Goal: Task Accomplishment & Management: Complete application form

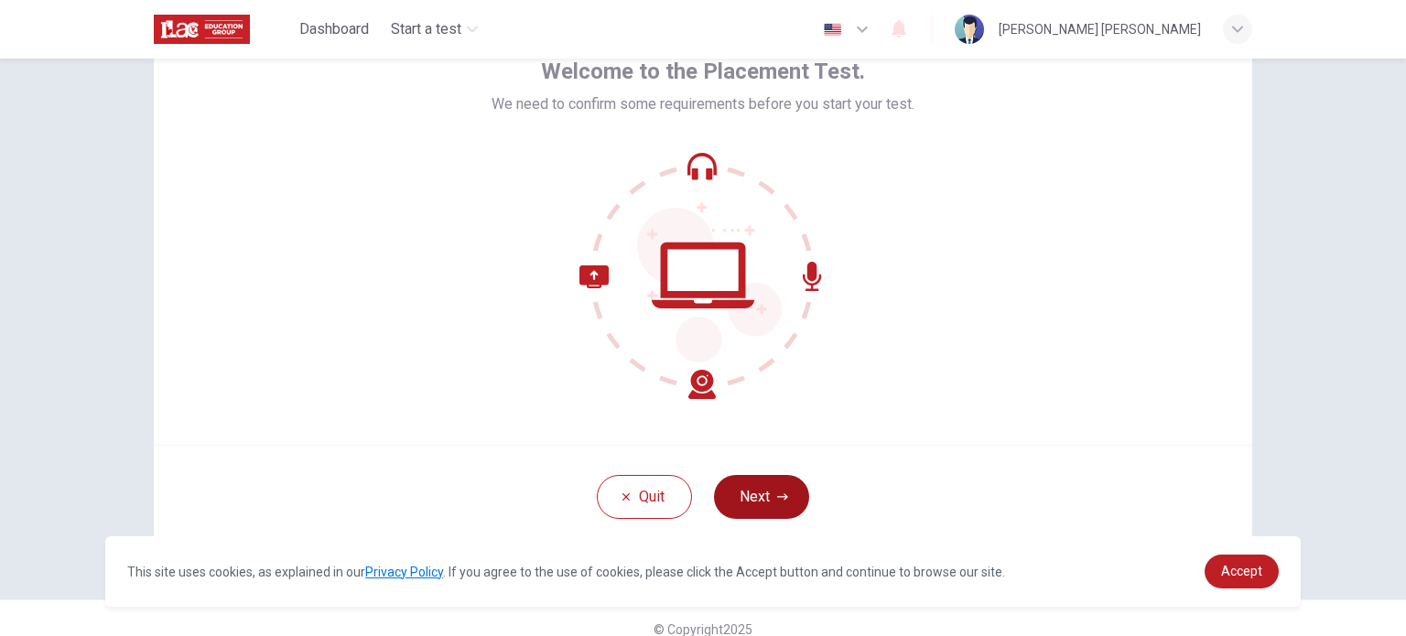
scroll to position [125, 0]
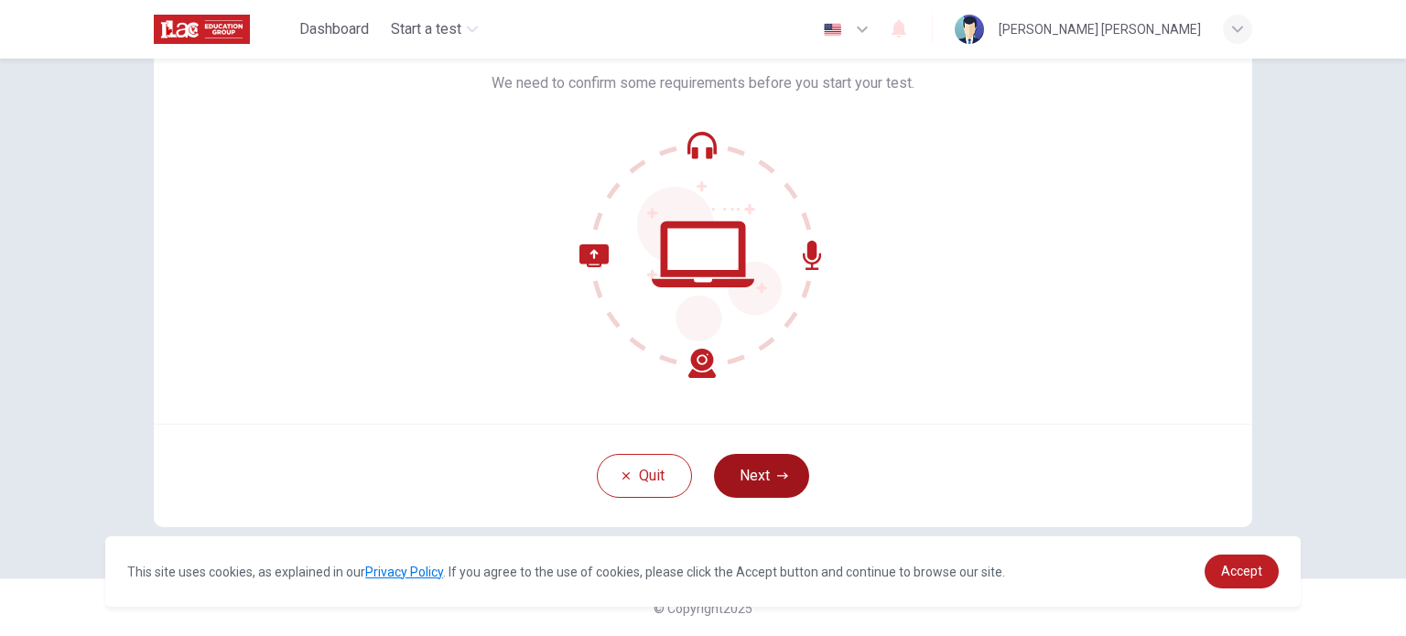
click at [777, 478] on icon "button" at bounding box center [782, 475] width 11 height 11
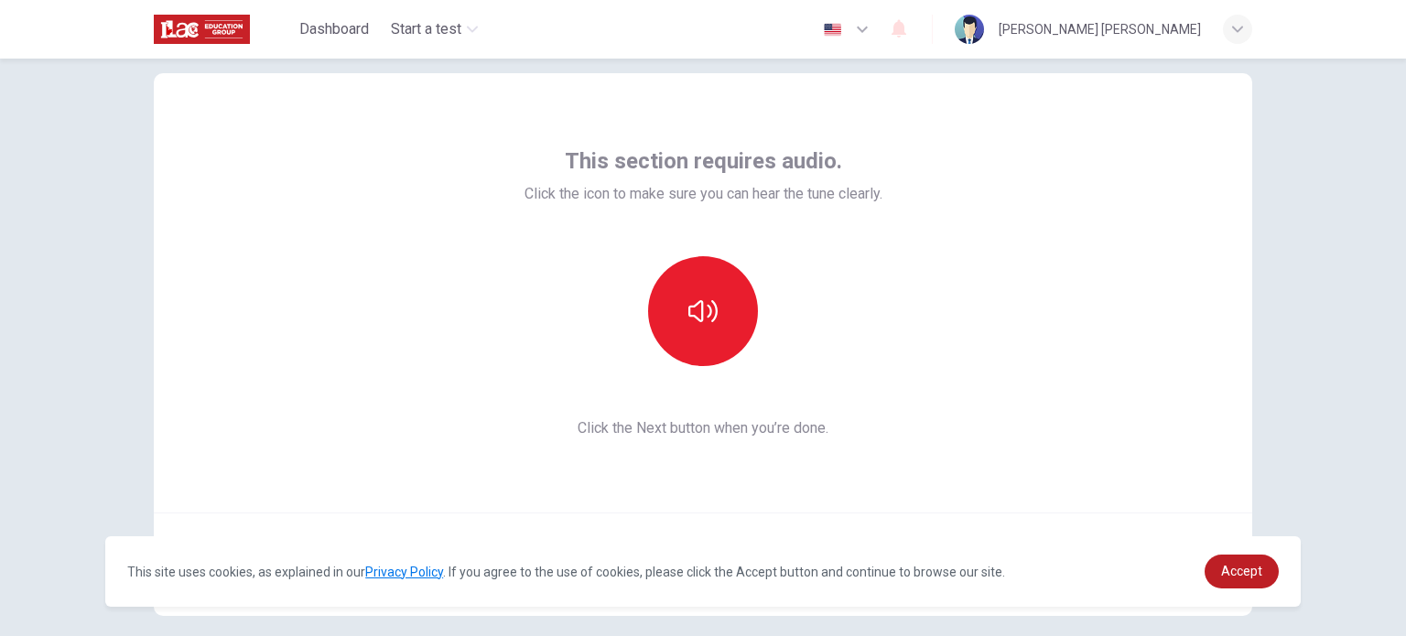
scroll to position [34, 0]
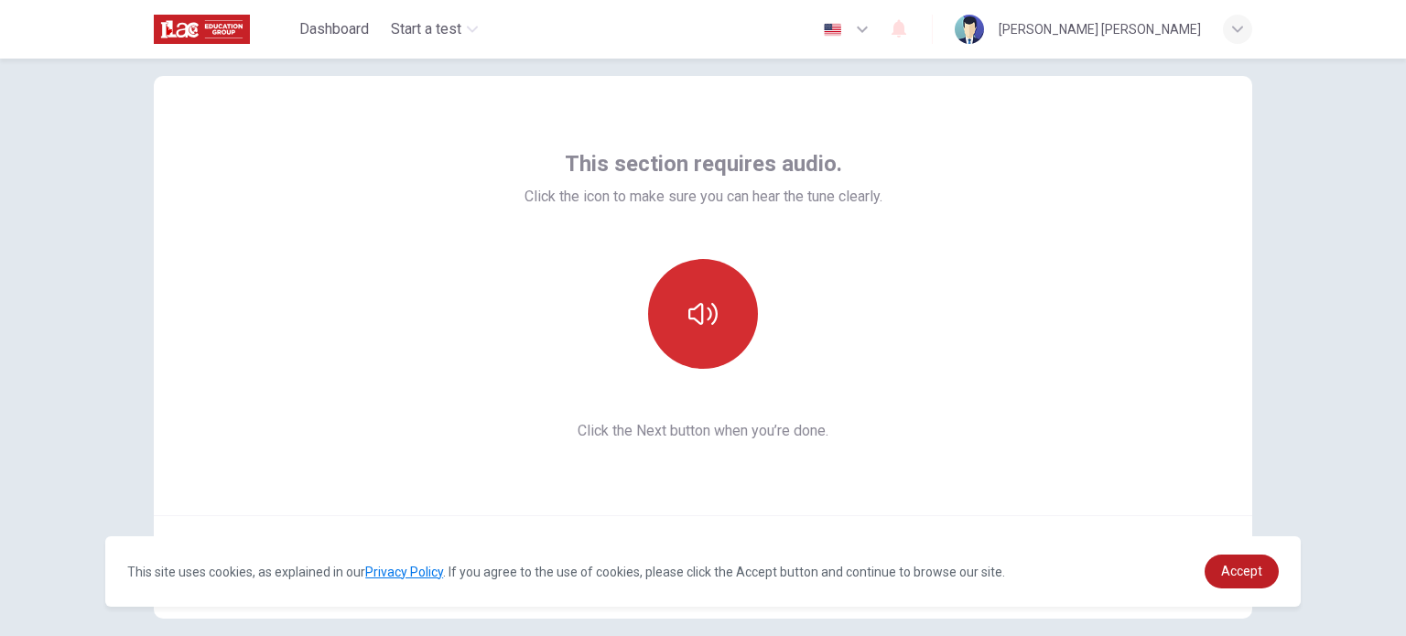
click at [703, 295] on button "button" at bounding box center [703, 314] width 110 height 110
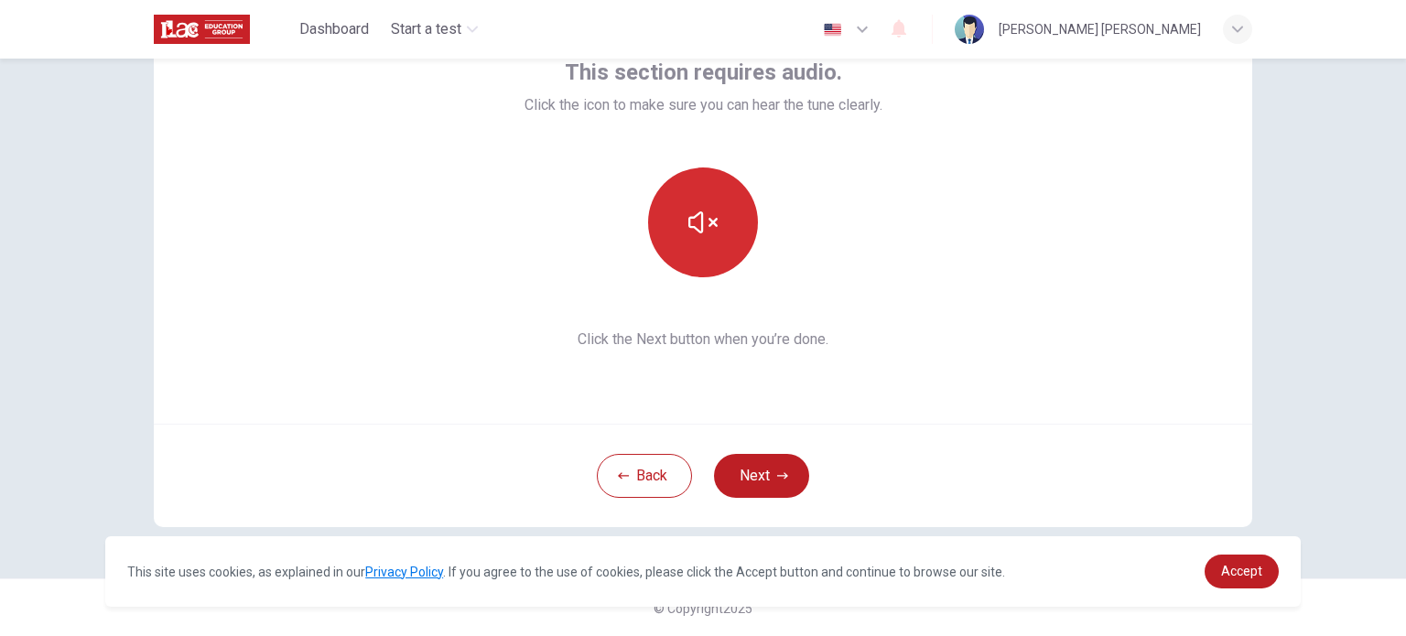
click at [721, 226] on button "button" at bounding box center [703, 222] width 110 height 110
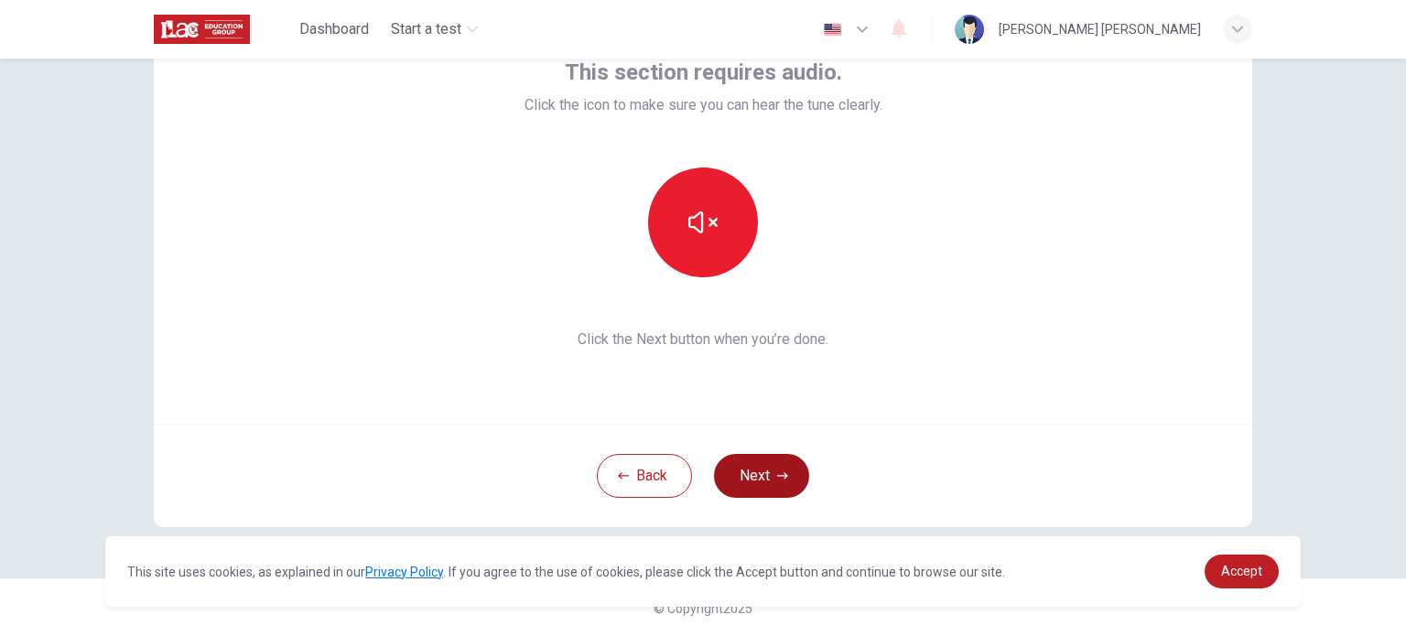
click at [769, 466] on button "Next" at bounding box center [761, 476] width 95 height 44
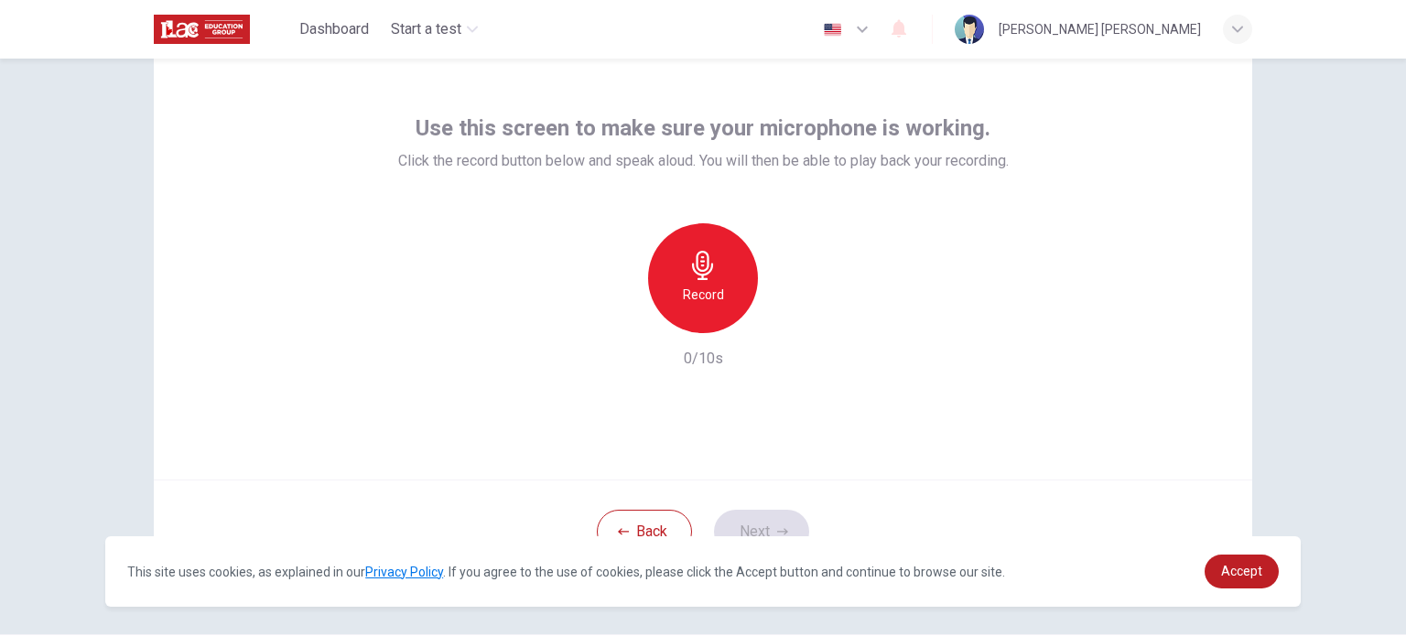
scroll to position [63, 0]
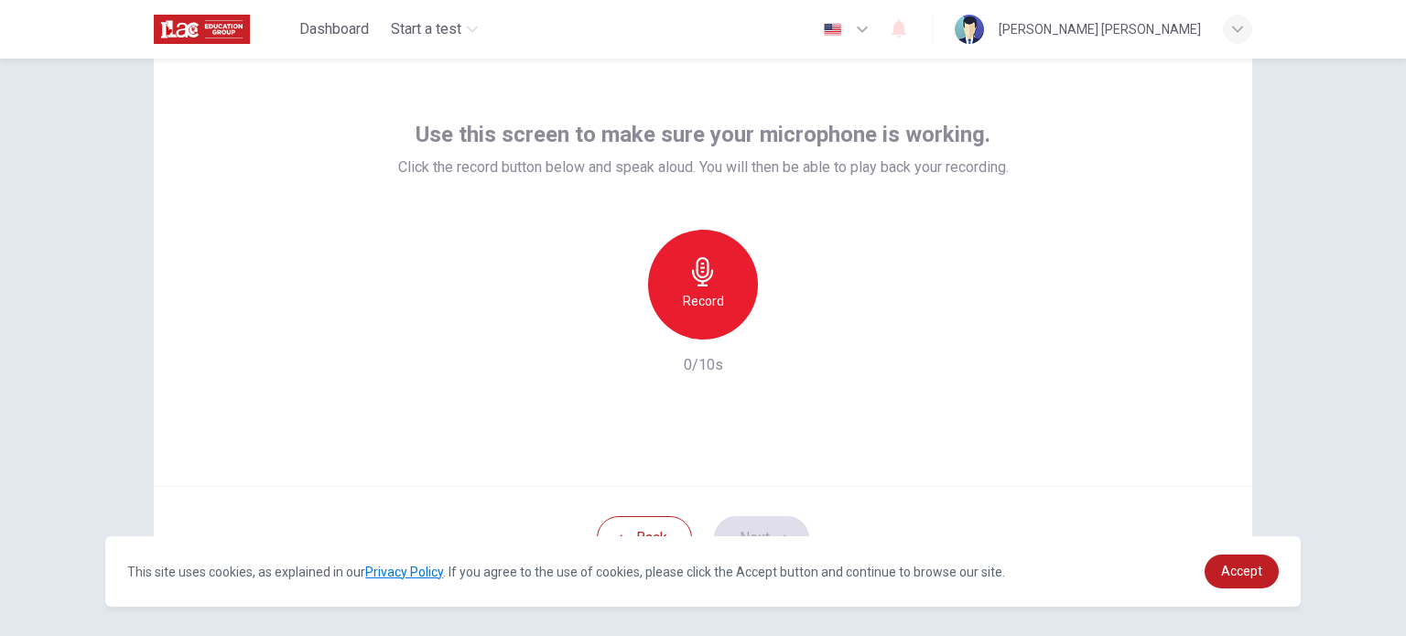
click at [710, 262] on icon "button" at bounding box center [702, 271] width 29 height 29
click at [781, 314] on div "button" at bounding box center [786, 324] width 29 height 29
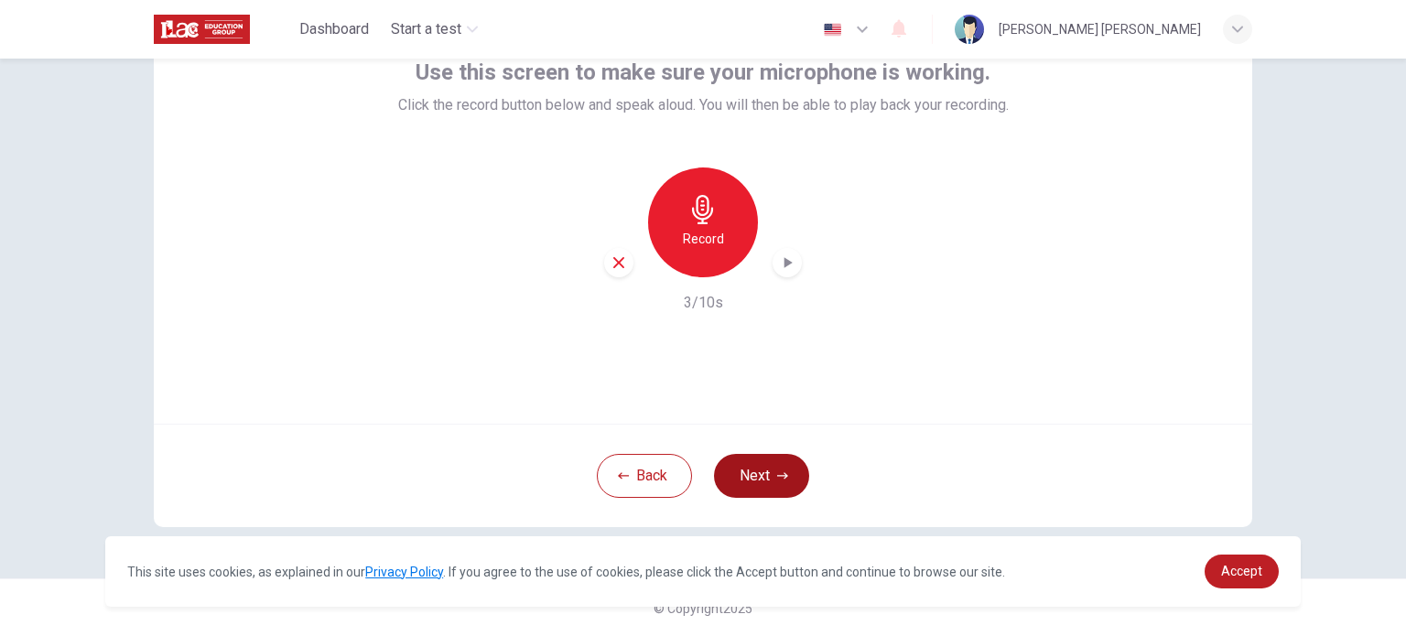
click at [761, 462] on button "Next" at bounding box center [761, 476] width 95 height 44
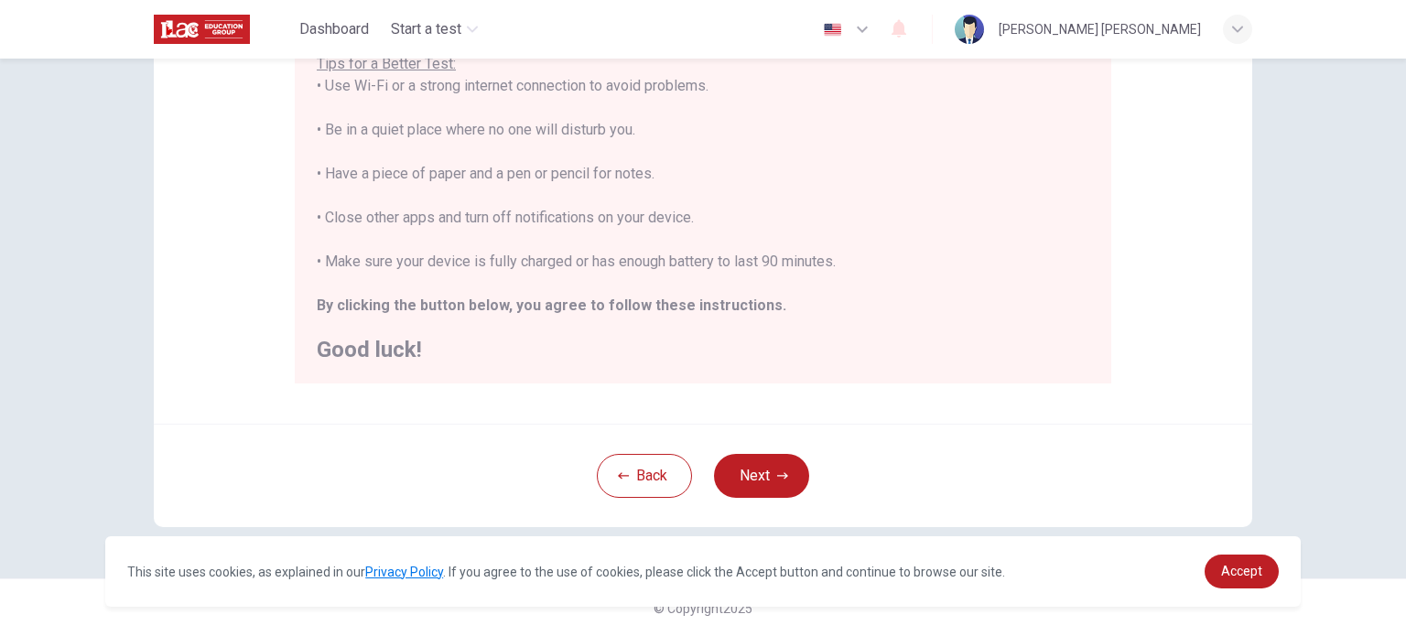
scroll to position [18, 0]
click at [755, 459] on button "Next" at bounding box center [761, 476] width 95 height 44
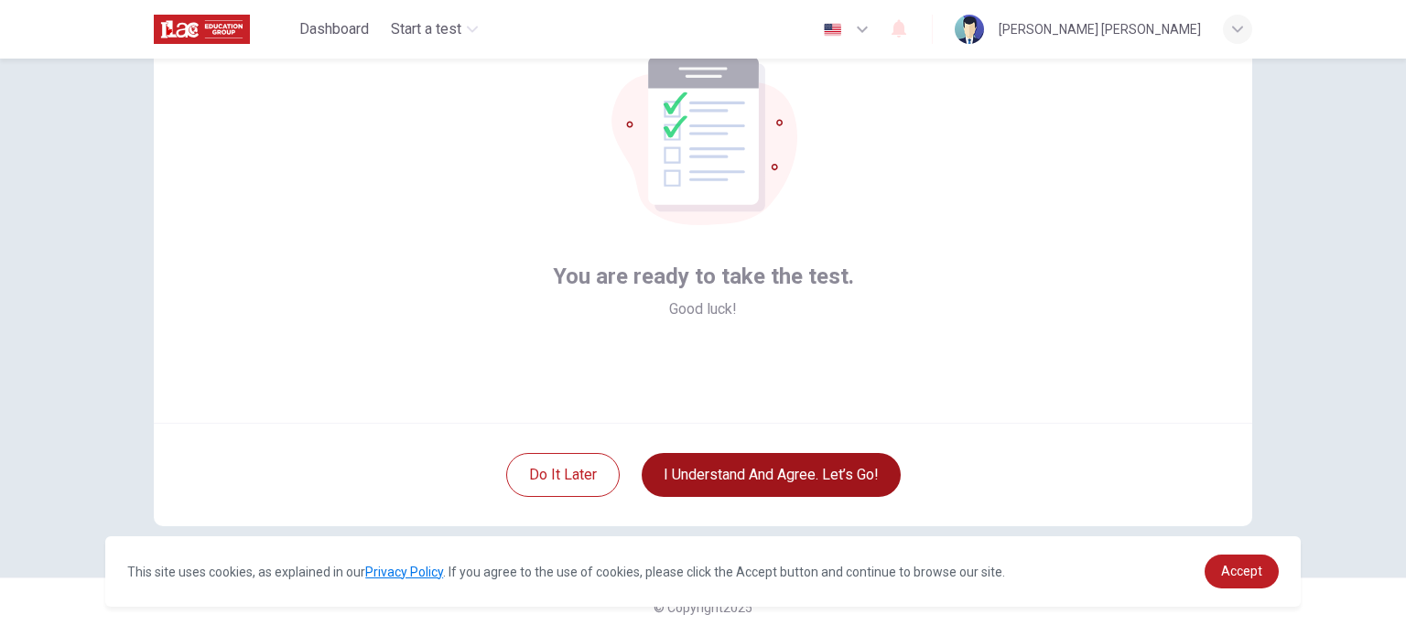
scroll to position [125, 0]
click at [769, 481] on button "I understand and agree. Let’s go!" at bounding box center [771, 476] width 259 height 44
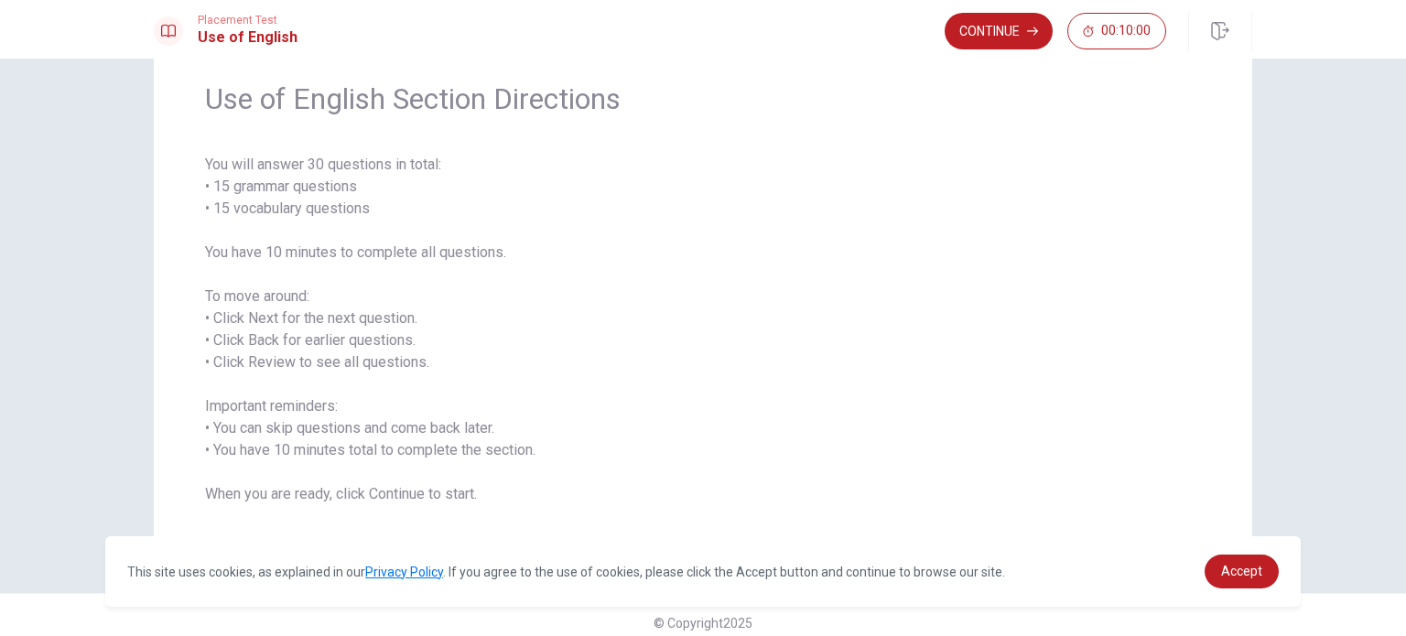
scroll to position [81, 0]
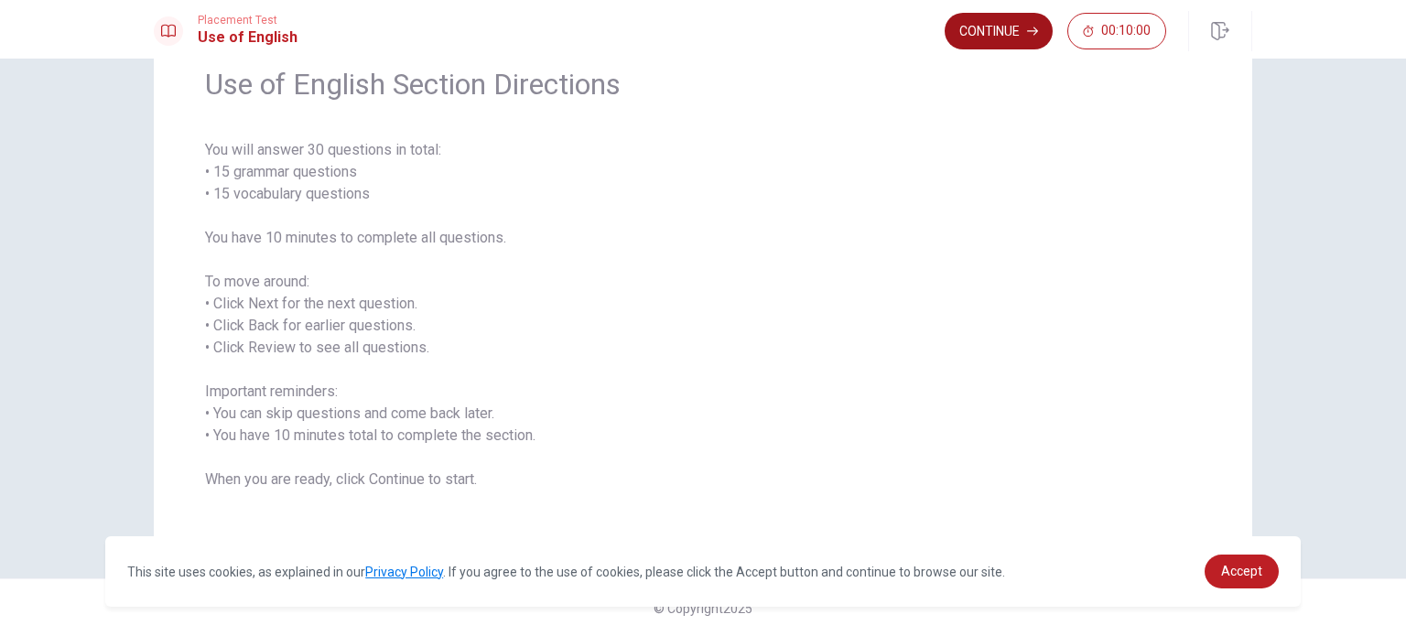
click at [971, 30] on button "Continue" at bounding box center [999, 31] width 108 height 37
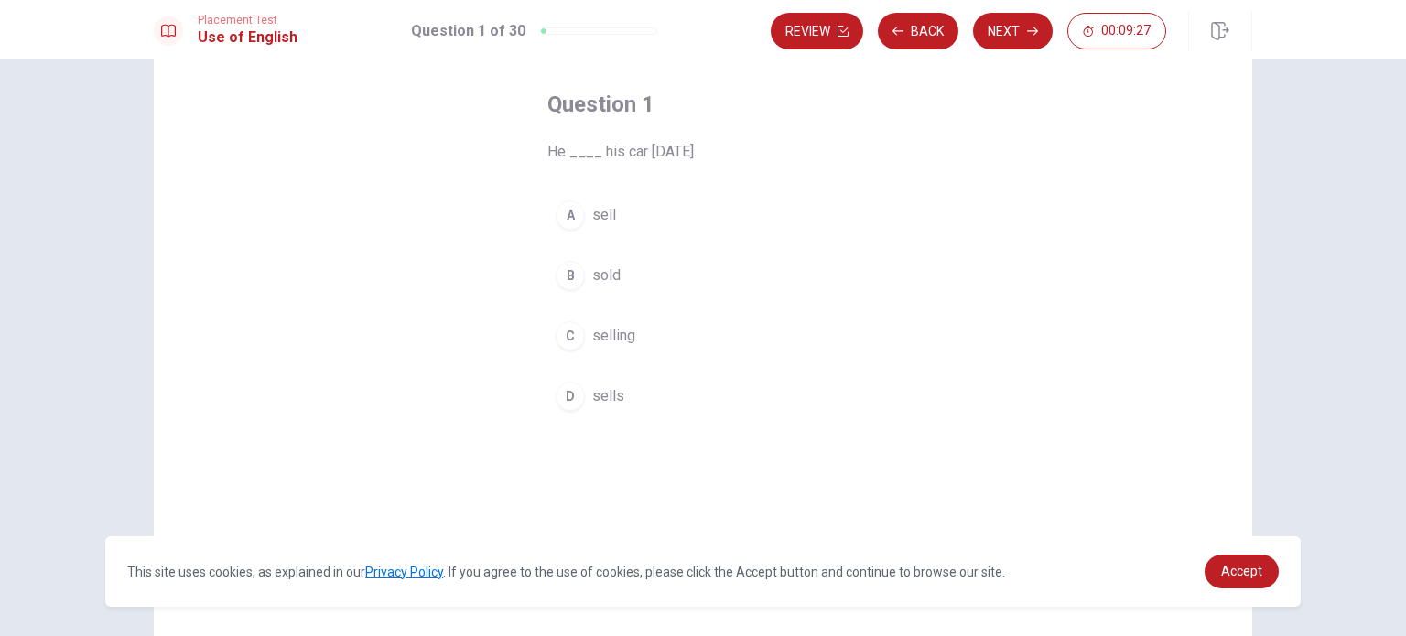
click at [575, 269] on div "B" at bounding box center [570, 275] width 29 height 29
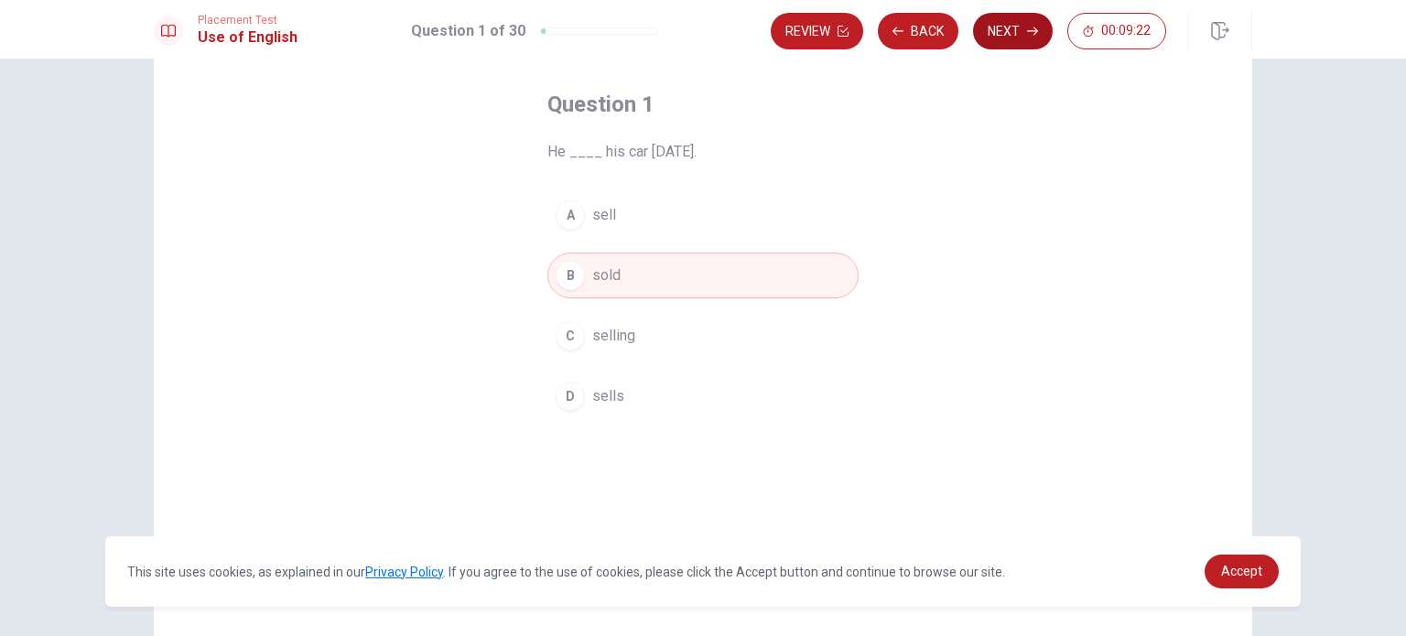
click at [1007, 42] on button "Next" at bounding box center [1013, 31] width 80 height 37
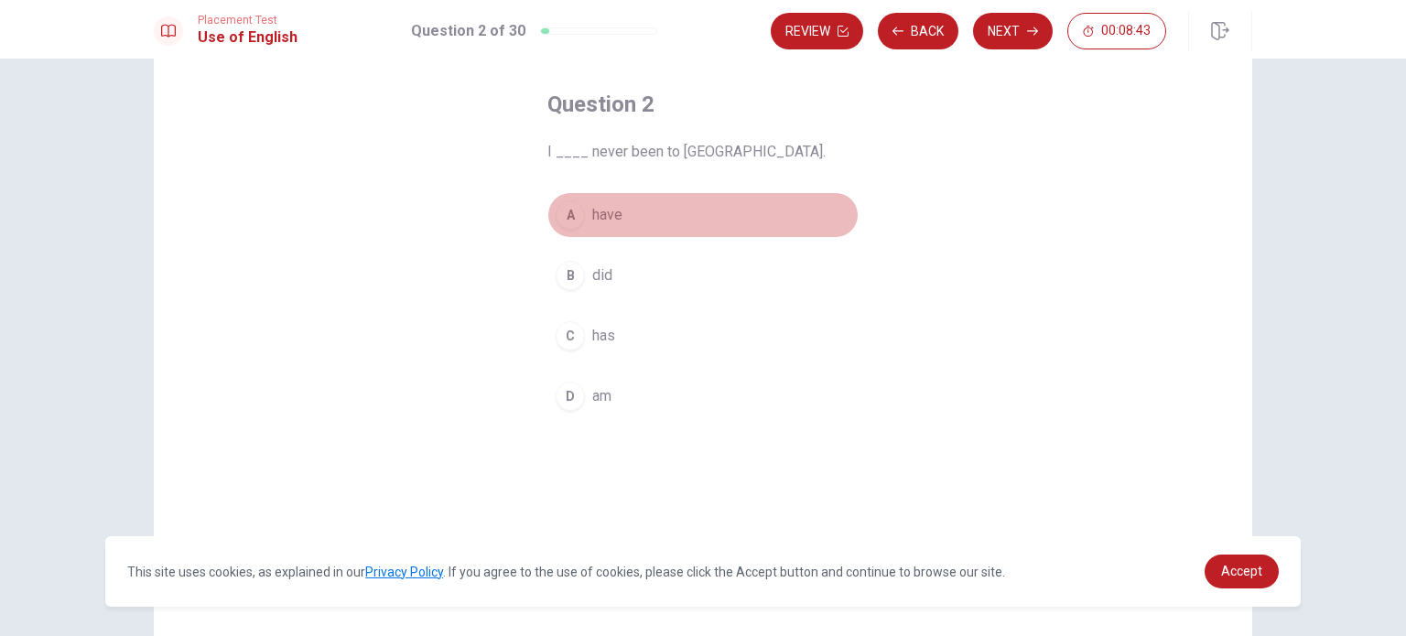
click at [567, 226] on div "A" at bounding box center [570, 214] width 29 height 29
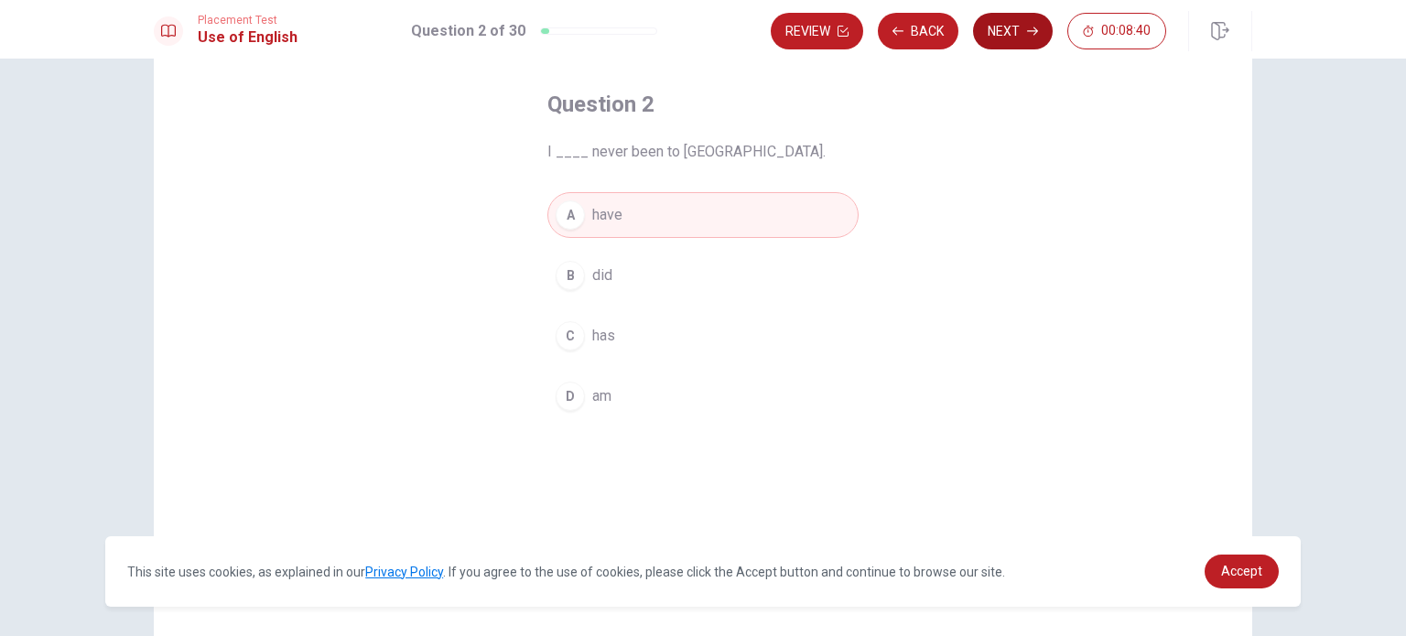
click at [995, 34] on button "Next" at bounding box center [1013, 31] width 80 height 37
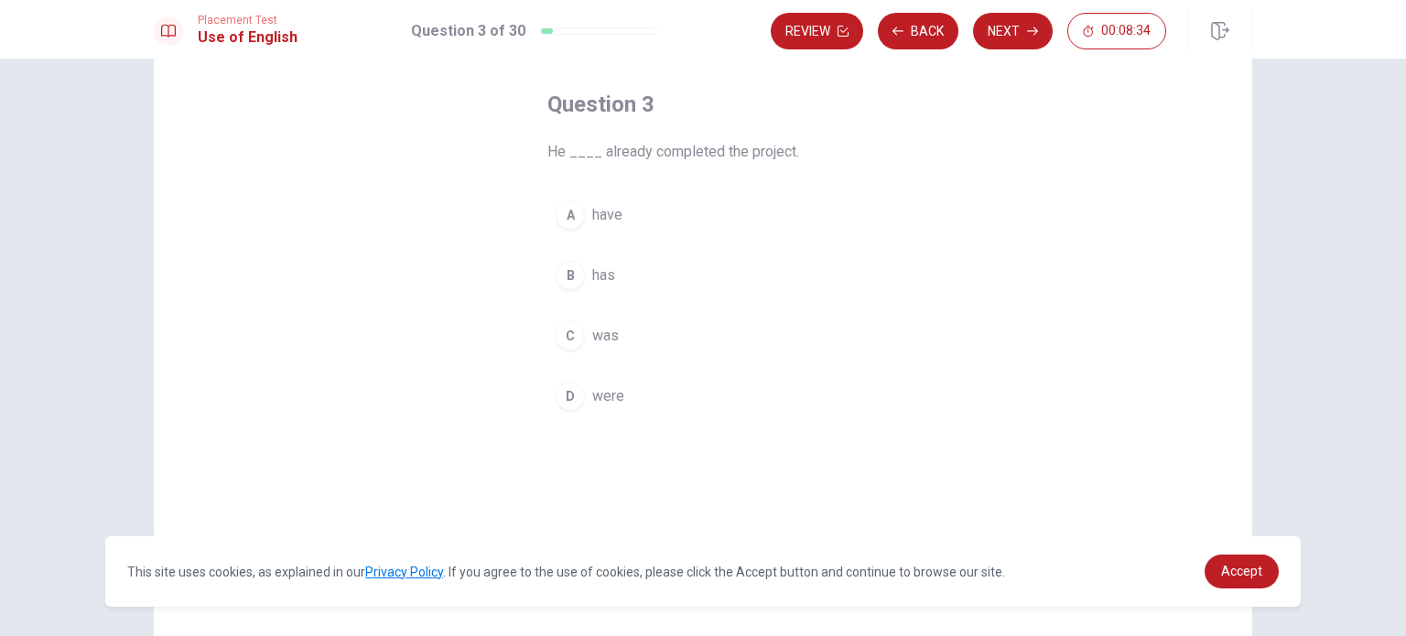
click at [569, 276] on div "B" at bounding box center [570, 275] width 29 height 29
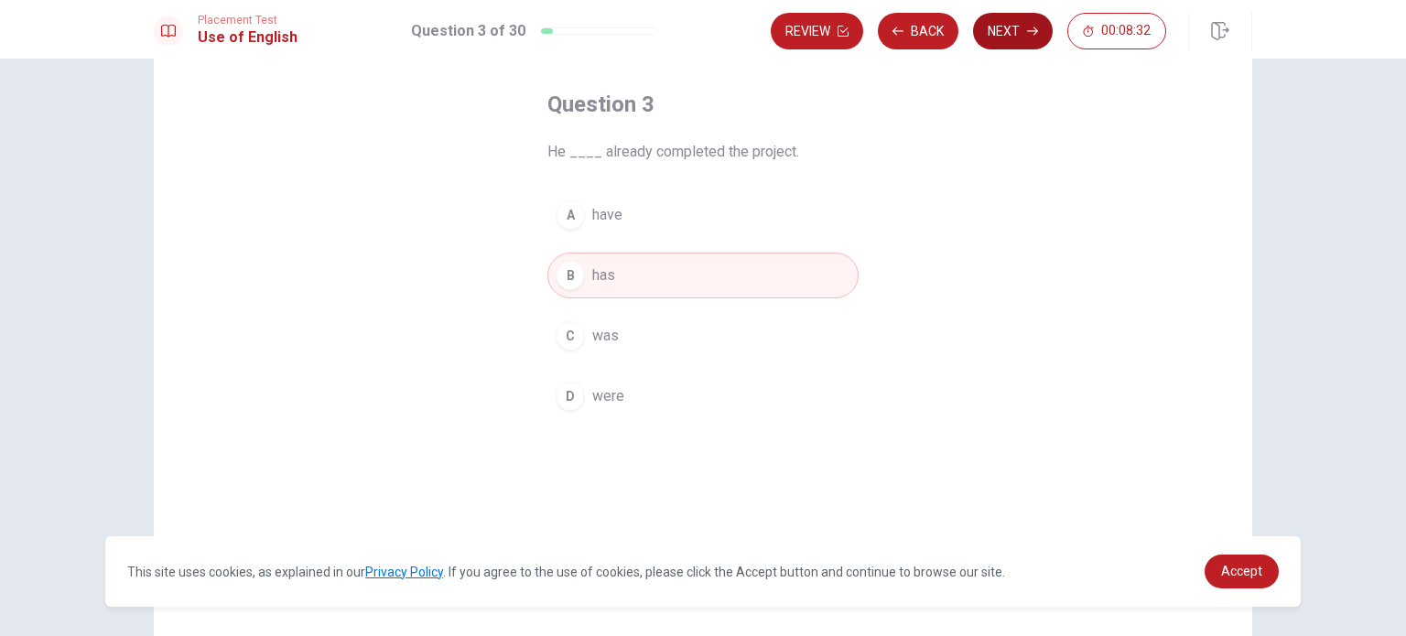
click at [991, 33] on button "Next" at bounding box center [1013, 31] width 80 height 37
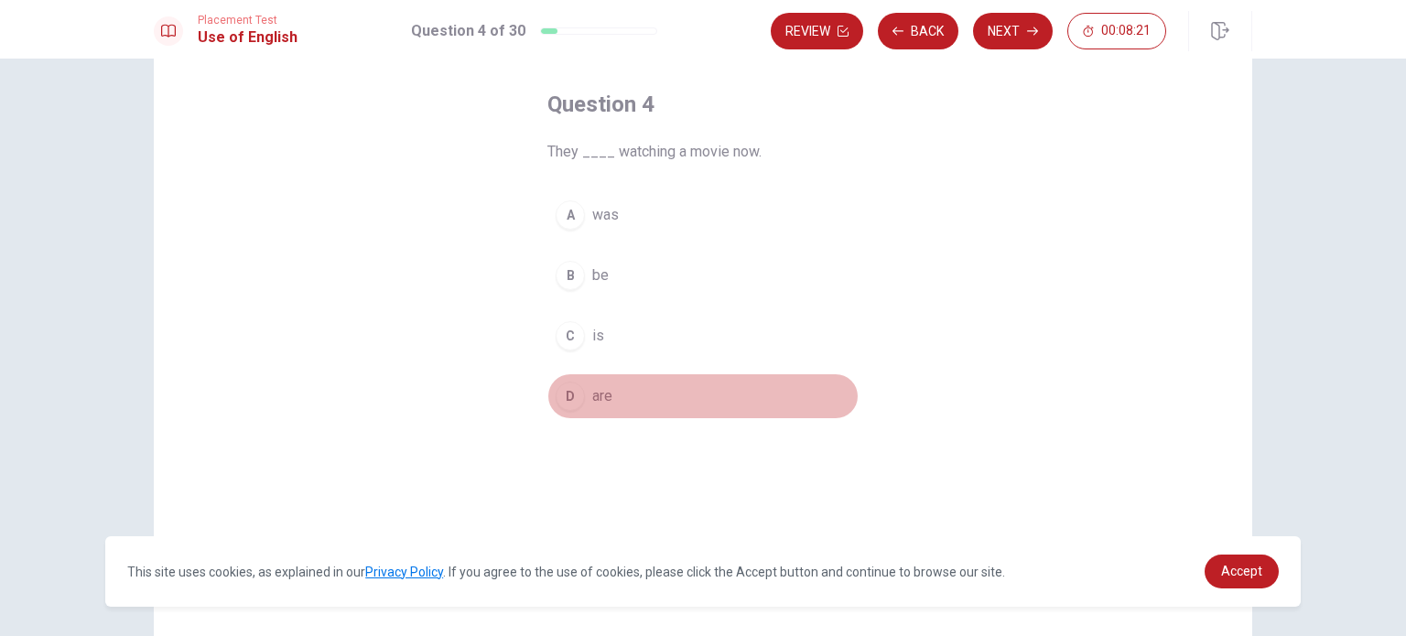
click at [567, 388] on div "D" at bounding box center [570, 396] width 29 height 29
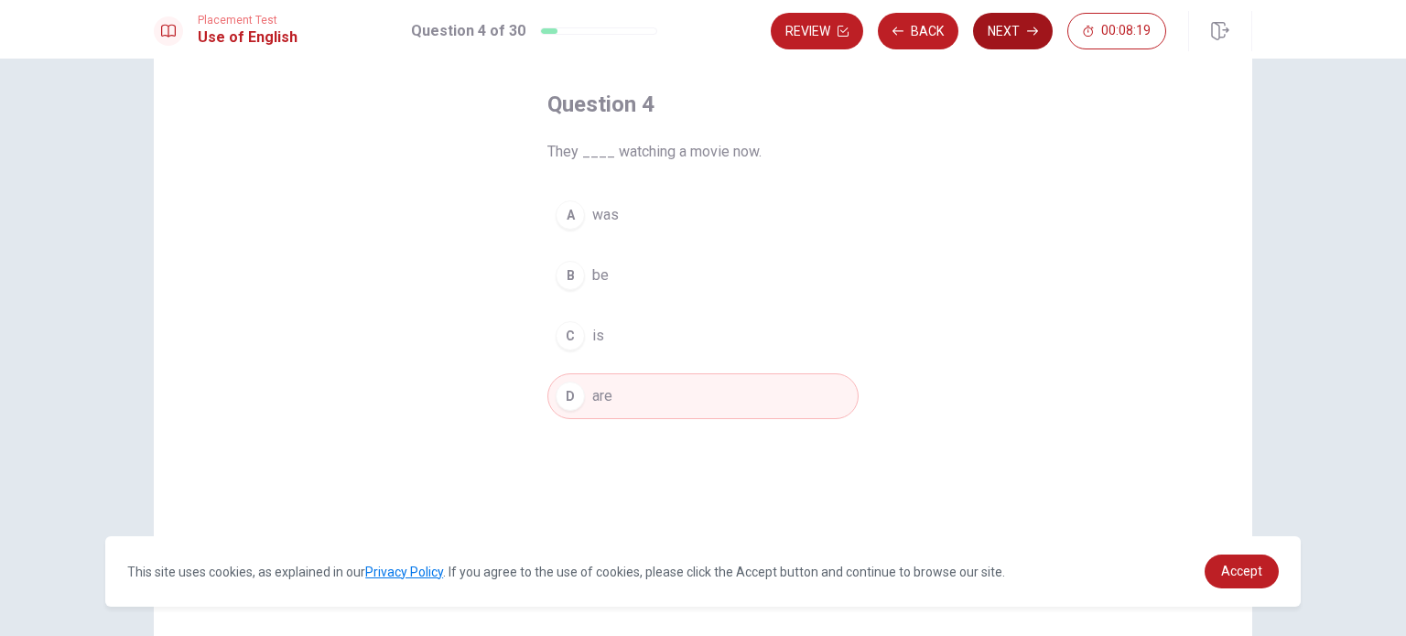
click at [988, 22] on button "Next" at bounding box center [1013, 31] width 80 height 37
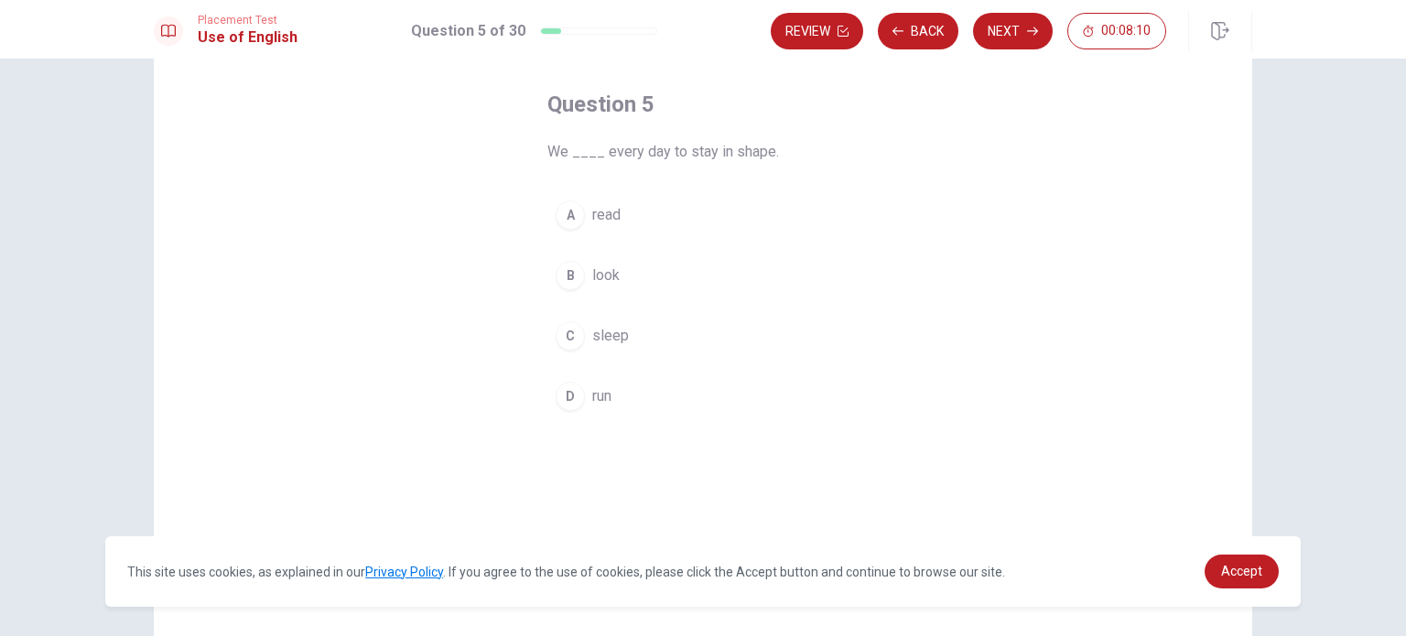
click at [567, 382] on div "D" at bounding box center [570, 396] width 29 height 29
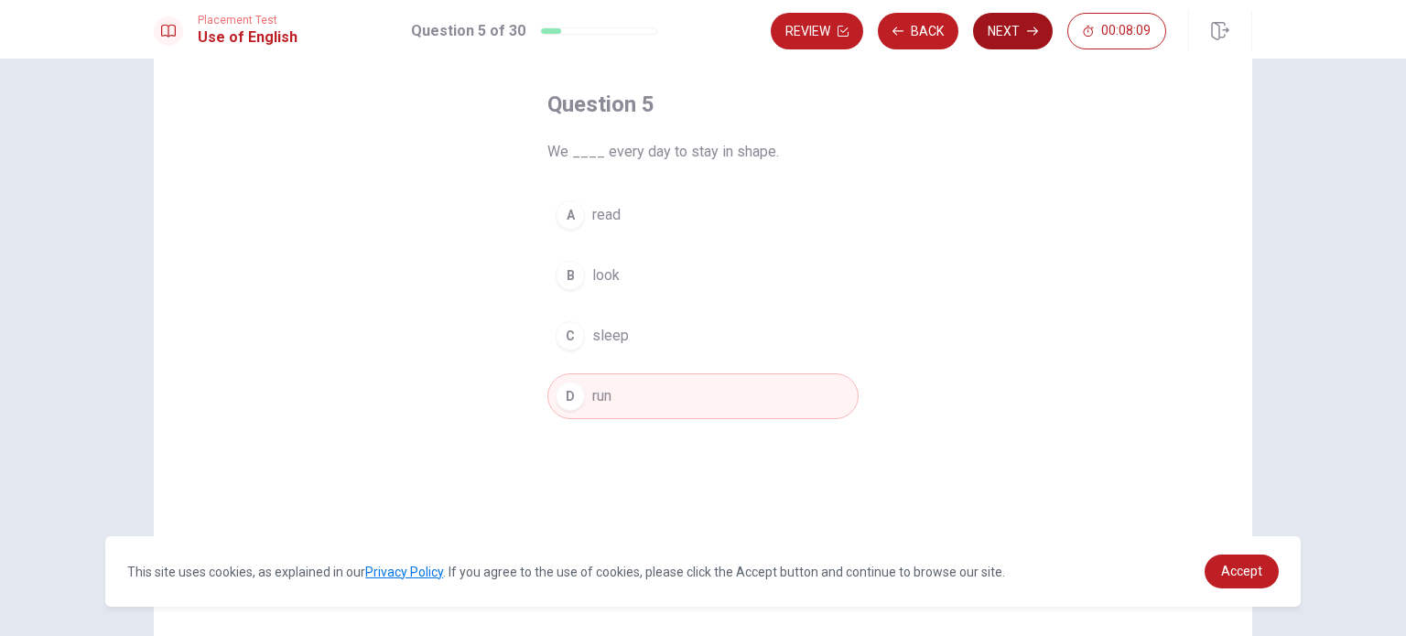
click at [996, 33] on button "Next" at bounding box center [1013, 31] width 80 height 37
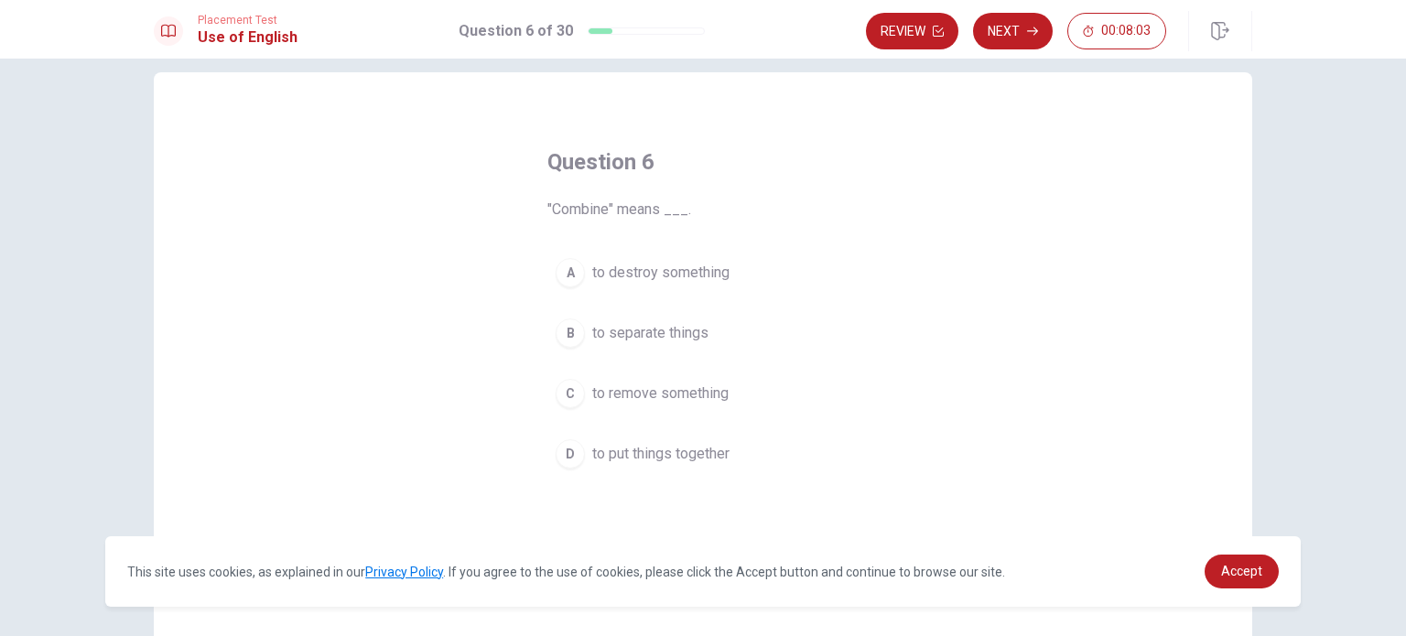
scroll to position [22, 0]
click at [621, 453] on span "to put things together" at bounding box center [660, 455] width 137 height 22
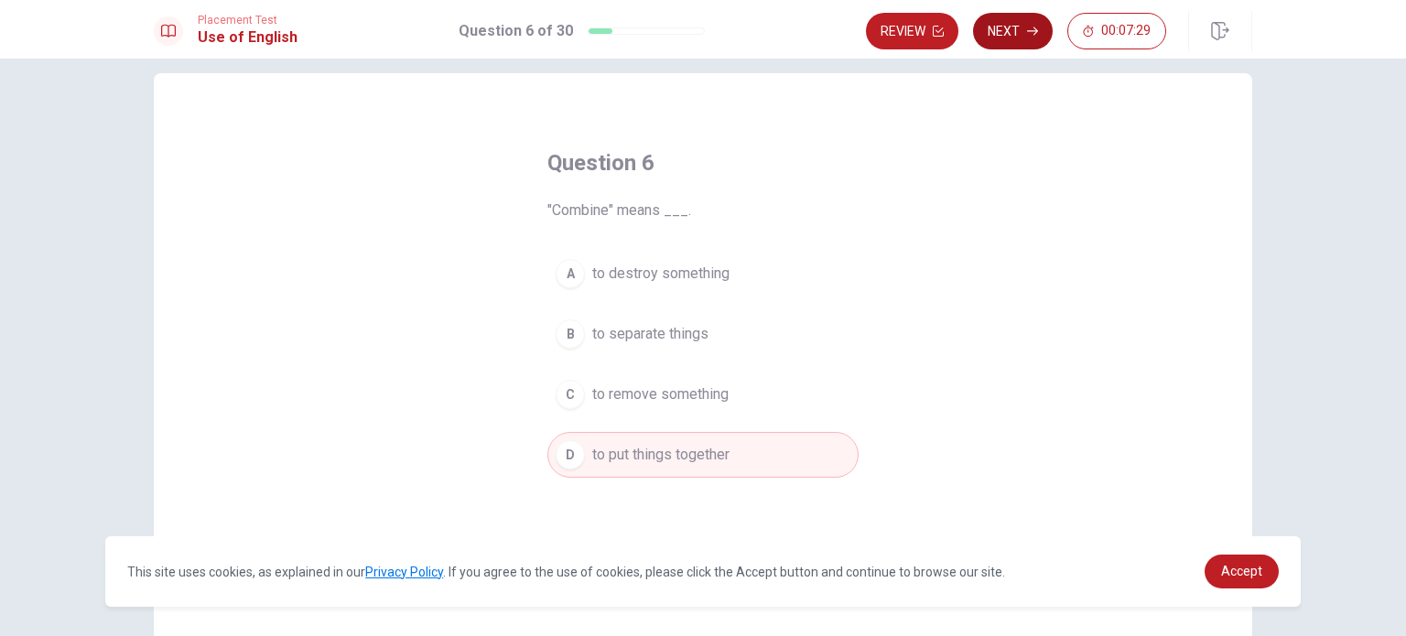
click at [1018, 34] on button "Next" at bounding box center [1013, 31] width 80 height 37
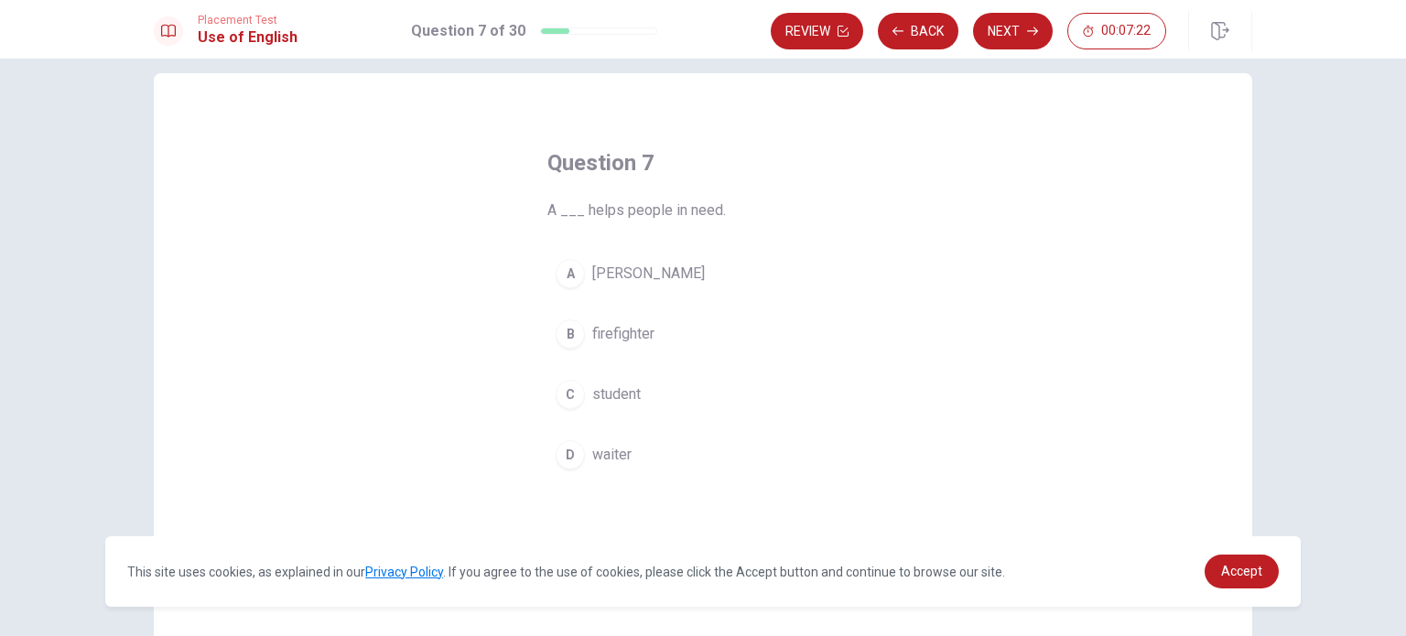
click at [571, 327] on div "B" at bounding box center [570, 333] width 29 height 29
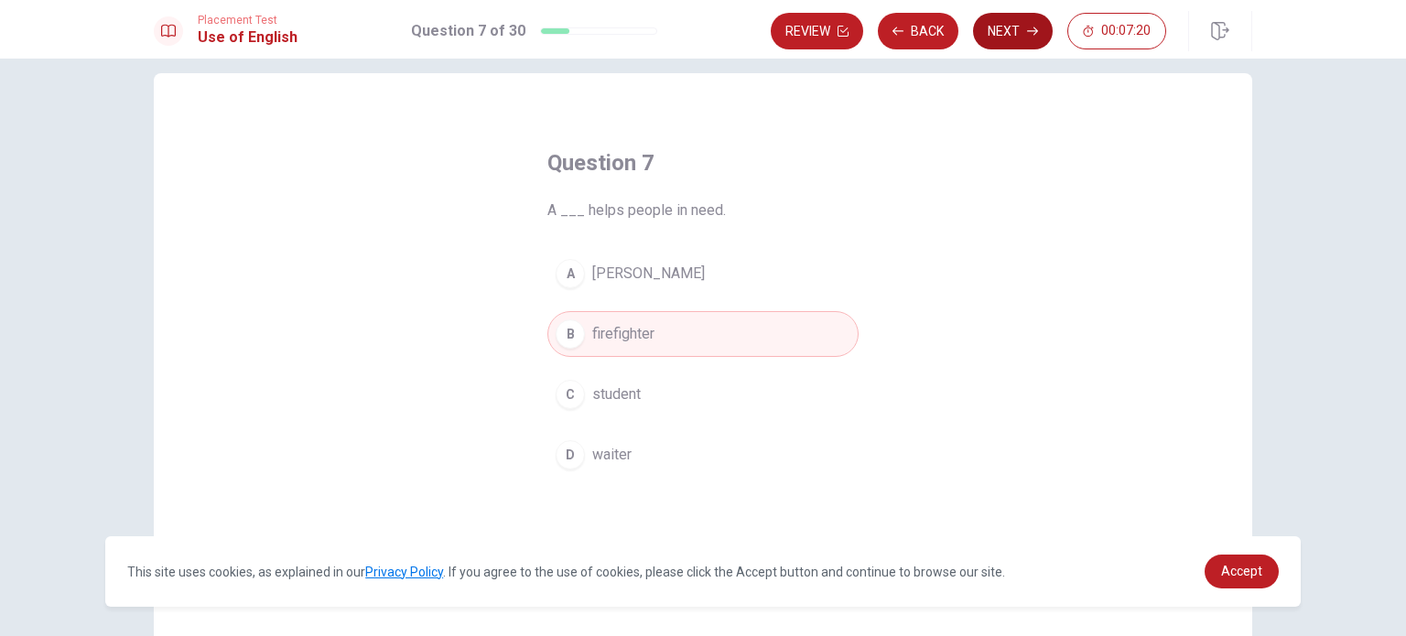
click at [1020, 36] on button "Next" at bounding box center [1013, 31] width 80 height 37
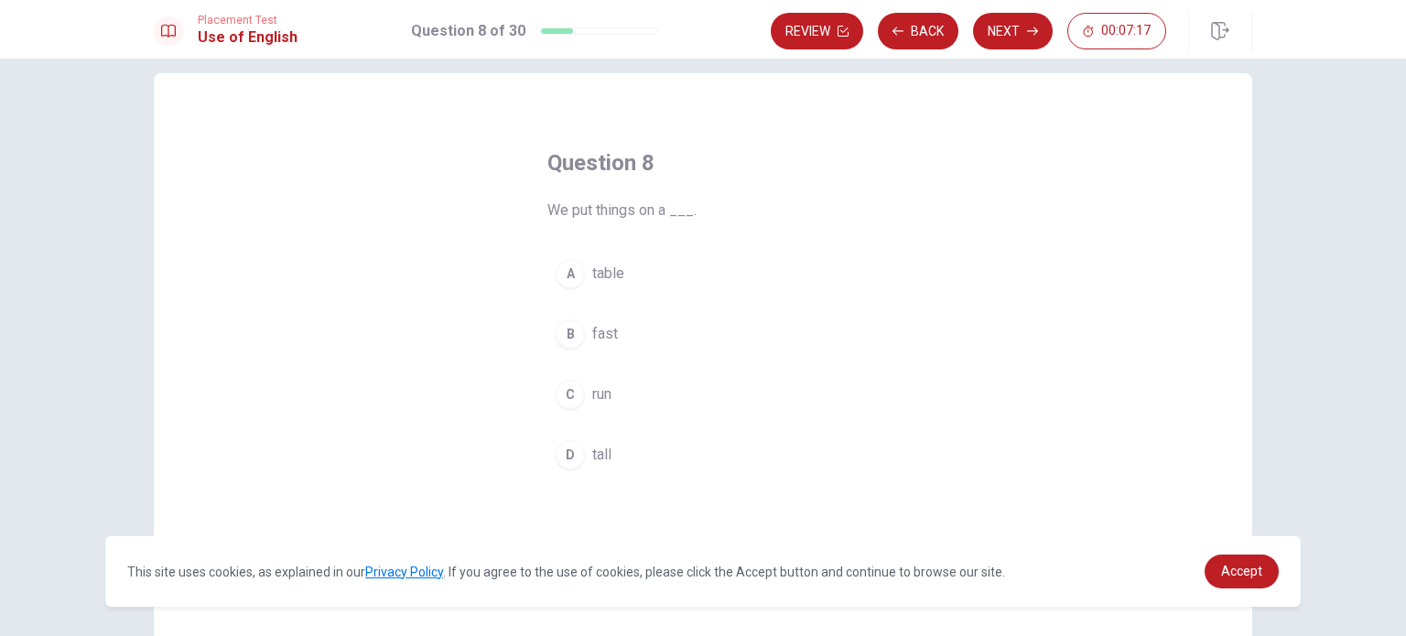
click at [566, 277] on div "A" at bounding box center [570, 273] width 29 height 29
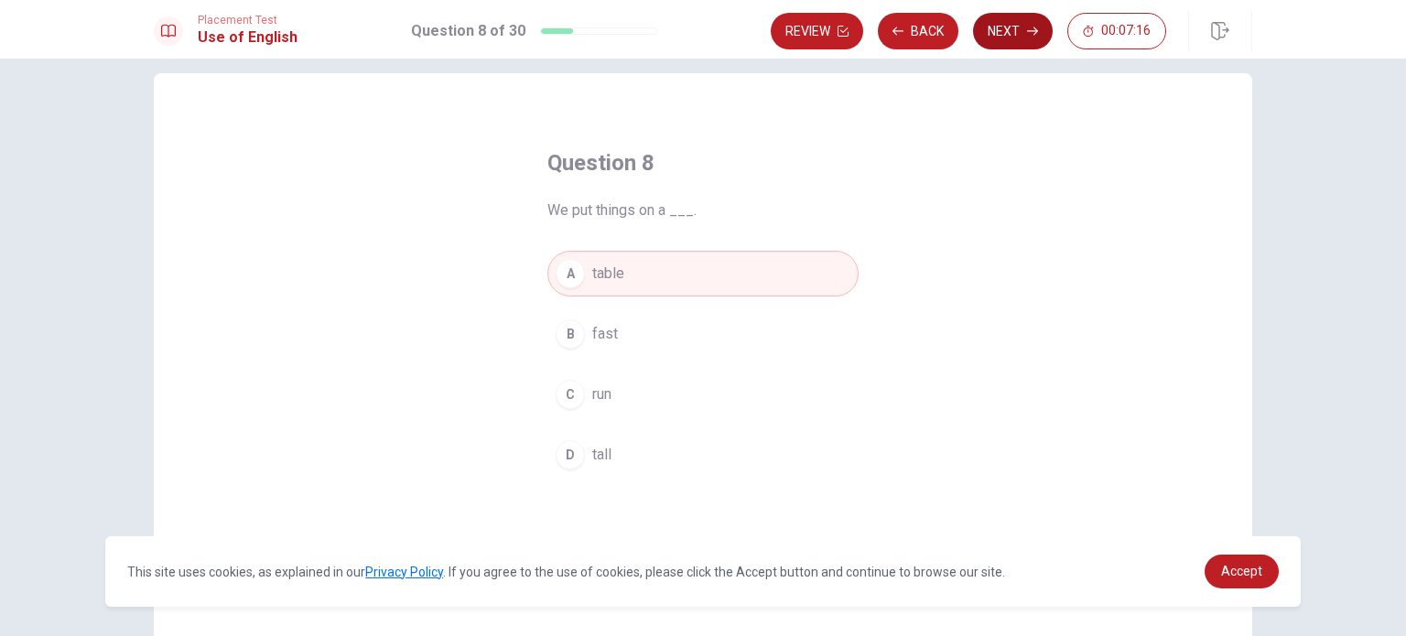
click at [1009, 31] on button "Next" at bounding box center [1013, 31] width 80 height 37
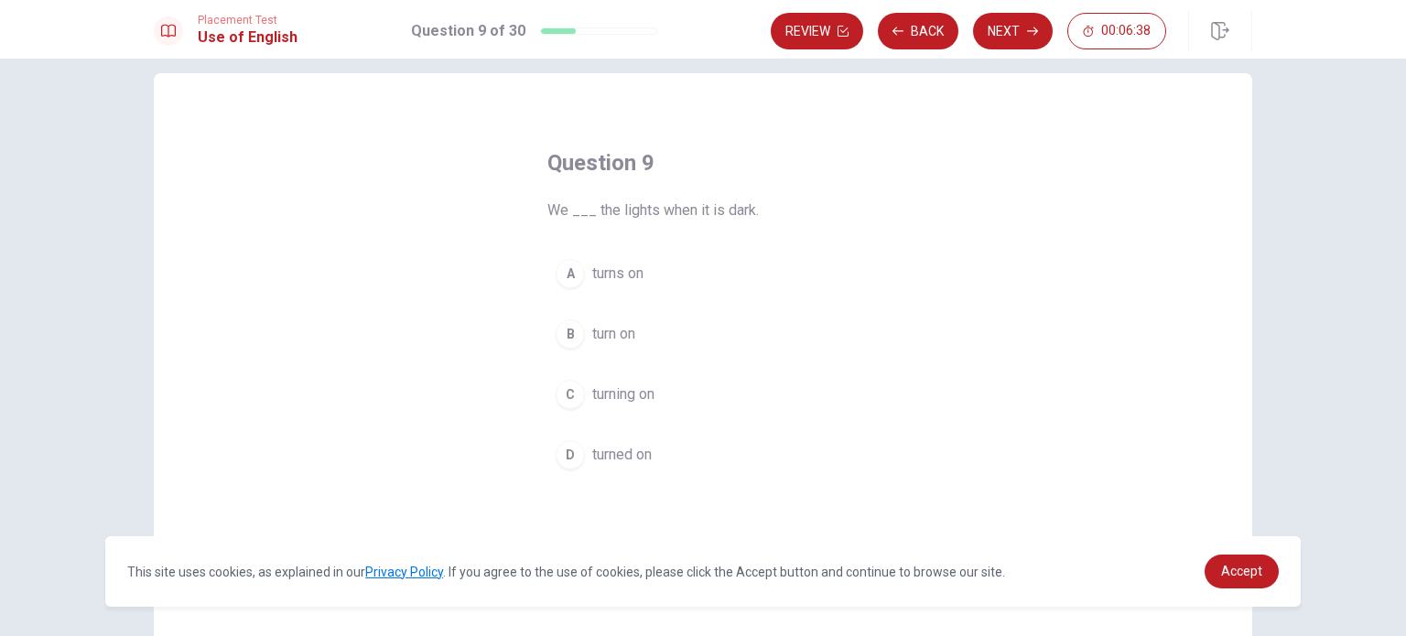
click at [560, 333] on div "B" at bounding box center [570, 333] width 29 height 29
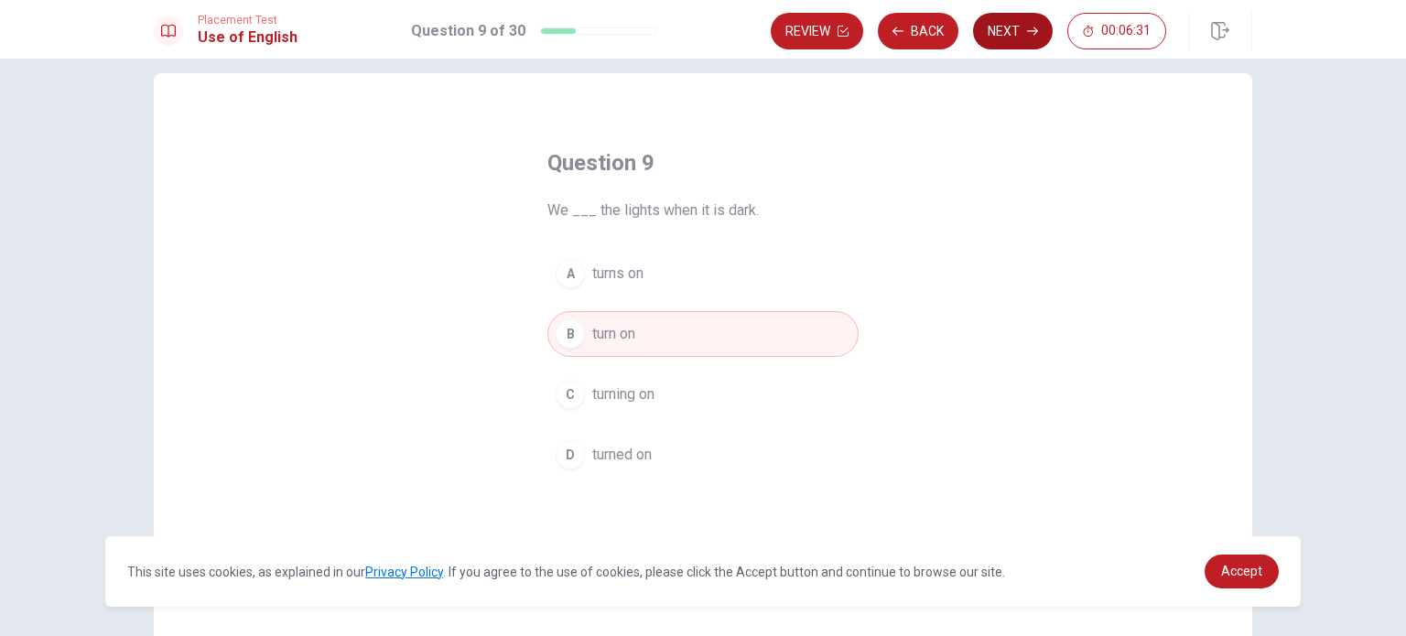
click at [1014, 26] on button "Next" at bounding box center [1013, 31] width 80 height 37
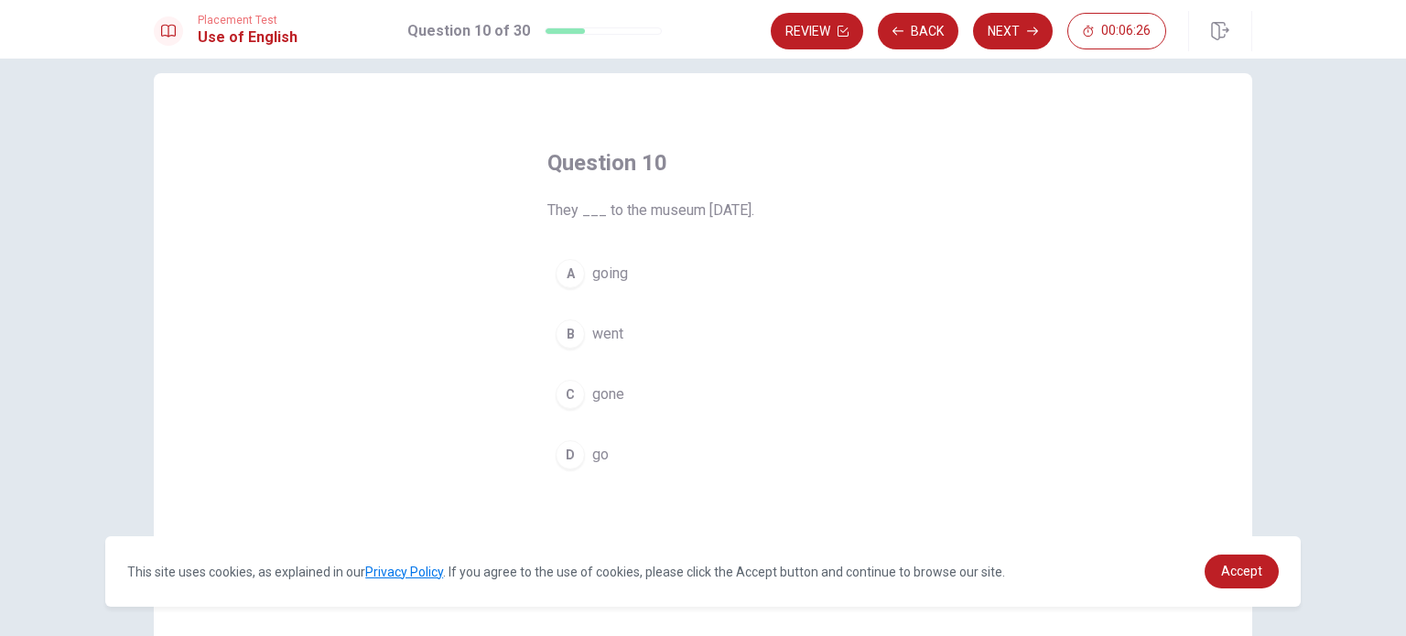
click at [567, 324] on div "B" at bounding box center [570, 333] width 29 height 29
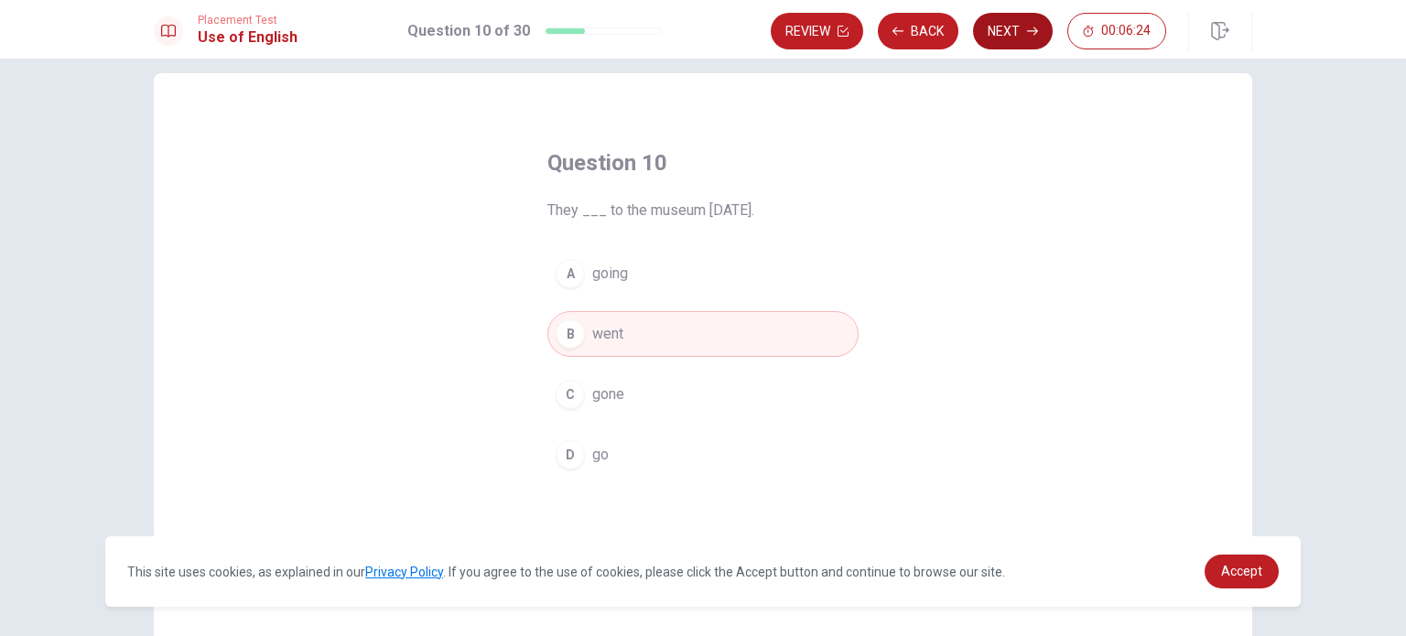
click at [1012, 28] on button "Next" at bounding box center [1013, 31] width 80 height 37
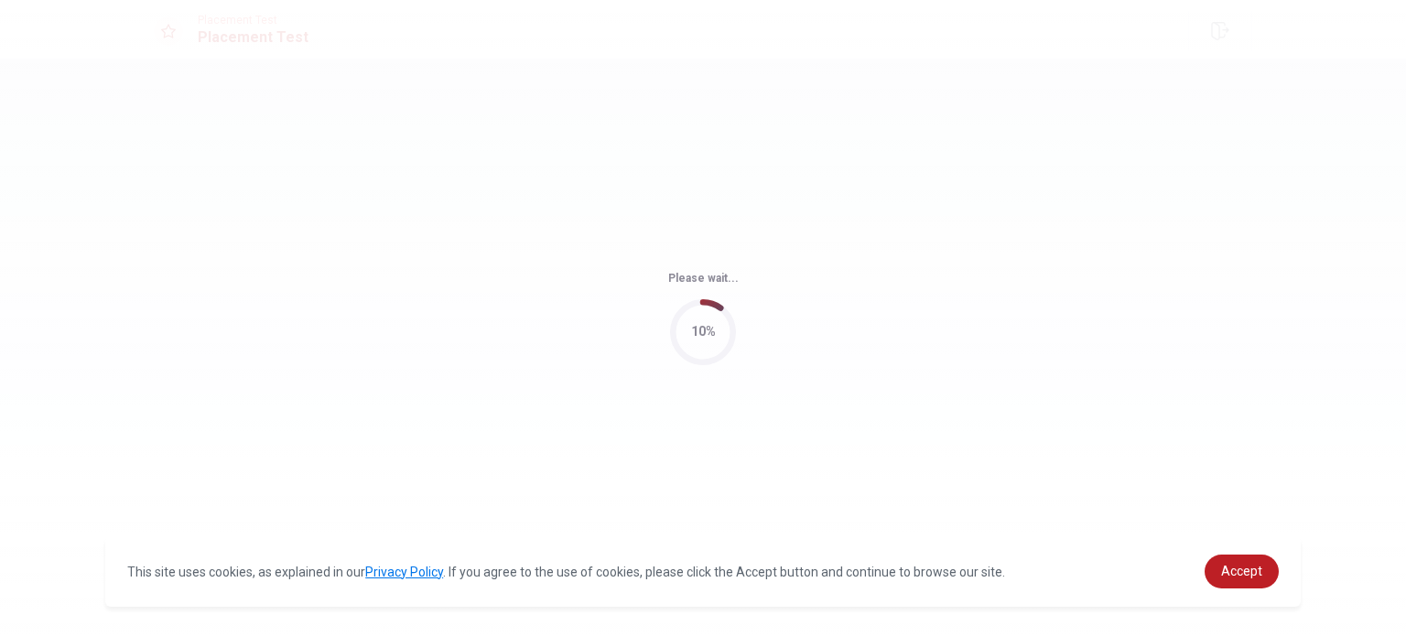
scroll to position [0, 0]
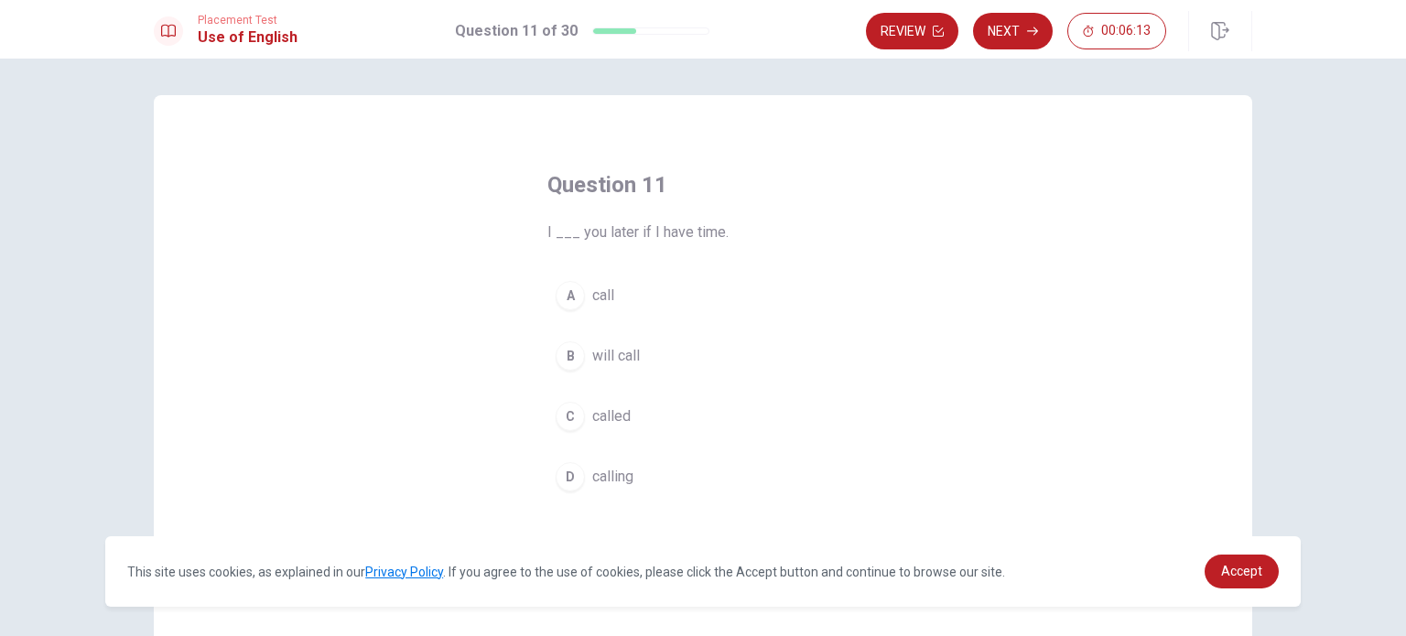
click at [567, 355] on div "B" at bounding box center [570, 355] width 29 height 29
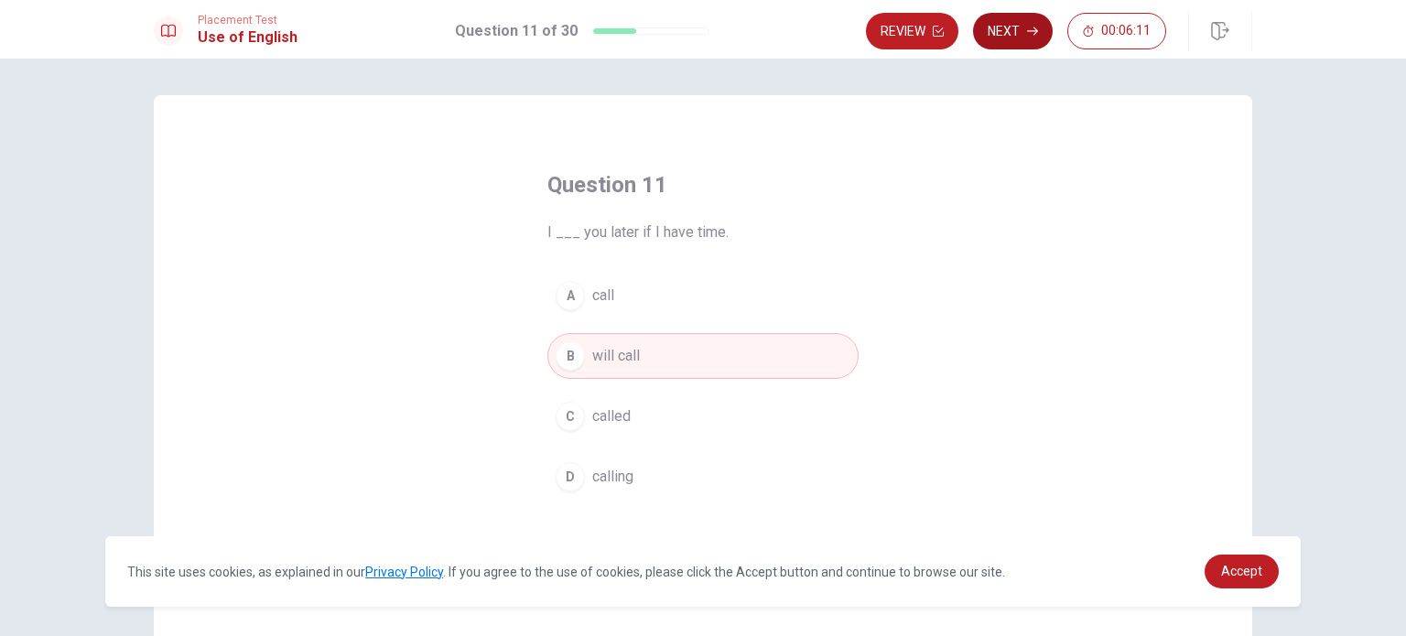
click at [1025, 42] on button "Next" at bounding box center [1013, 31] width 80 height 37
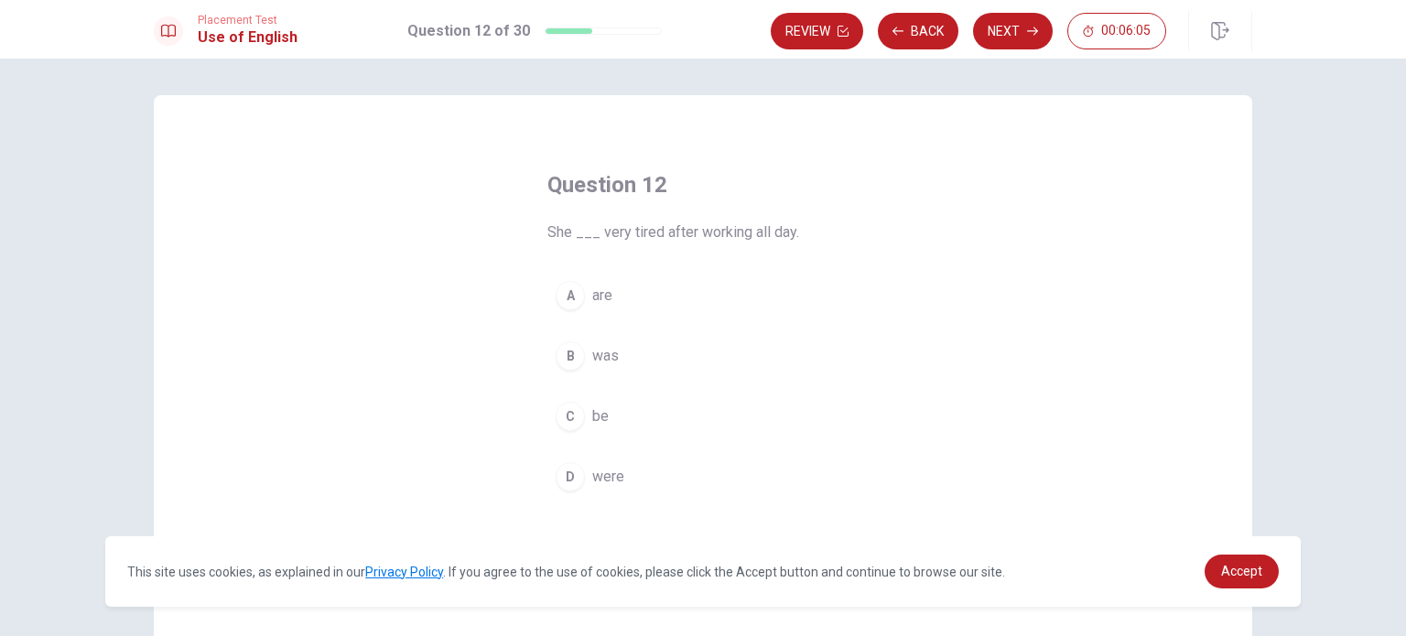
click at [566, 351] on div "B" at bounding box center [570, 355] width 29 height 29
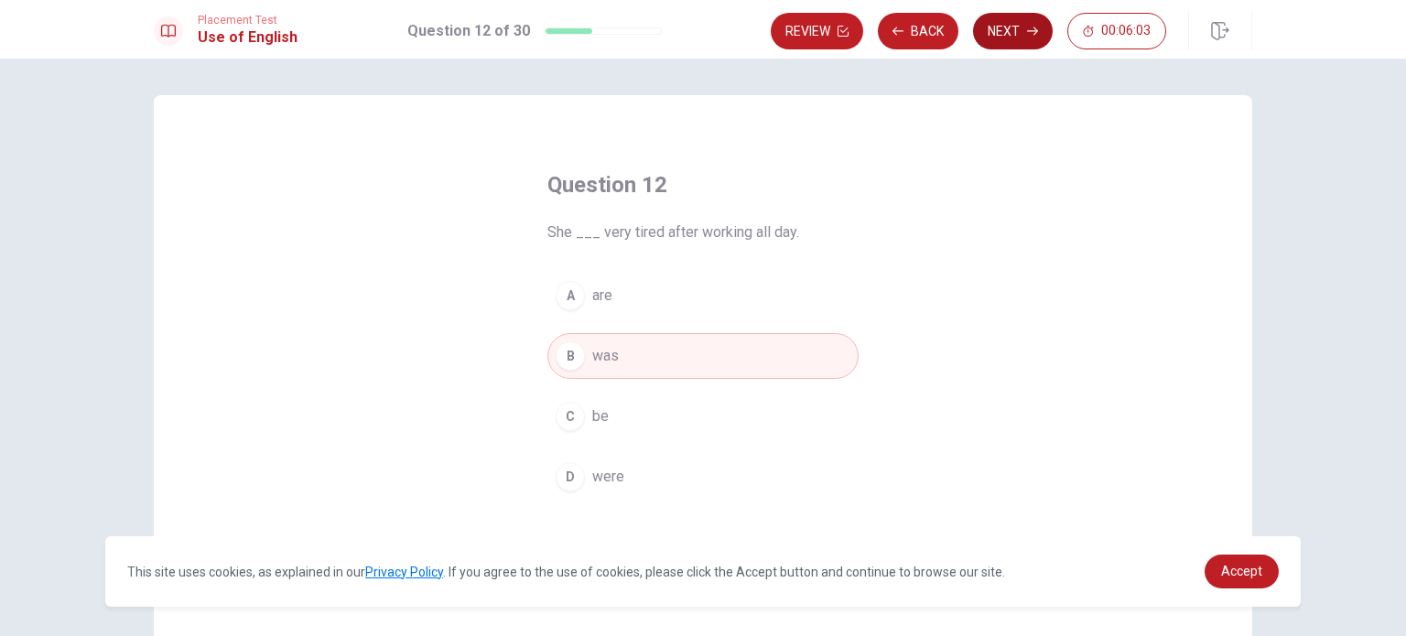
click at [1031, 34] on icon "button" at bounding box center [1032, 31] width 11 height 11
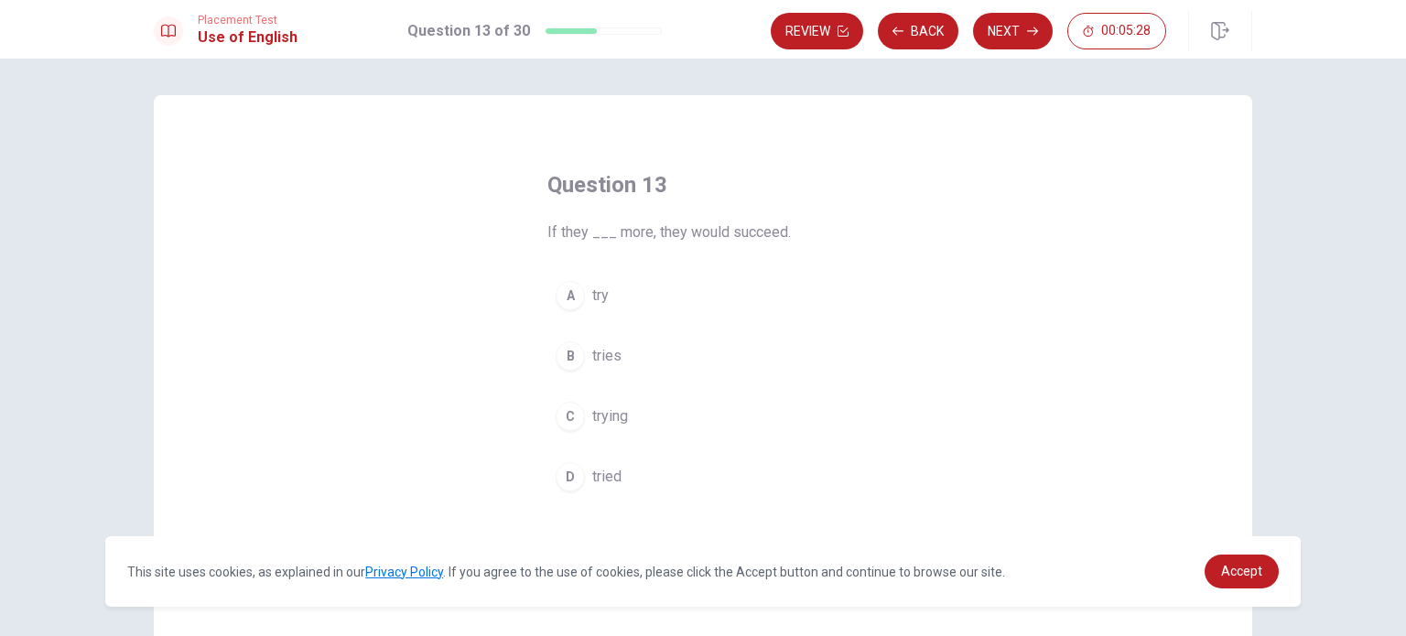
click at [569, 354] on div "B" at bounding box center [570, 355] width 29 height 29
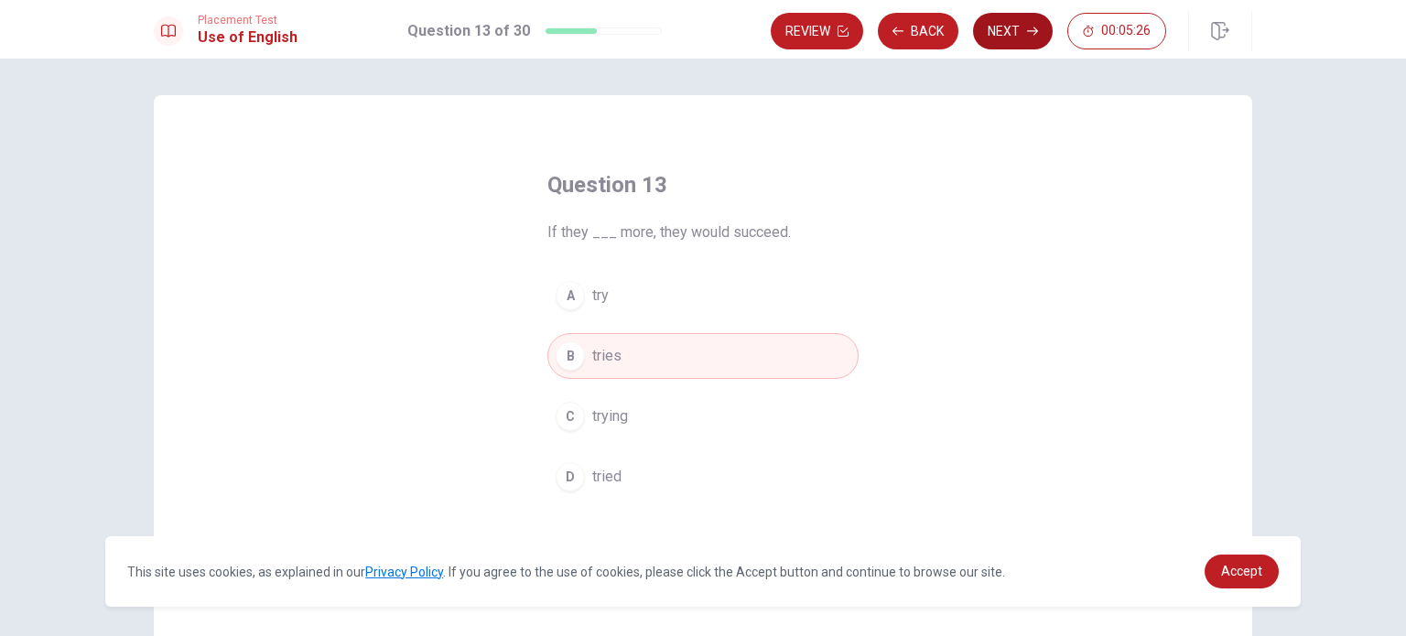
click at [990, 39] on button "Next" at bounding box center [1013, 31] width 80 height 37
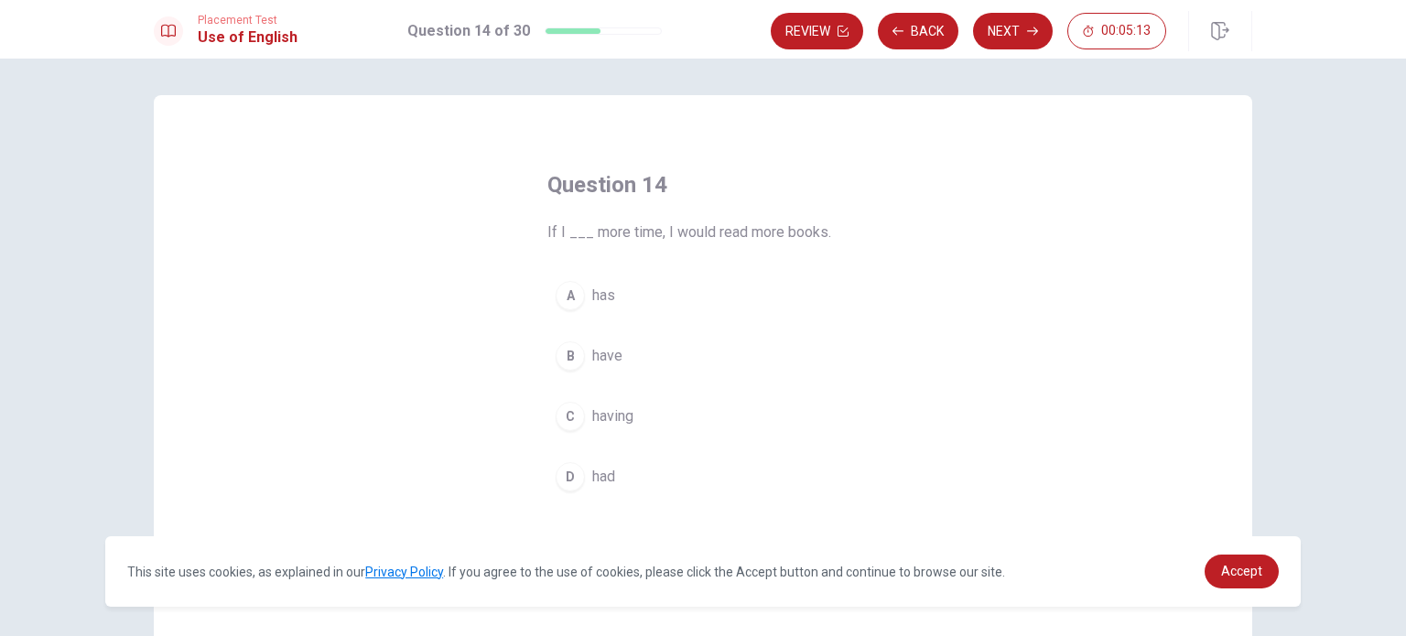
click at [592, 466] on span "had" at bounding box center [603, 477] width 23 height 22
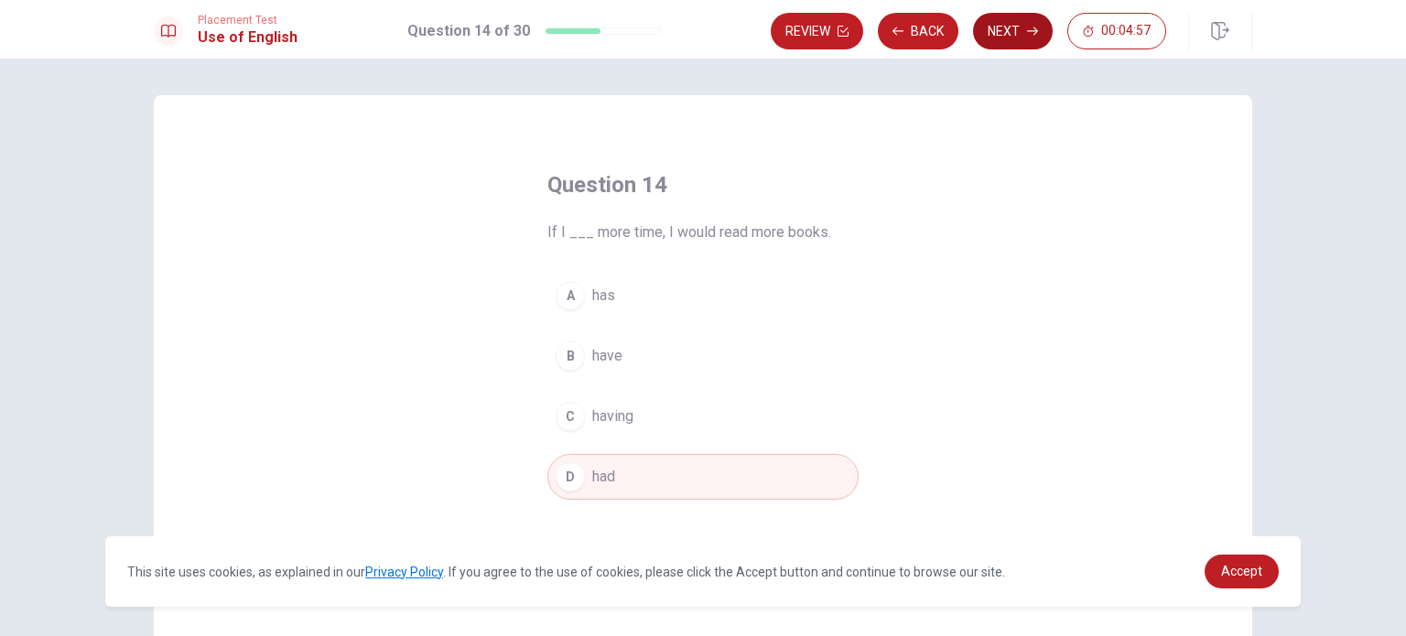
click at [1018, 34] on button "Next" at bounding box center [1013, 31] width 80 height 37
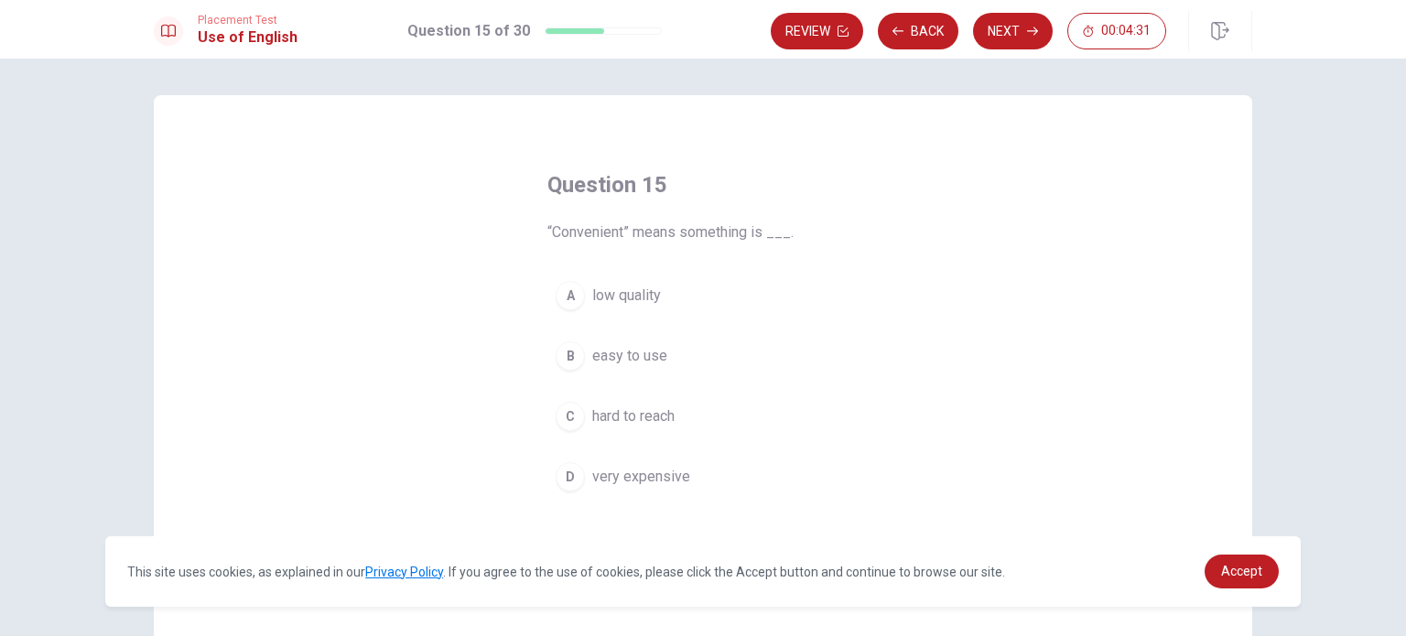
click at [575, 364] on div "B" at bounding box center [570, 355] width 29 height 29
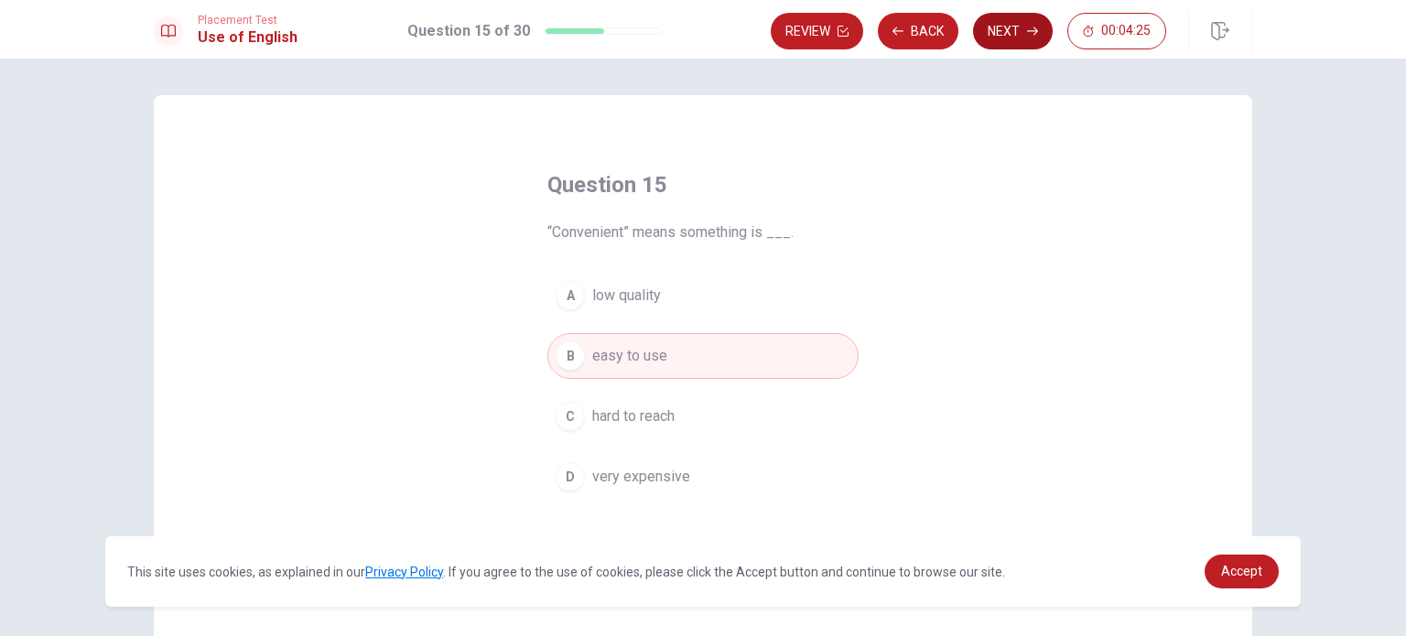
click at [1012, 33] on button "Next" at bounding box center [1013, 31] width 80 height 37
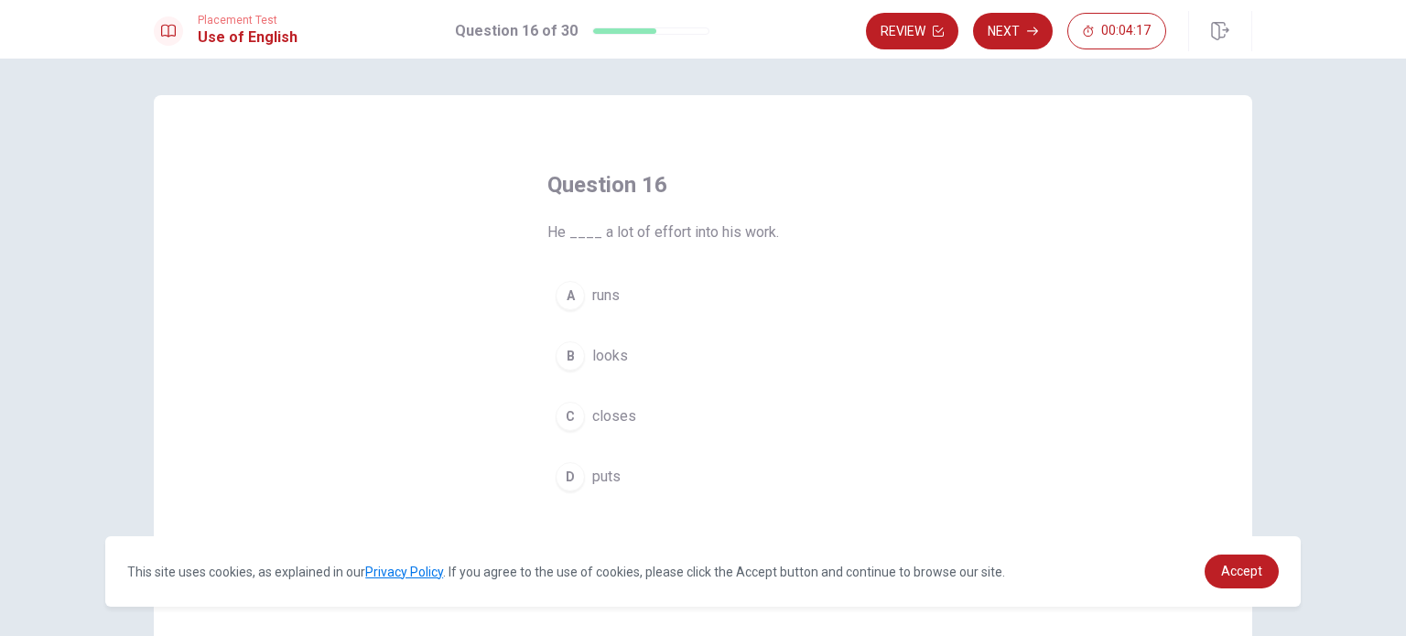
click at [575, 474] on div "D" at bounding box center [570, 476] width 29 height 29
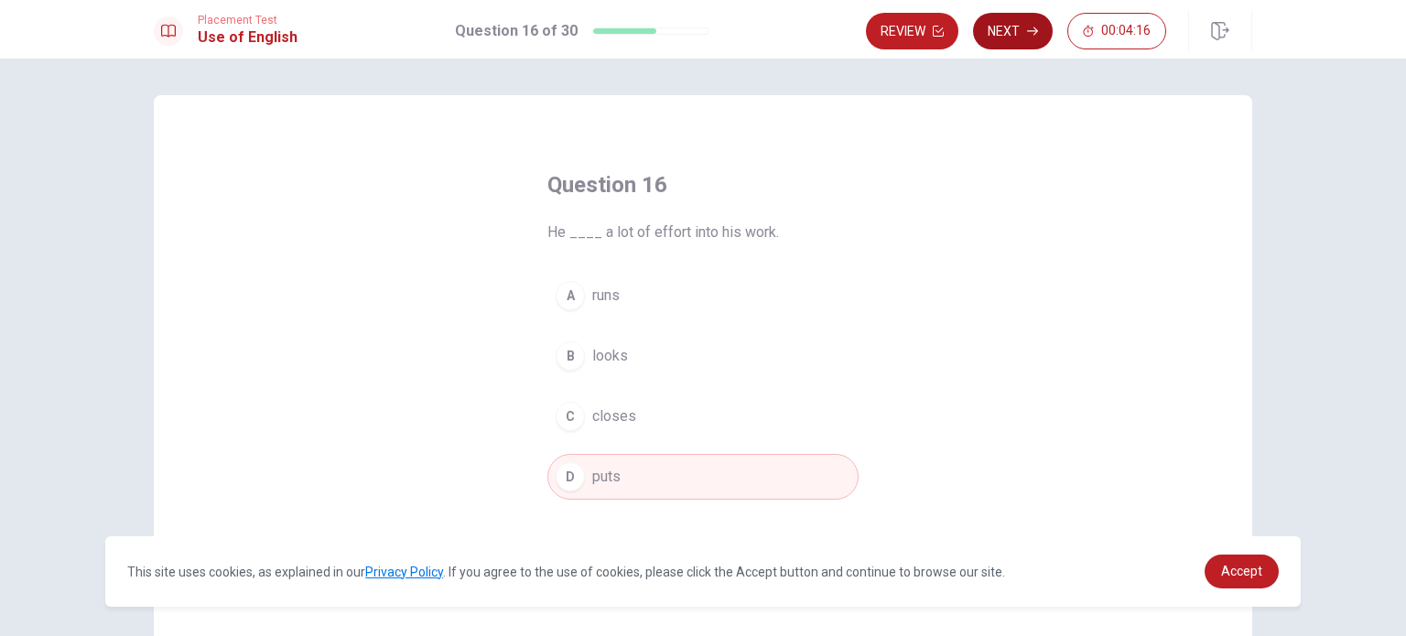
click at [995, 32] on button "Next" at bounding box center [1013, 31] width 80 height 37
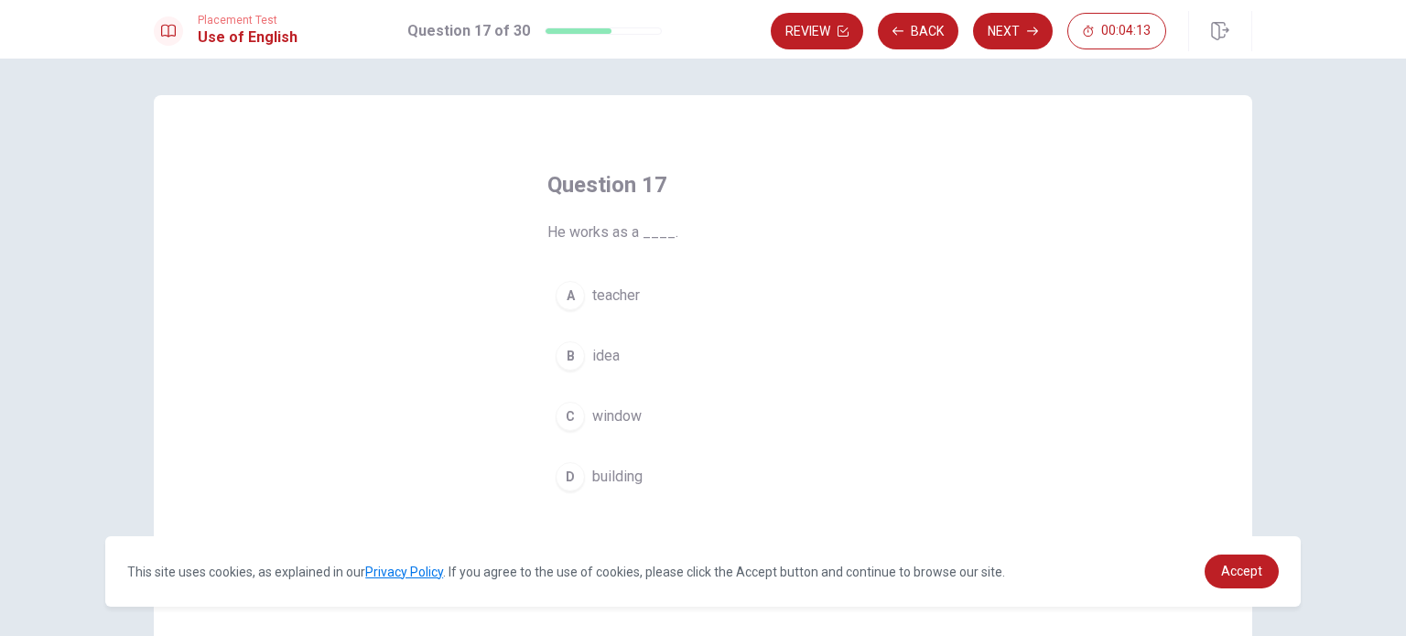
click at [574, 300] on div "A" at bounding box center [570, 295] width 29 height 29
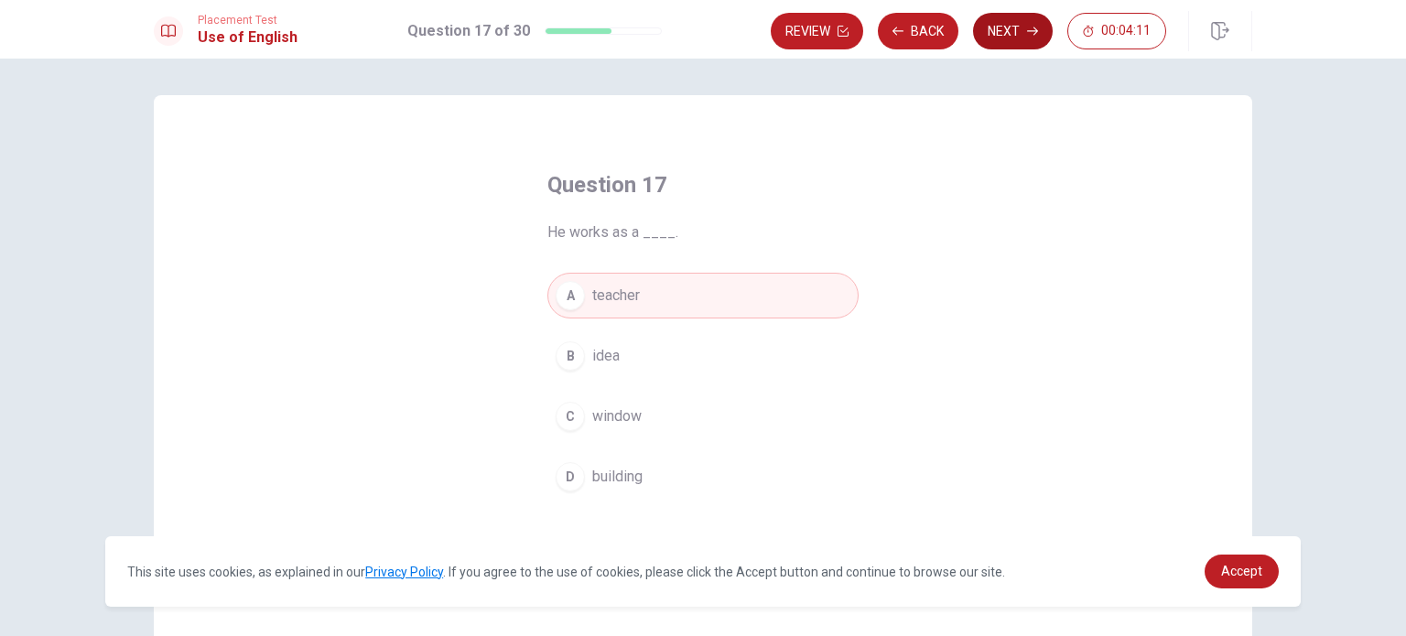
click at [983, 43] on button "Next" at bounding box center [1013, 31] width 80 height 37
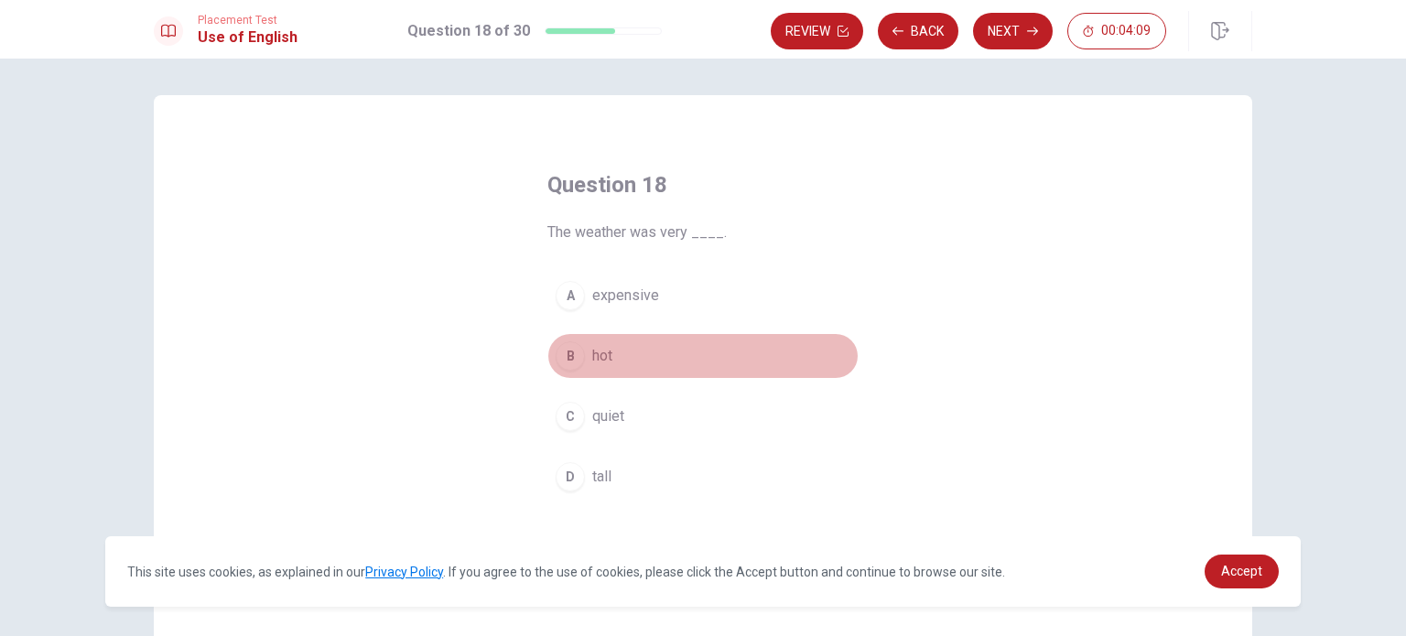
click at [578, 352] on div "B" at bounding box center [570, 355] width 29 height 29
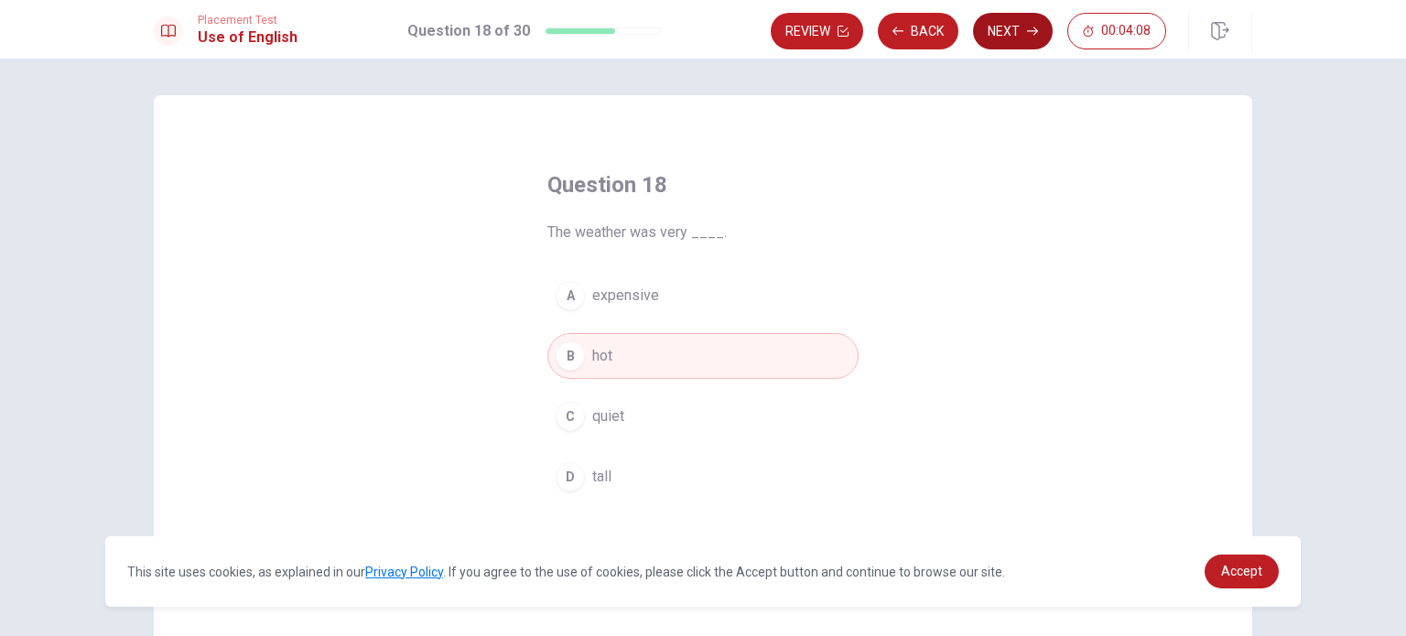
click at [1027, 26] on icon "button" at bounding box center [1032, 31] width 11 height 11
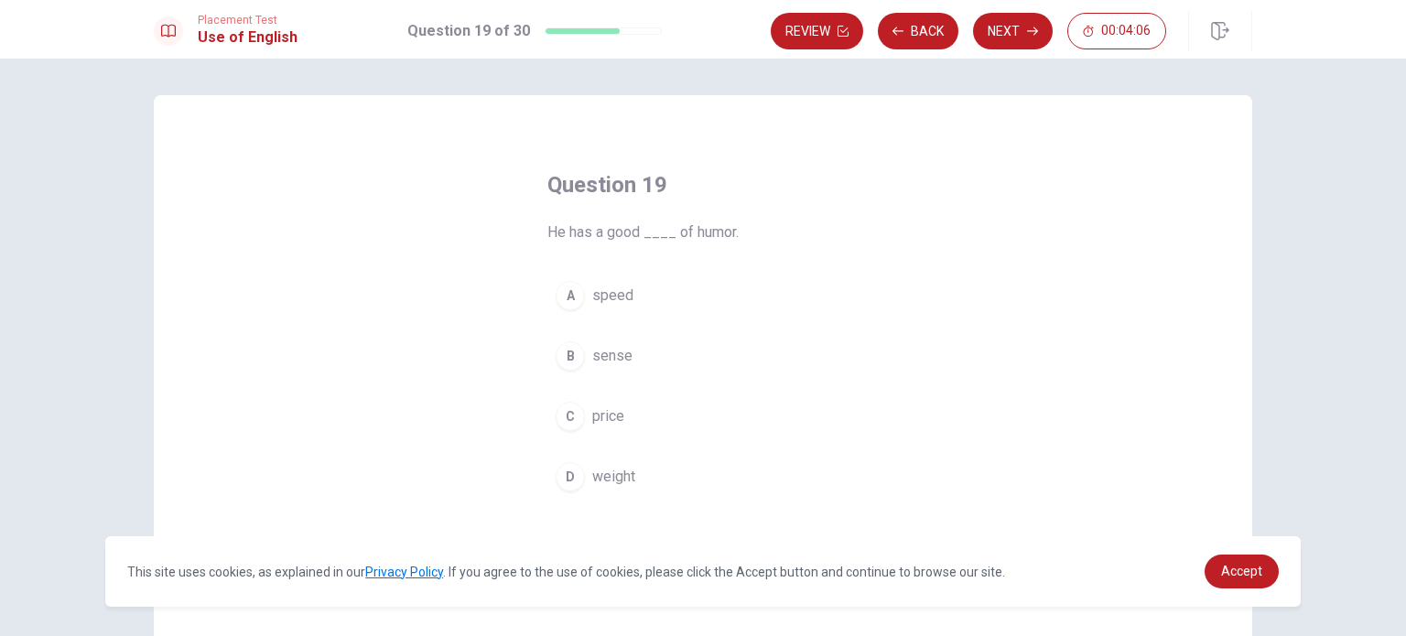
click at [566, 348] on div "B" at bounding box center [570, 355] width 29 height 29
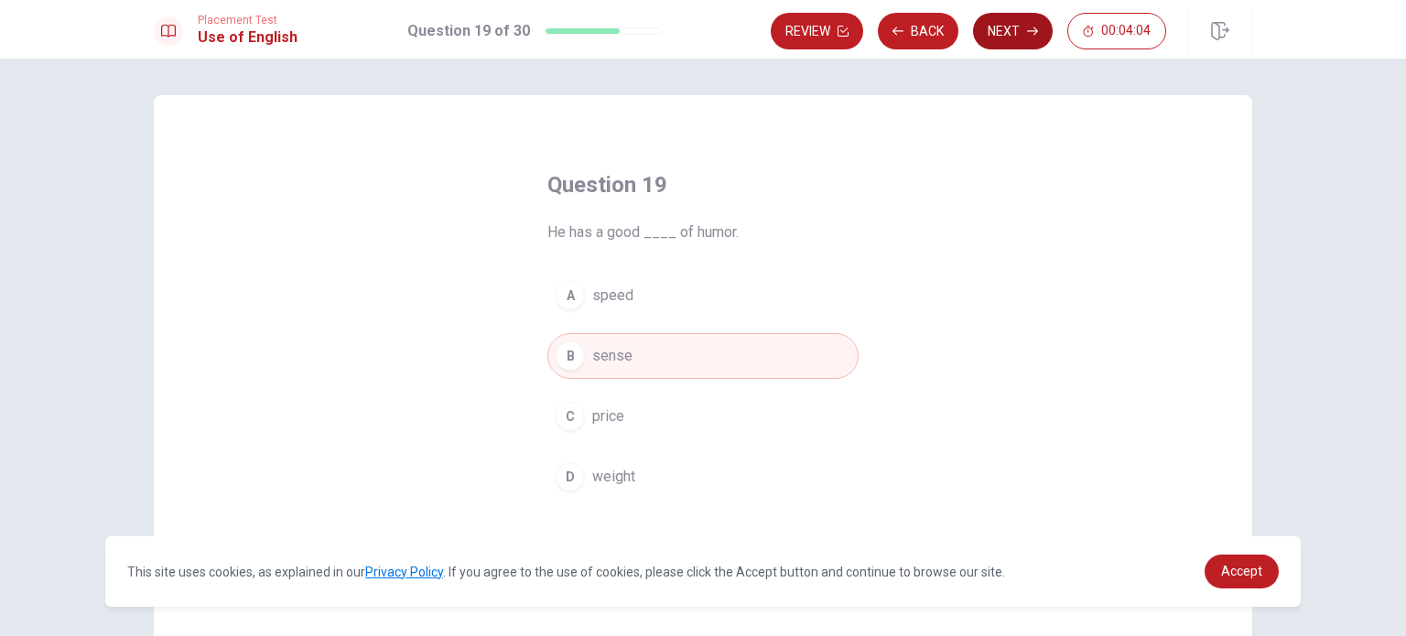
click at [999, 38] on button "Next" at bounding box center [1013, 31] width 80 height 37
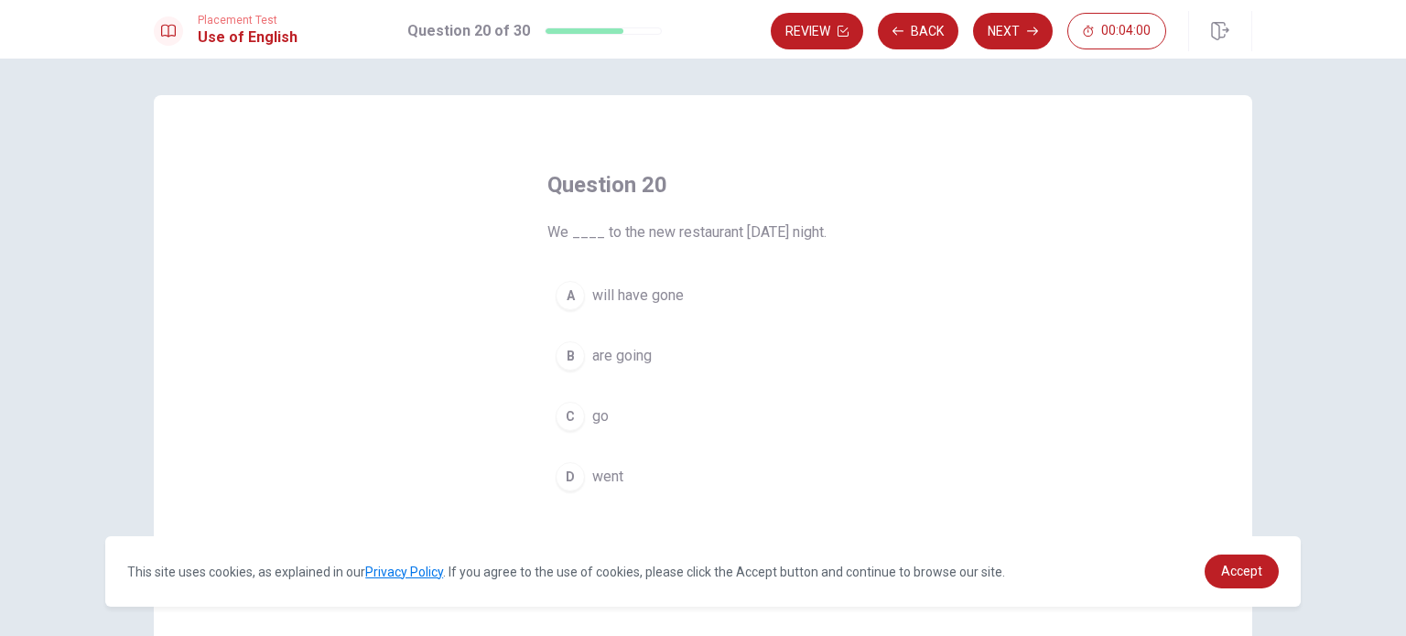
click at [566, 358] on div "B" at bounding box center [570, 355] width 29 height 29
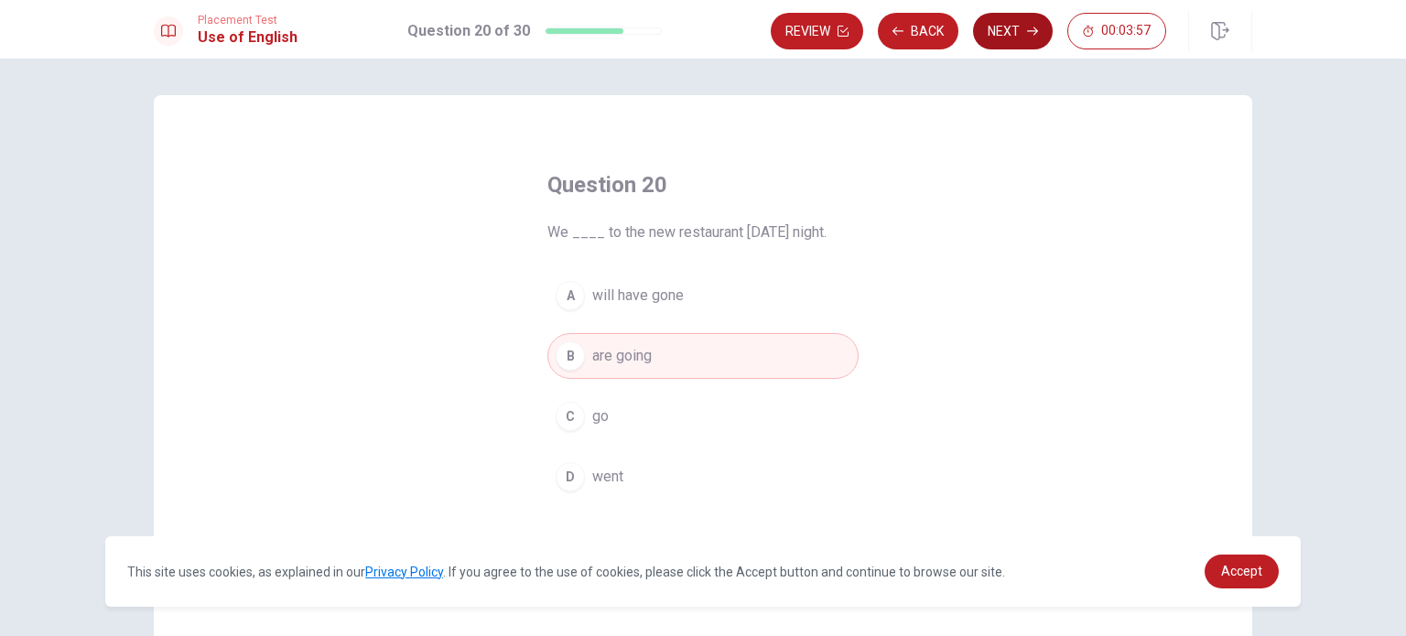
click at [1027, 27] on icon "button" at bounding box center [1032, 31] width 11 height 11
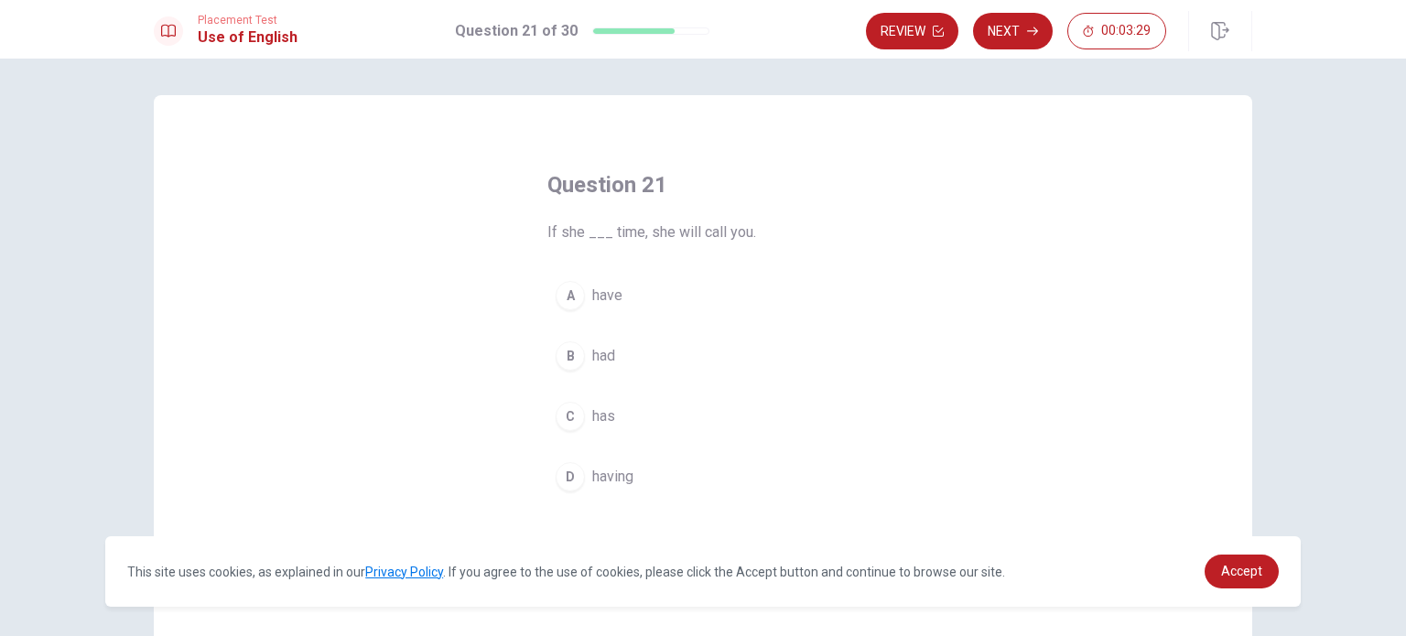
click at [572, 352] on div "B" at bounding box center [570, 355] width 29 height 29
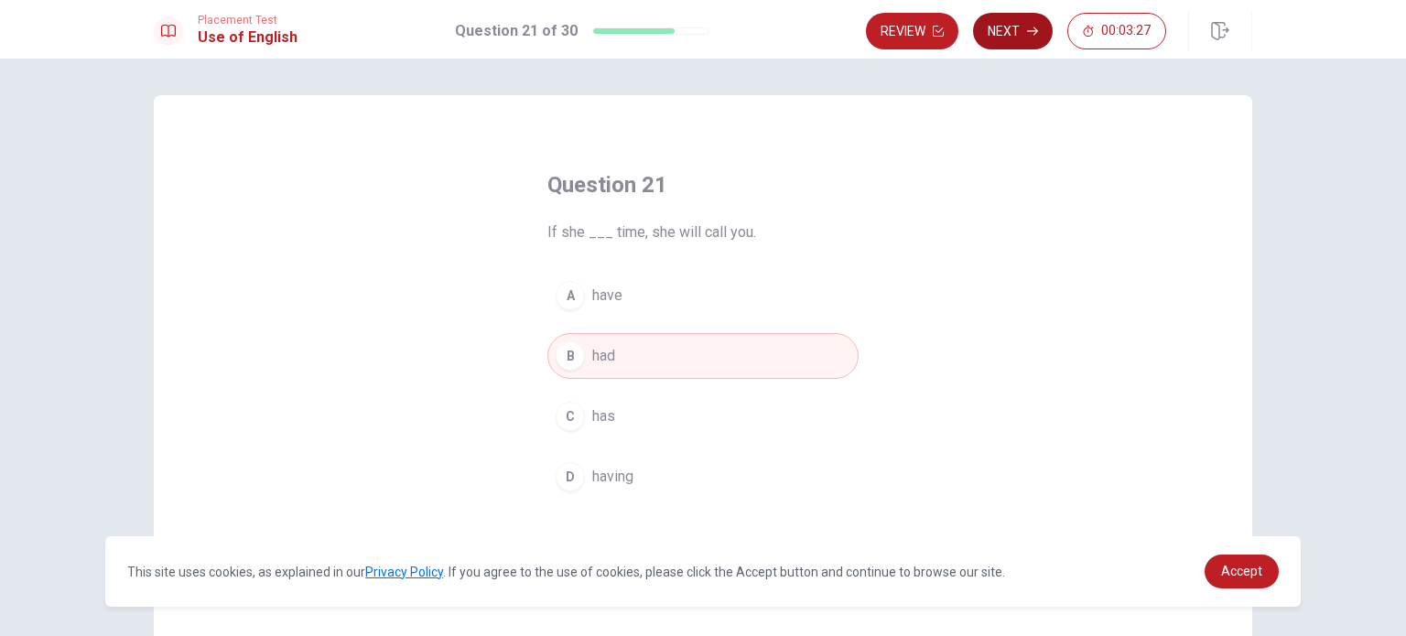
click at [1023, 28] on button "Next" at bounding box center [1013, 31] width 80 height 37
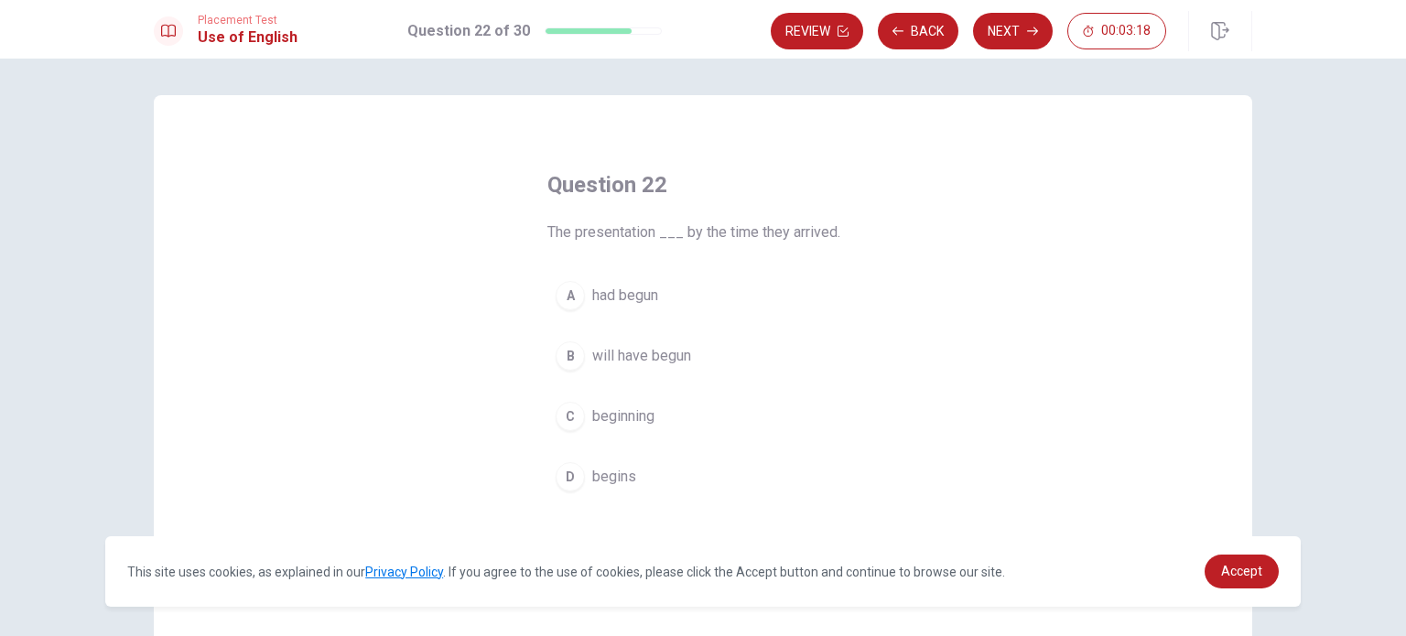
click at [574, 301] on div "A" at bounding box center [570, 295] width 29 height 29
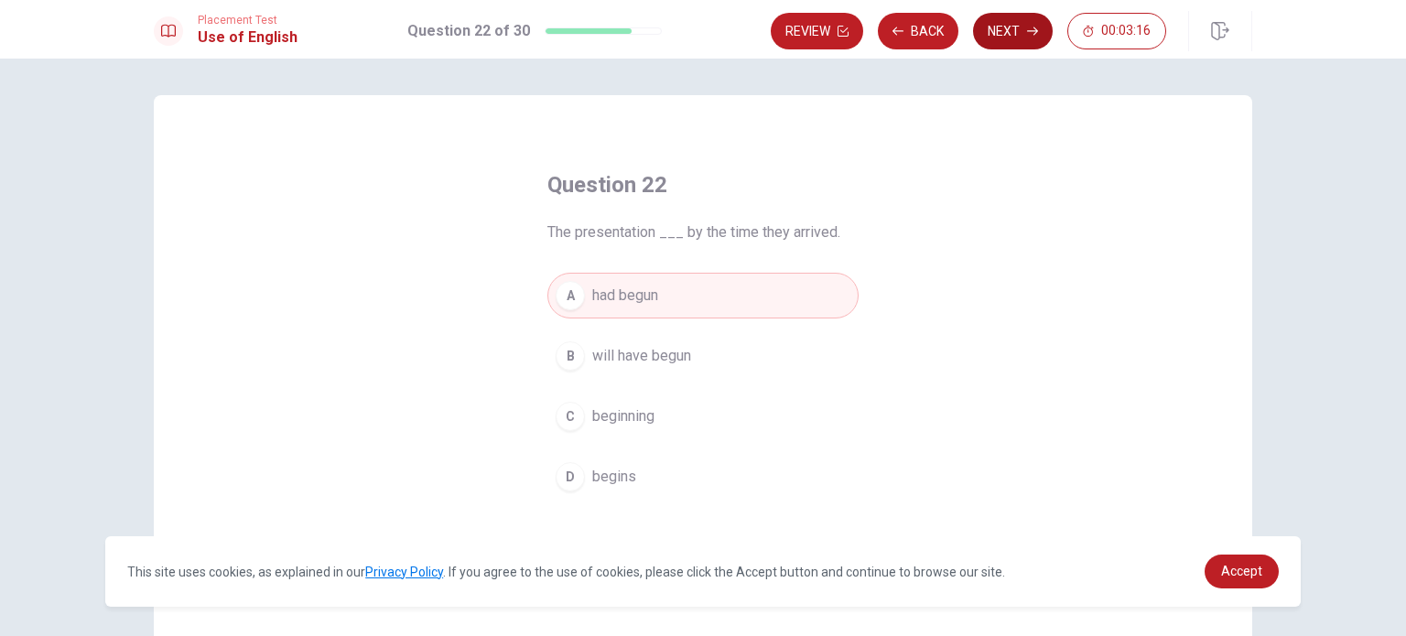
click at [1018, 32] on button "Next" at bounding box center [1013, 31] width 80 height 37
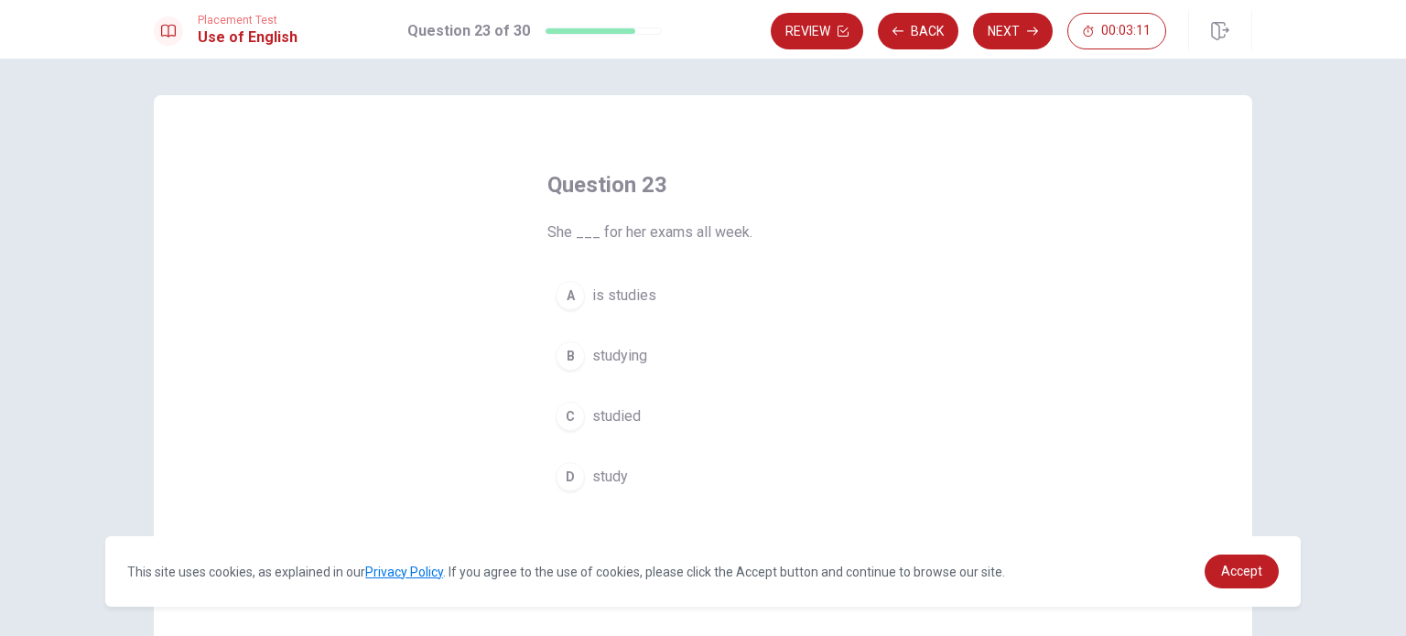
click at [573, 416] on div "C" at bounding box center [570, 416] width 29 height 29
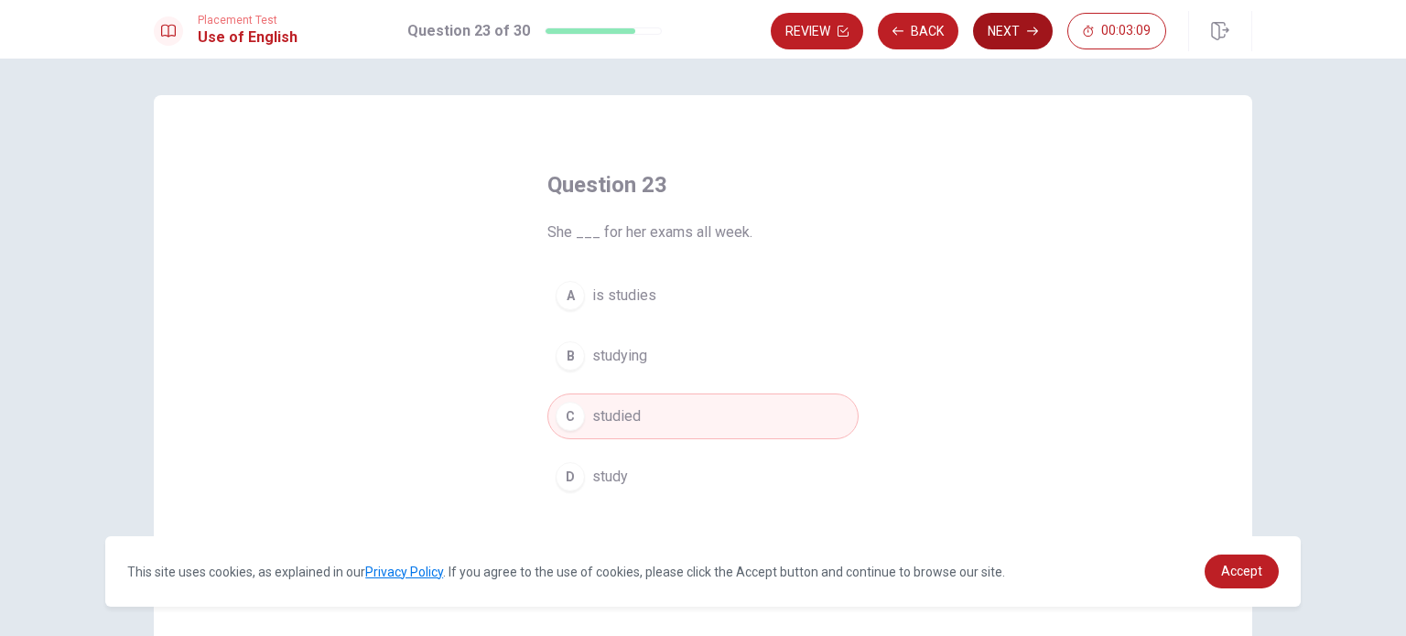
click at [1002, 34] on button "Next" at bounding box center [1013, 31] width 80 height 37
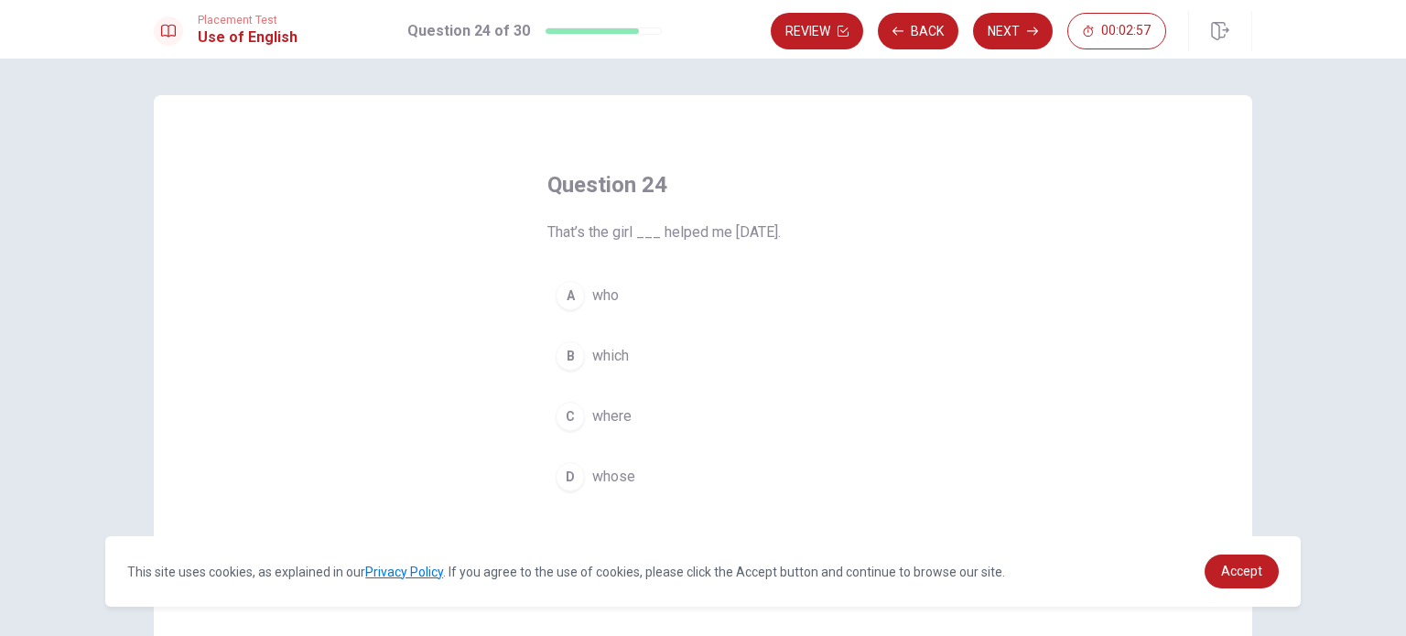
click at [567, 471] on div "D" at bounding box center [570, 476] width 29 height 29
click at [610, 298] on span "who" at bounding box center [605, 296] width 27 height 22
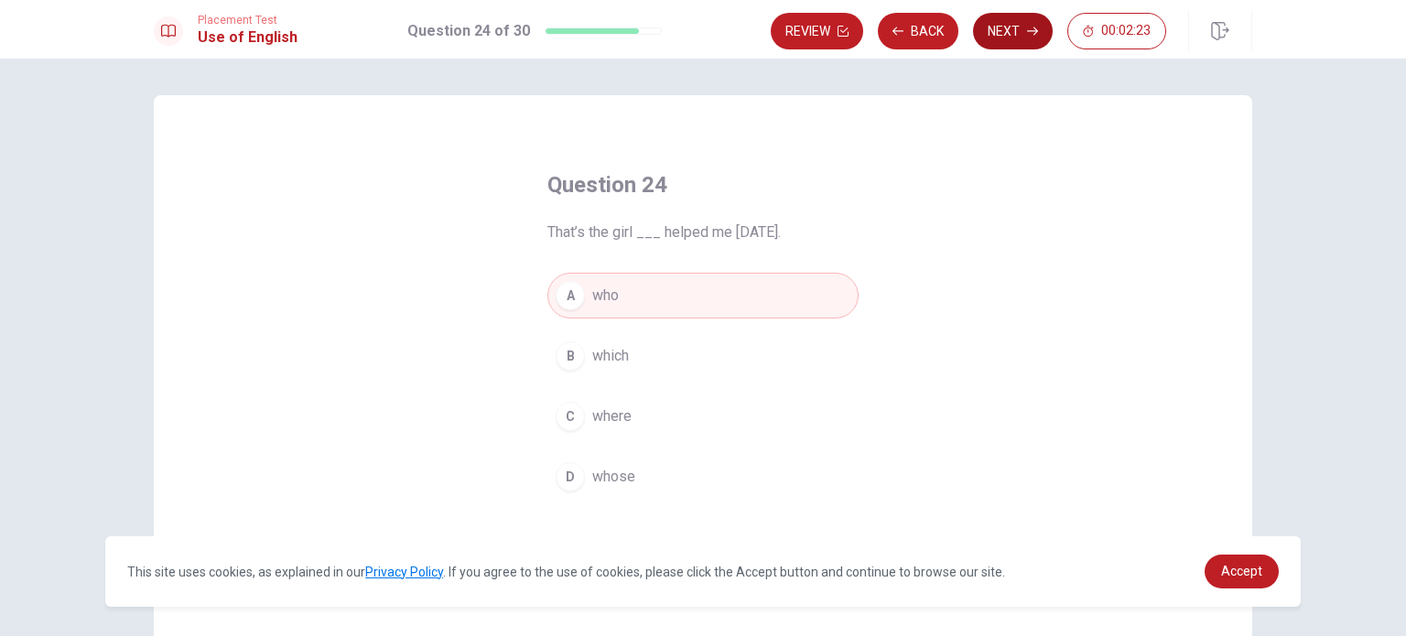
click at [988, 39] on button "Next" at bounding box center [1013, 31] width 80 height 37
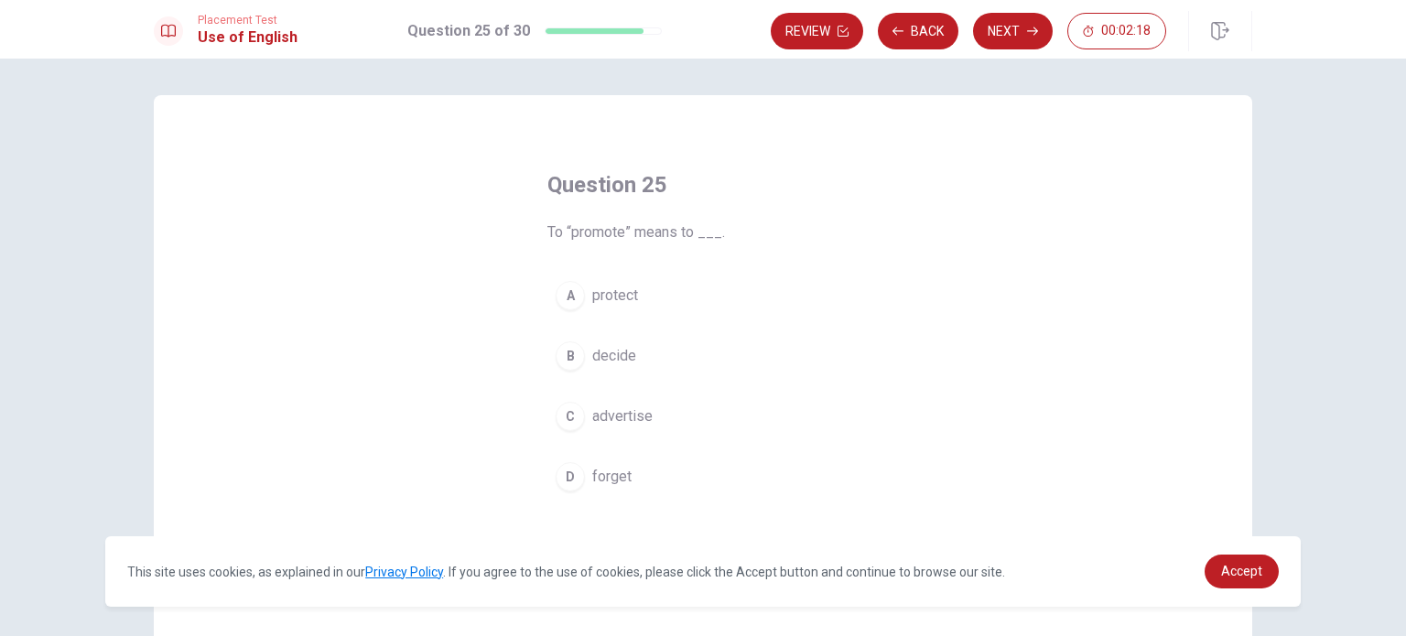
click at [614, 416] on span "advertise" at bounding box center [622, 416] width 60 height 22
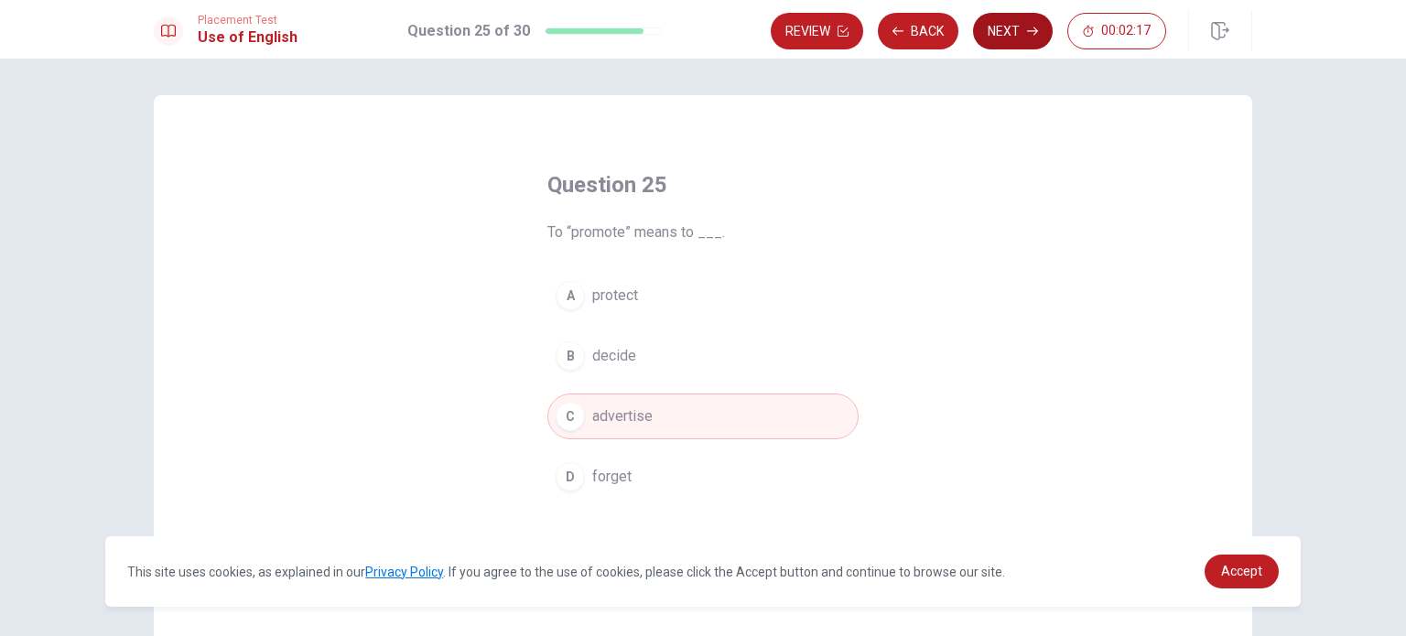
click at [1008, 25] on button "Next" at bounding box center [1013, 31] width 80 height 37
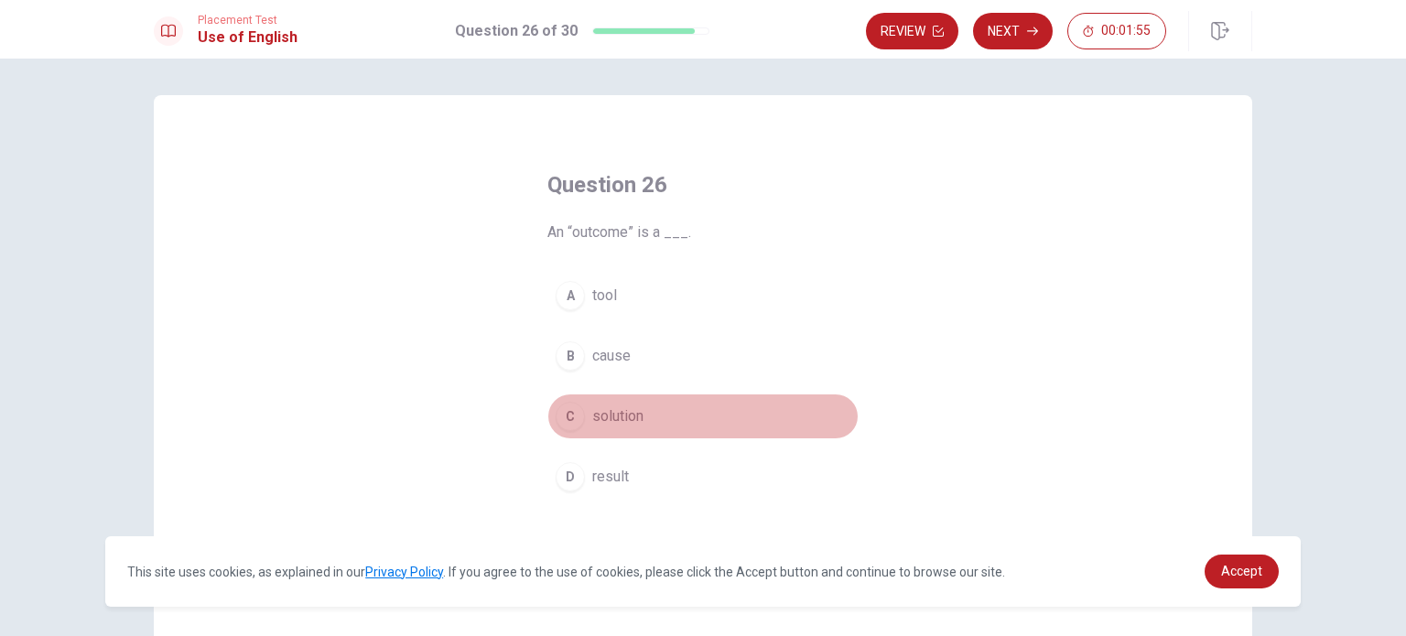
click at [625, 405] on span "solution" at bounding box center [617, 416] width 51 height 22
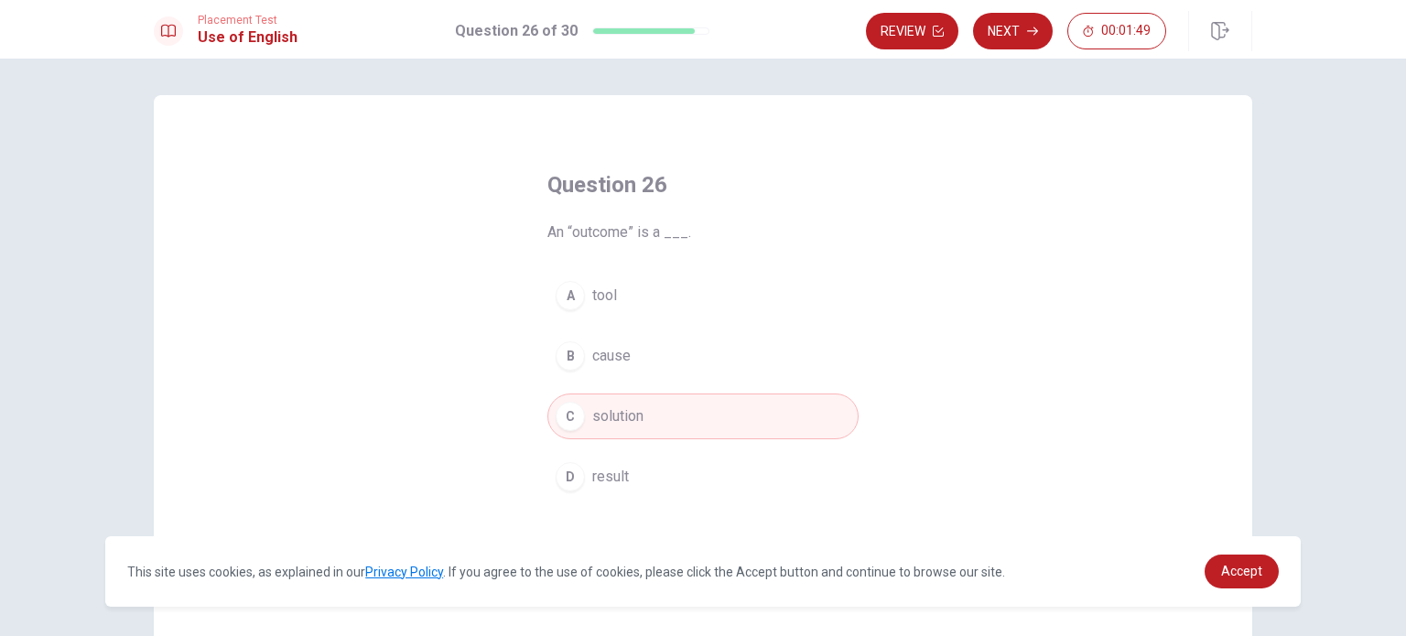
click at [636, 367] on button "B cause" at bounding box center [702, 356] width 311 height 46
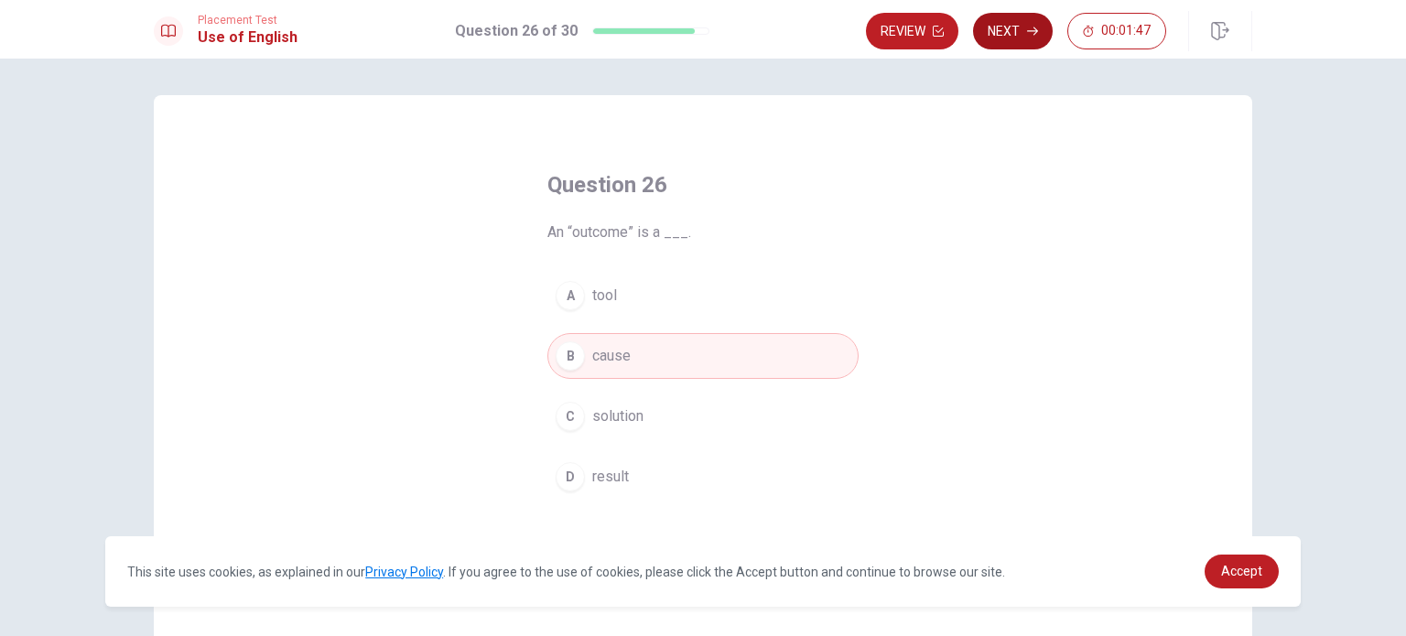
click at [1030, 41] on button "Next" at bounding box center [1013, 31] width 80 height 37
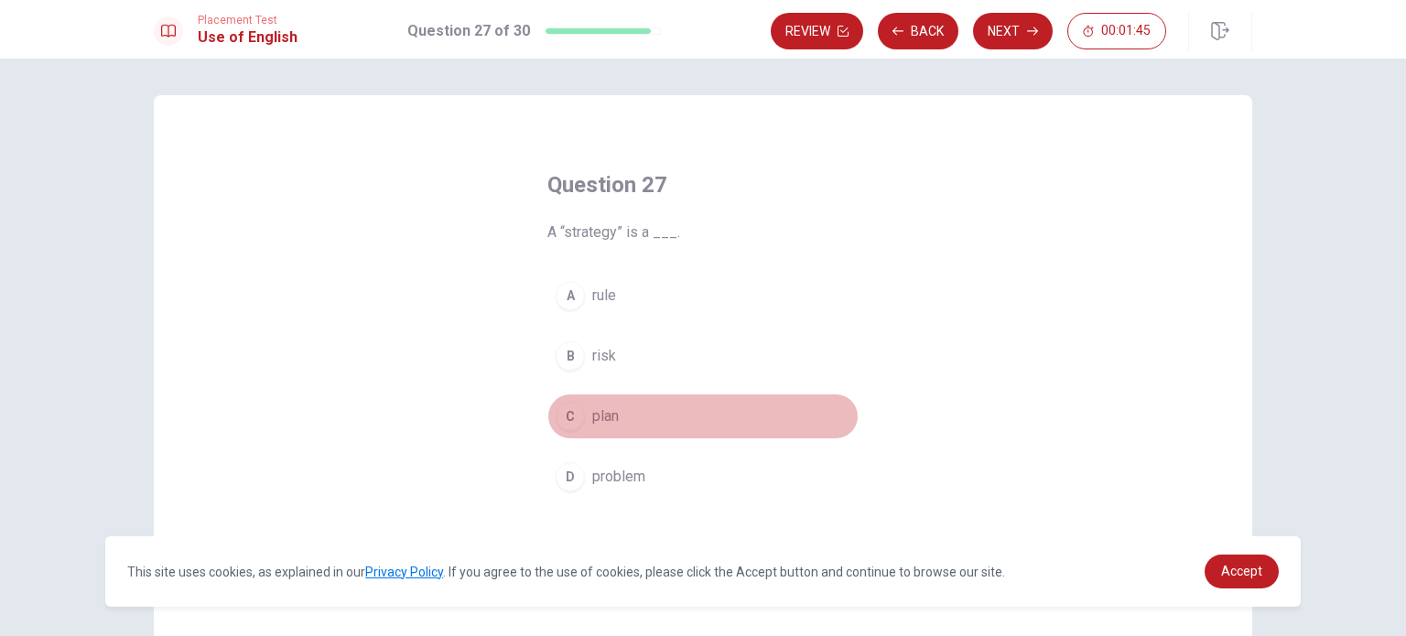
click at [566, 413] on div "C" at bounding box center [570, 416] width 29 height 29
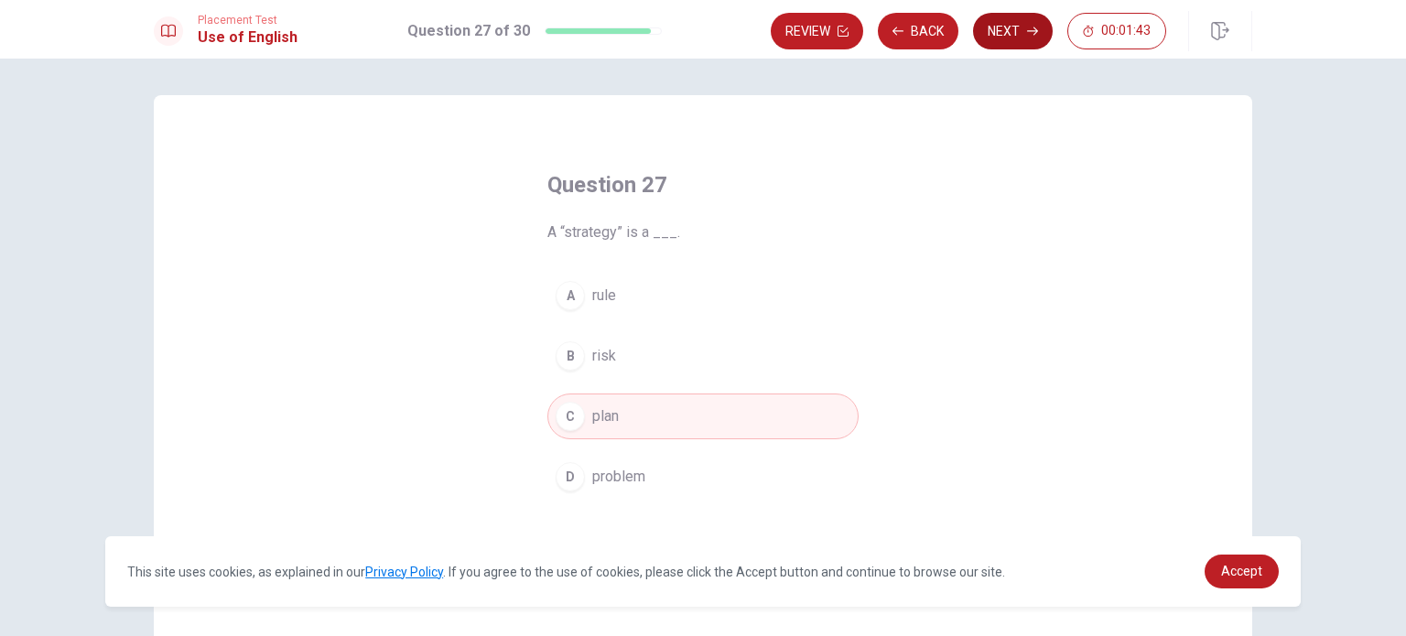
click at [993, 23] on button "Next" at bounding box center [1013, 31] width 80 height 37
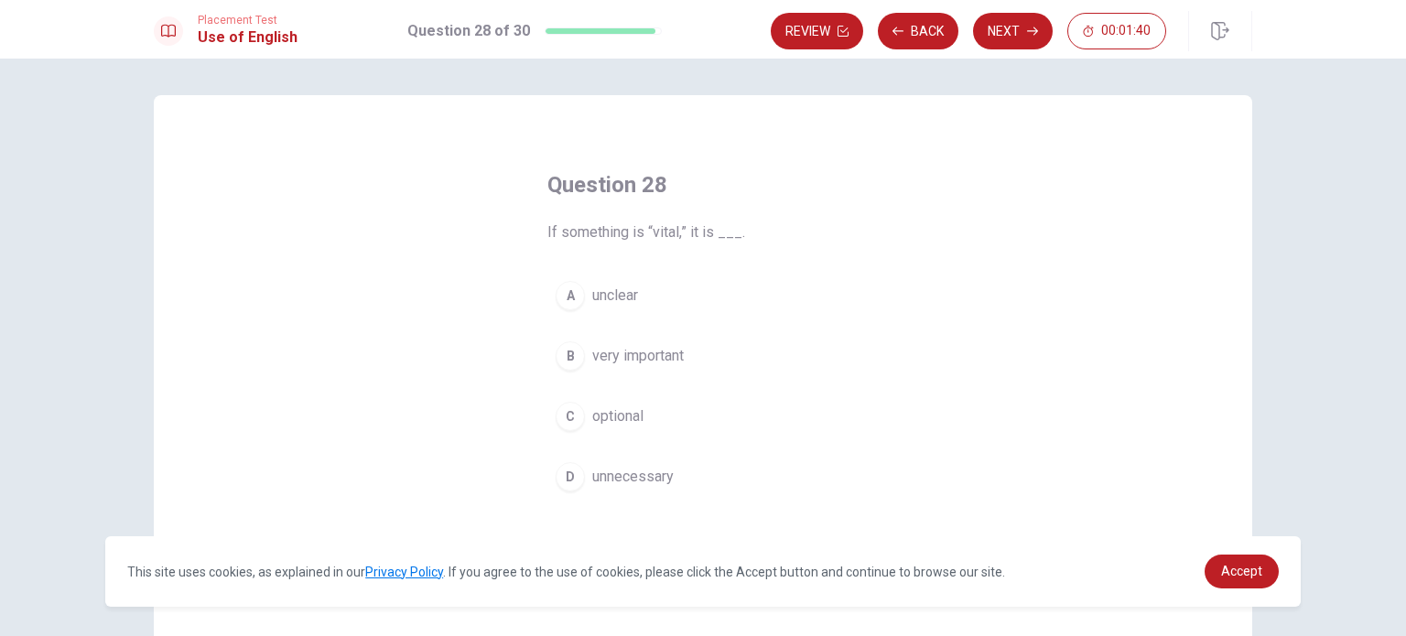
click at [573, 355] on div "B" at bounding box center [570, 355] width 29 height 29
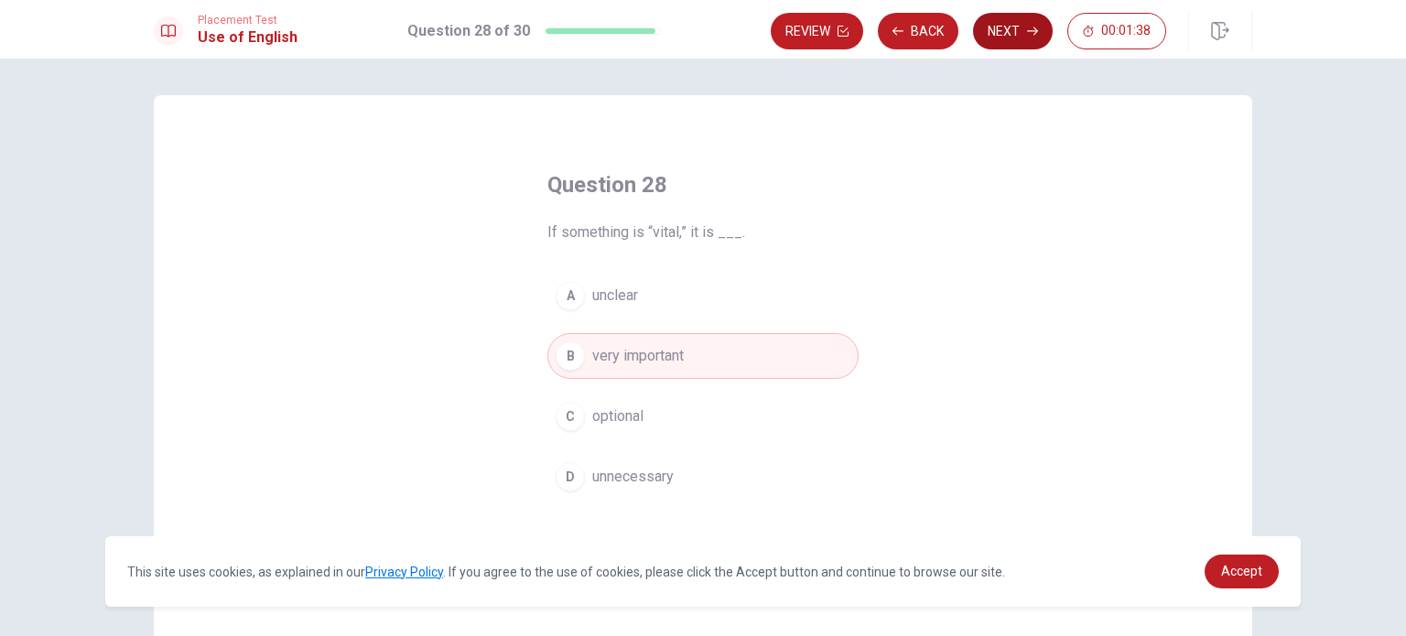
click at [1039, 32] on button "Next" at bounding box center [1013, 31] width 80 height 37
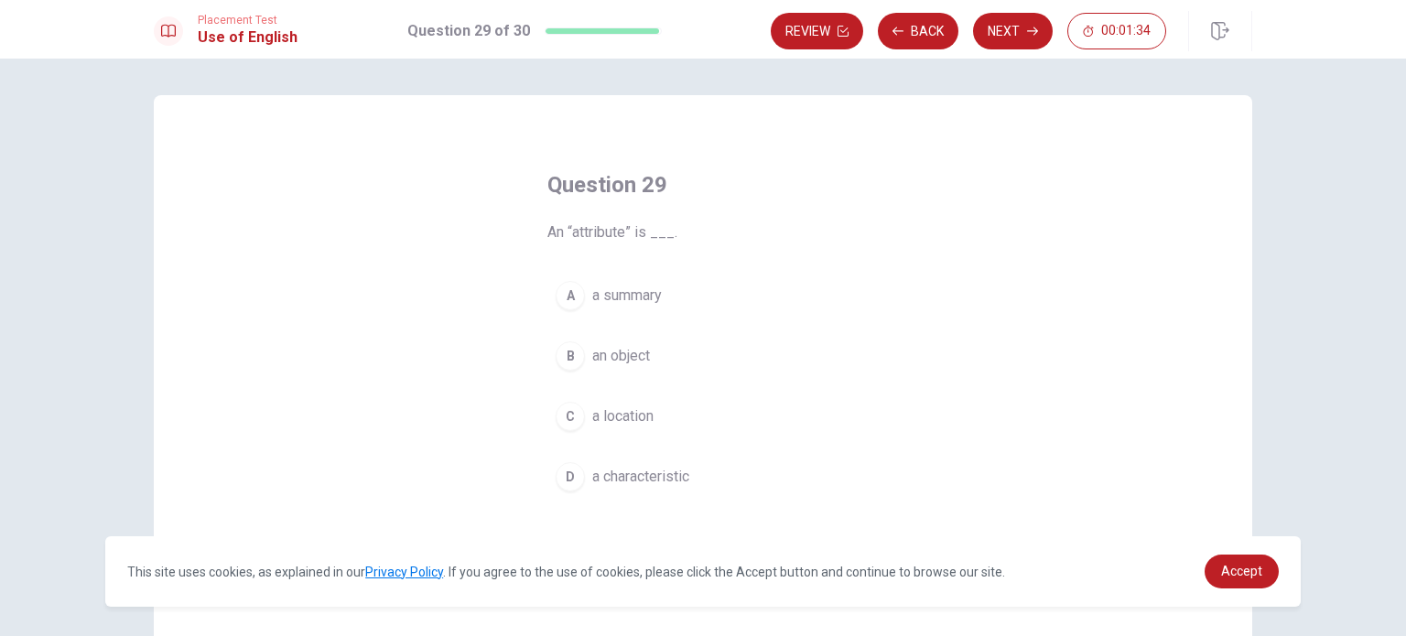
click at [567, 480] on div "D" at bounding box center [570, 476] width 29 height 29
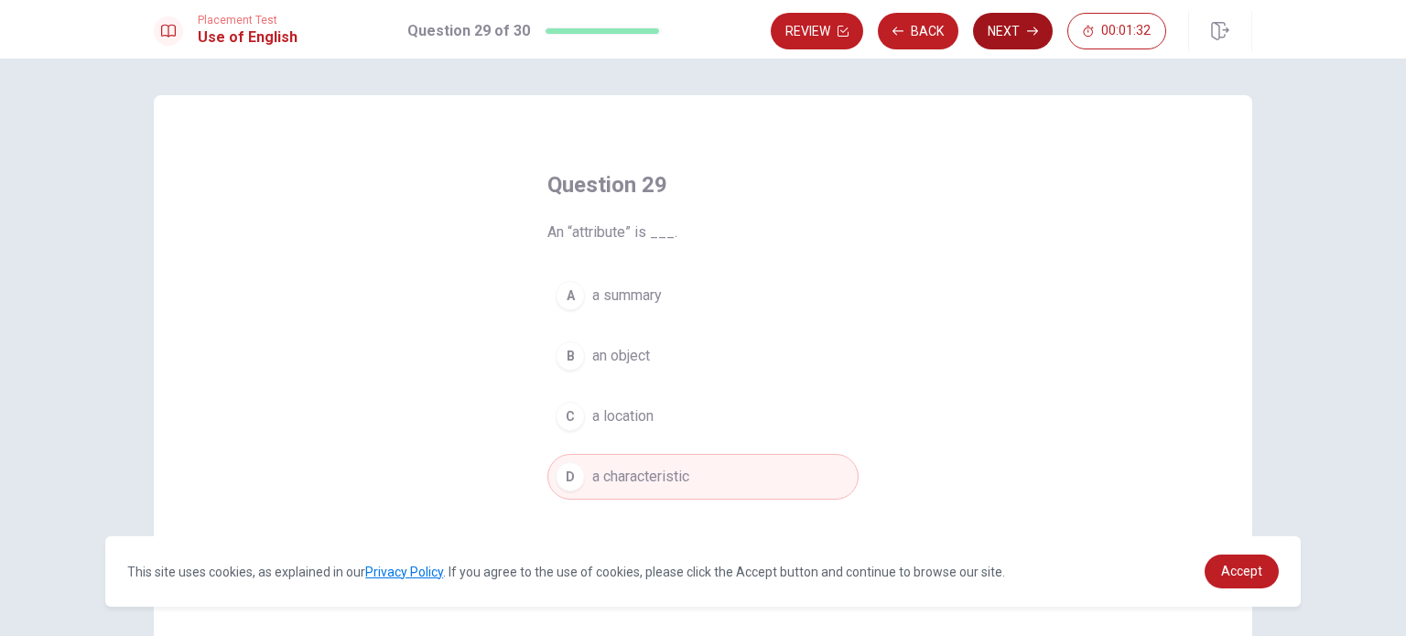
click at [1015, 34] on button "Next" at bounding box center [1013, 31] width 80 height 37
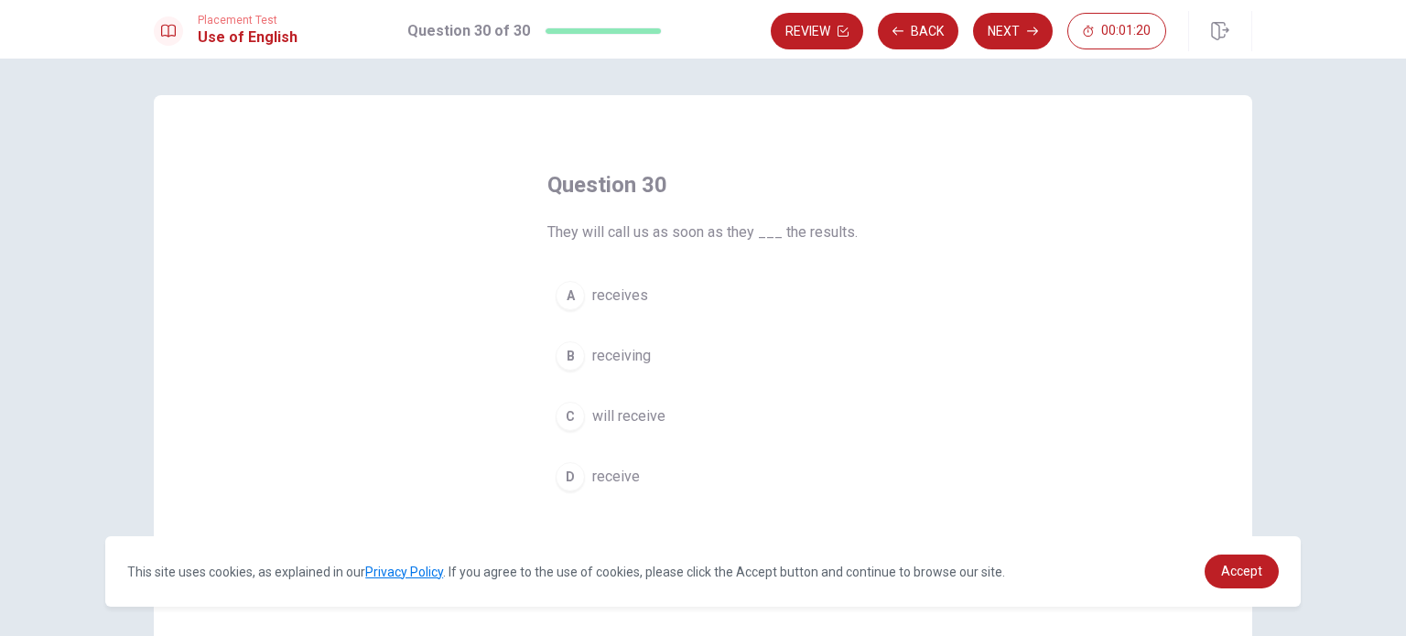
click at [569, 478] on div "D" at bounding box center [570, 476] width 29 height 29
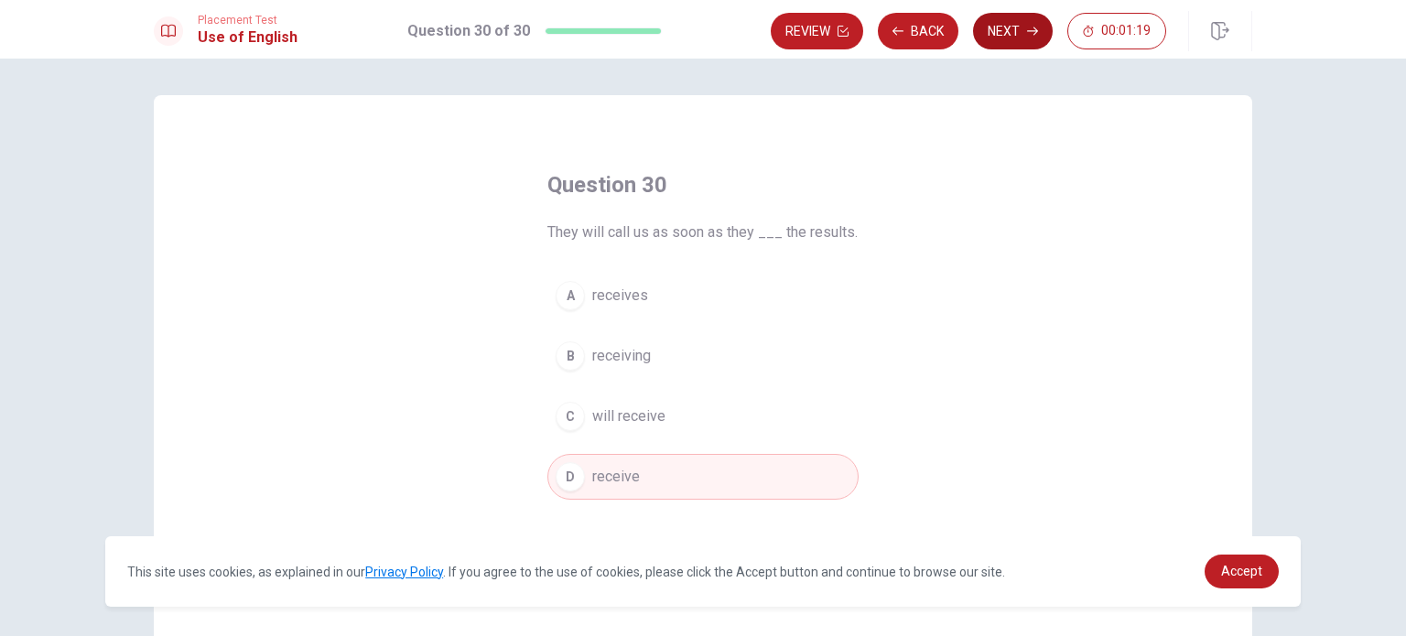
click at [1044, 23] on button "Next" at bounding box center [1013, 31] width 80 height 37
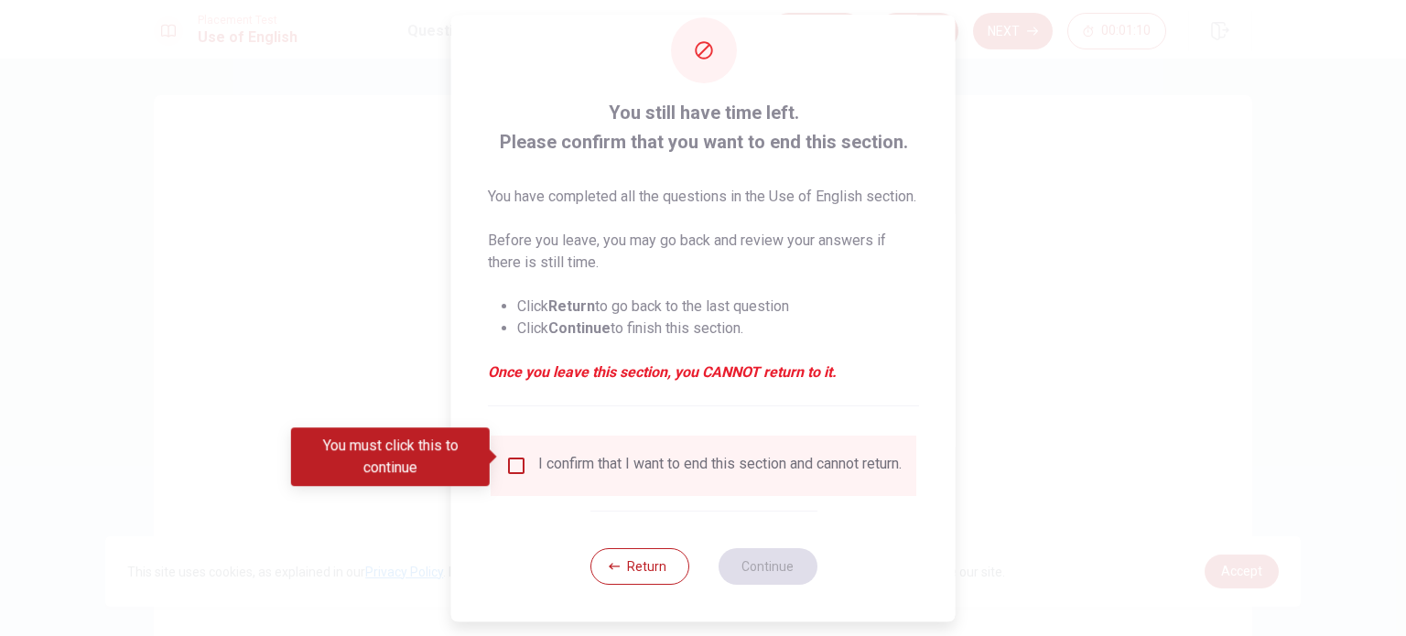
scroll to position [64, 0]
click at [645, 563] on button "Return" at bounding box center [638, 566] width 99 height 37
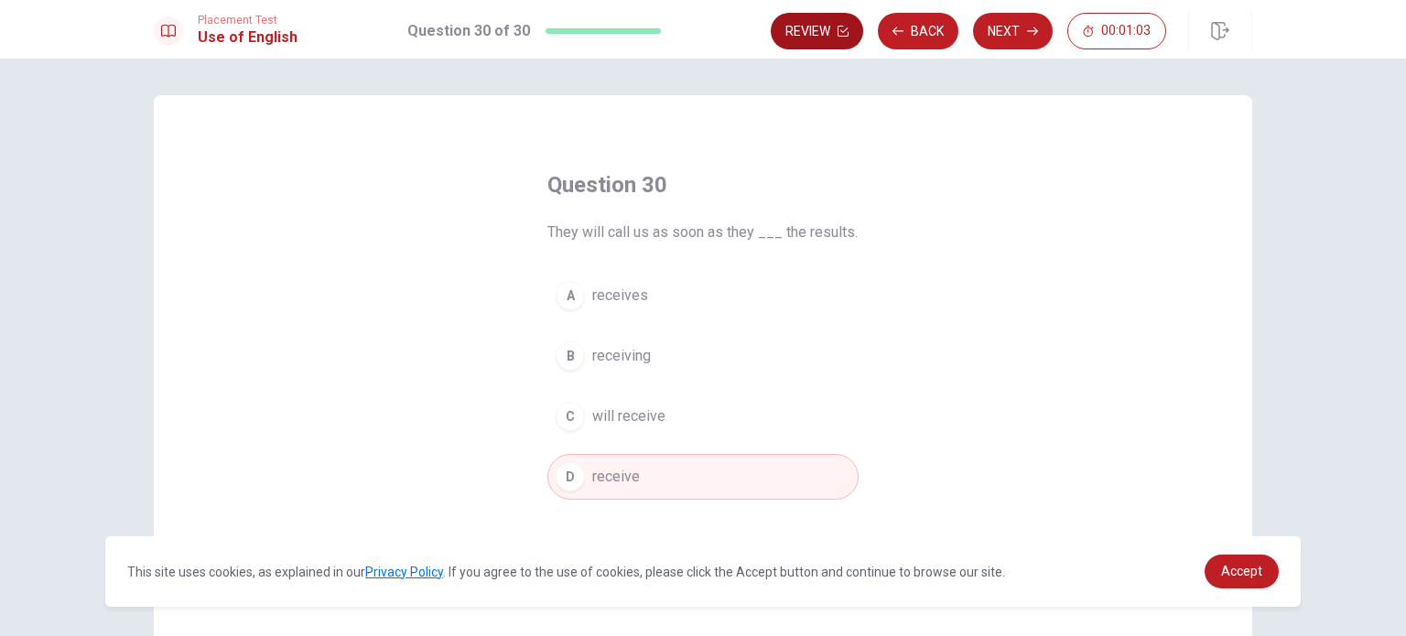
click at [833, 41] on button "Review" at bounding box center [817, 31] width 92 height 37
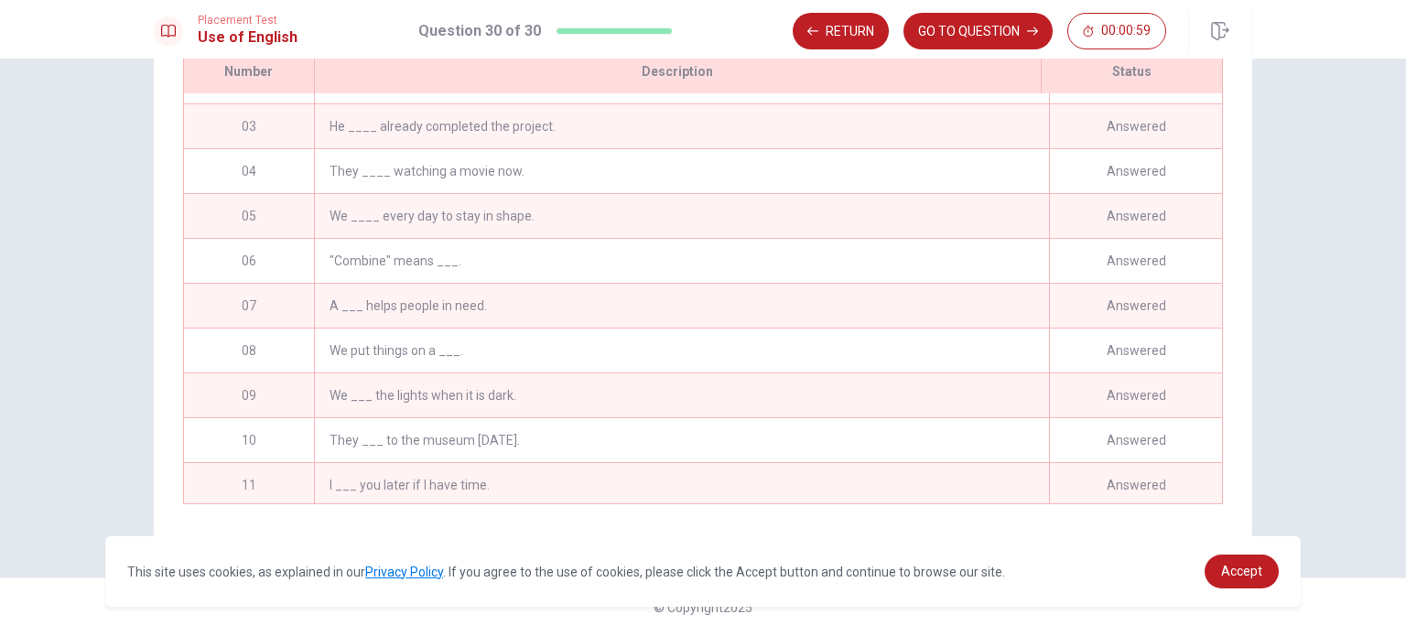
scroll to position [46, 0]
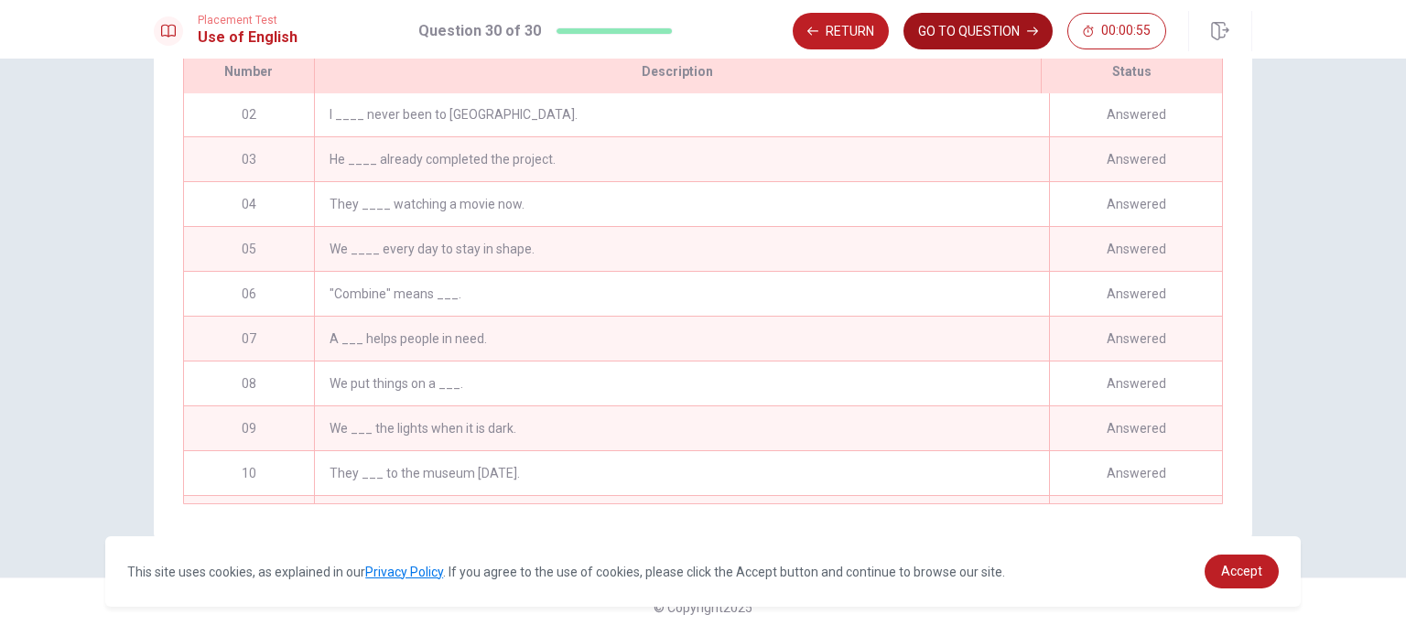
click at [927, 27] on button "GO TO QUESTION" at bounding box center [977, 31] width 149 height 37
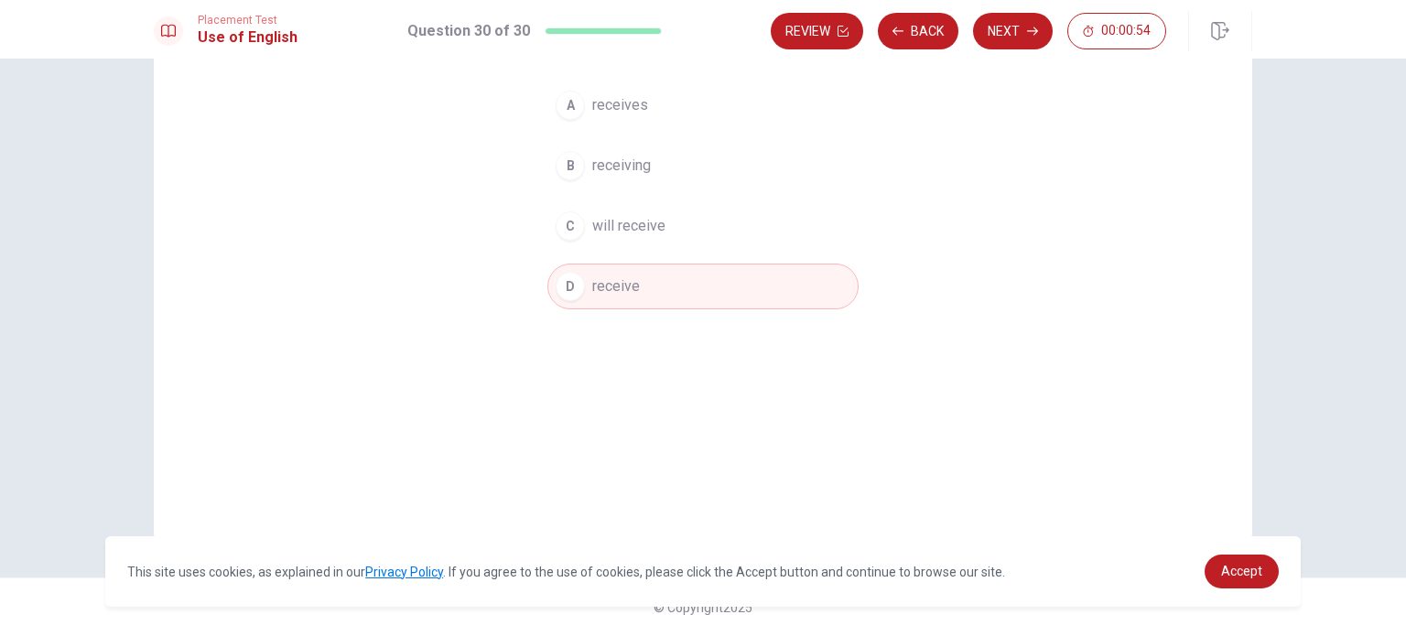
scroll to position [0, 0]
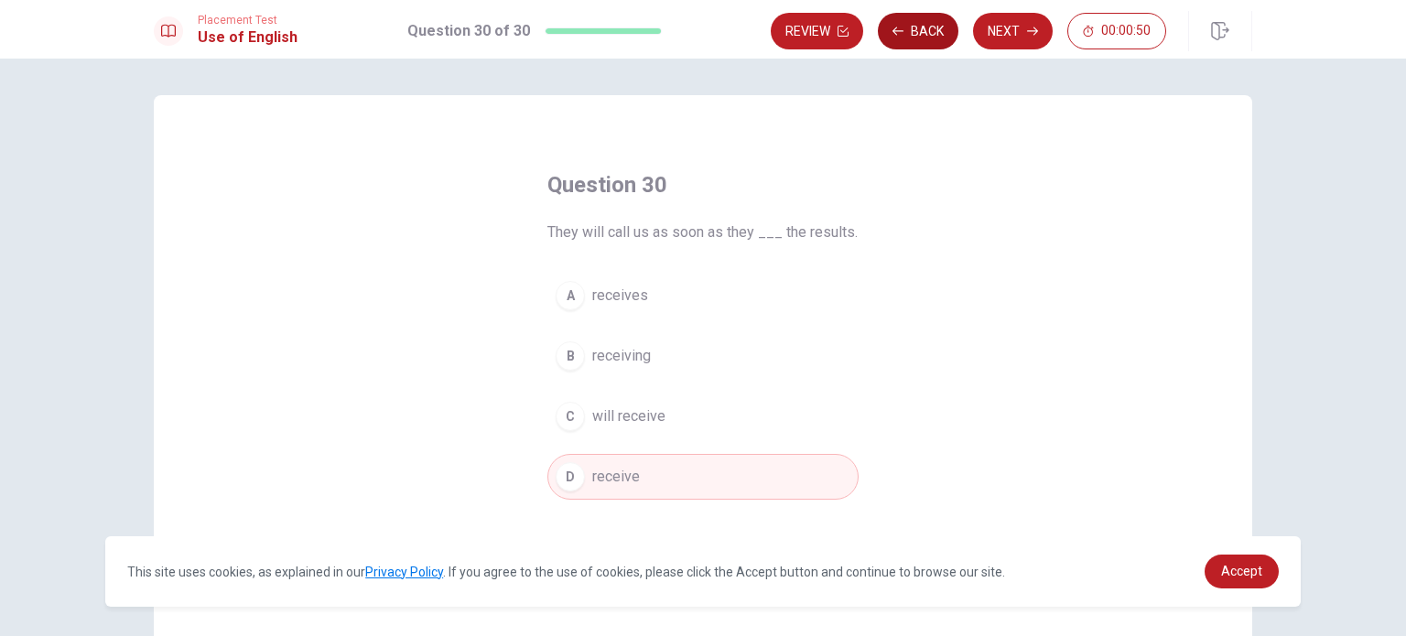
click at [919, 38] on button "Back" at bounding box center [918, 31] width 81 height 37
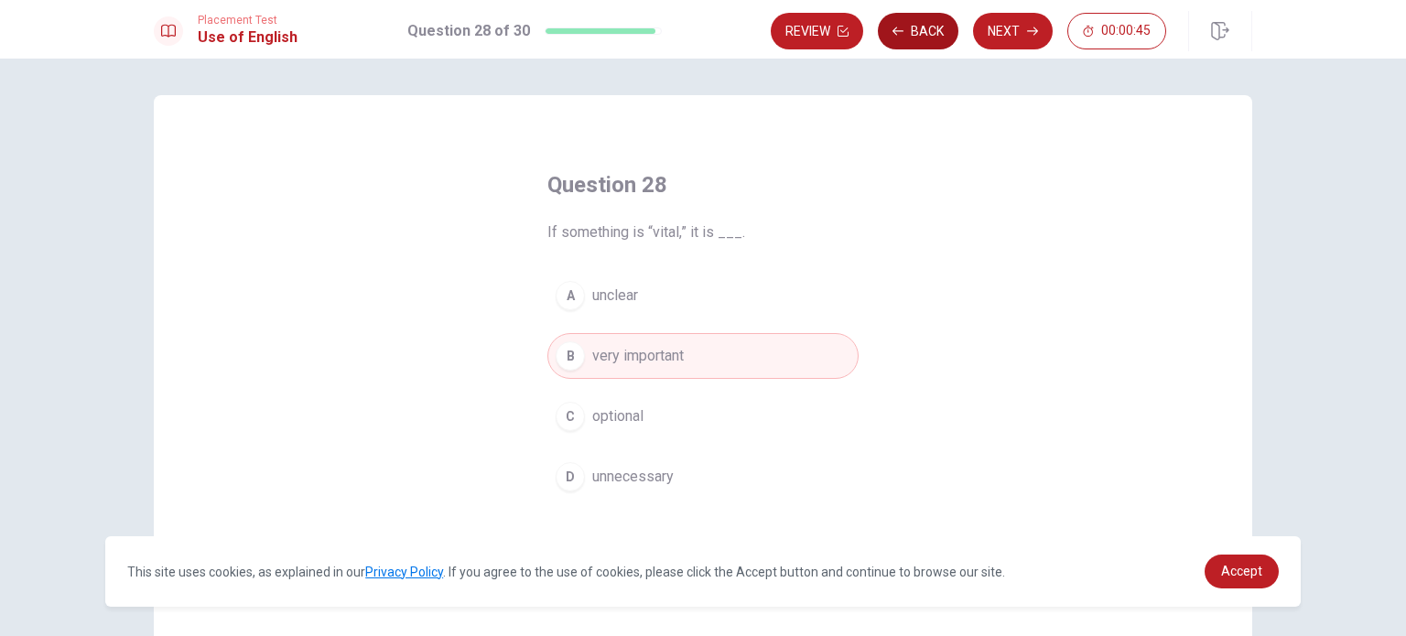
click at [919, 38] on button "Back" at bounding box center [918, 31] width 81 height 37
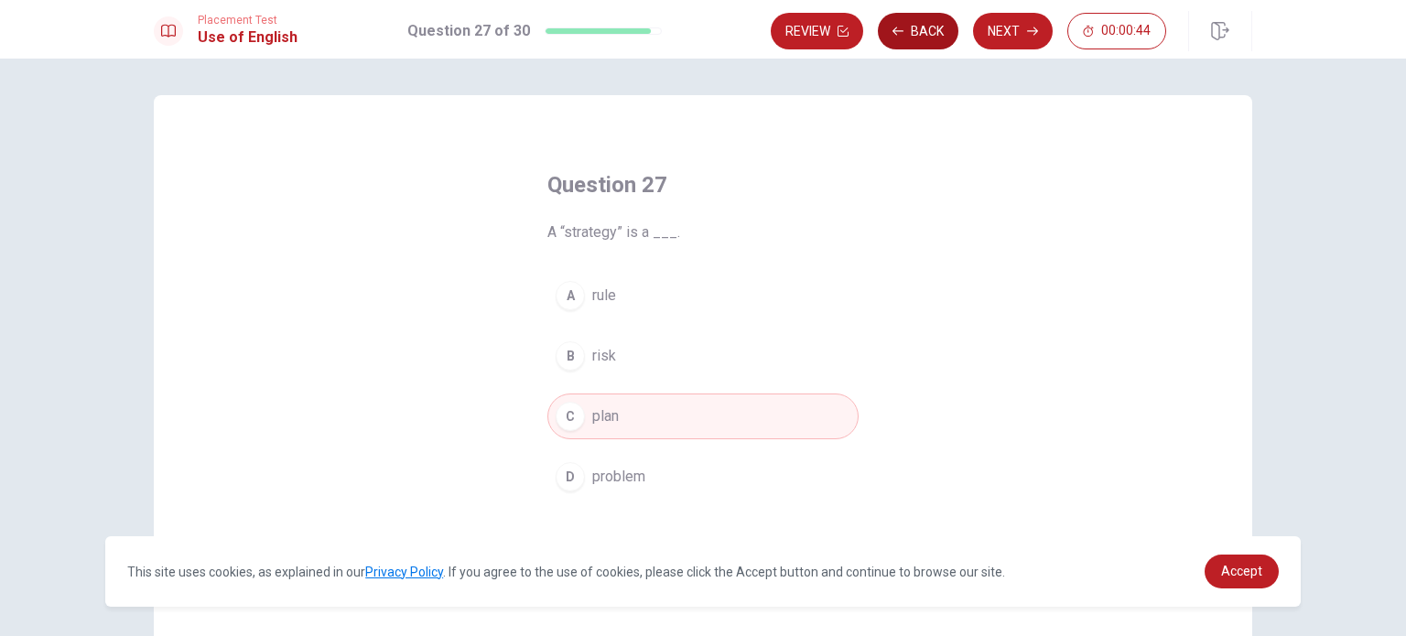
click at [919, 38] on button "Back" at bounding box center [918, 31] width 81 height 37
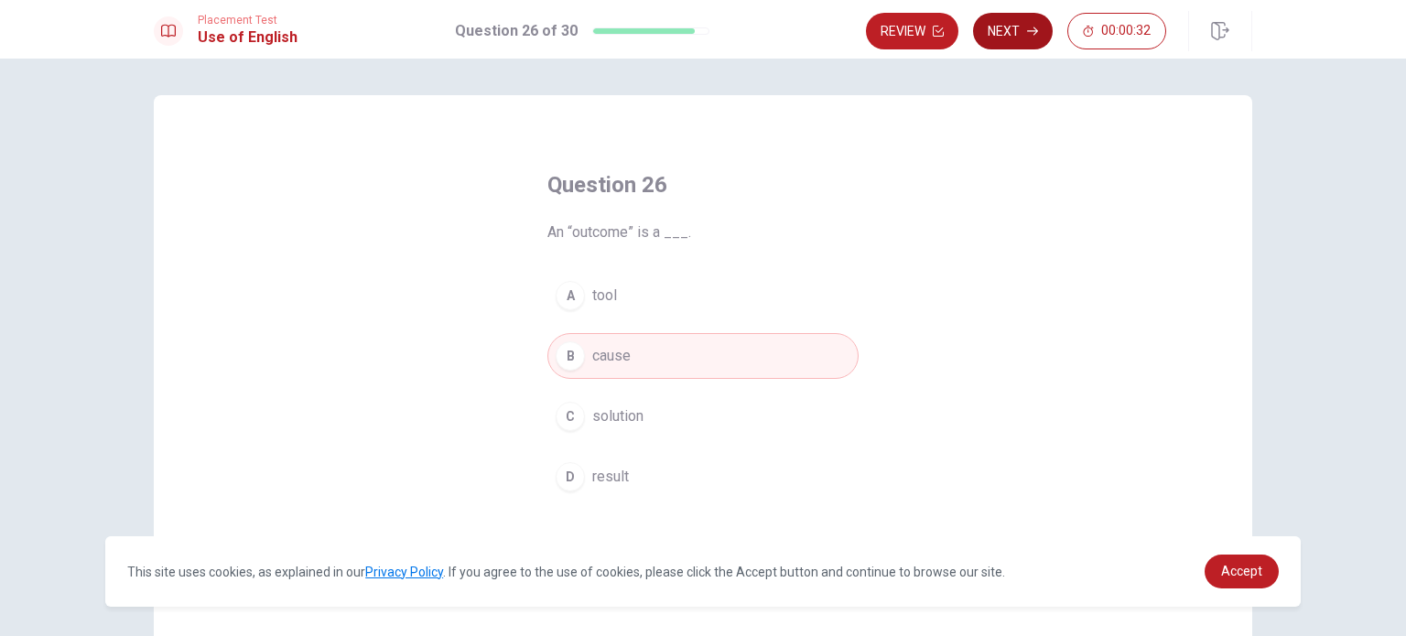
click at [1035, 32] on icon "button" at bounding box center [1032, 31] width 11 height 8
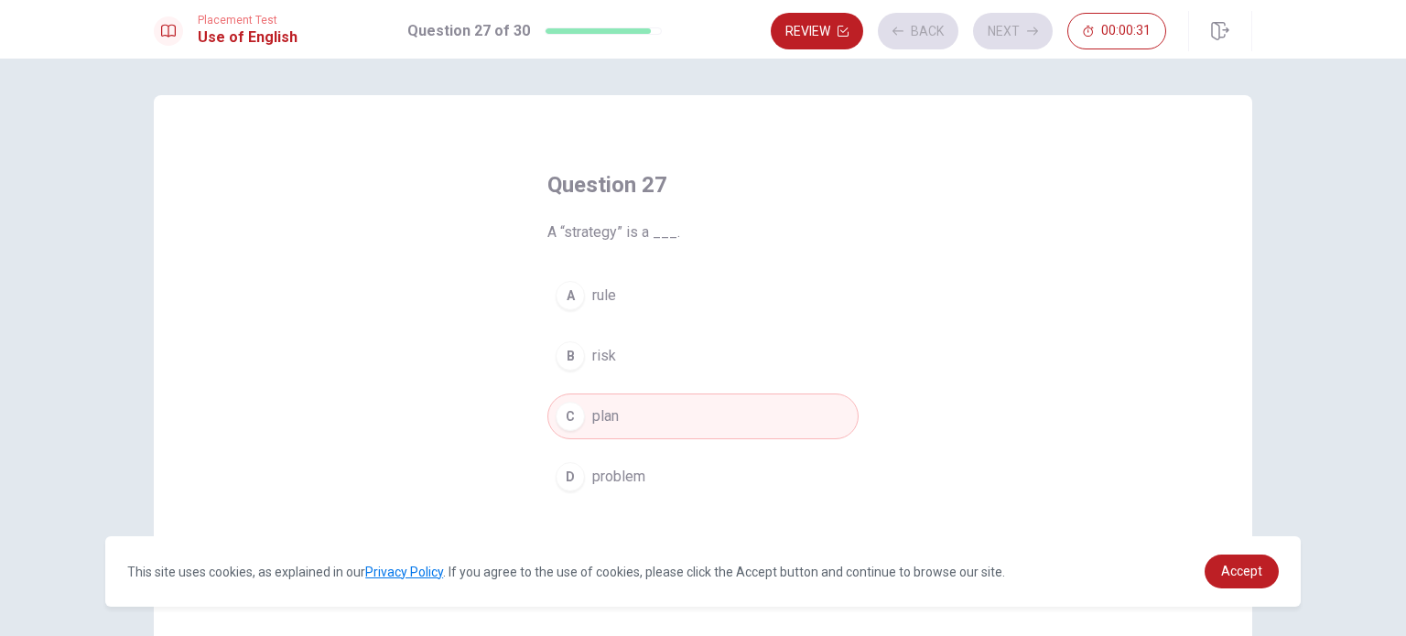
click at [936, 32] on button "Back" at bounding box center [918, 31] width 81 height 37
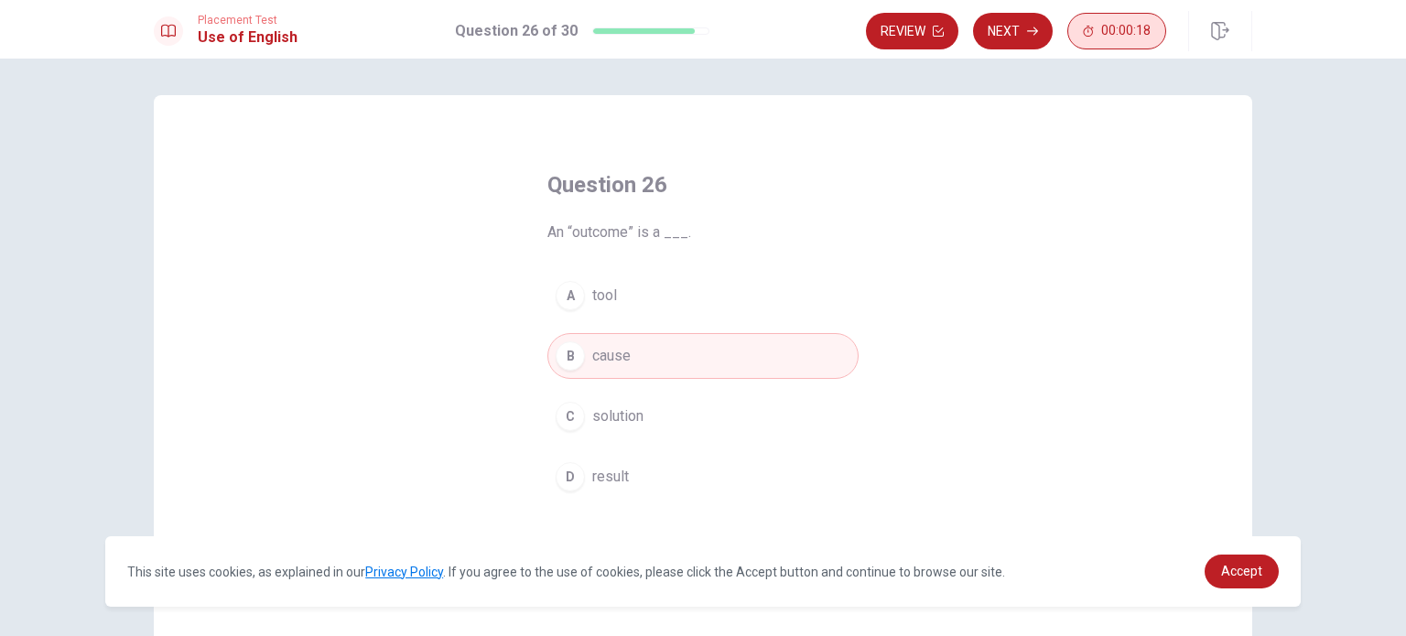
click at [1112, 46] on button "00:00:18" at bounding box center [1116, 31] width 99 height 37
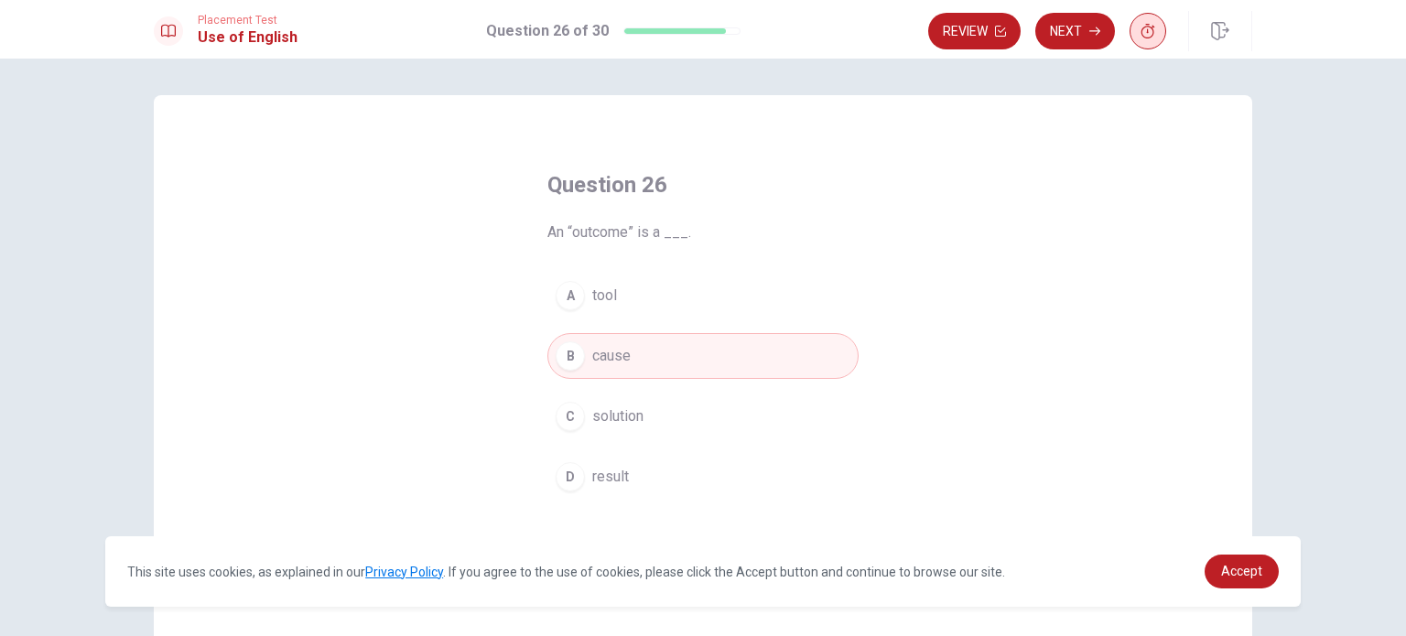
click at [1142, 39] on button "button" at bounding box center [1147, 31] width 37 height 37
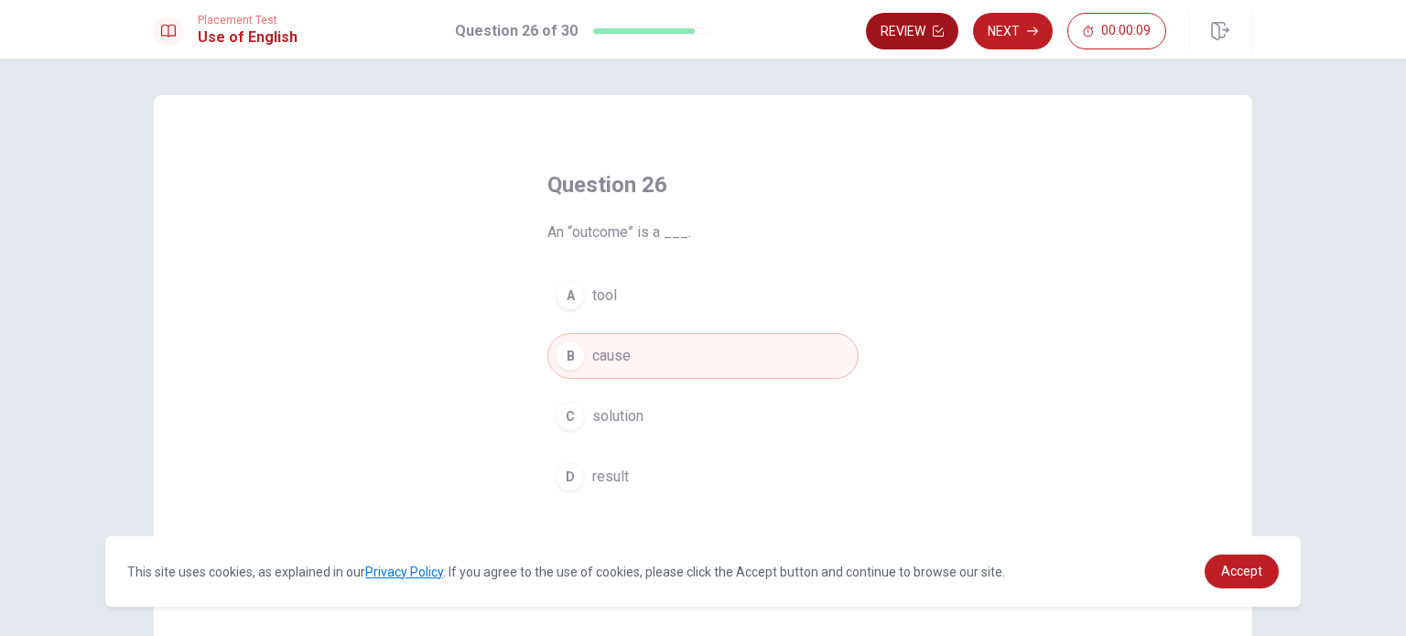
click at [909, 44] on button "Review" at bounding box center [912, 31] width 92 height 37
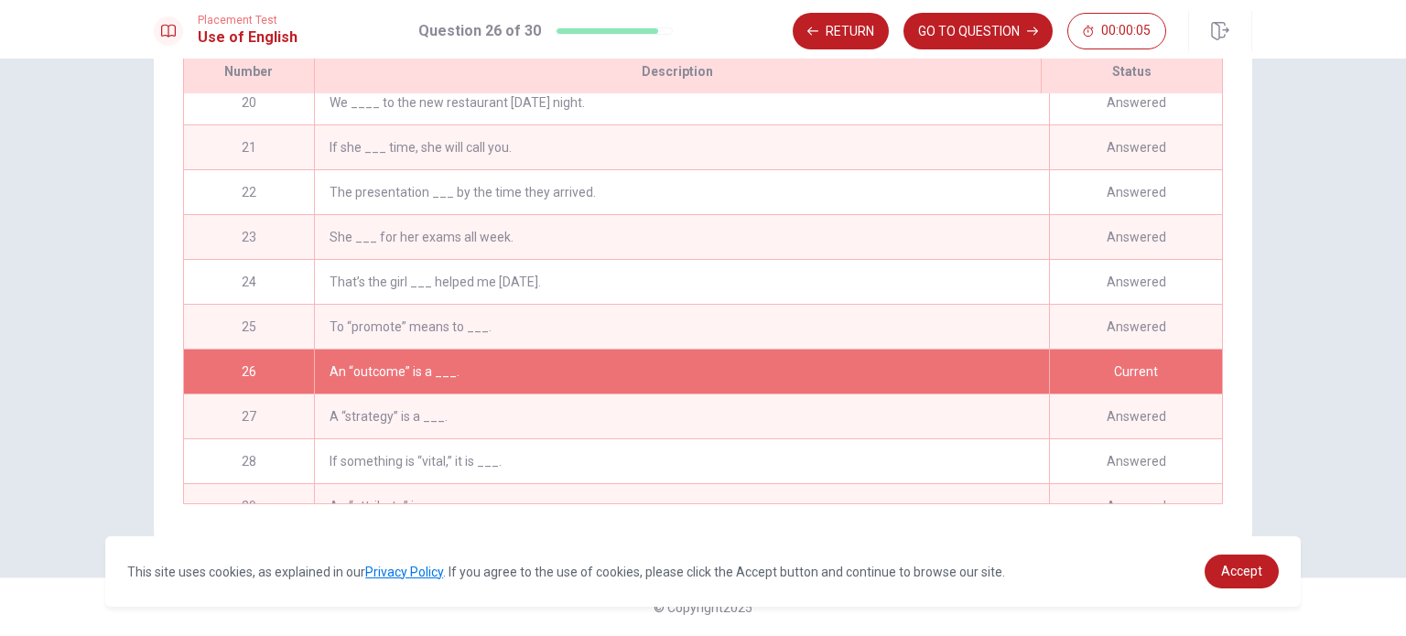
scroll to position [875, 0]
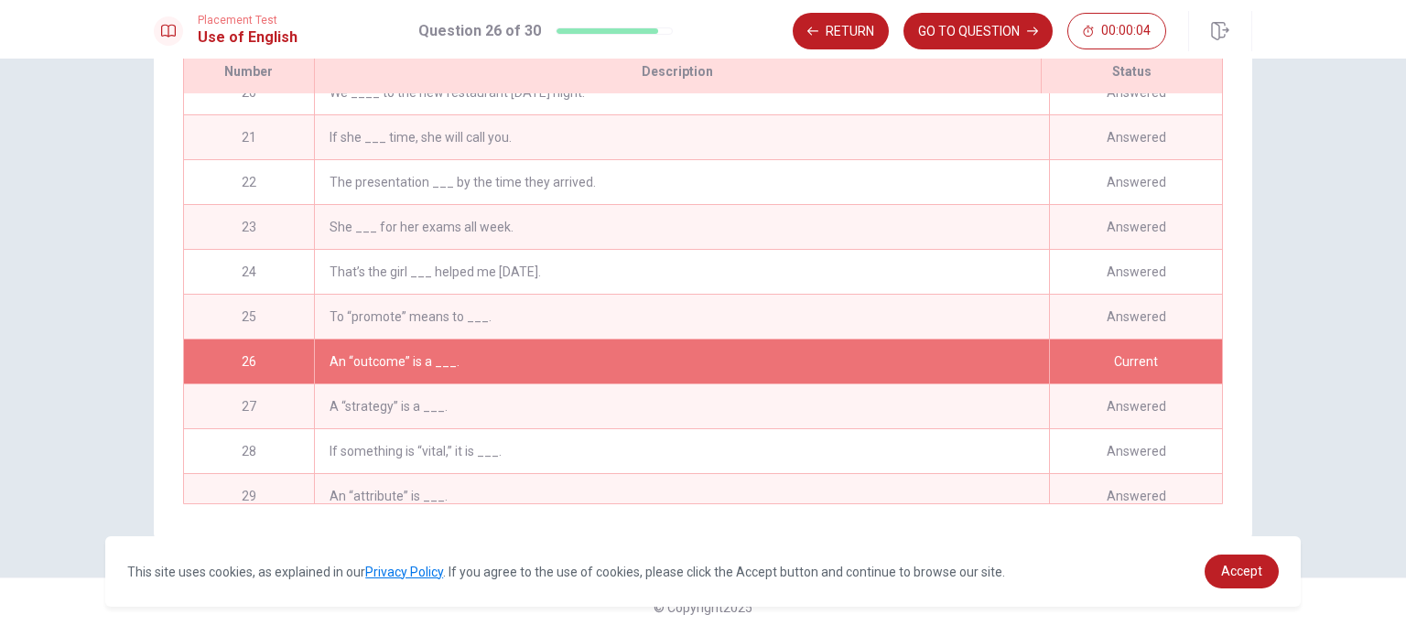
click at [1135, 352] on div "Current" at bounding box center [1135, 362] width 173 height 44
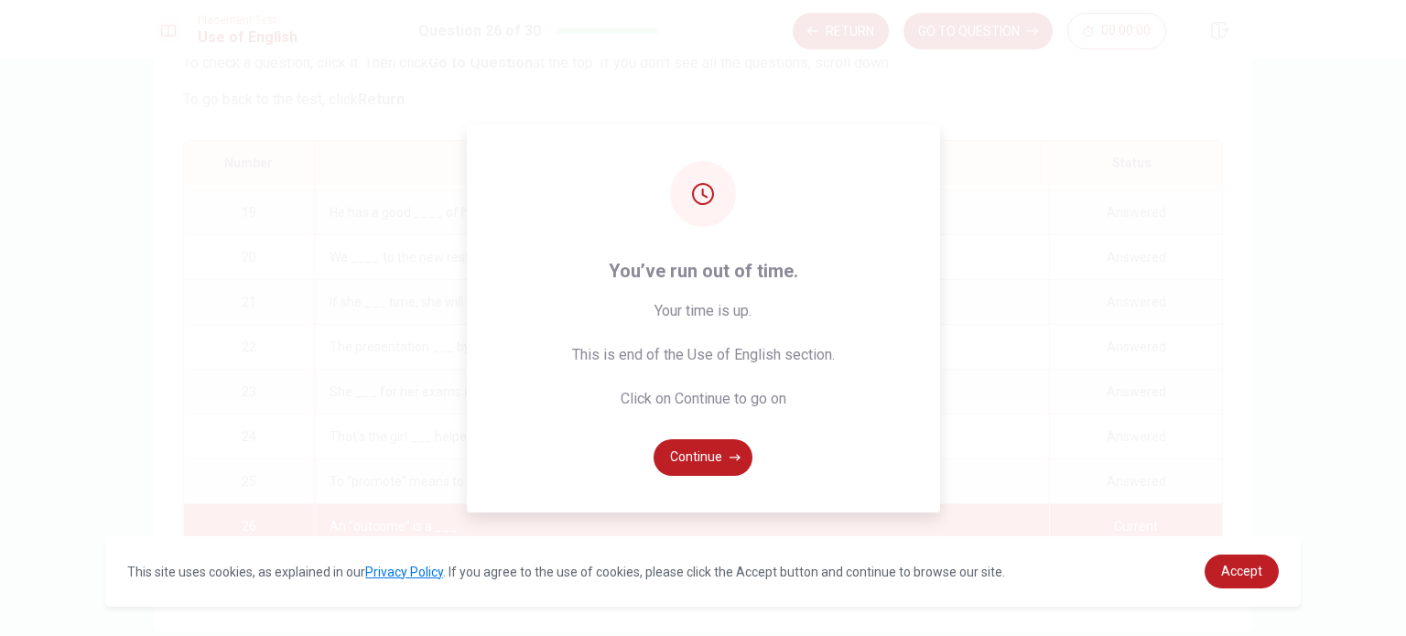
scroll to position [804, 0]
click at [699, 459] on button "Continue" at bounding box center [702, 457] width 99 height 37
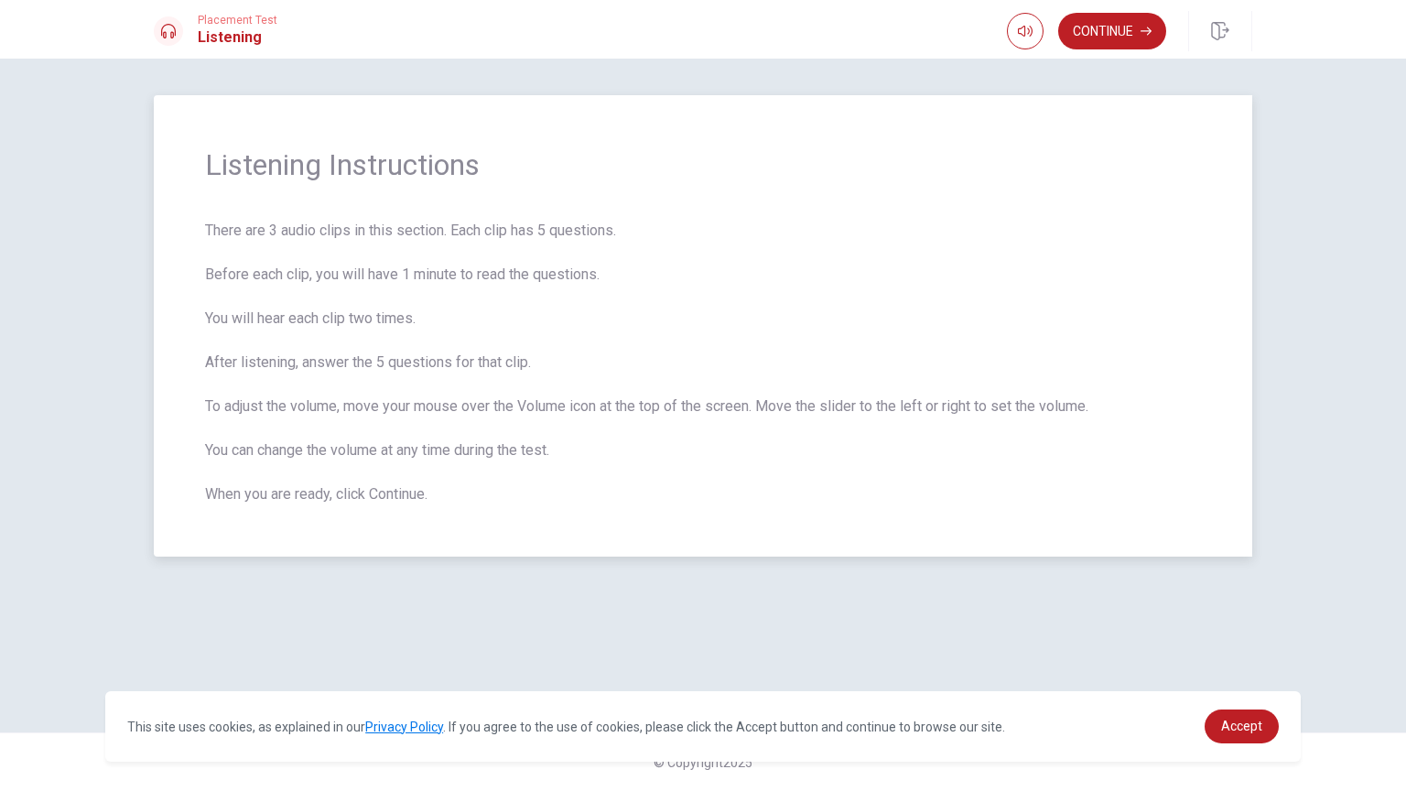
scroll to position [0, 0]
click at [1109, 30] on button "Continue" at bounding box center [1112, 31] width 108 height 37
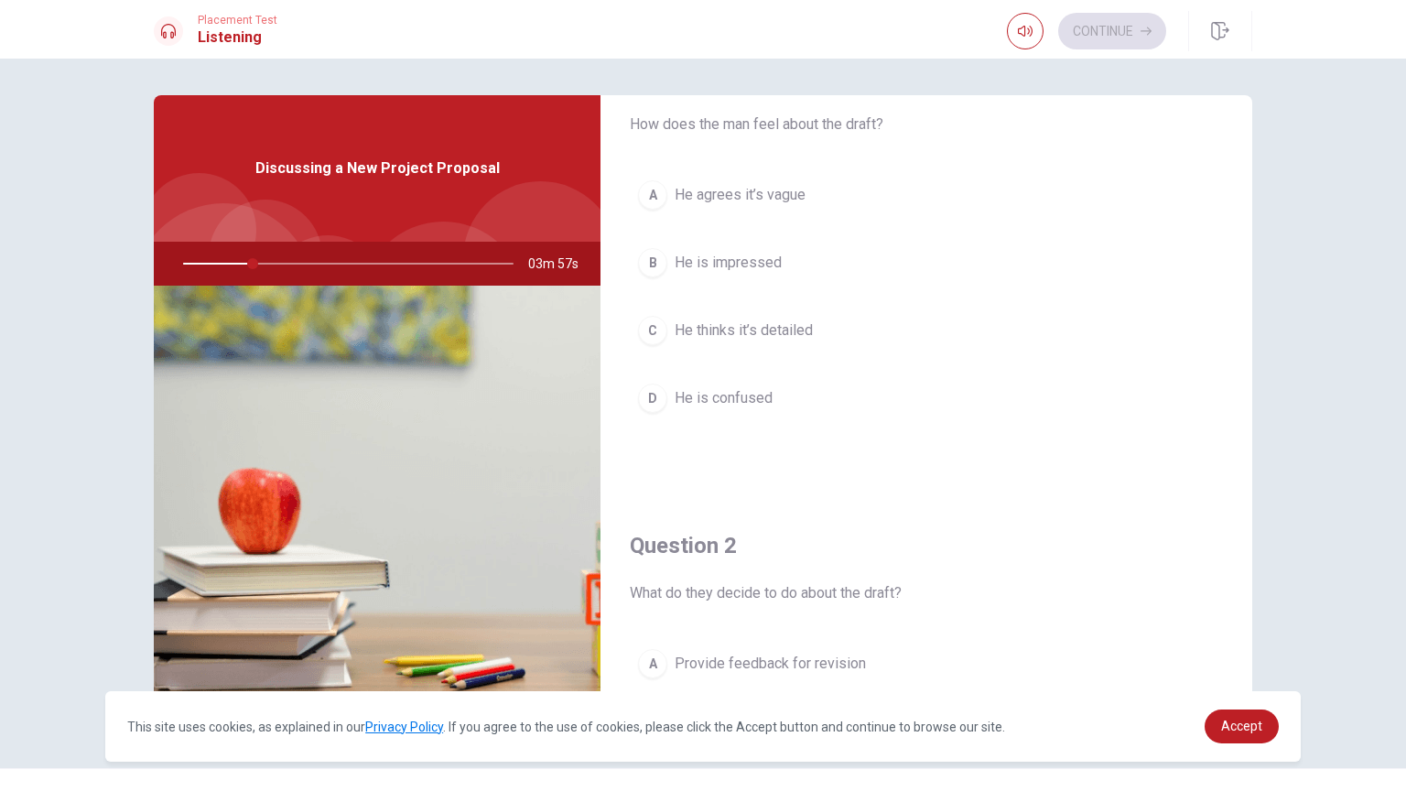
scroll to position [68, 0]
click at [700, 194] on span "He agrees it’s vague" at bounding box center [740, 197] width 131 height 22
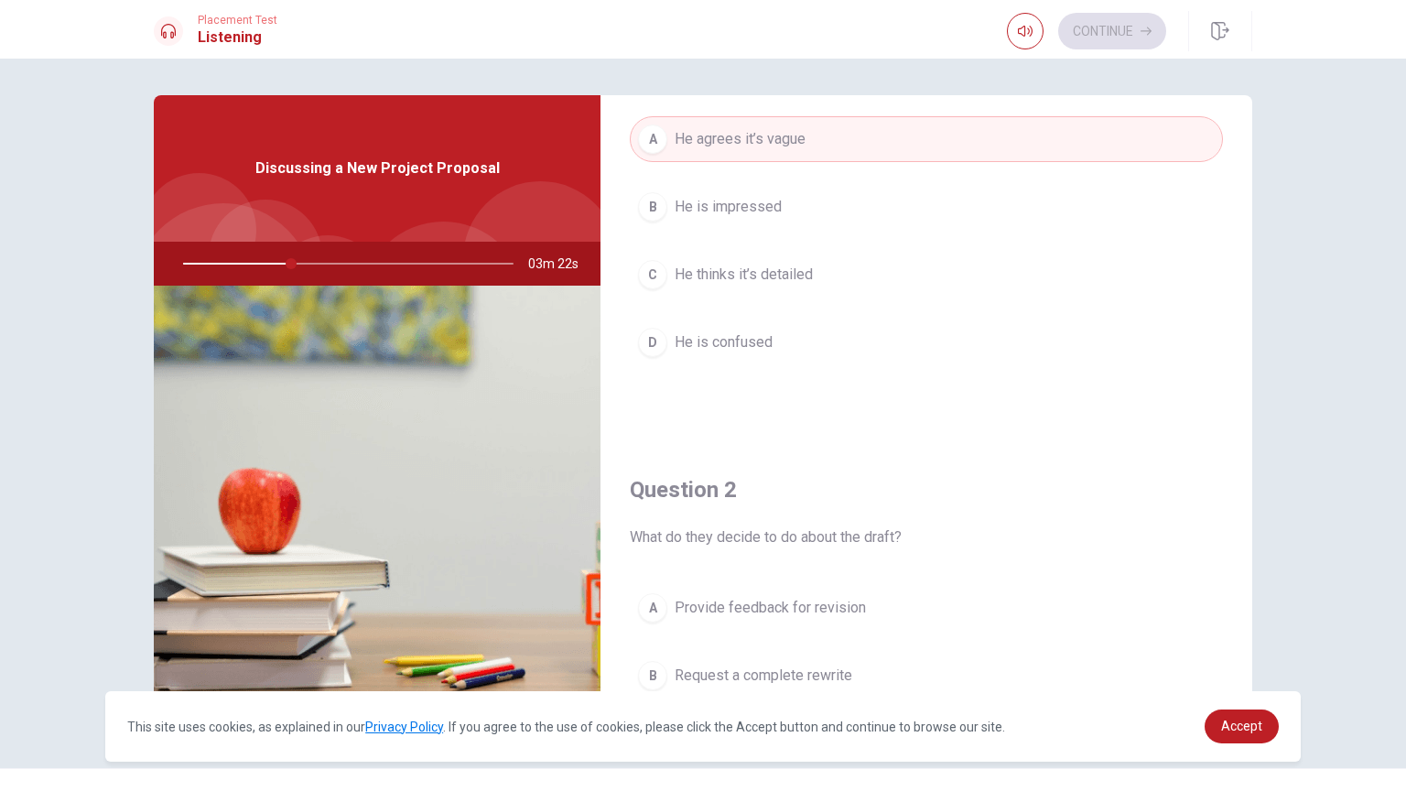
scroll to position [122, 0]
click at [791, 277] on span "He thinks it’s detailed" at bounding box center [744, 278] width 138 height 22
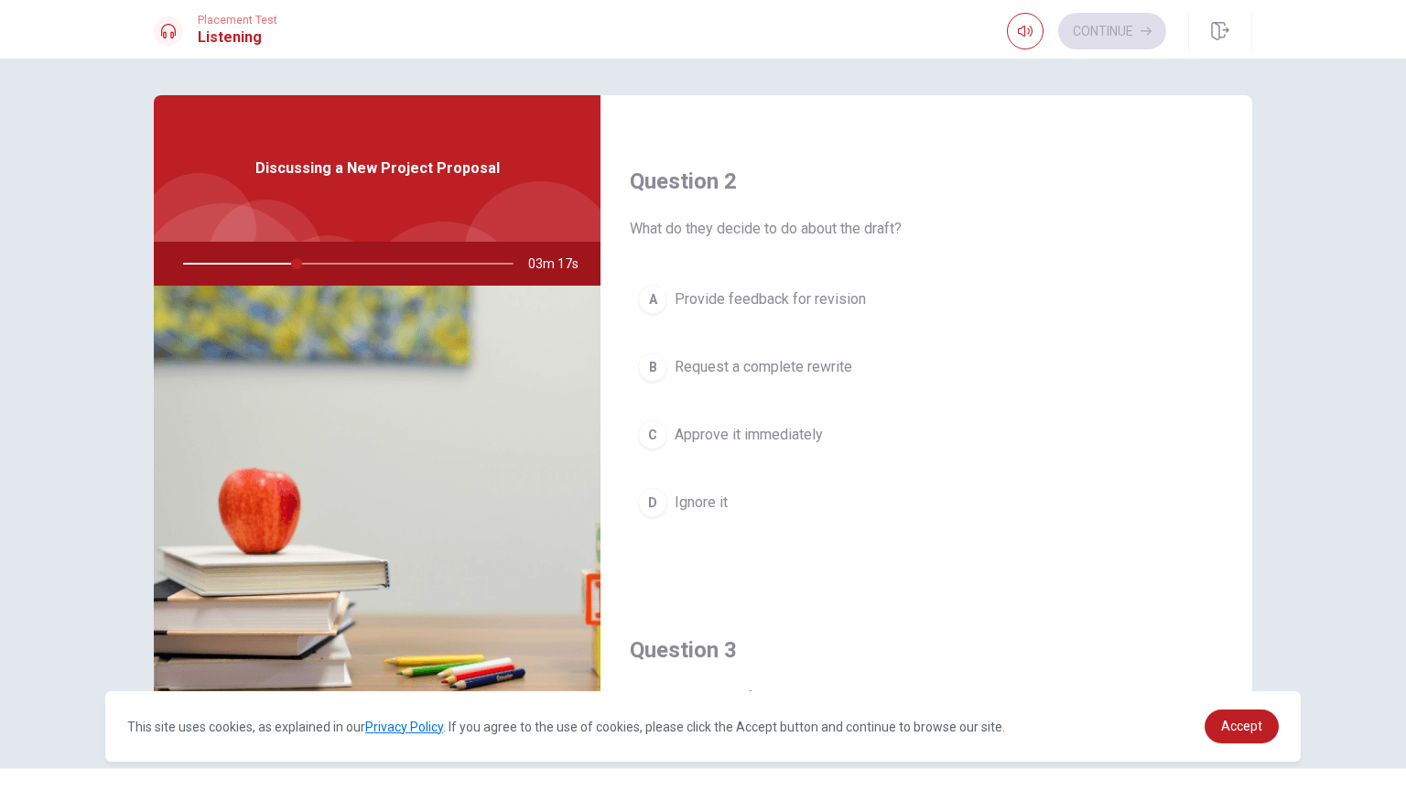
scroll to position [436, 0]
click at [782, 303] on span "Provide feedback for revision" at bounding box center [770, 297] width 191 height 22
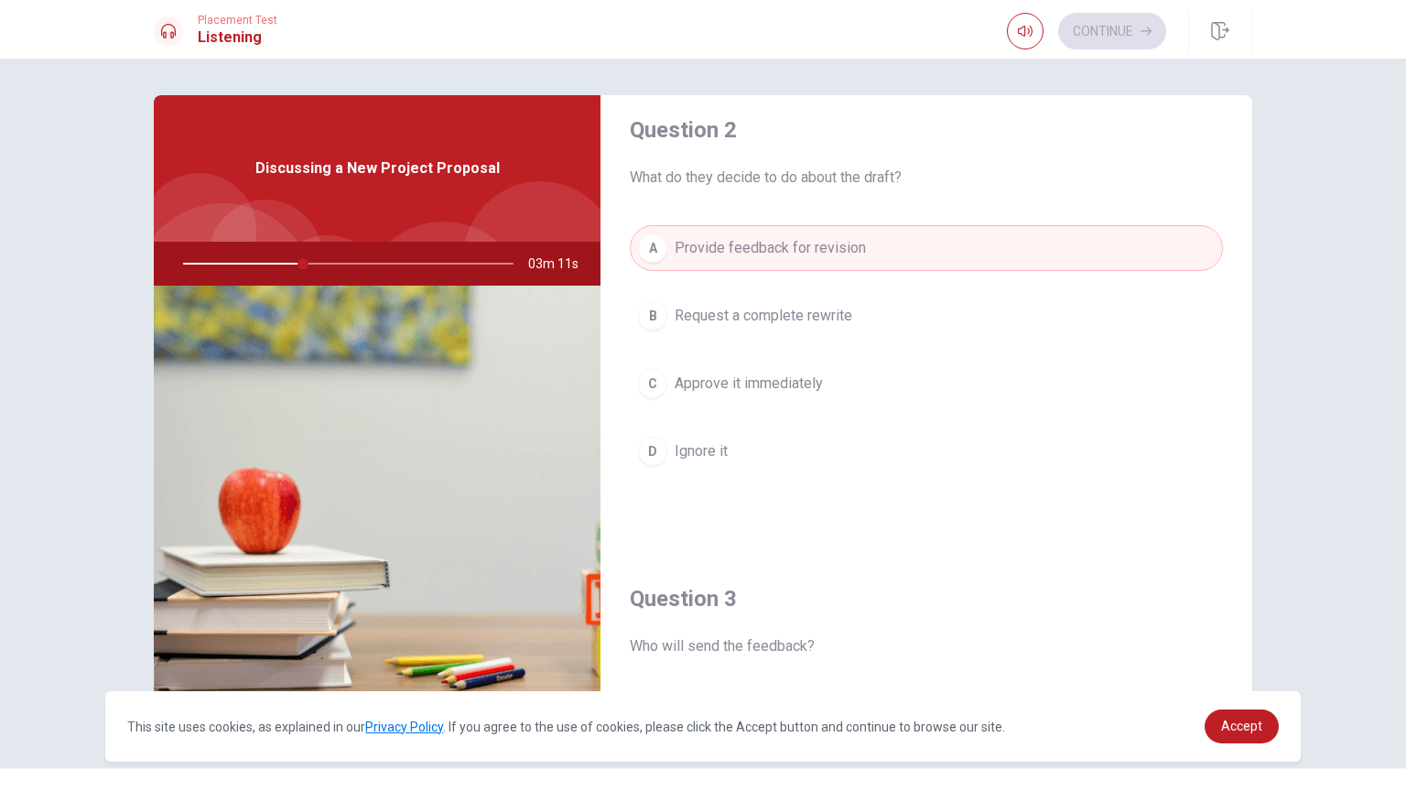
scroll to position [489, 0]
click at [845, 378] on button "C Approve it immediately" at bounding box center [926, 380] width 593 height 46
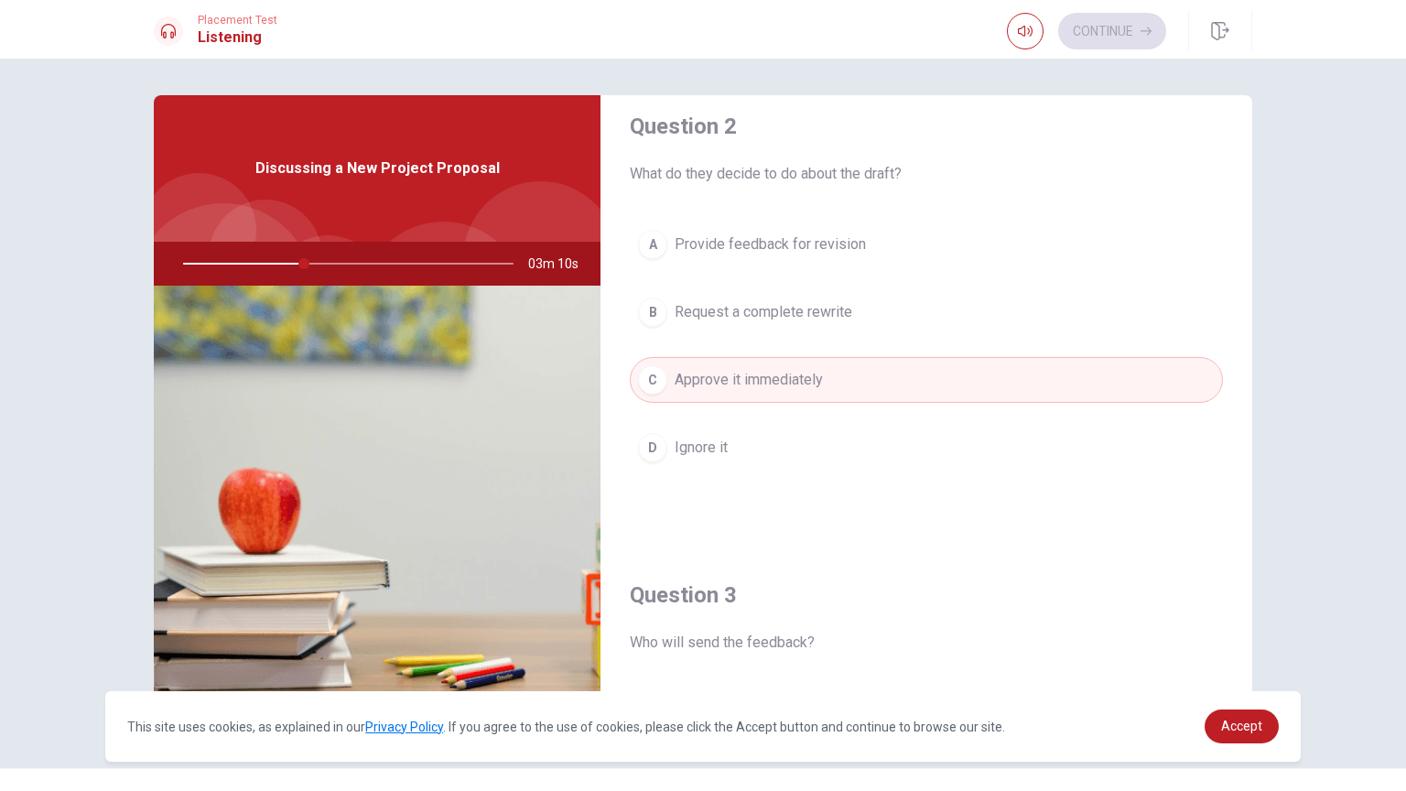
click at [852, 256] on button "A Provide feedback for revision" at bounding box center [926, 244] width 593 height 46
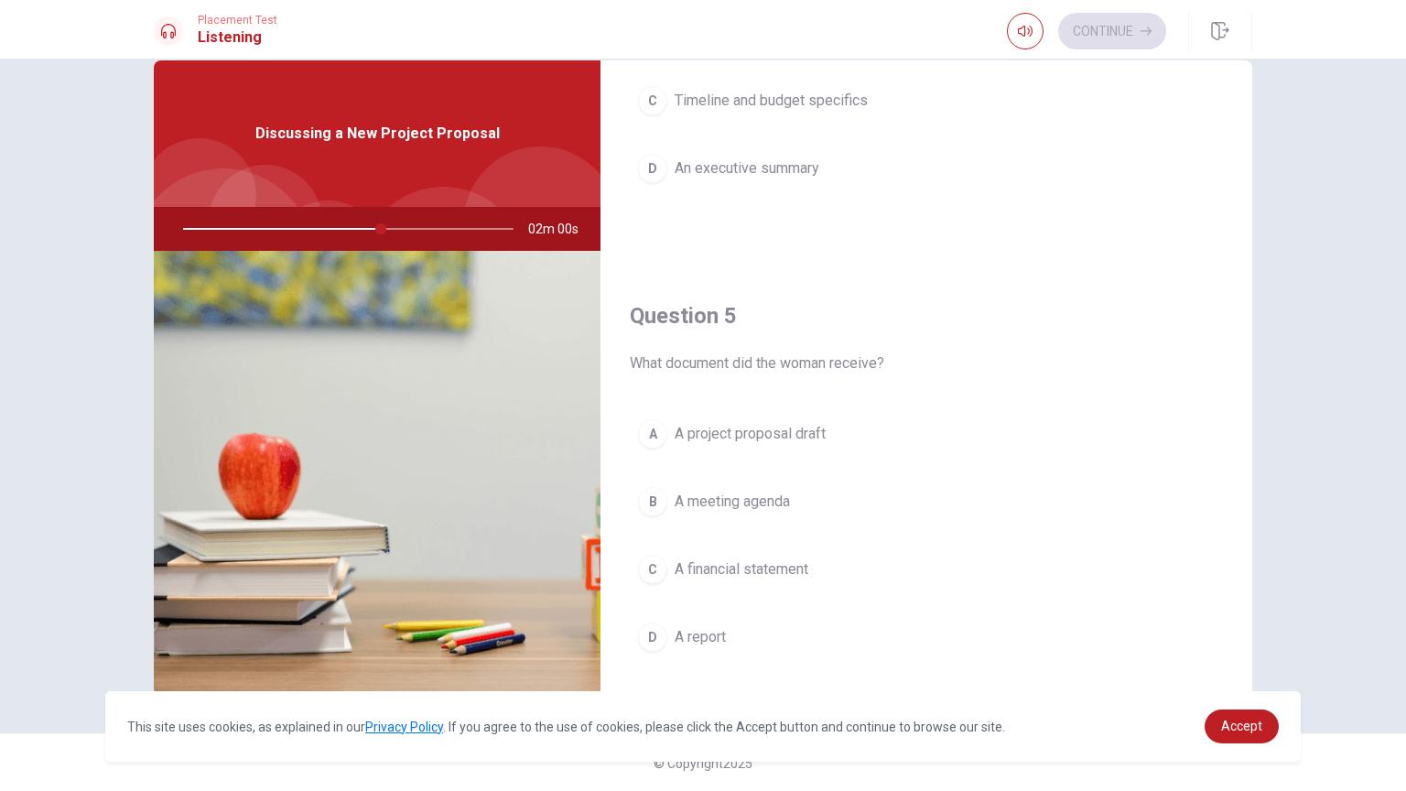
scroll to position [1699, 0]
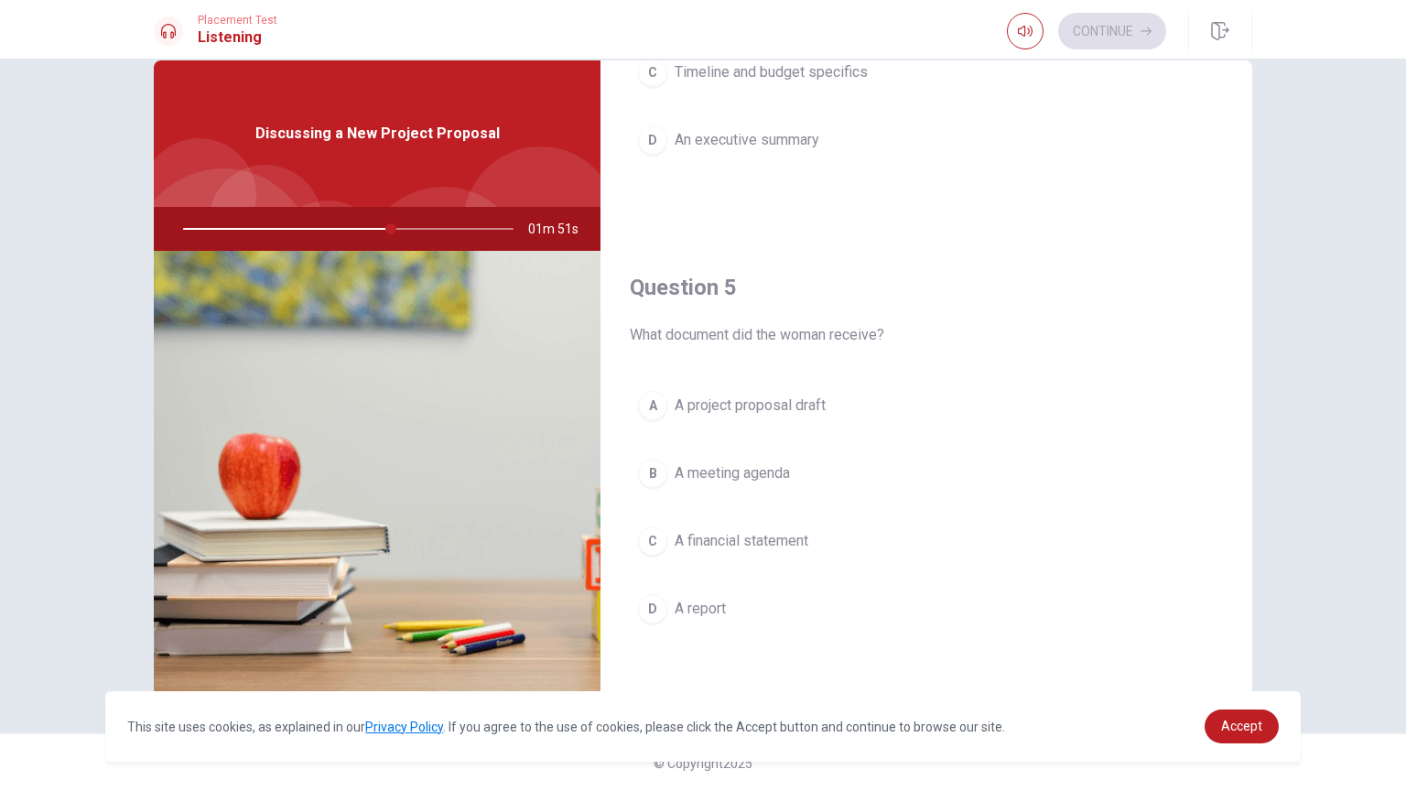
click at [759, 394] on span "A project proposal draft" at bounding box center [750, 405] width 151 height 22
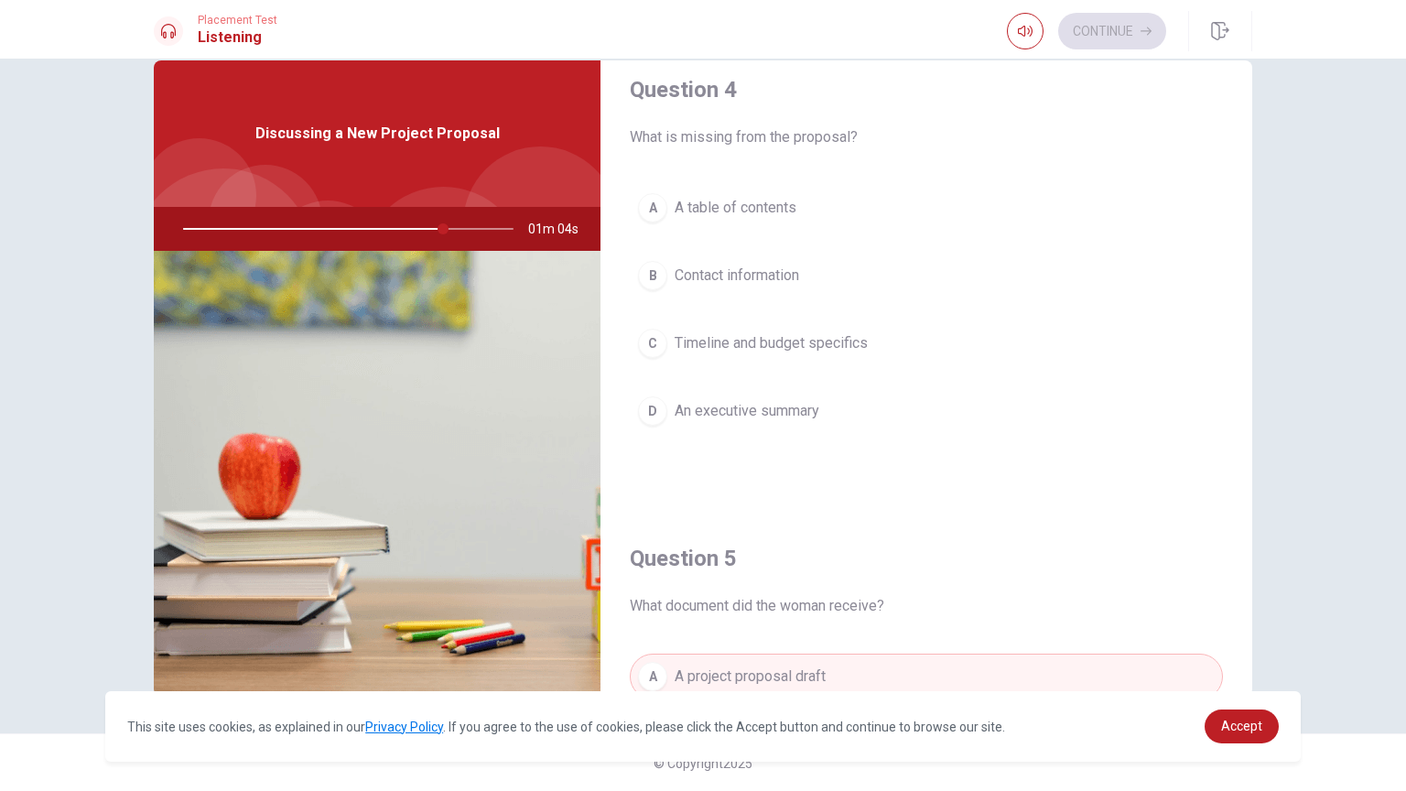
scroll to position [1430, 0]
click at [800, 337] on span "Timeline and budget specifics" at bounding box center [771, 340] width 193 height 22
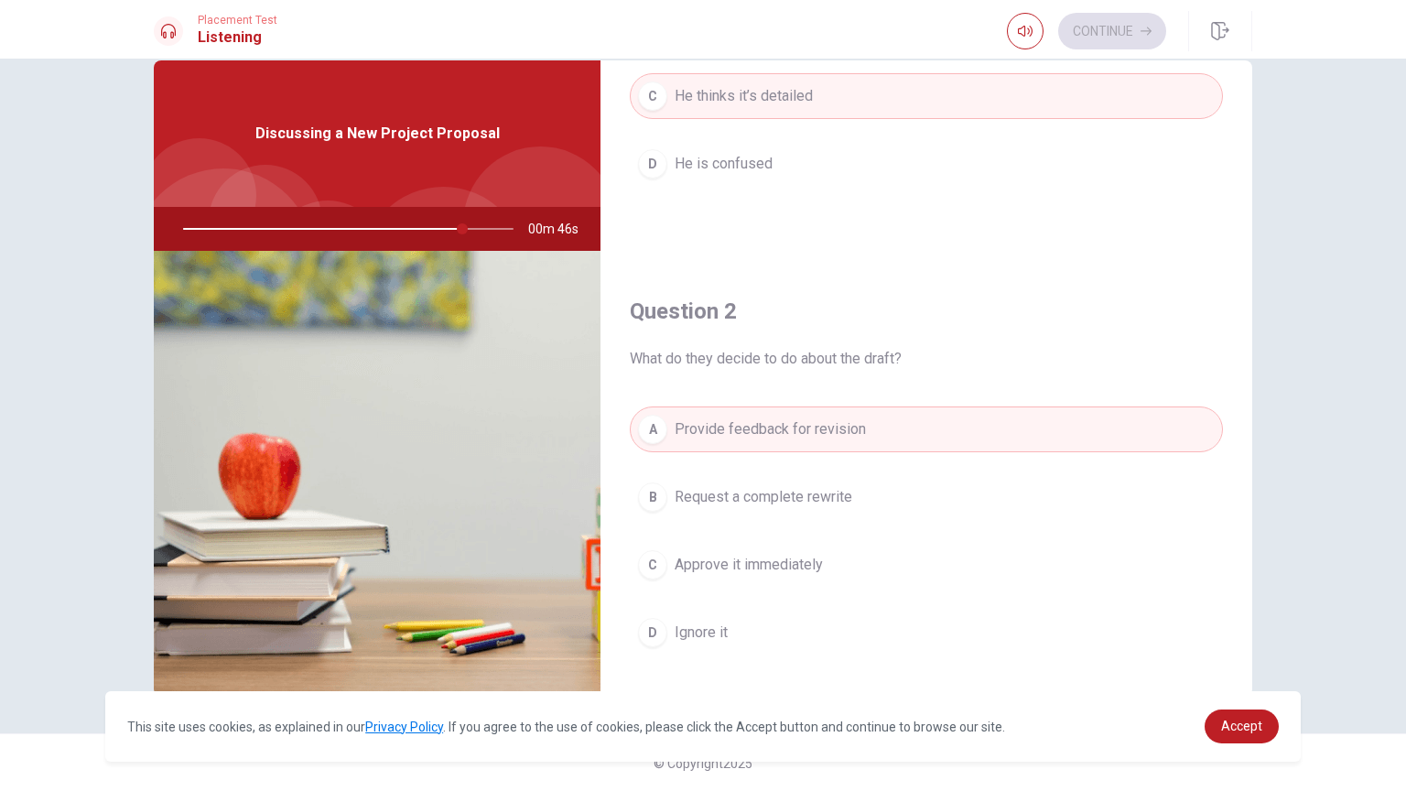
scroll to position [0, 0]
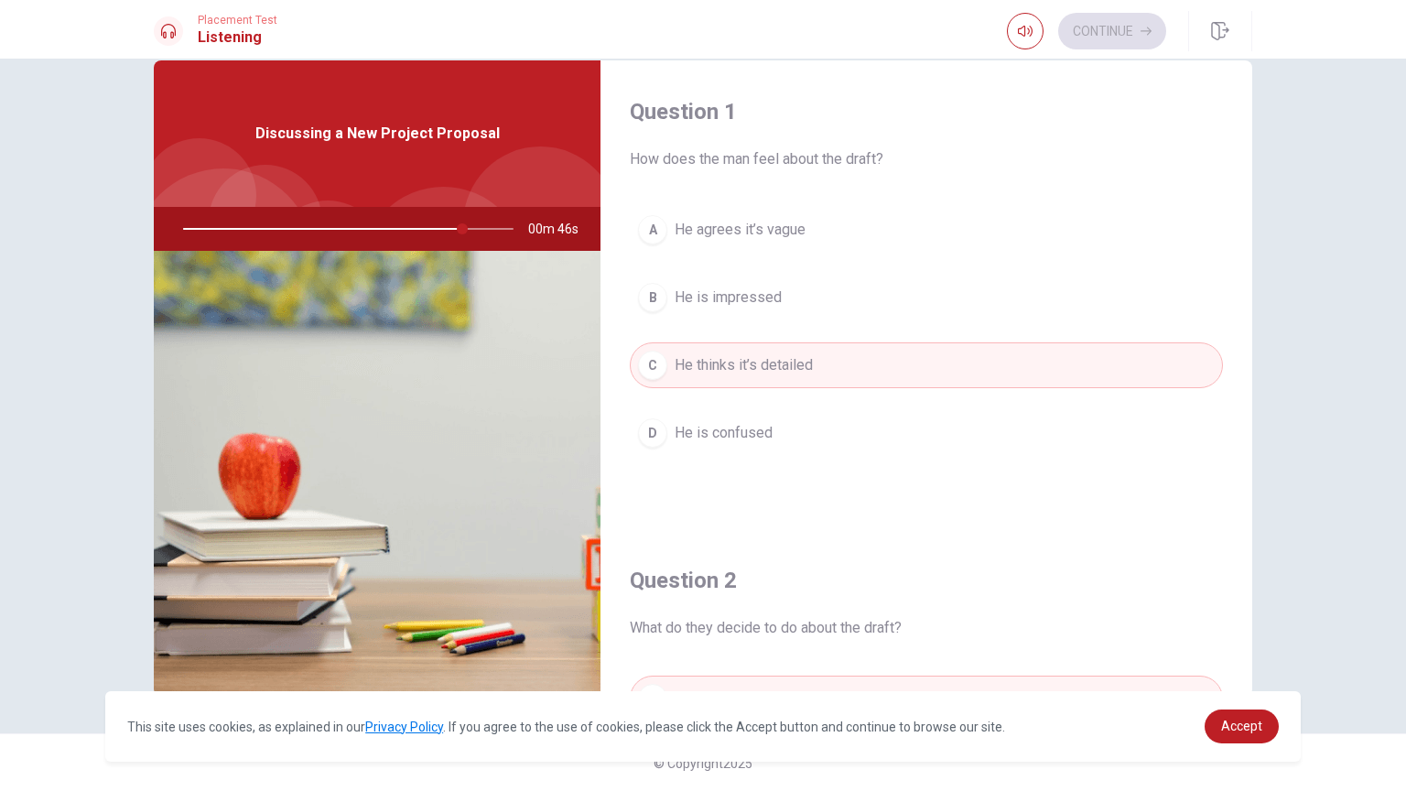
click at [1121, 35] on div "Continue" at bounding box center [1086, 31] width 159 height 37
click at [1225, 38] on icon "button" at bounding box center [1220, 31] width 18 height 18
click at [1128, 37] on div "Continue" at bounding box center [1086, 31] width 159 height 37
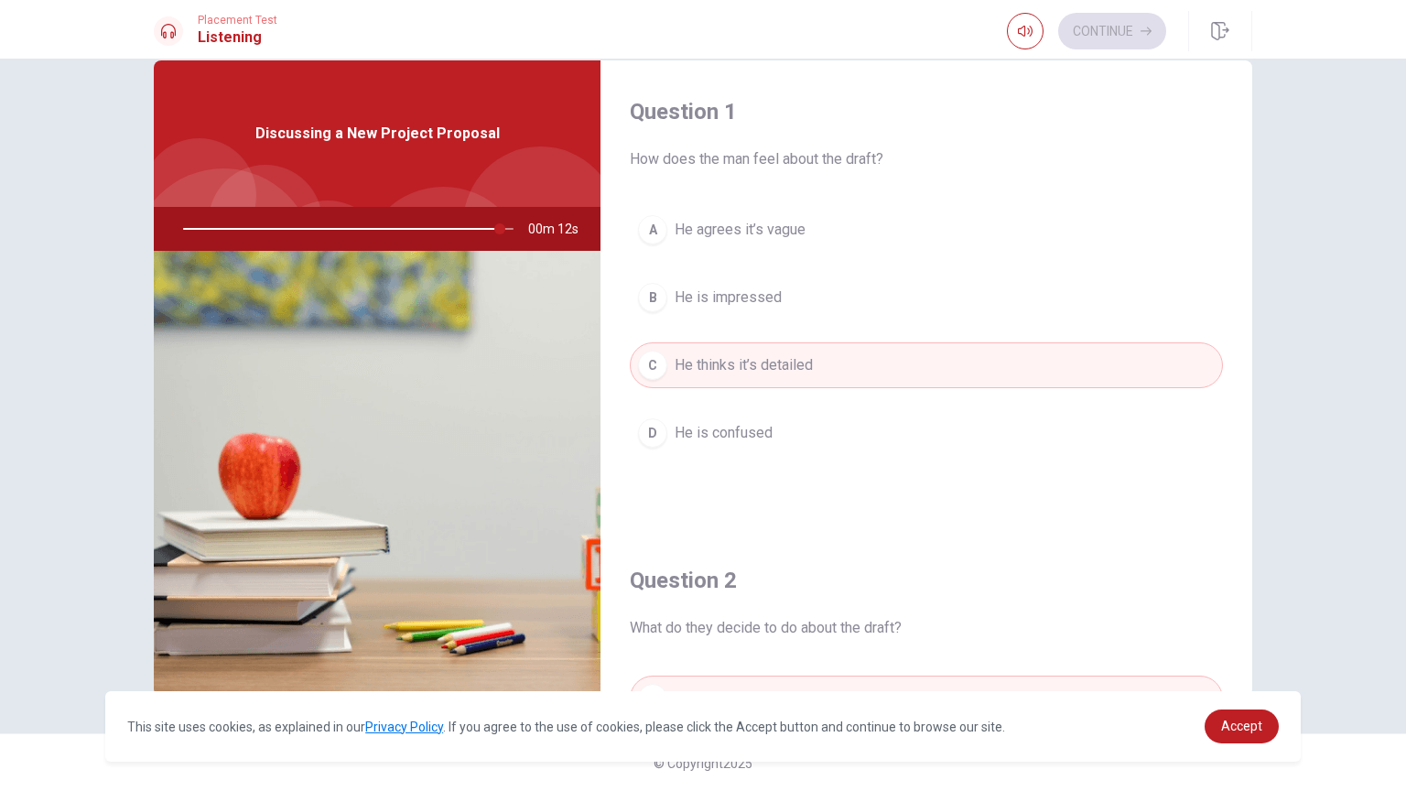
drag, startPoint x: 502, startPoint y: 227, endPoint x: 545, endPoint y: 231, distance: 42.3
click at [545, 231] on div "00m 12s" at bounding box center [377, 229] width 447 height 44
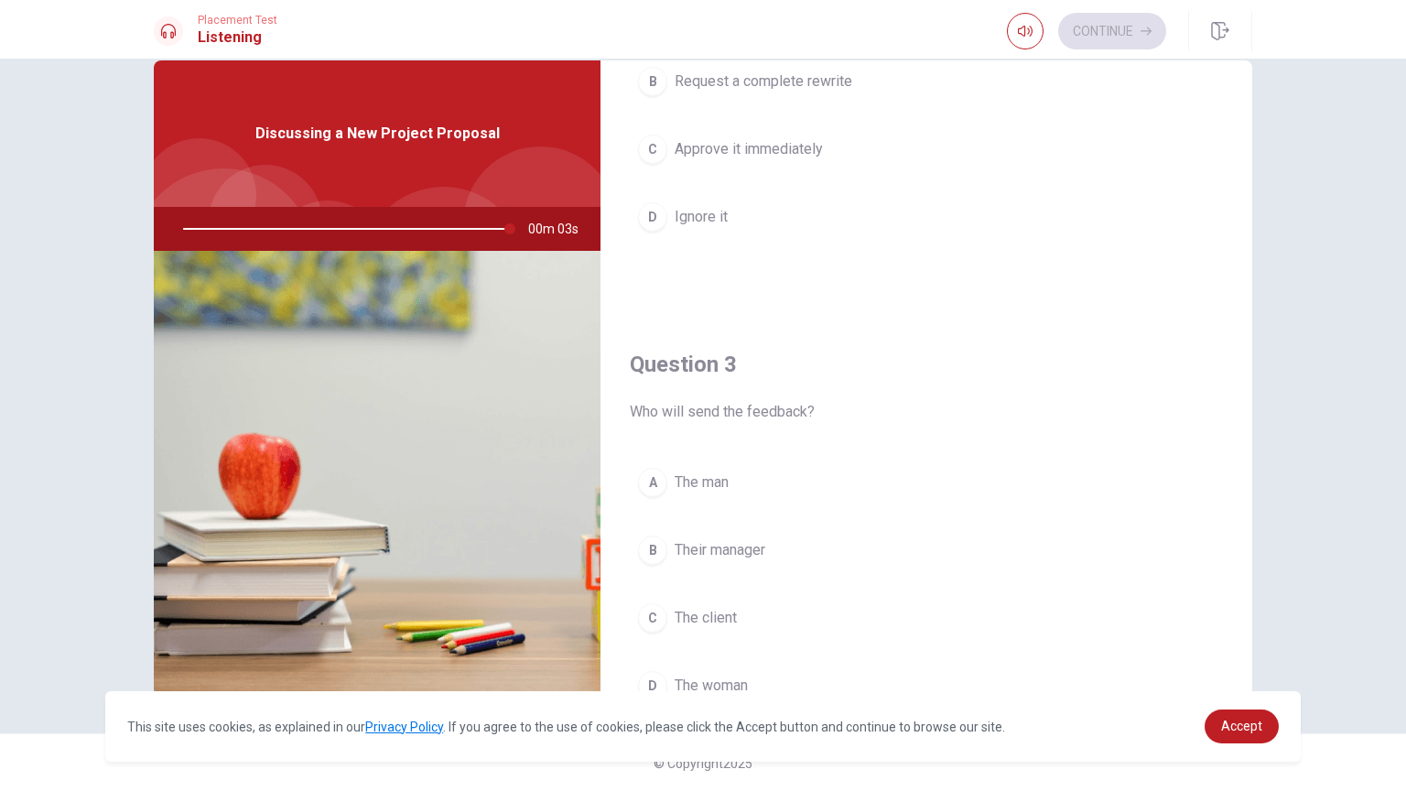
scroll to position [694, 0]
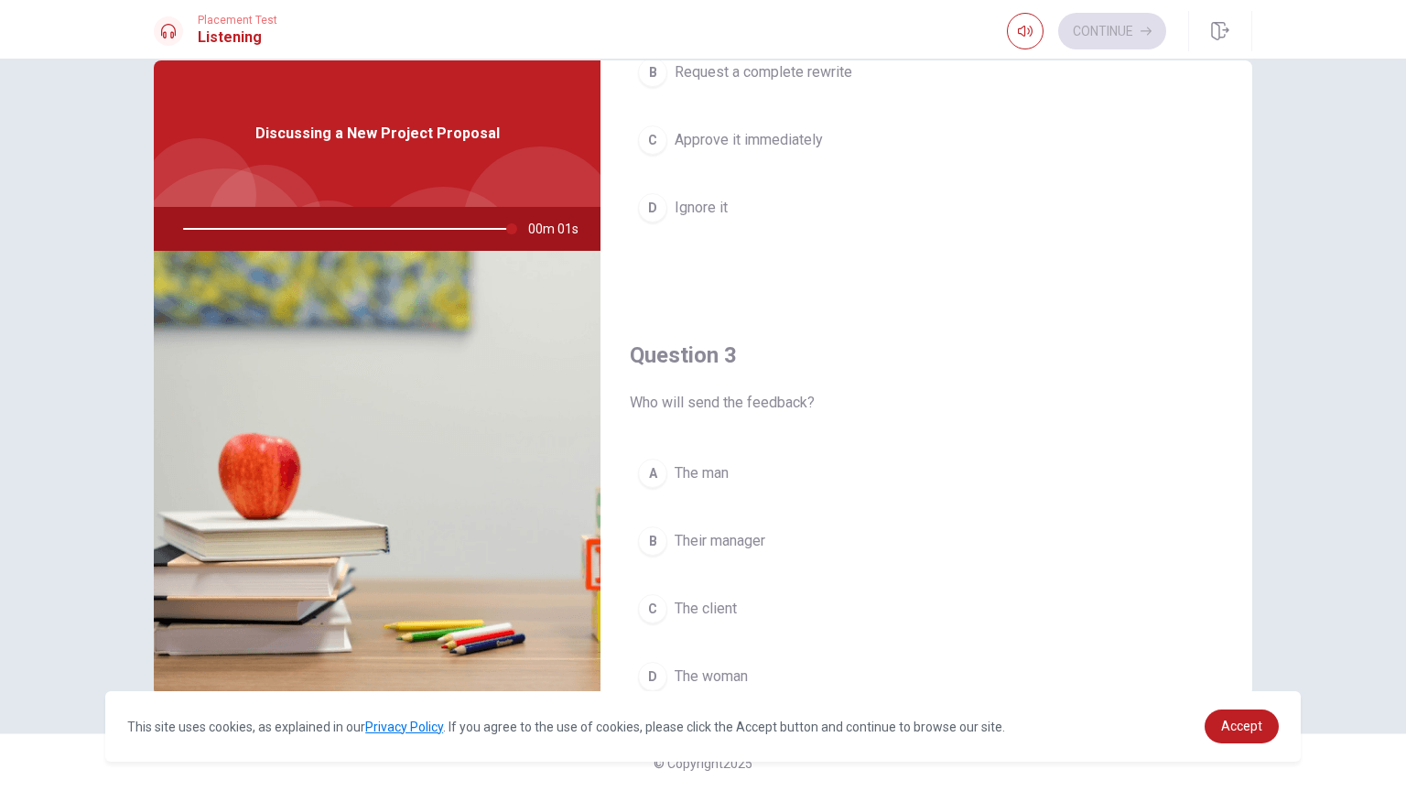
click at [726, 612] on span "The client" at bounding box center [706, 609] width 62 height 22
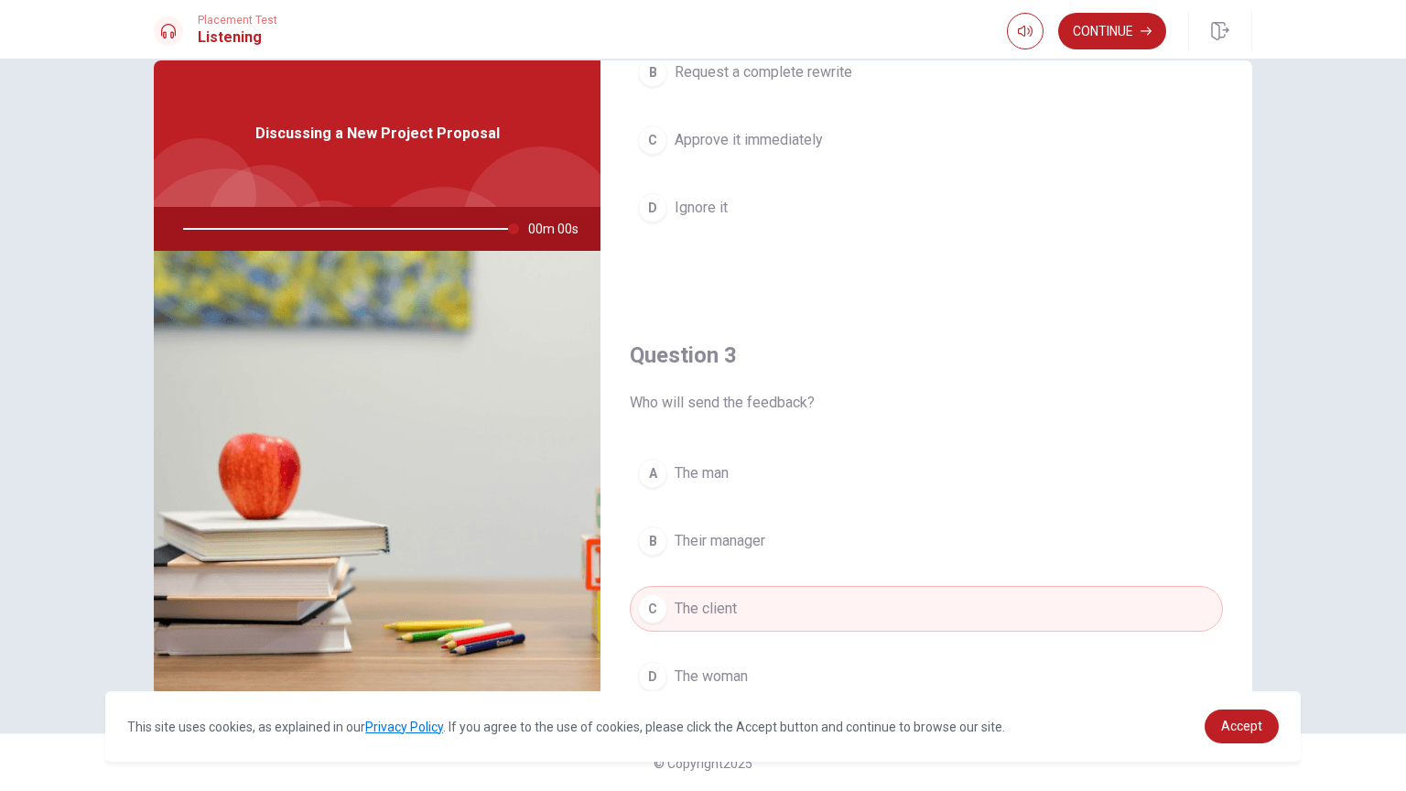
click at [728, 635] on button "D The woman" at bounding box center [926, 676] width 593 height 46
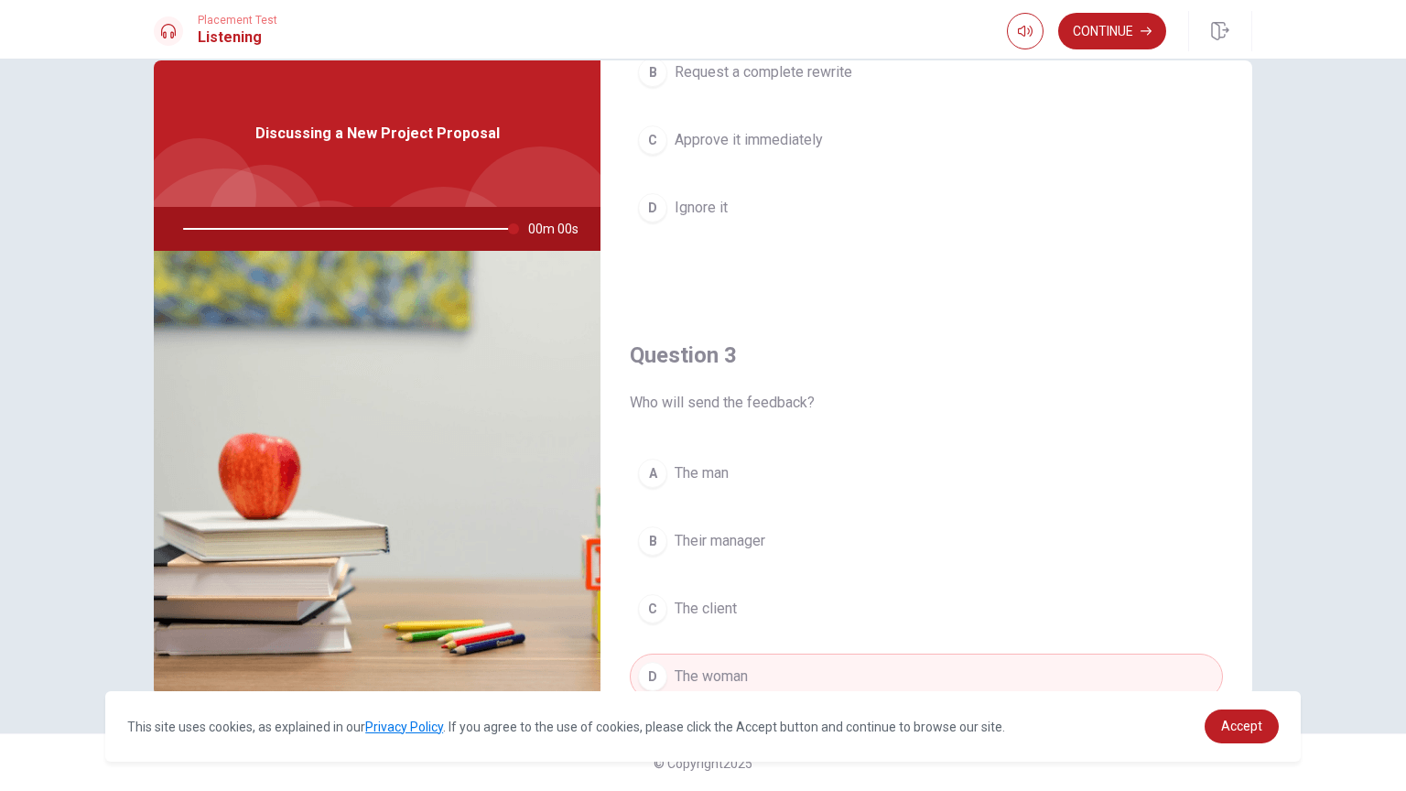
type input "0"
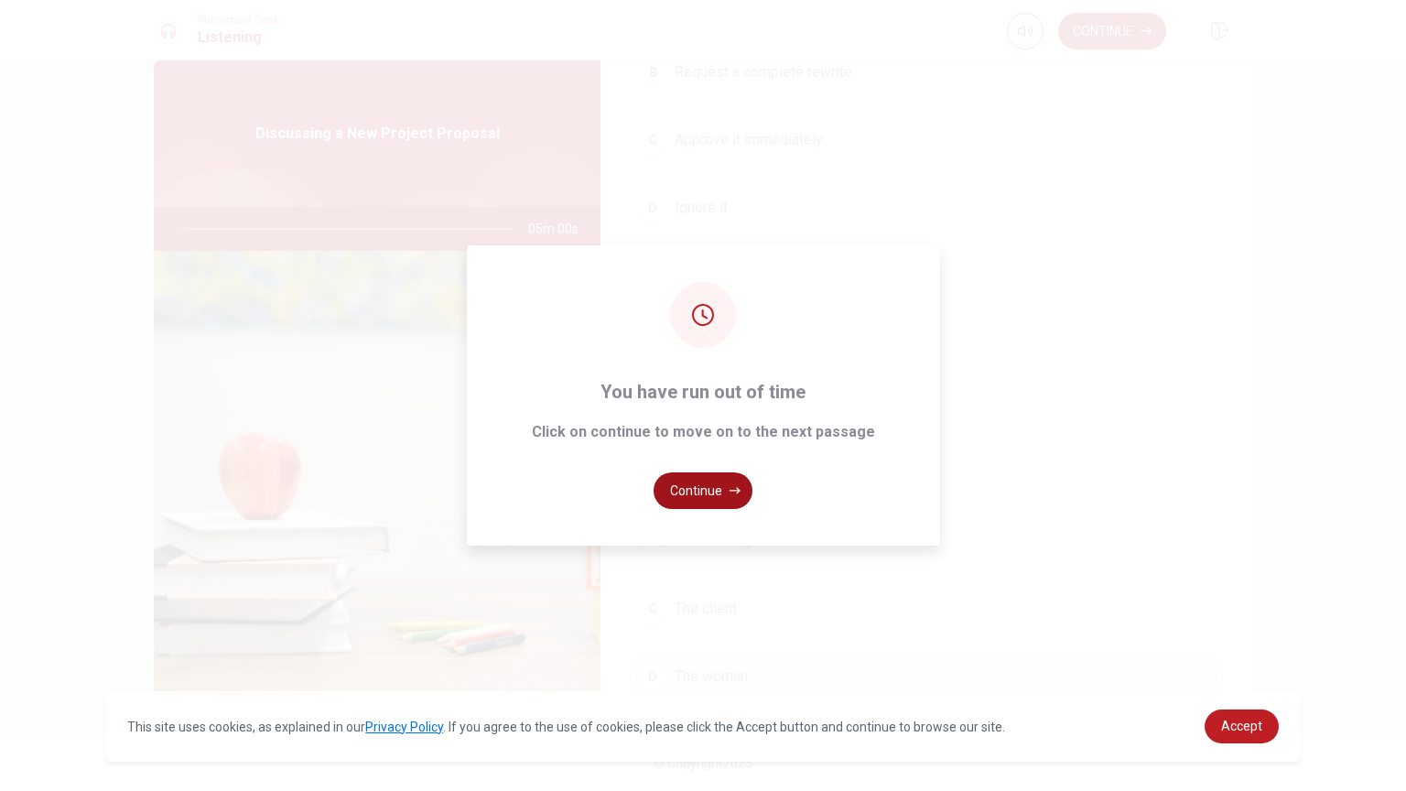
click at [717, 486] on button "Continue" at bounding box center [702, 490] width 99 height 37
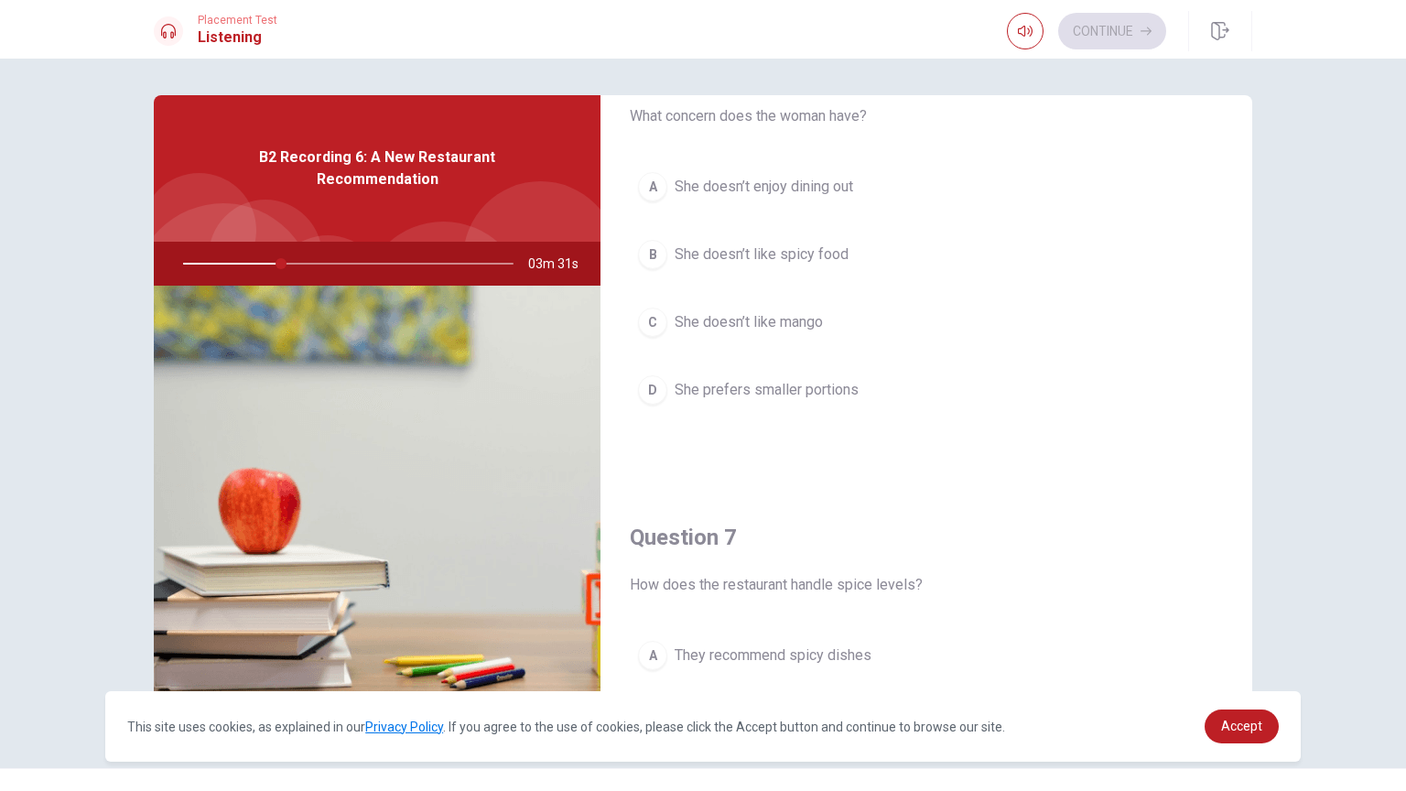
scroll to position [1699, 0]
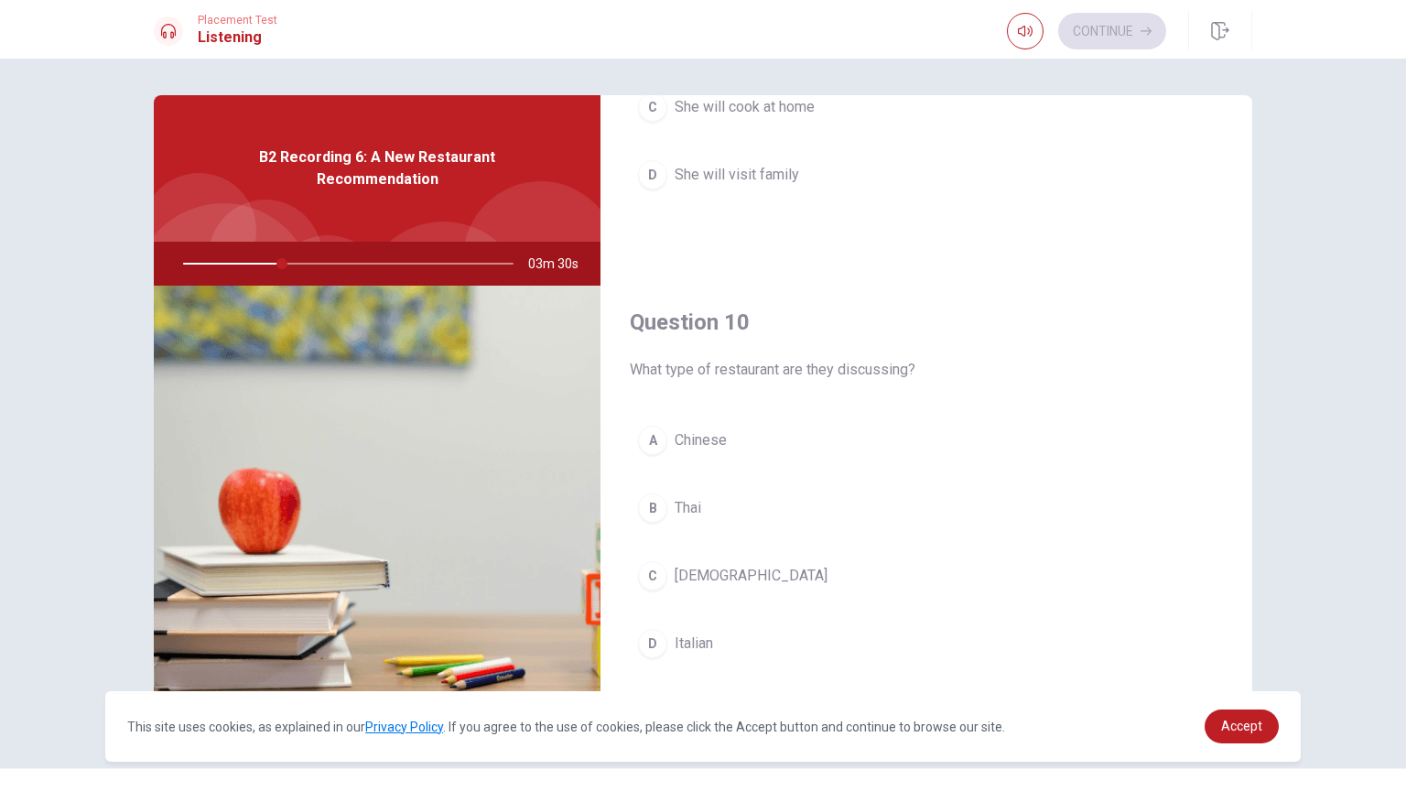
click at [704, 509] on button "B Thai" at bounding box center [926, 508] width 593 height 46
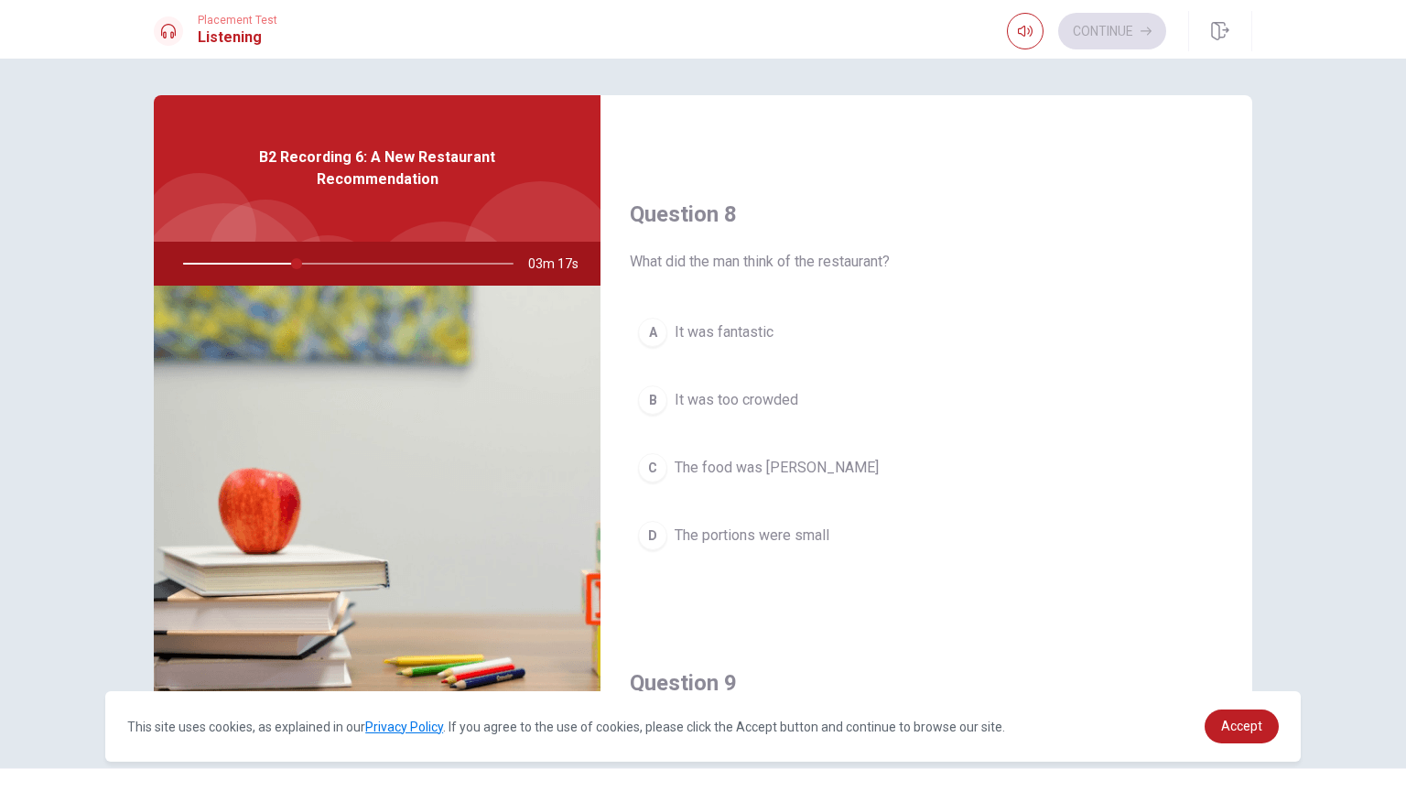
scroll to position [878, 0]
click at [758, 332] on button "A It was fantastic" at bounding box center [926, 324] width 593 height 46
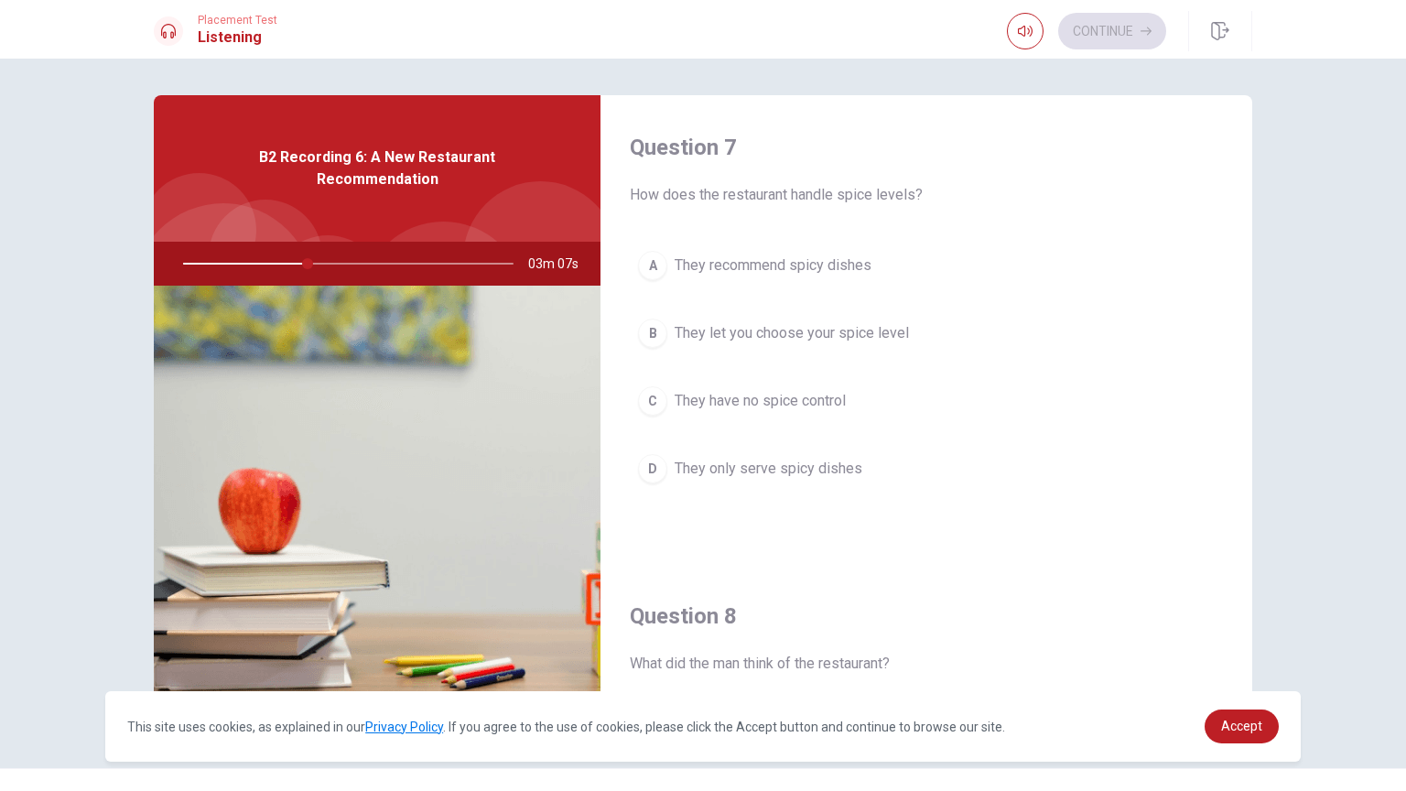
scroll to position [472, 0]
click at [813, 329] on span "They let you choose your spice level" at bounding box center [792, 329] width 234 height 22
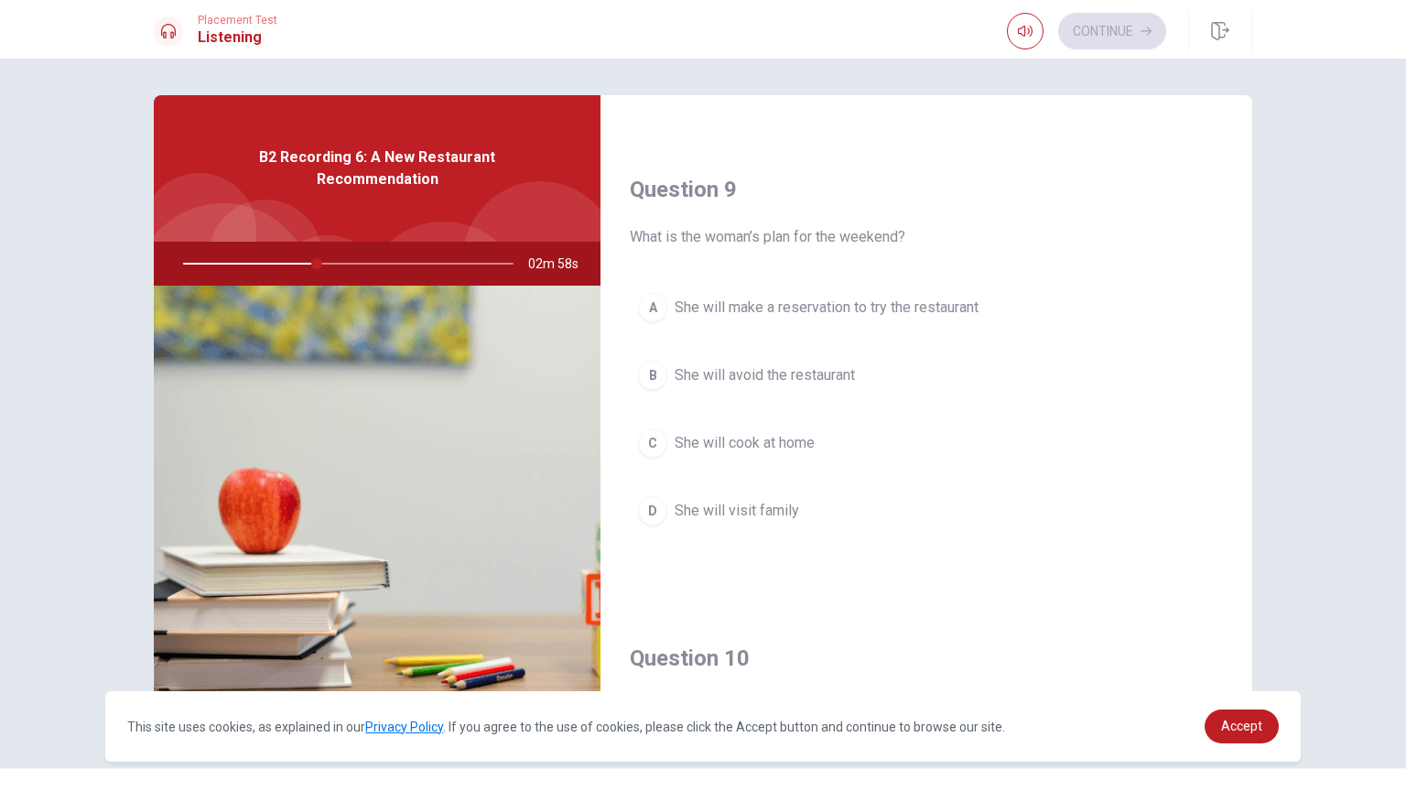
scroll to position [0, 0]
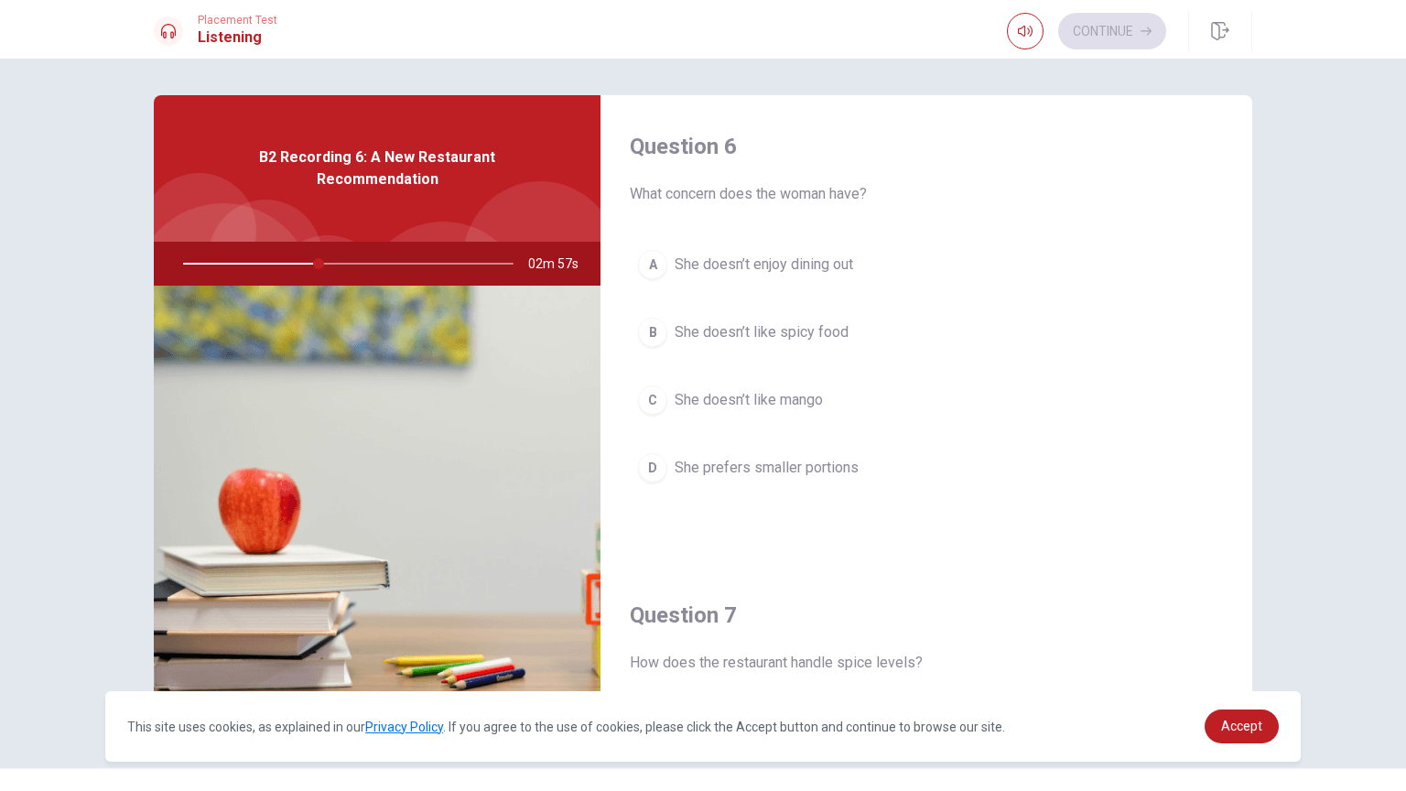
click at [809, 391] on span "She doesn’t like mango" at bounding box center [749, 400] width 148 height 22
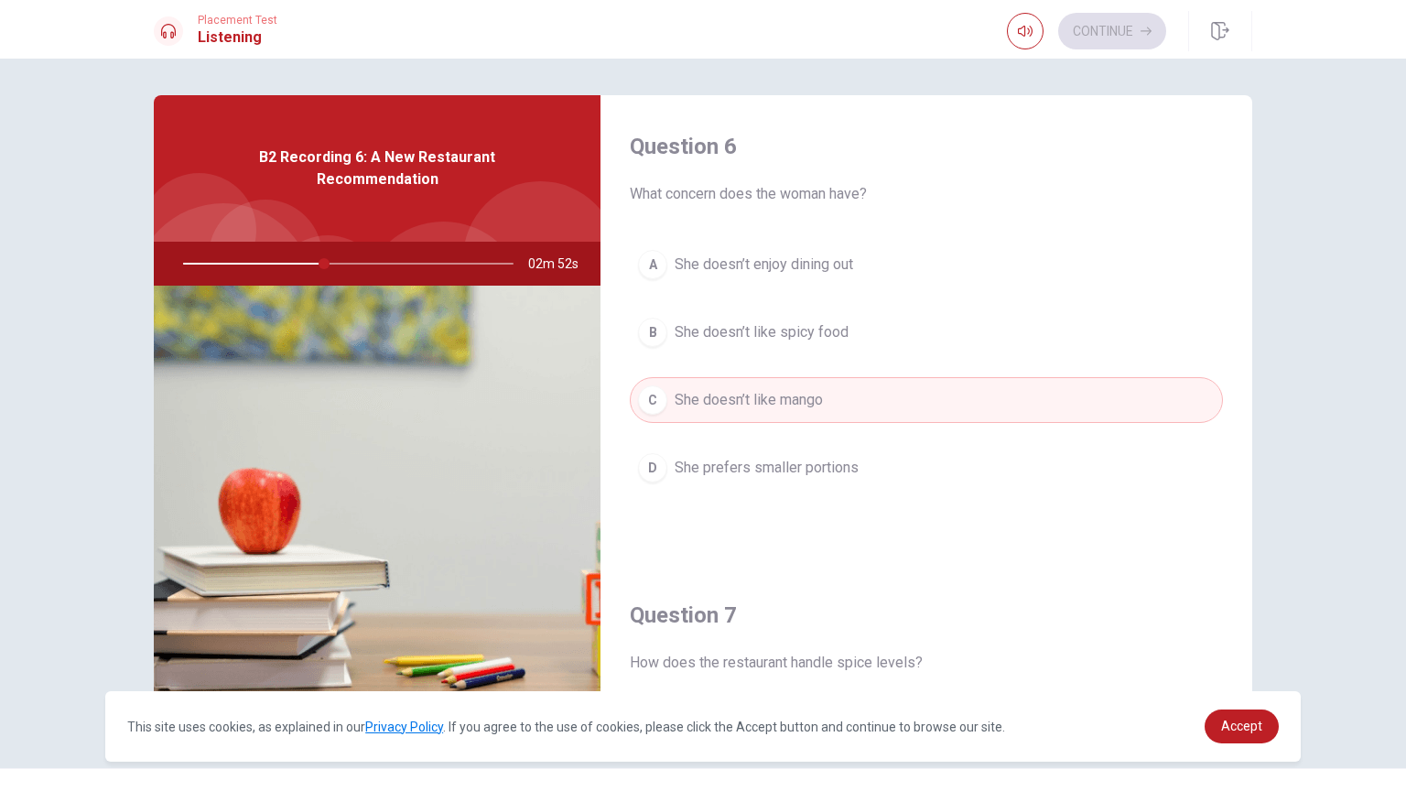
click at [826, 322] on span "She doesn’t like spicy food" at bounding box center [762, 332] width 174 height 22
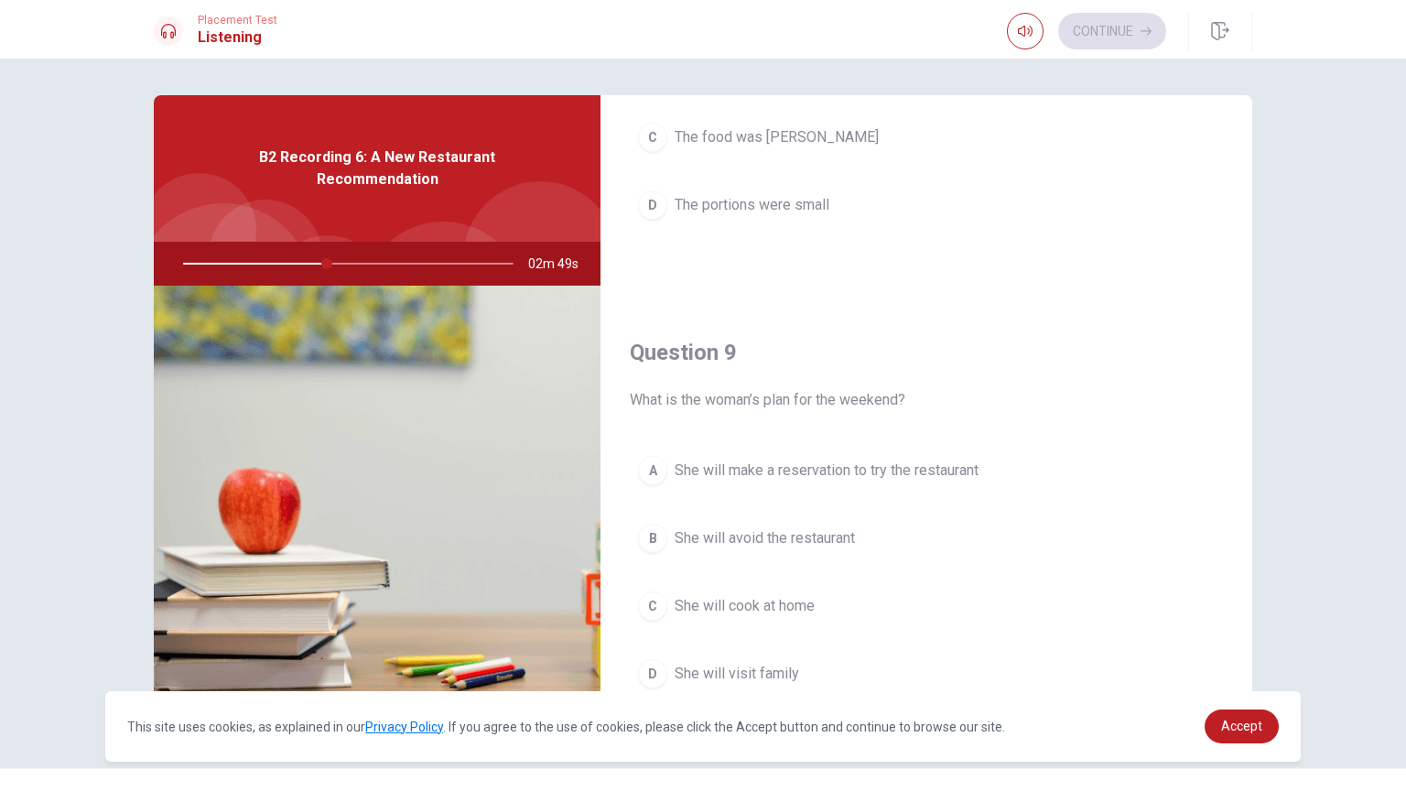
scroll to position [1241, 0]
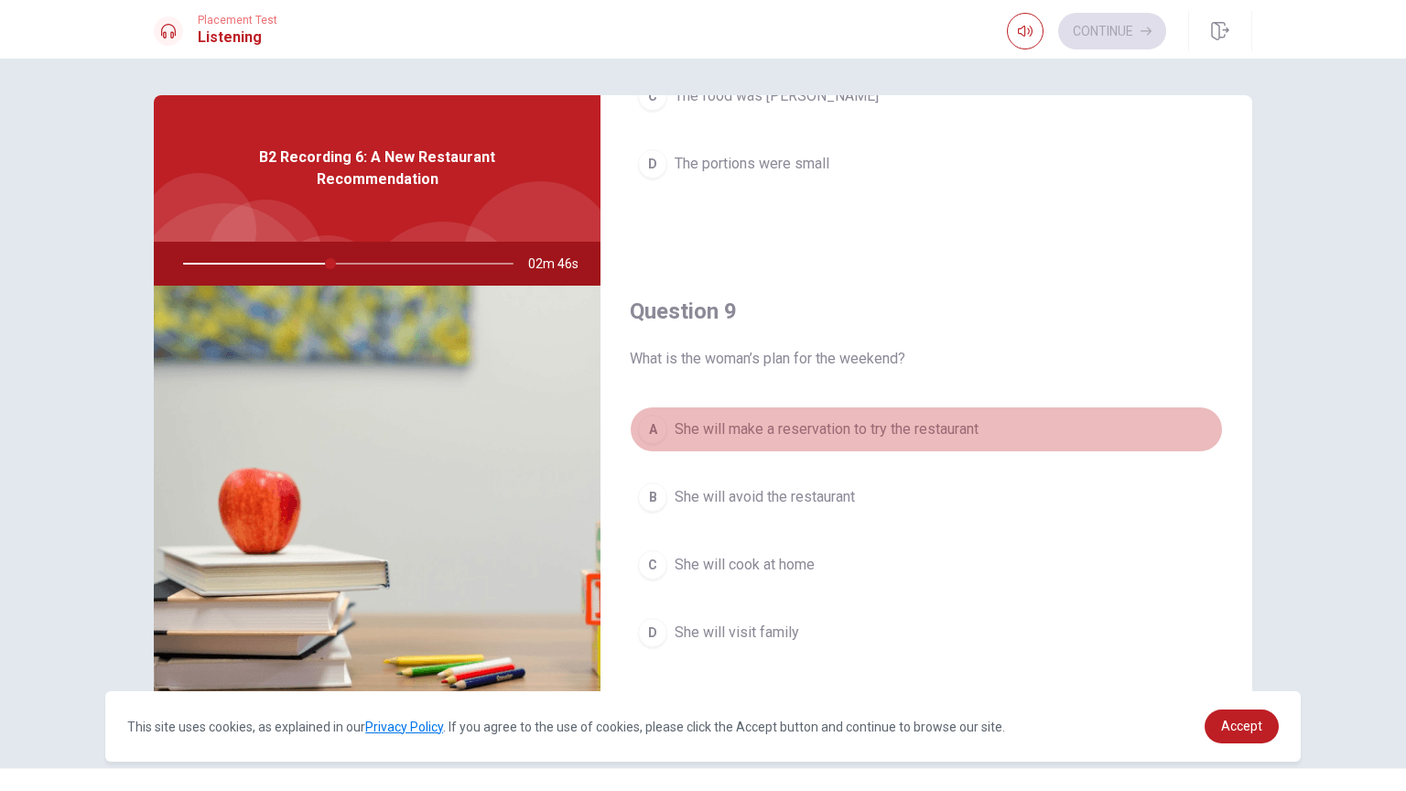
click at [792, 429] on span "She will make a reservation to try the restaurant" at bounding box center [827, 429] width 304 height 22
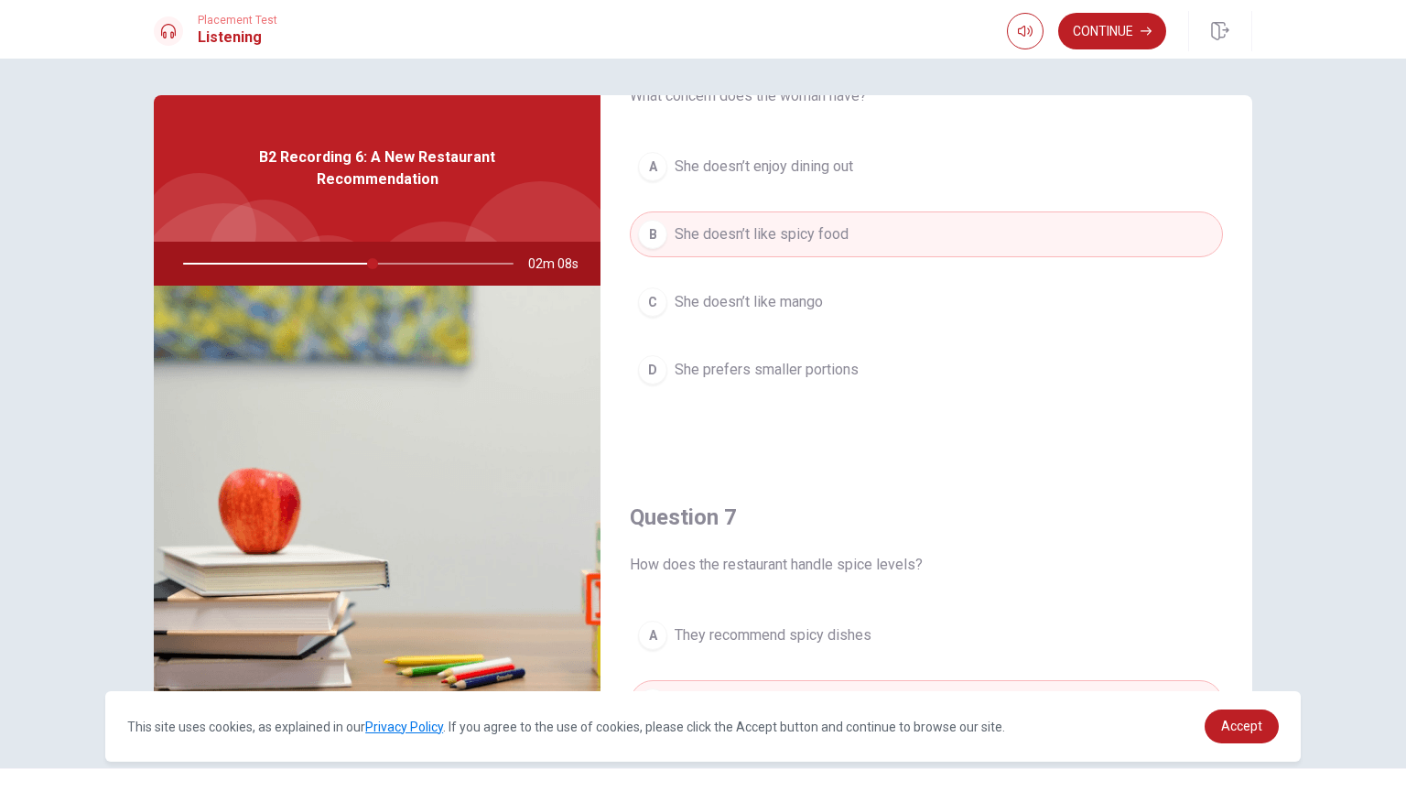
scroll to position [104, 0]
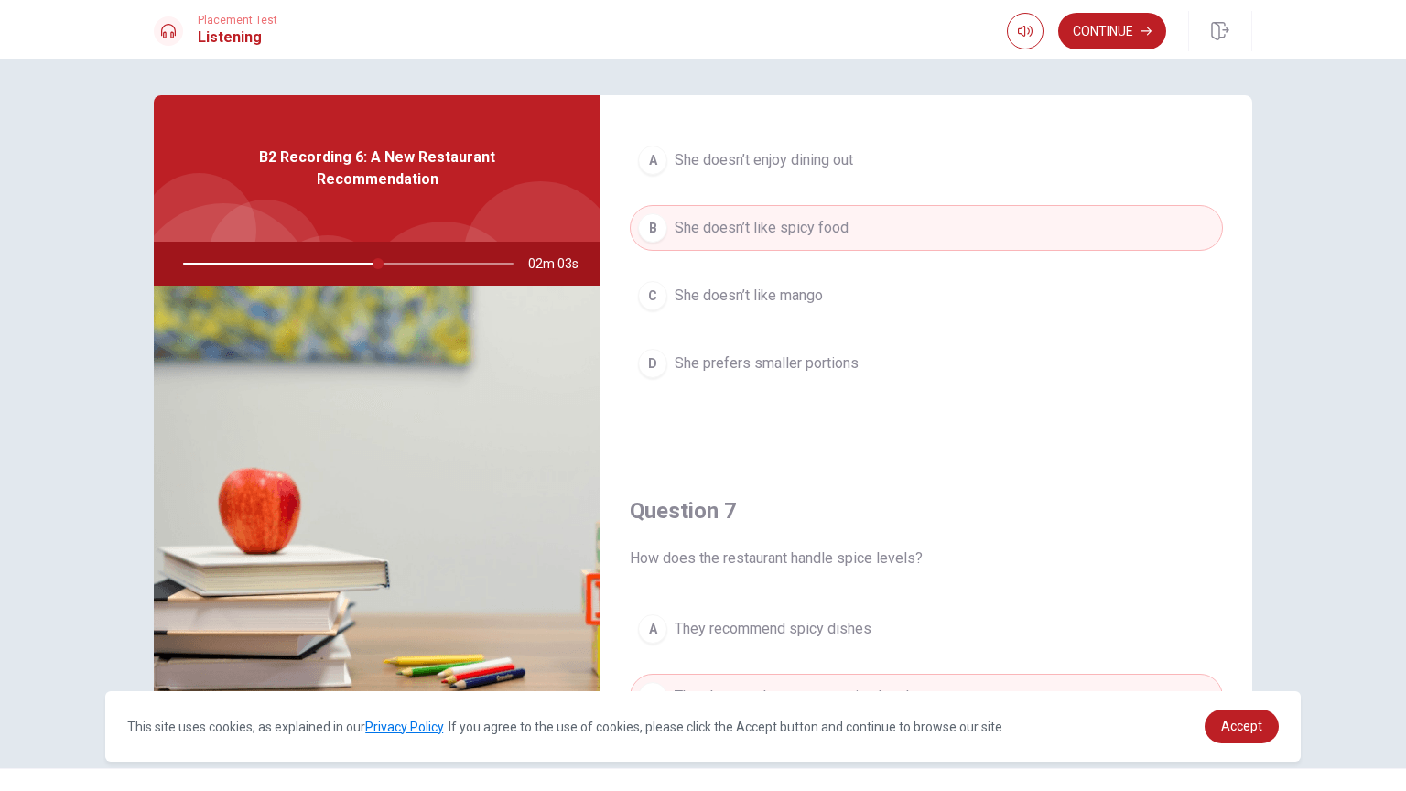
click at [783, 329] on div "A She doesn’t enjoy dining out B She doesn’t like spicy food C She doesn’t like…" at bounding box center [926, 280] width 593 height 286
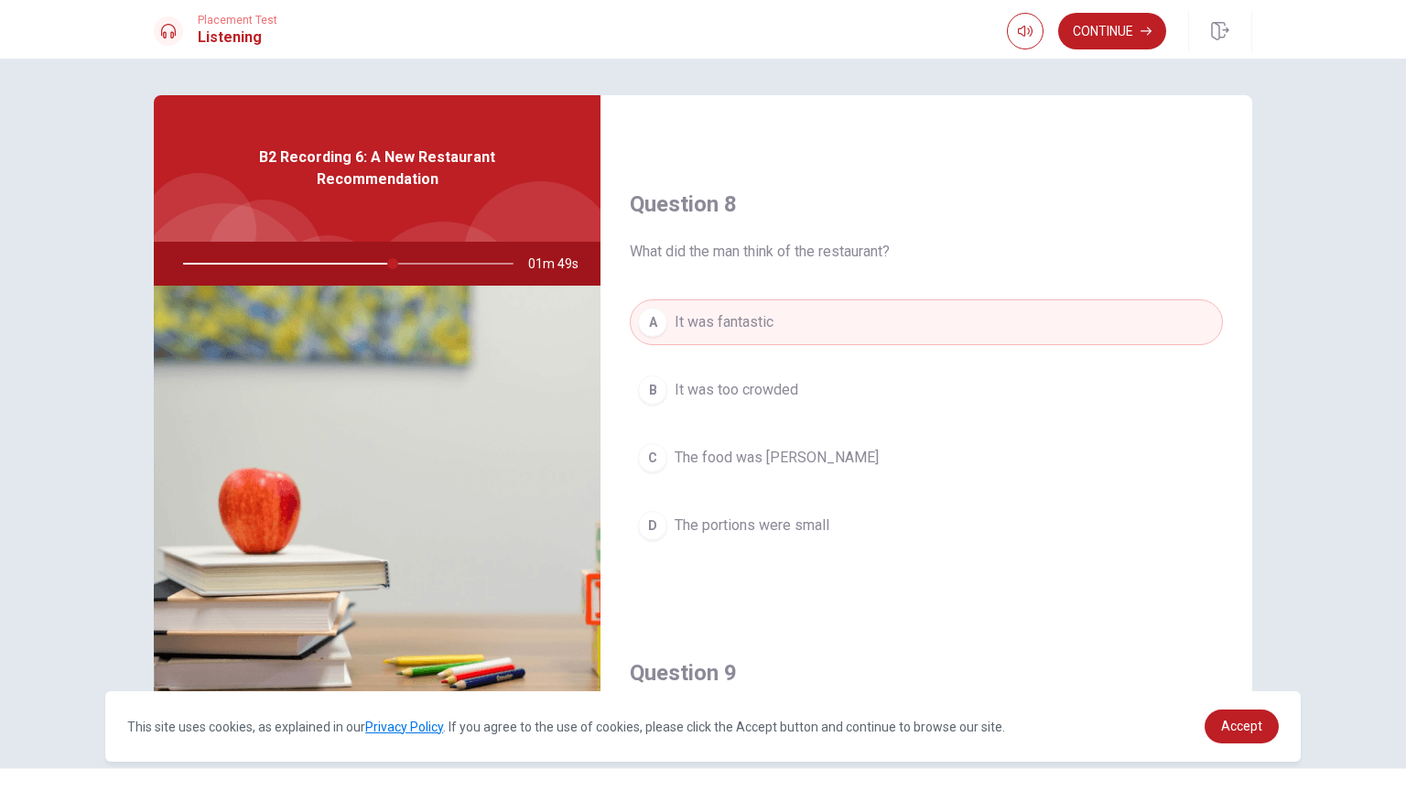
scroll to position [721, 0]
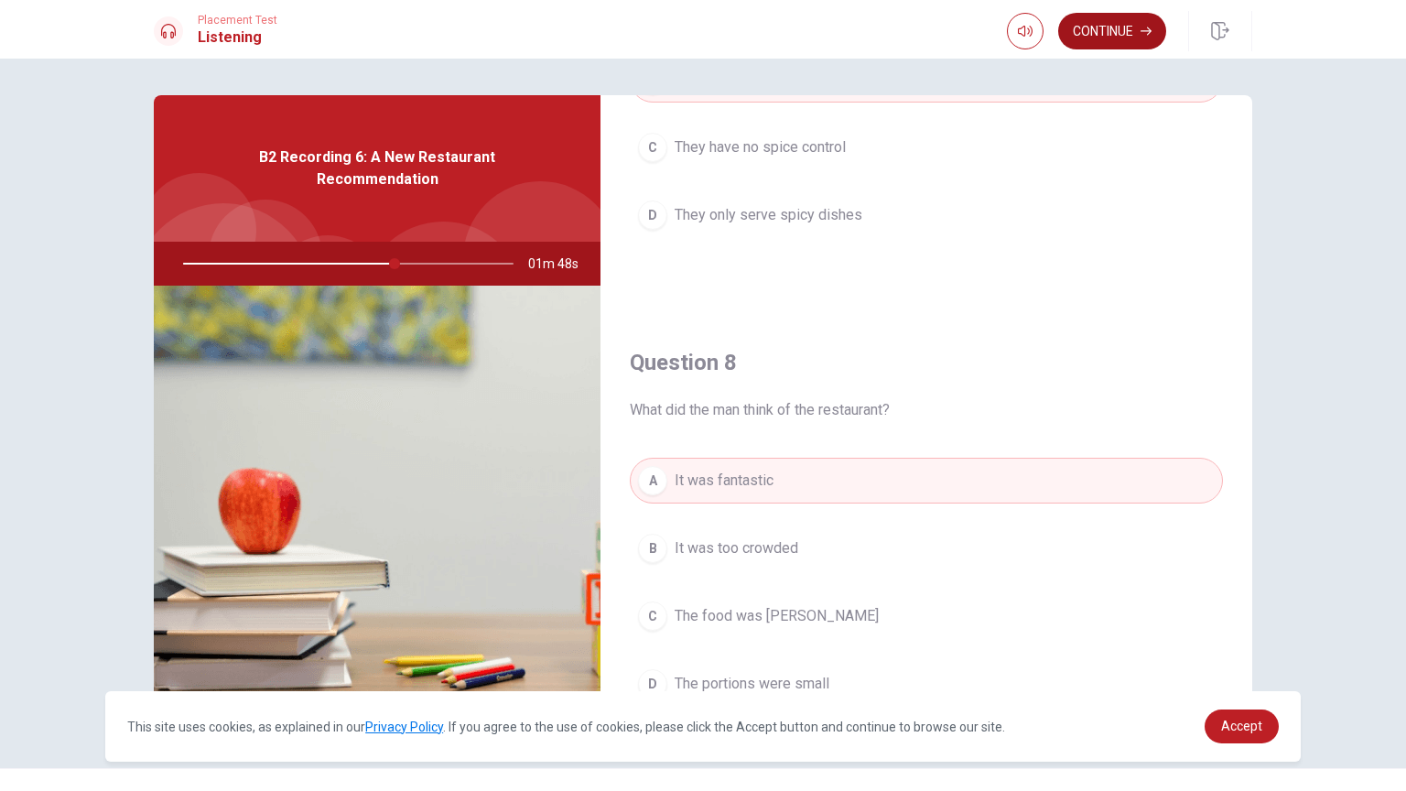
click at [1096, 44] on button "Continue" at bounding box center [1112, 31] width 108 height 37
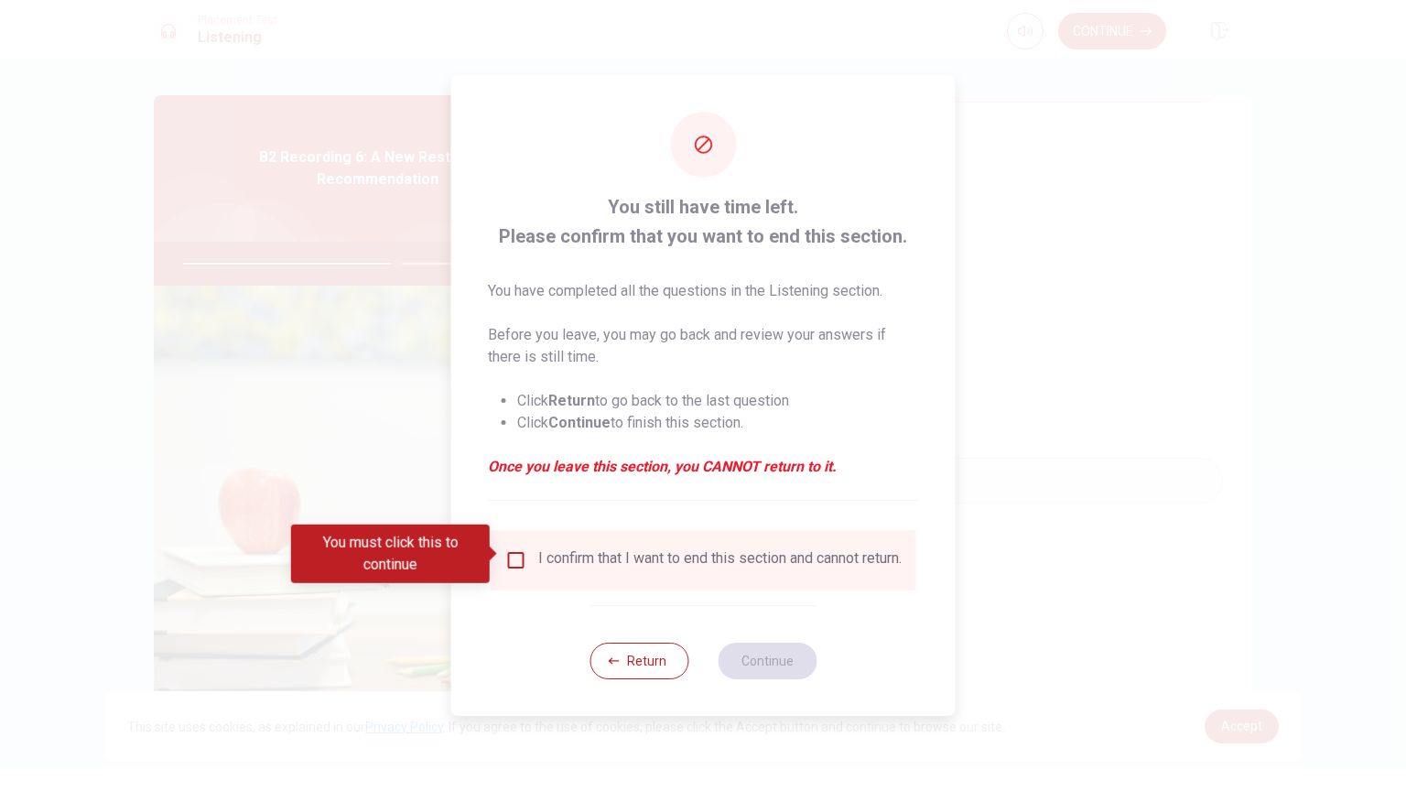
click at [519, 554] on input "You must click this to continue" at bounding box center [516, 560] width 22 height 22
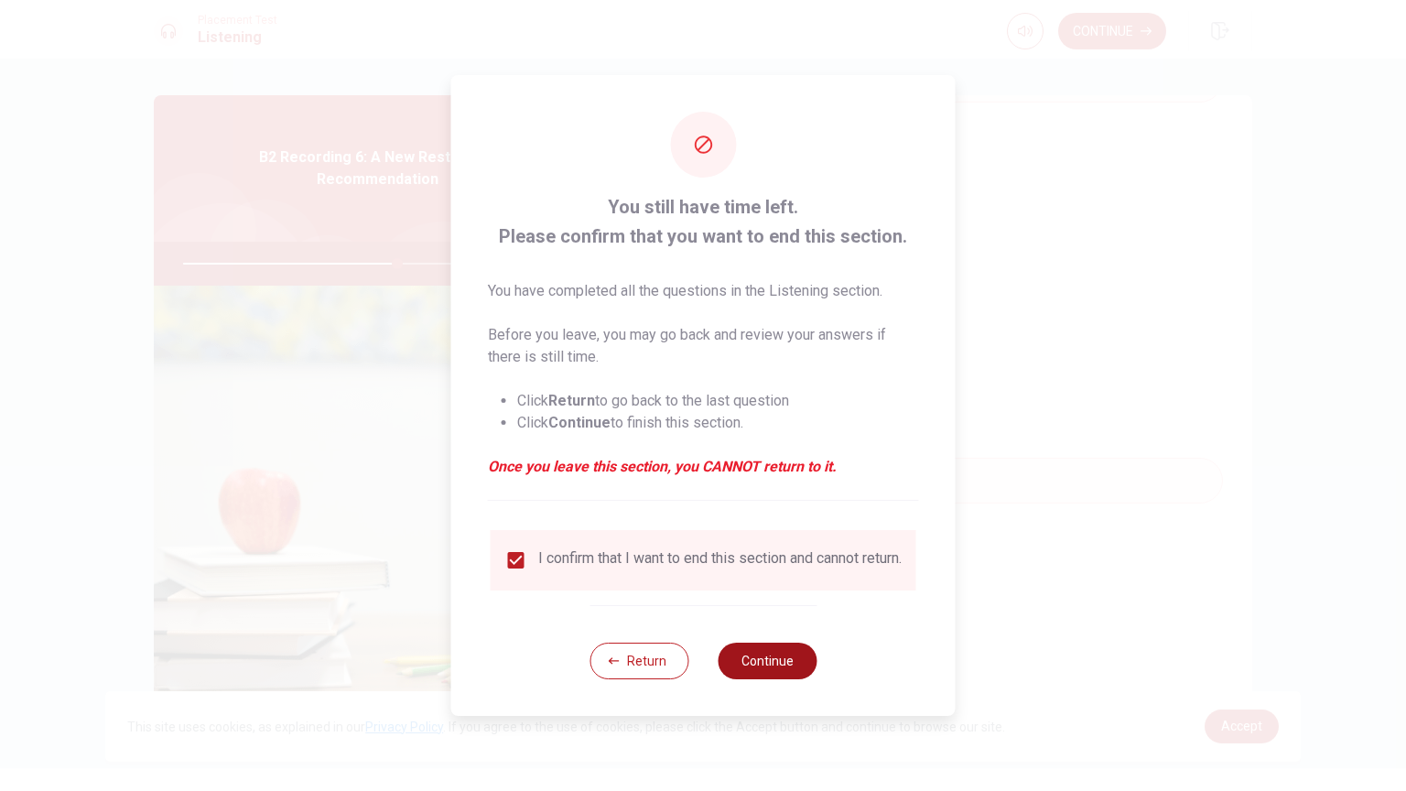
click at [765, 635] on button "Continue" at bounding box center [767, 660] width 99 height 37
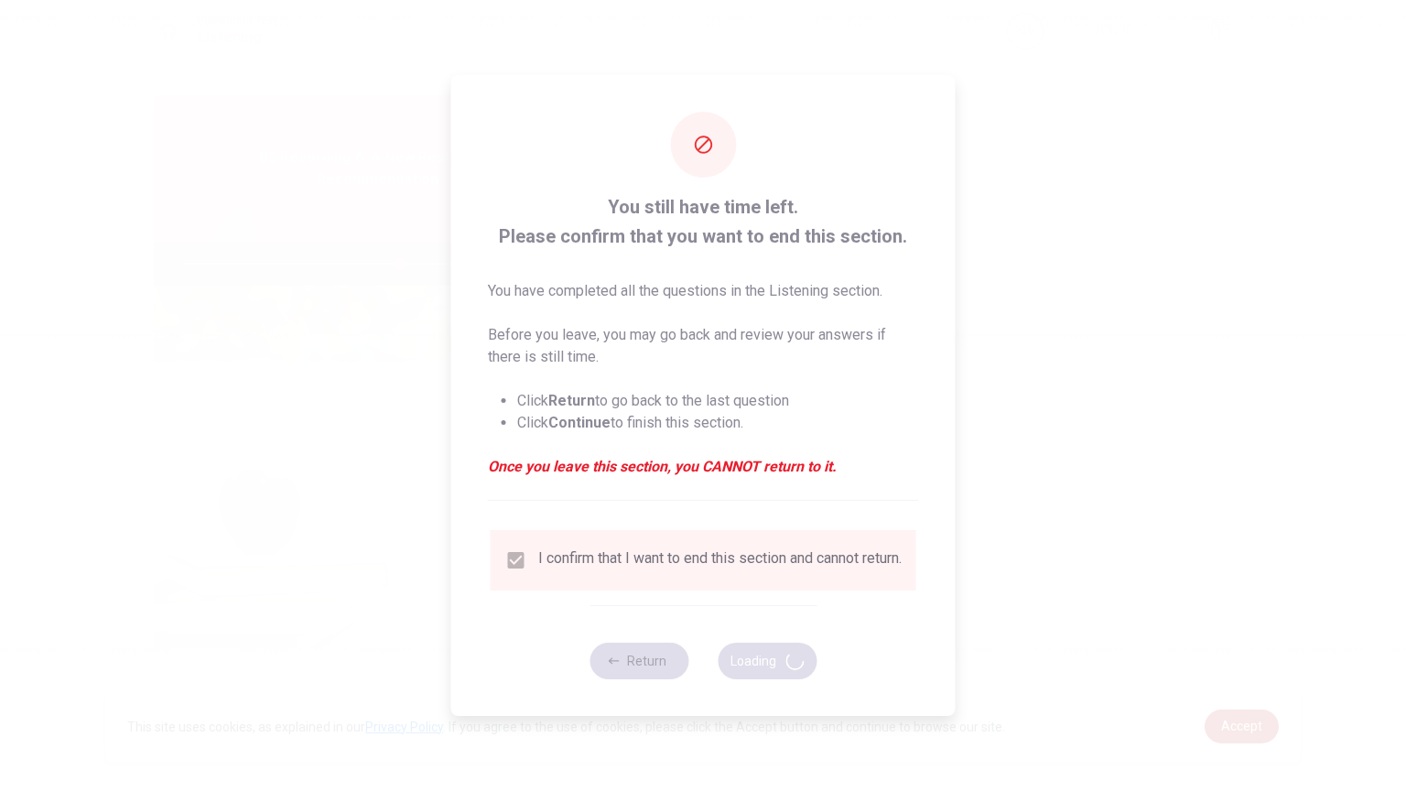
type input "66"
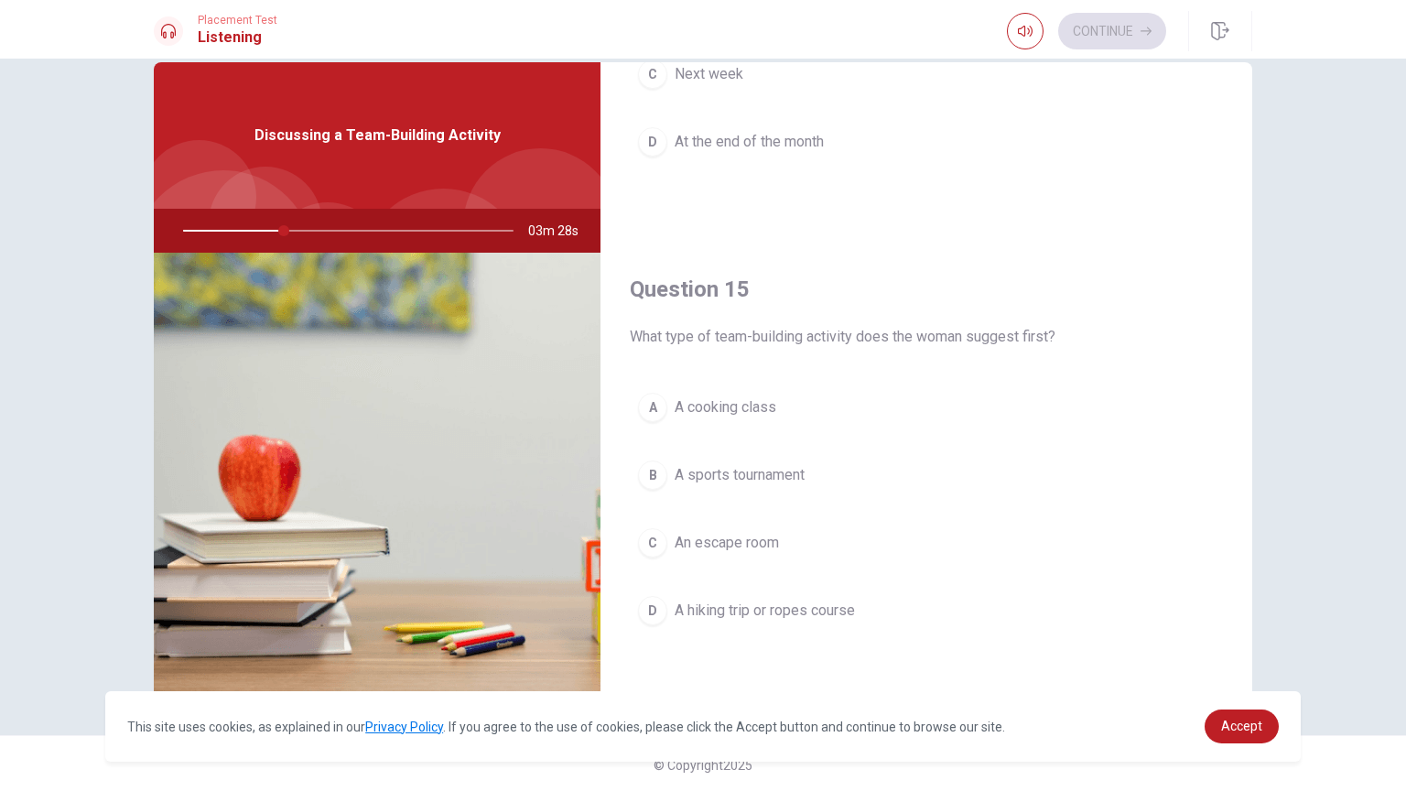
scroll to position [36, 0]
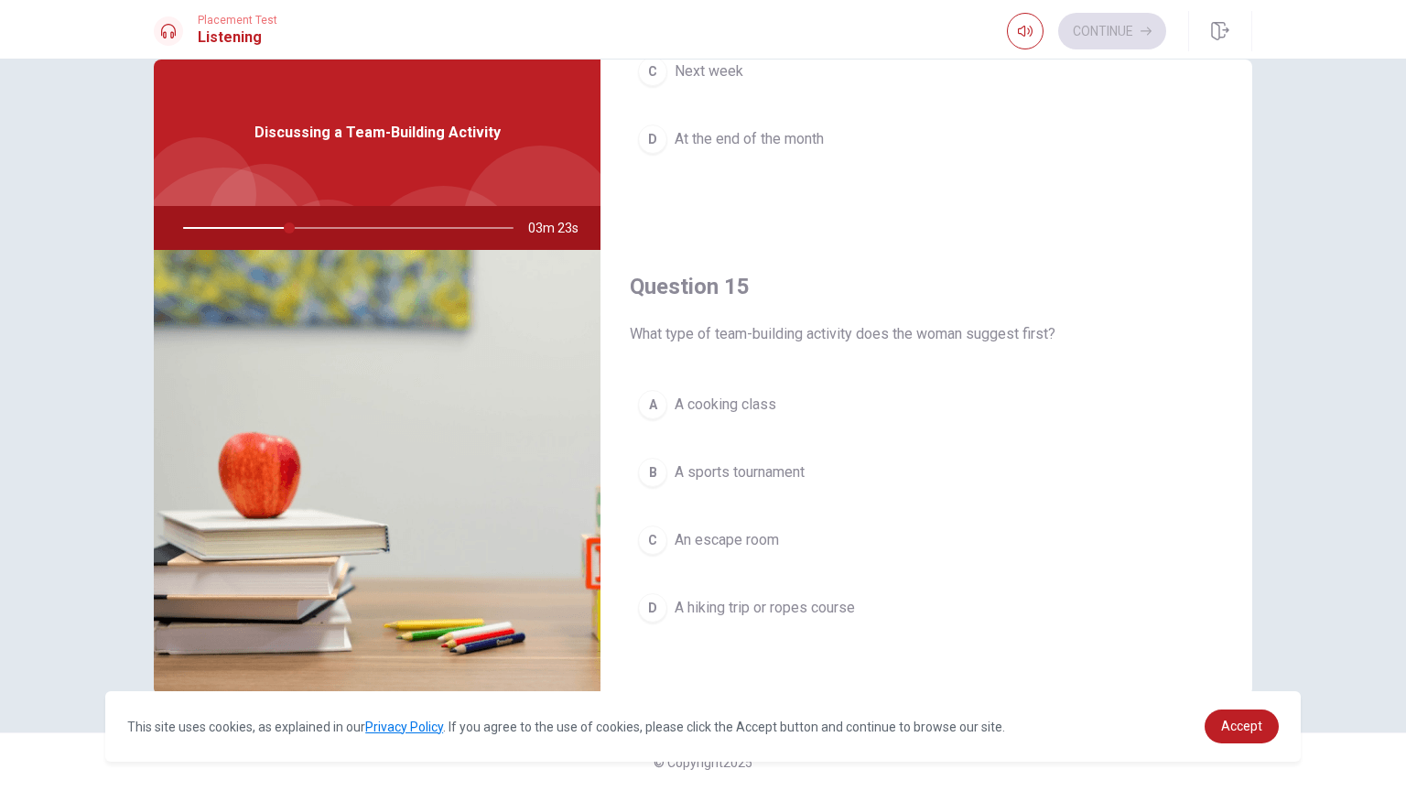
click at [736, 601] on span "A hiking trip or ropes course" at bounding box center [765, 608] width 180 height 22
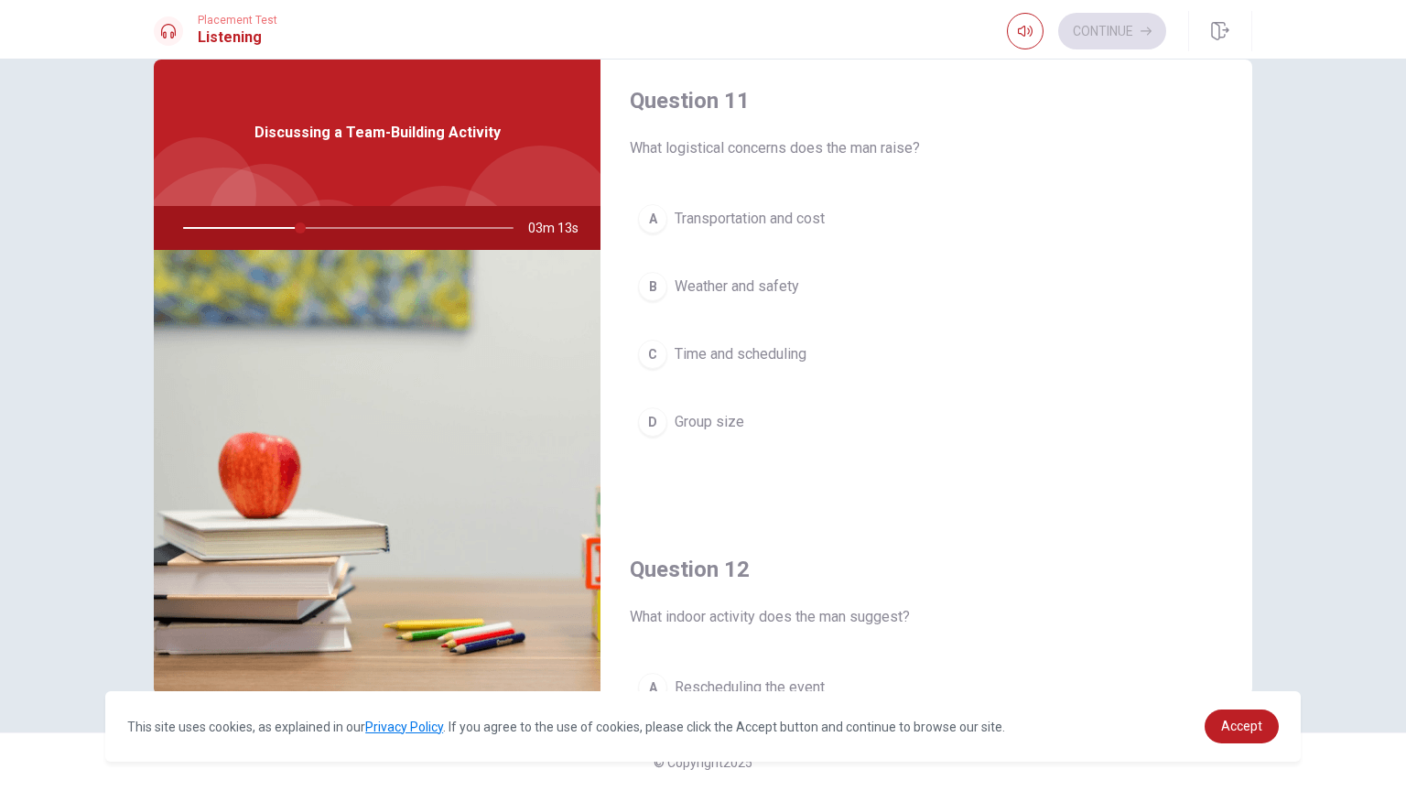
scroll to position [0, 0]
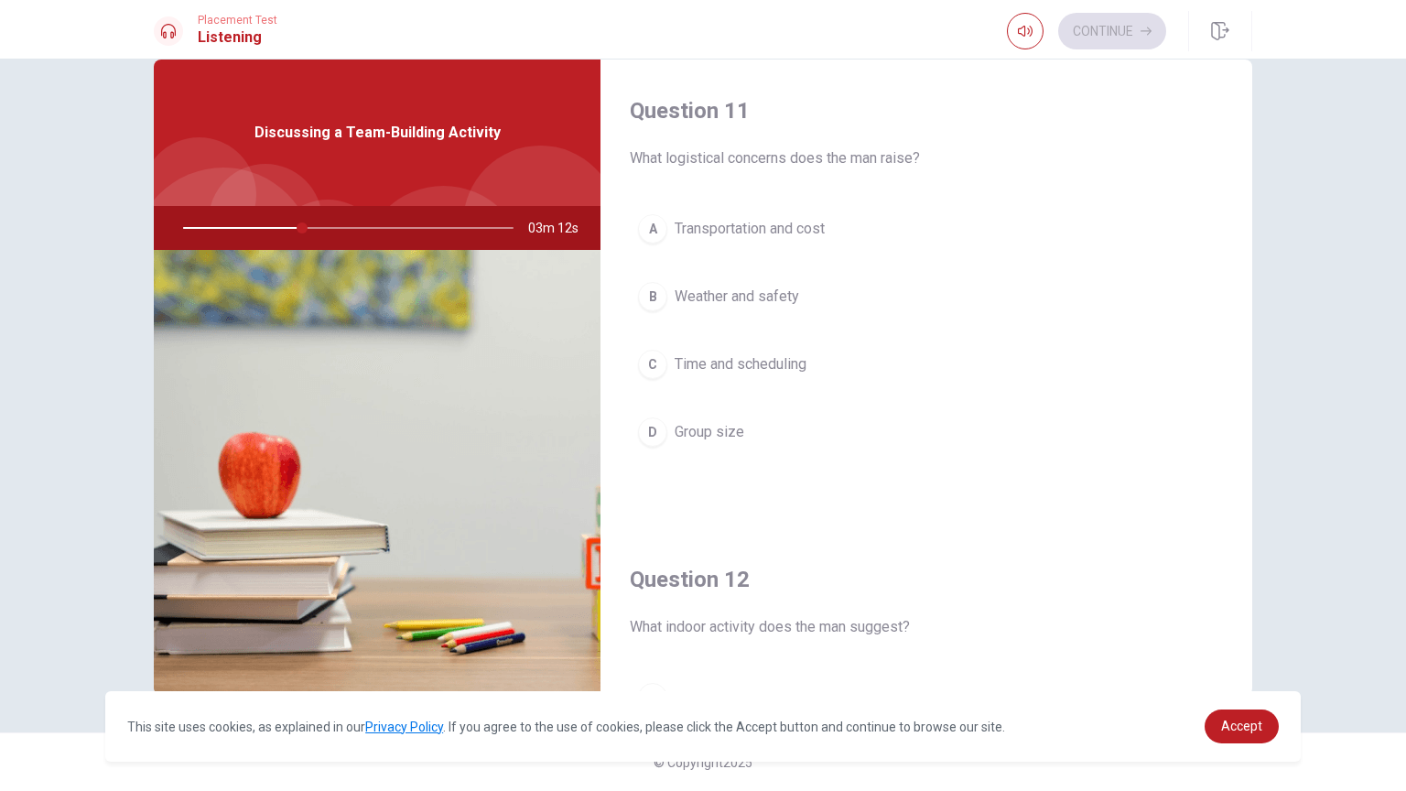
click at [659, 233] on div "A" at bounding box center [652, 228] width 29 height 29
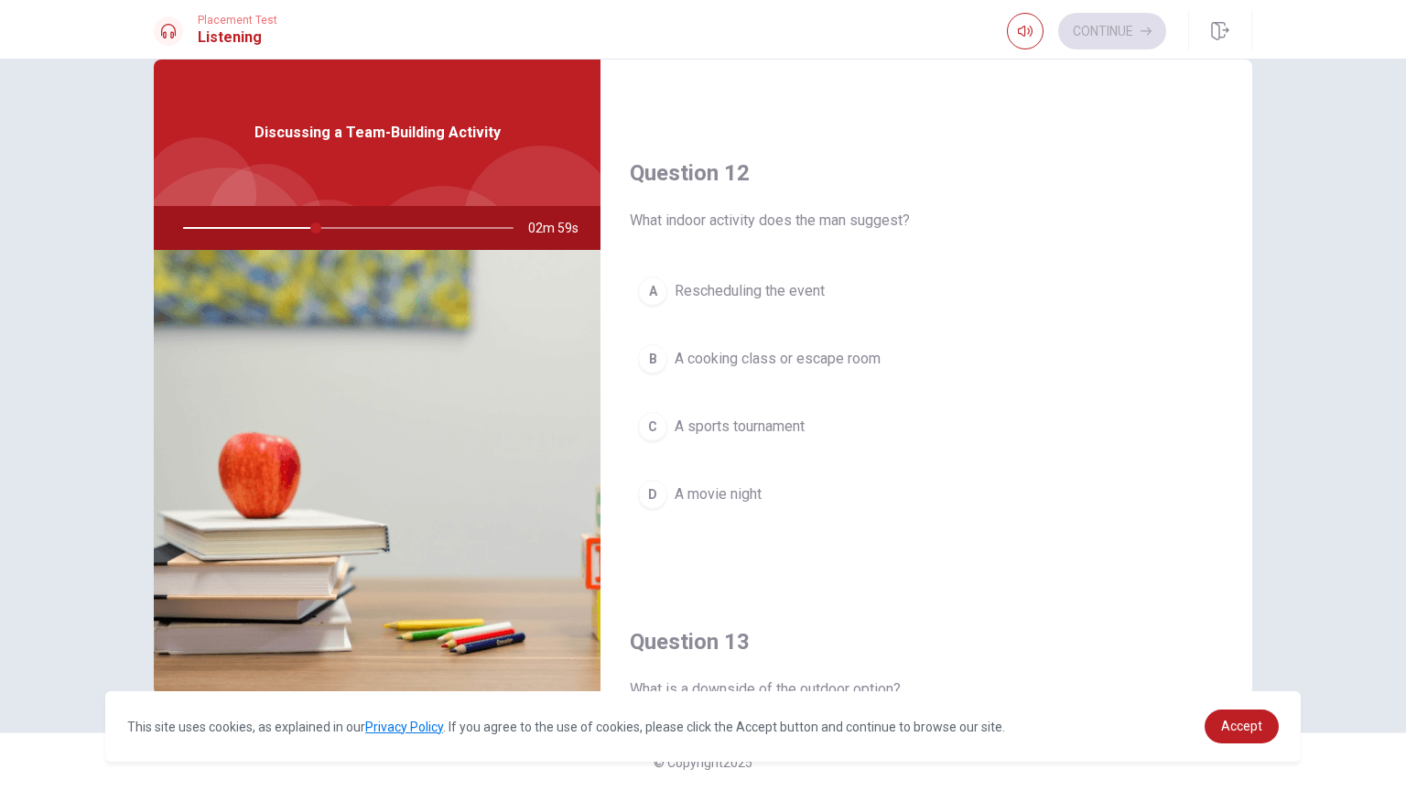
scroll to position [405, 0]
click at [835, 356] on span "A cooking class or escape room" at bounding box center [778, 360] width 206 height 22
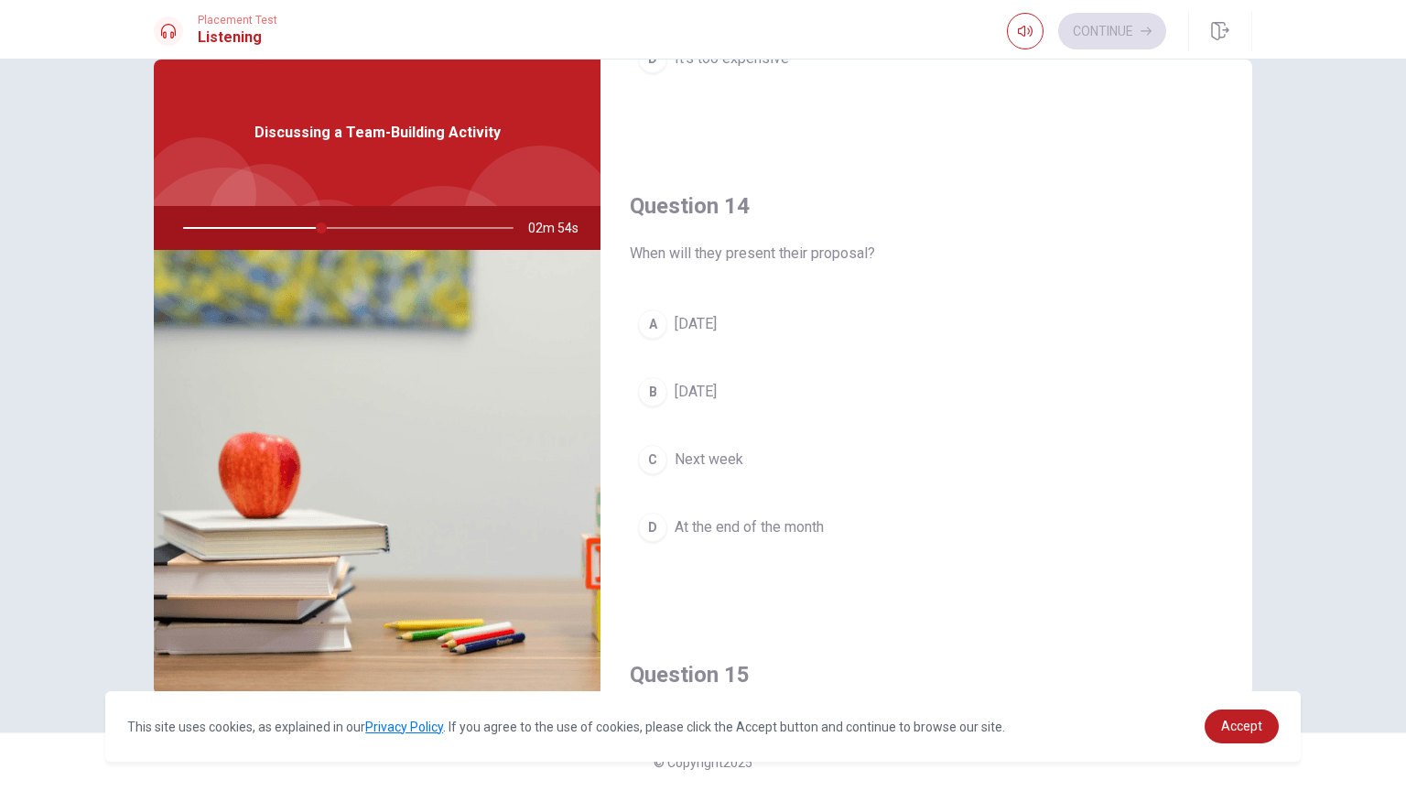
scroll to position [1277, 0]
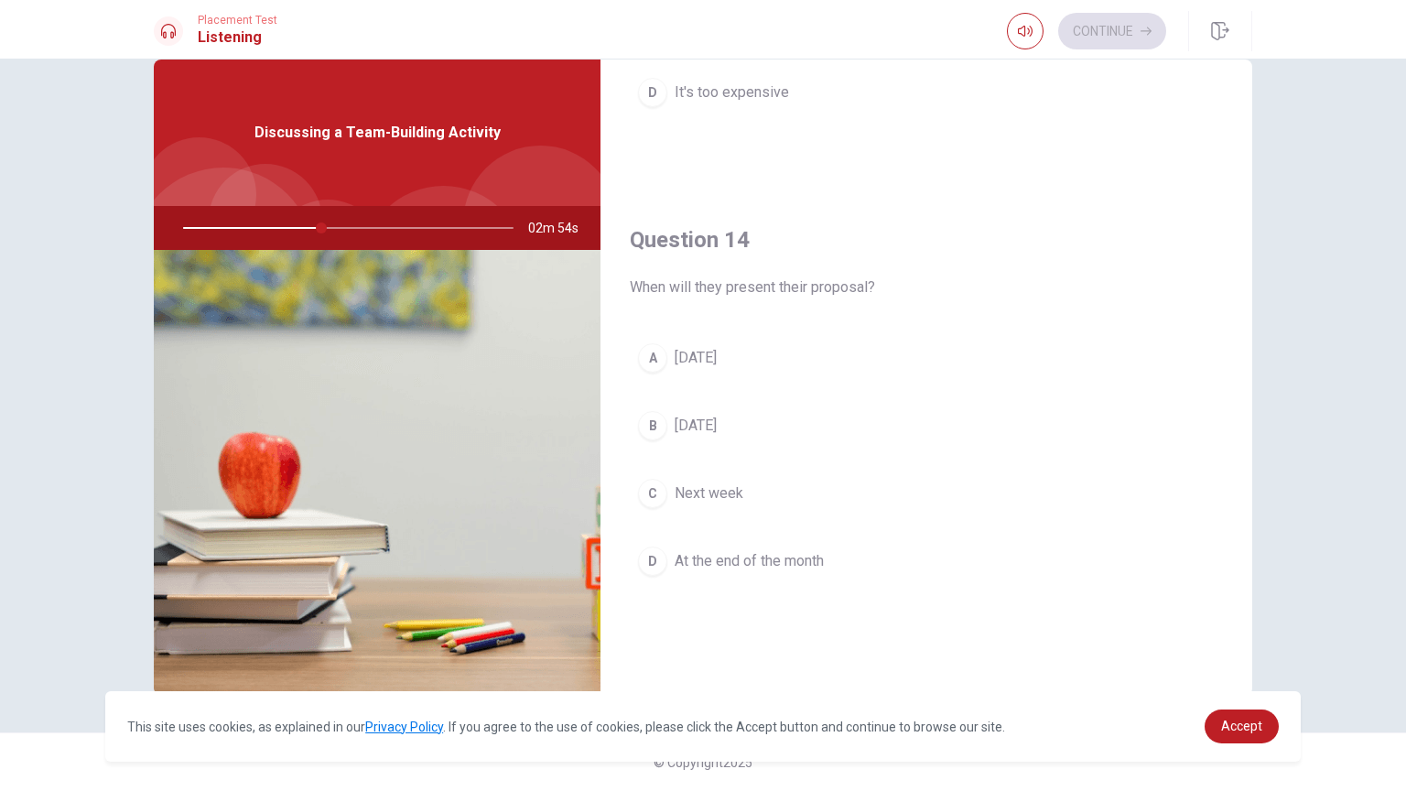
click at [726, 483] on span "Next week" at bounding box center [709, 493] width 69 height 22
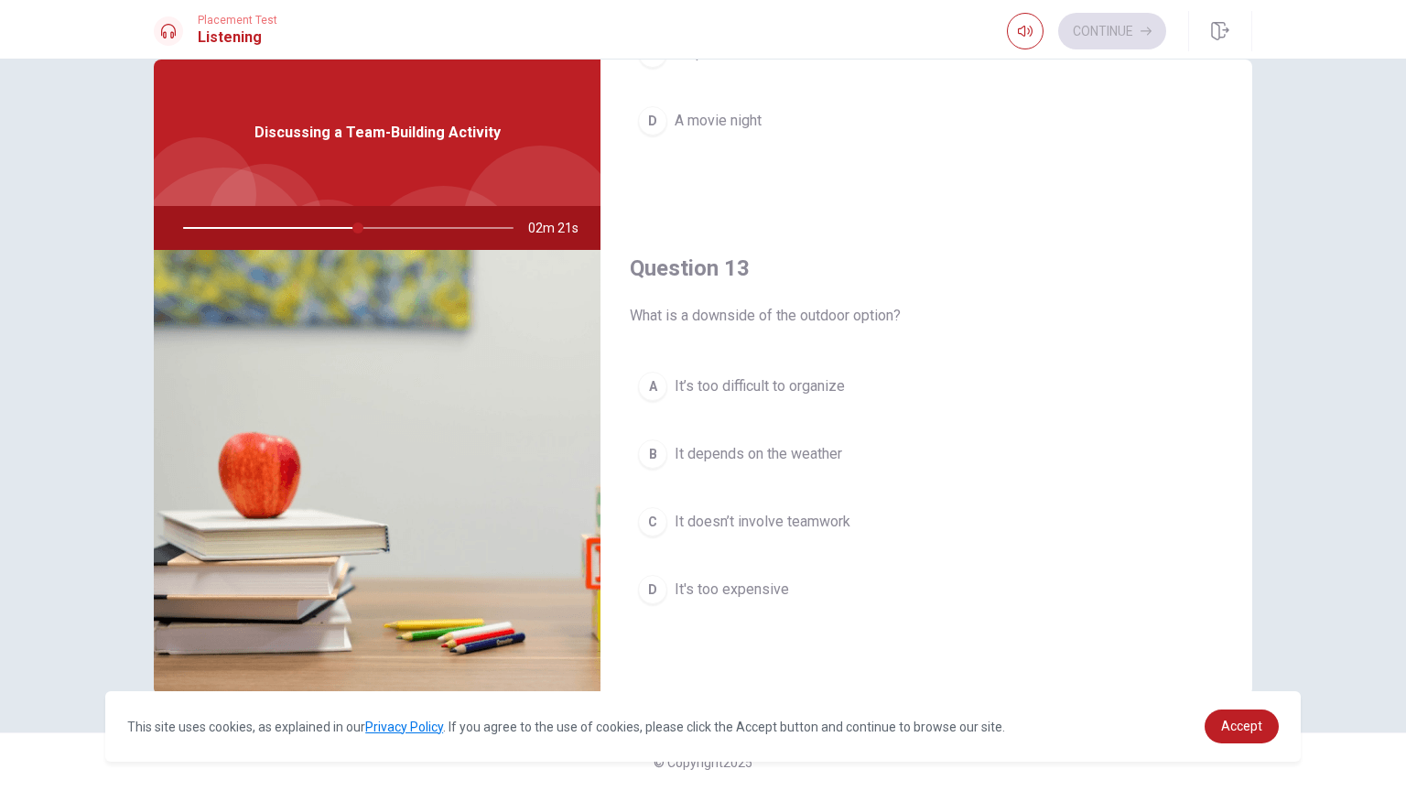
scroll to position [784, 0]
click at [725, 448] on span "It depends on the weather" at bounding box center [758, 449] width 167 height 22
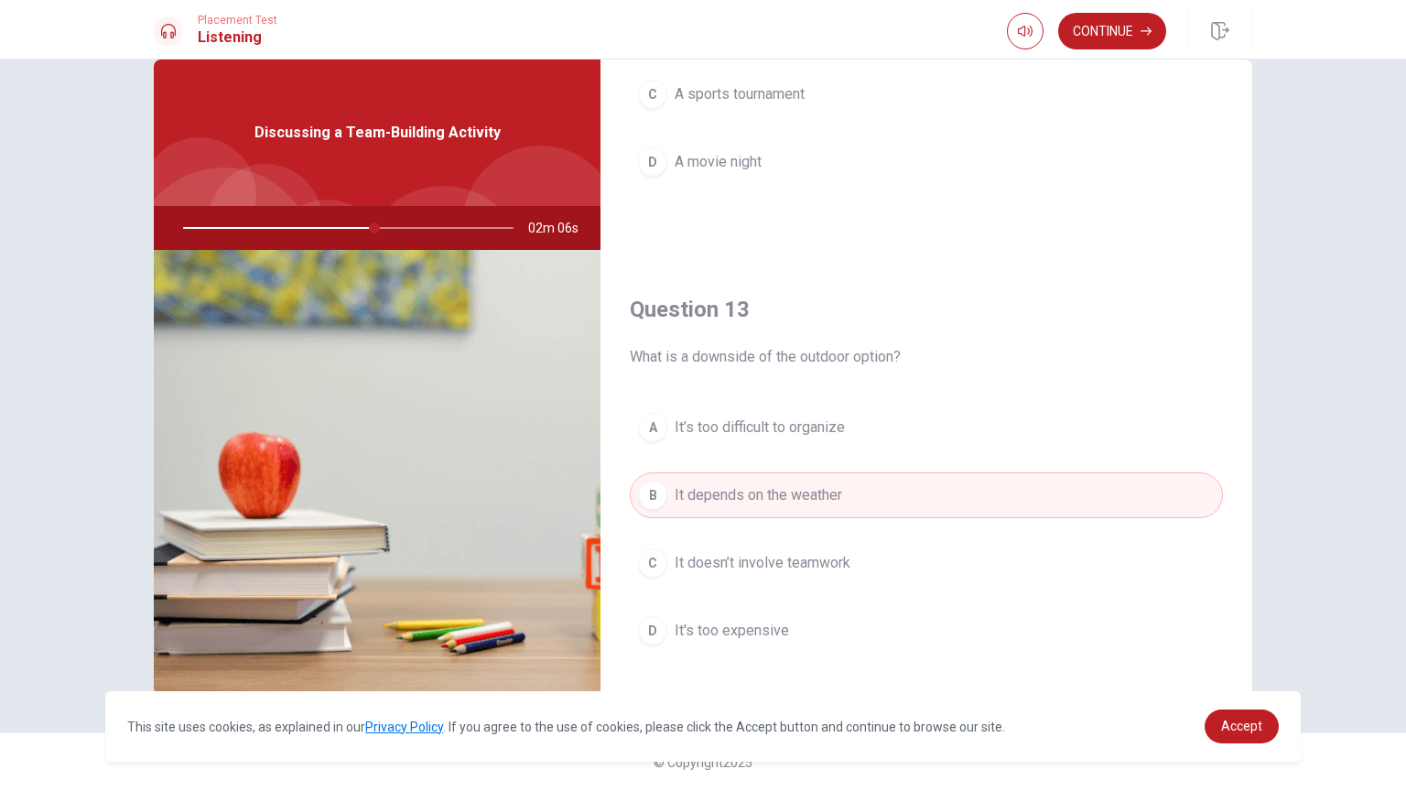
scroll to position [732, 0]
click at [1104, 35] on button "Continue" at bounding box center [1112, 31] width 108 height 37
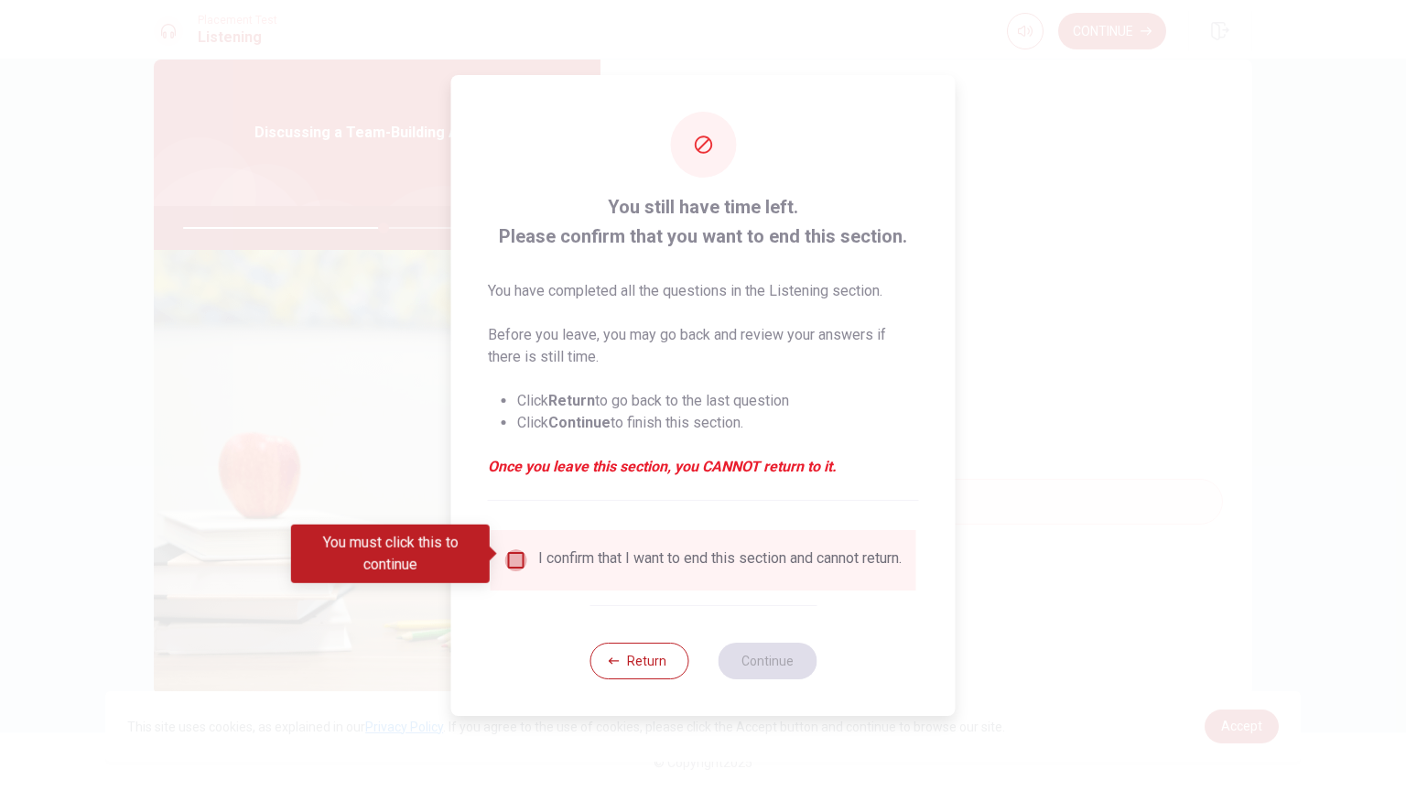
click at [513, 559] on input "You must click this to continue" at bounding box center [516, 560] width 22 height 22
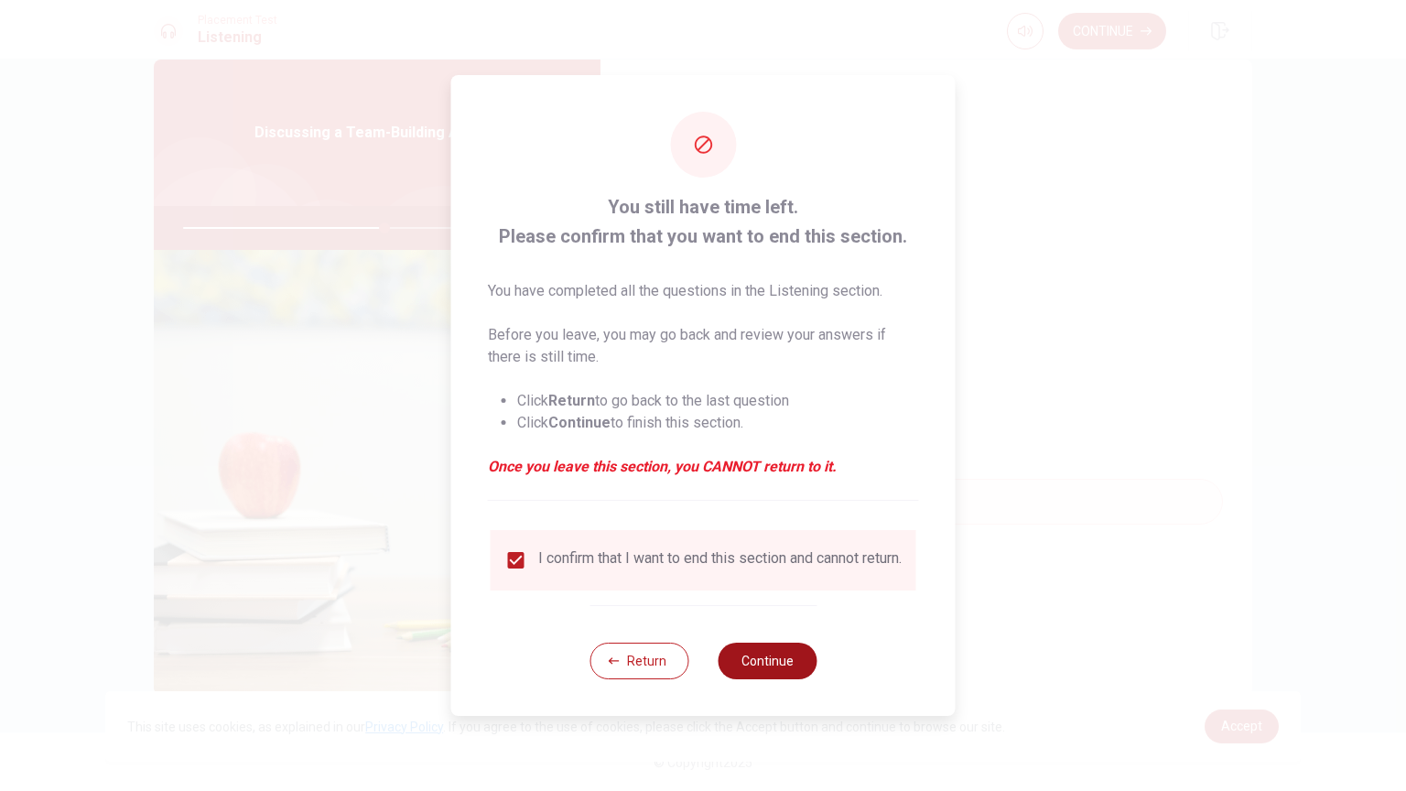
click at [778, 635] on button "Continue" at bounding box center [767, 660] width 99 height 37
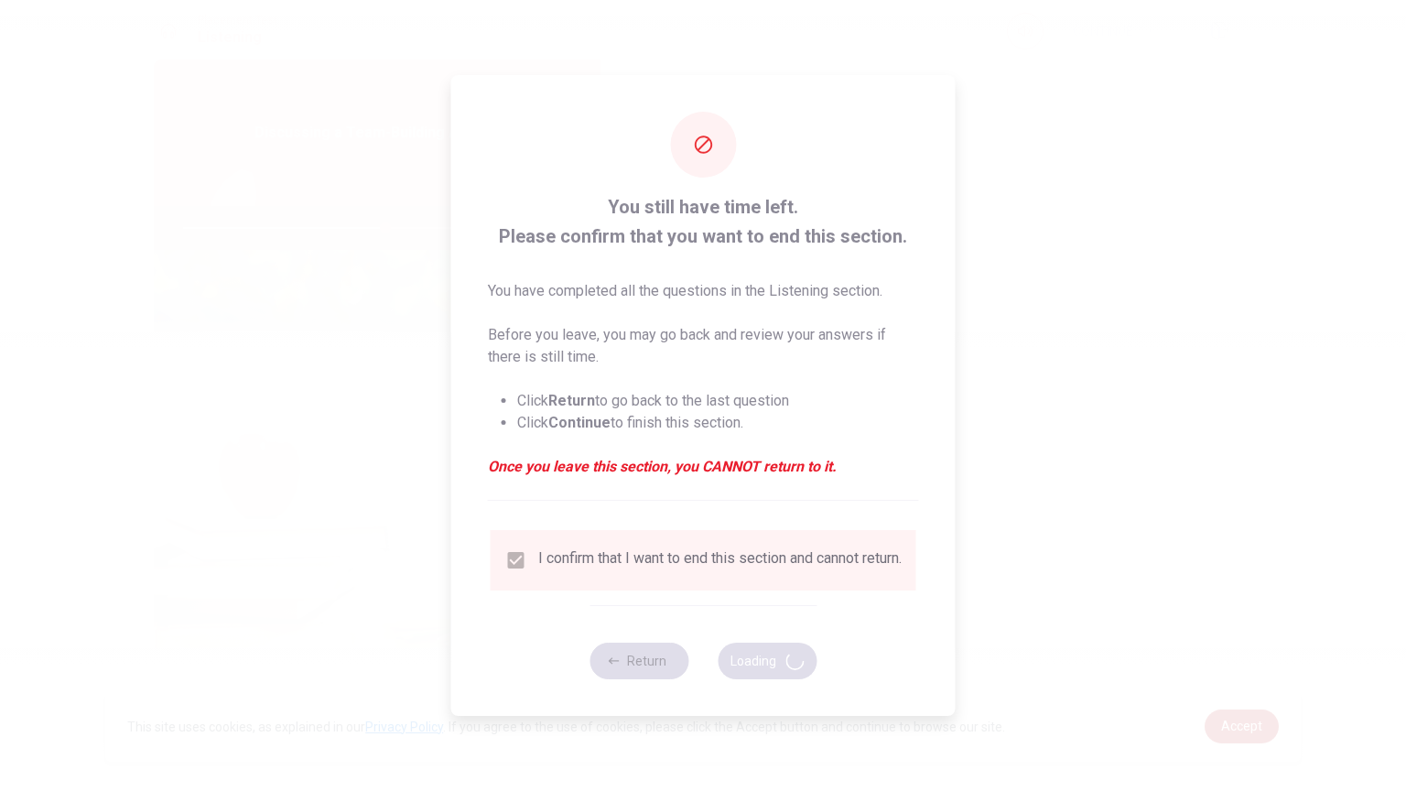
type input "62"
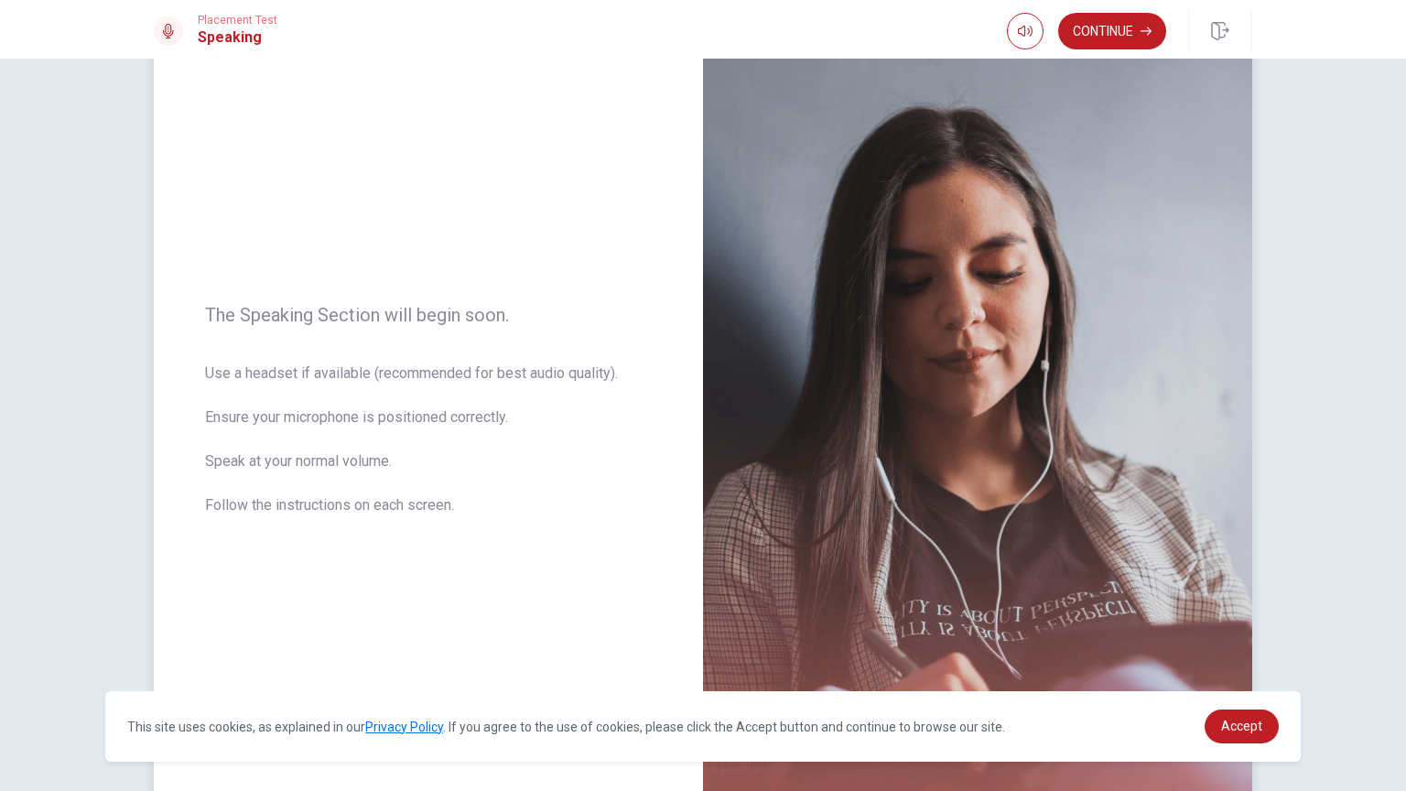
scroll to position [69, 0]
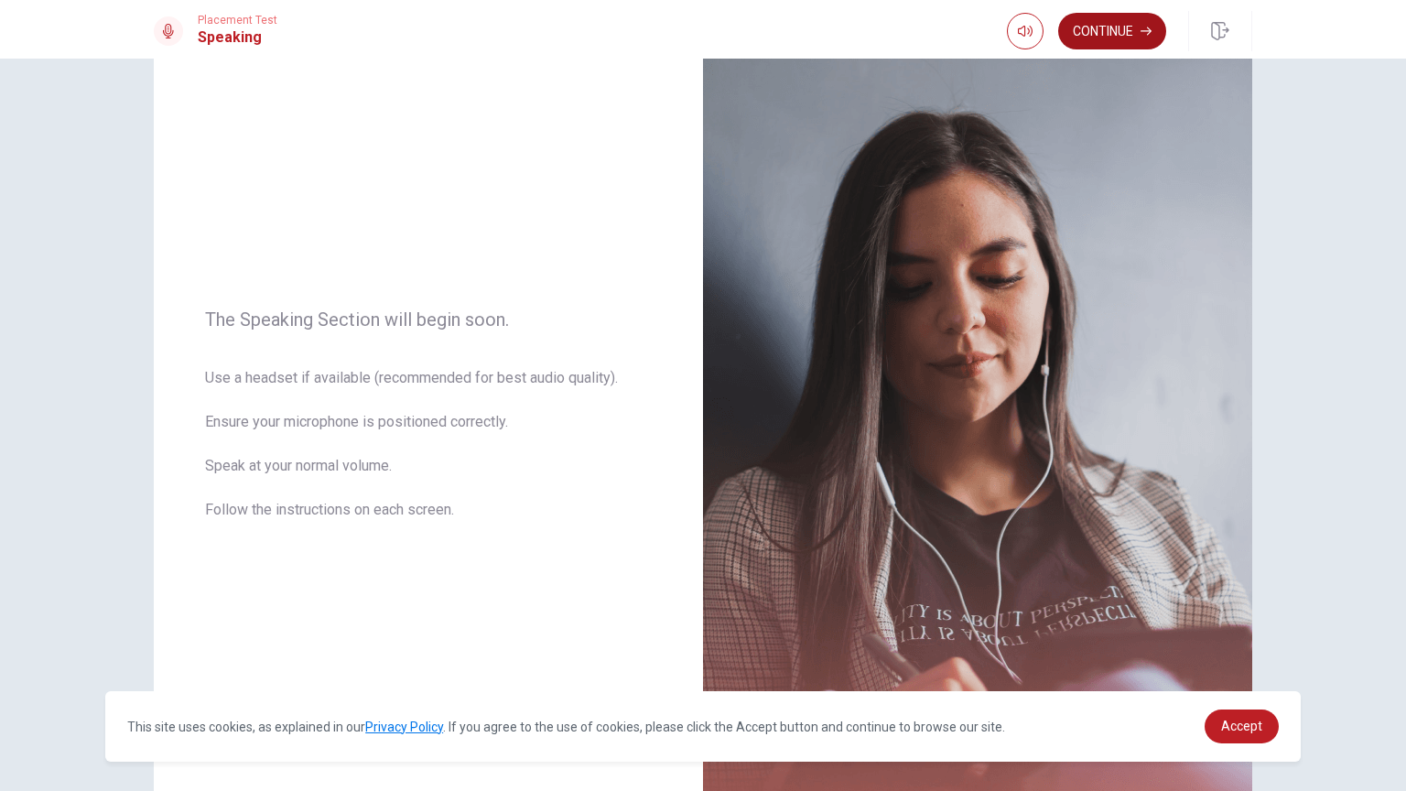
click at [1094, 22] on button "Continue" at bounding box center [1112, 31] width 108 height 37
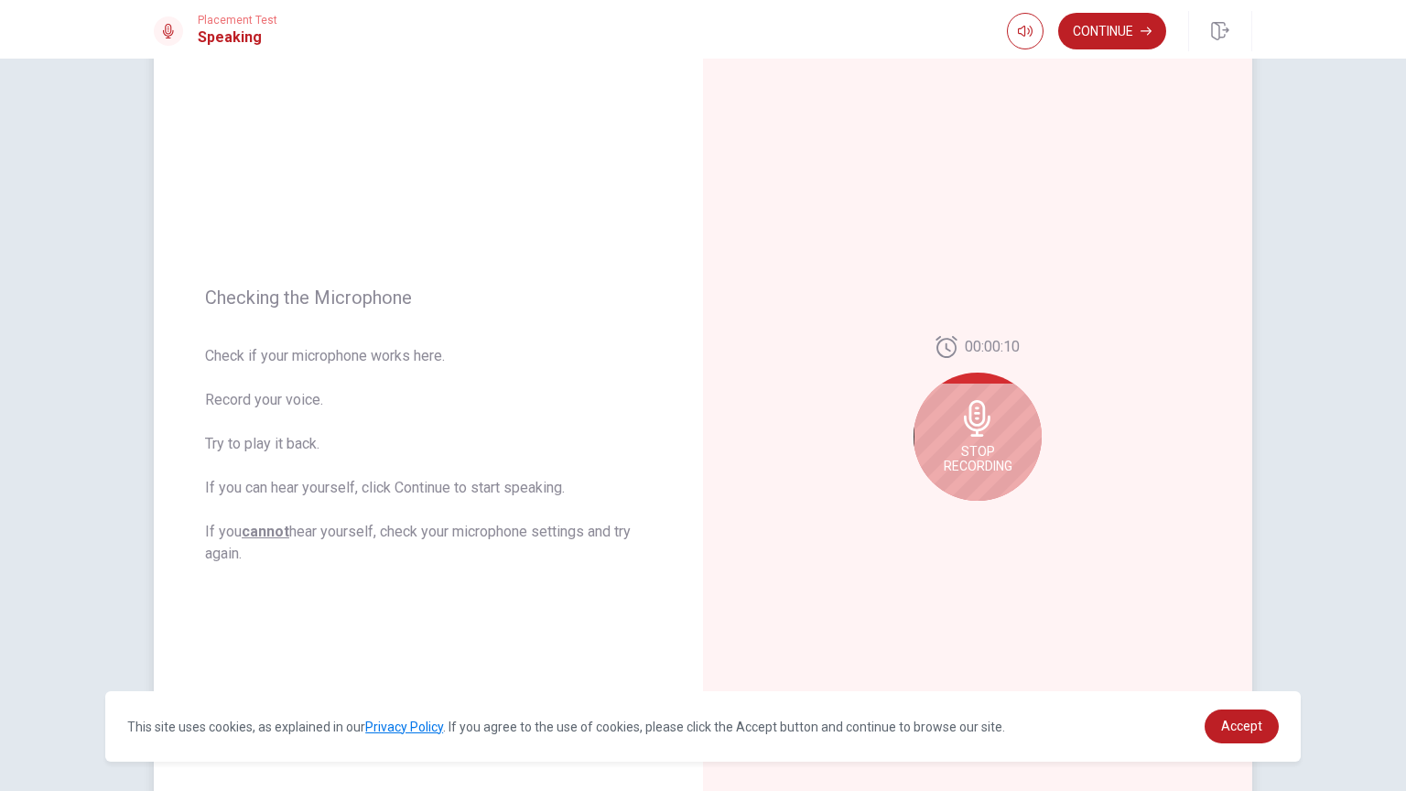
click at [1001, 437] on div "Stop Recording" at bounding box center [977, 436] width 128 height 128
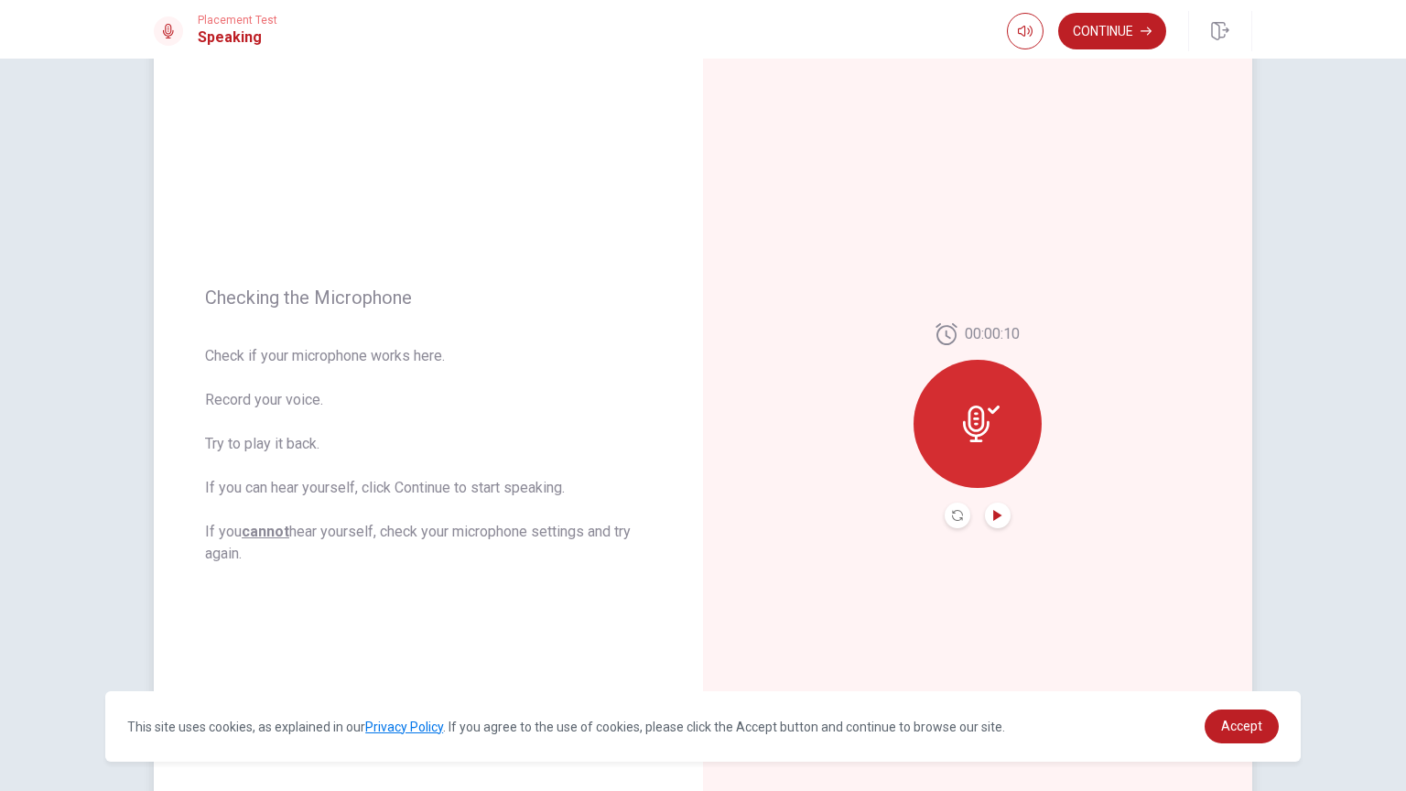
click at [999, 520] on icon "Play Audio" at bounding box center [997, 515] width 11 height 11
click at [999, 520] on icon "Pause Audio" at bounding box center [997, 515] width 9 height 11
click at [1112, 34] on button "Continue" at bounding box center [1112, 31] width 108 height 37
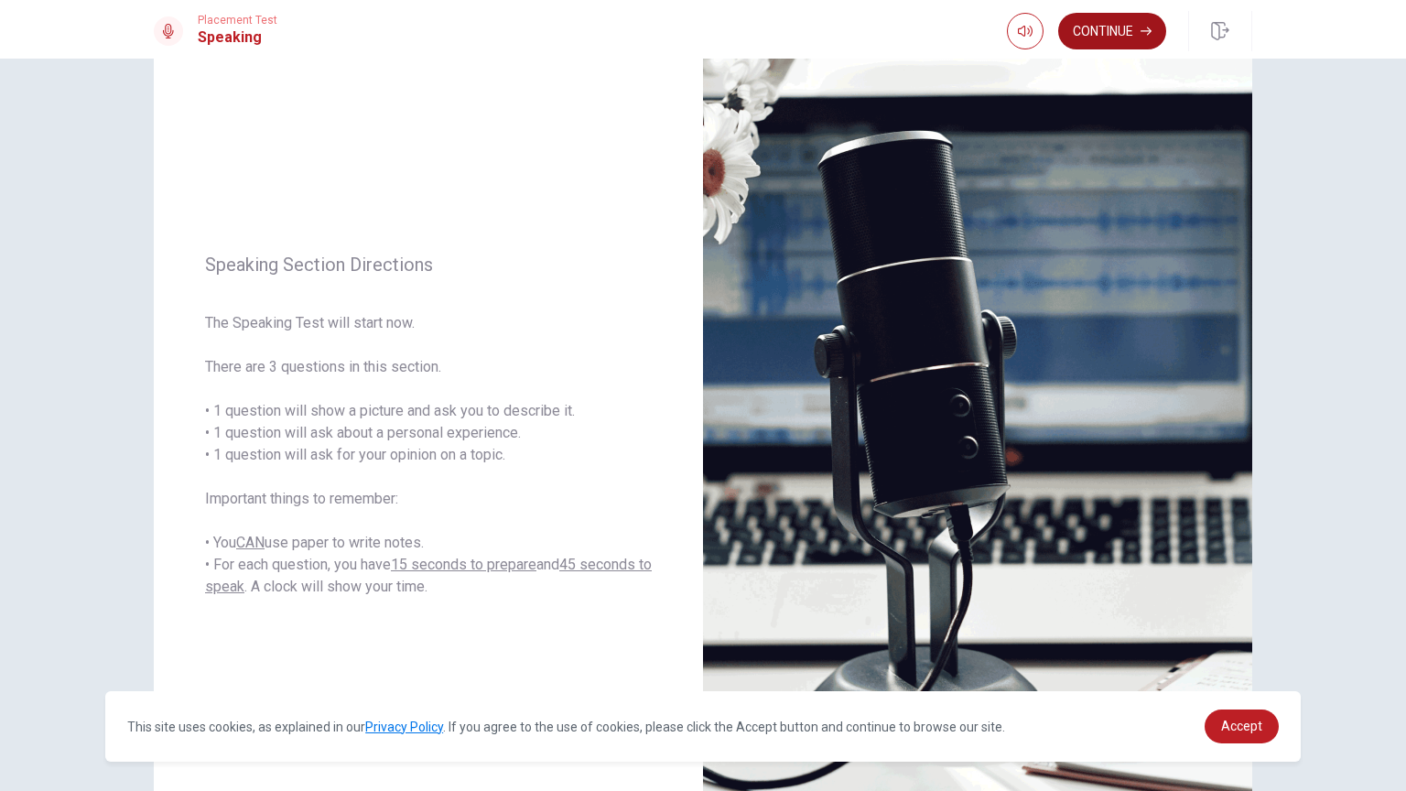
click at [1138, 29] on button "Continue" at bounding box center [1112, 31] width 108 height 37
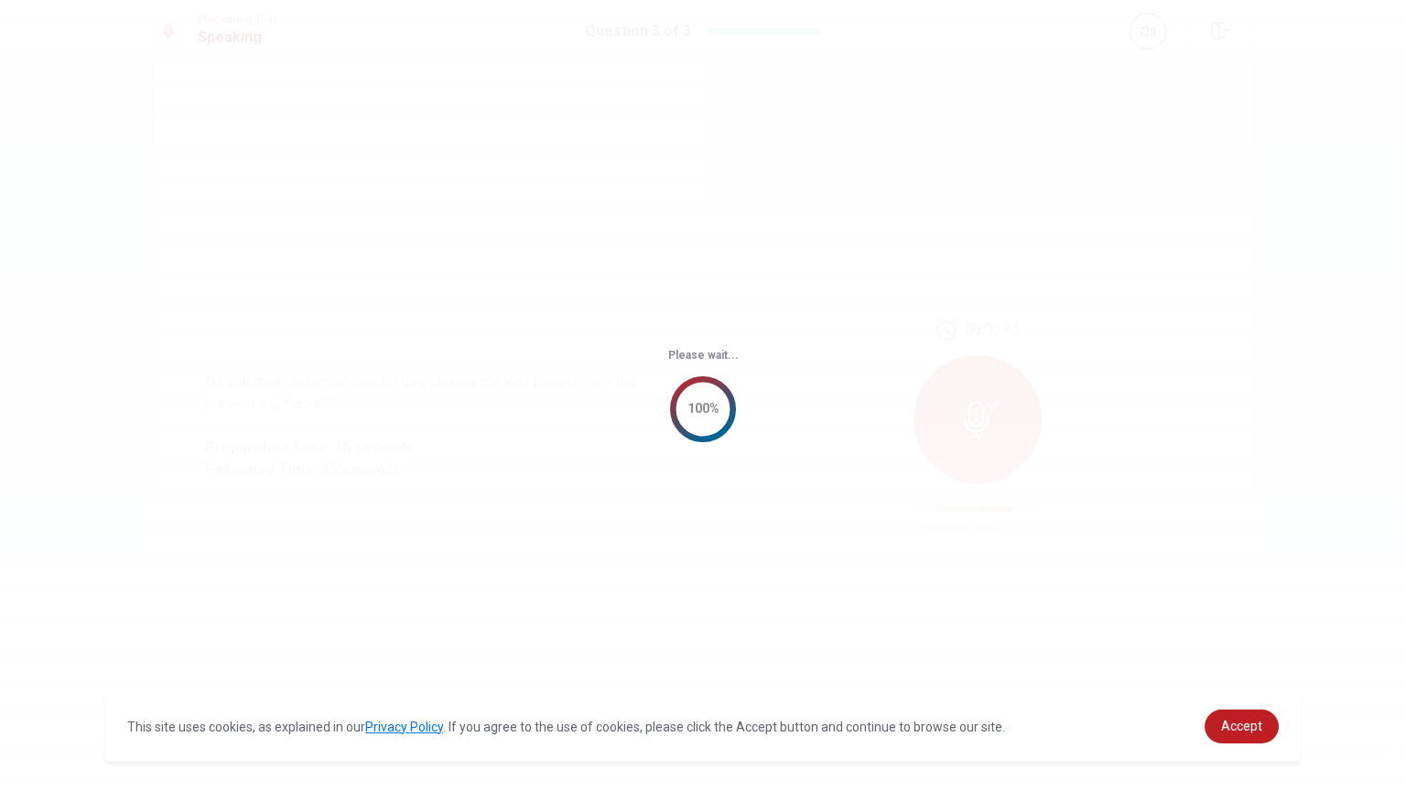
scroll to position [0, 0]
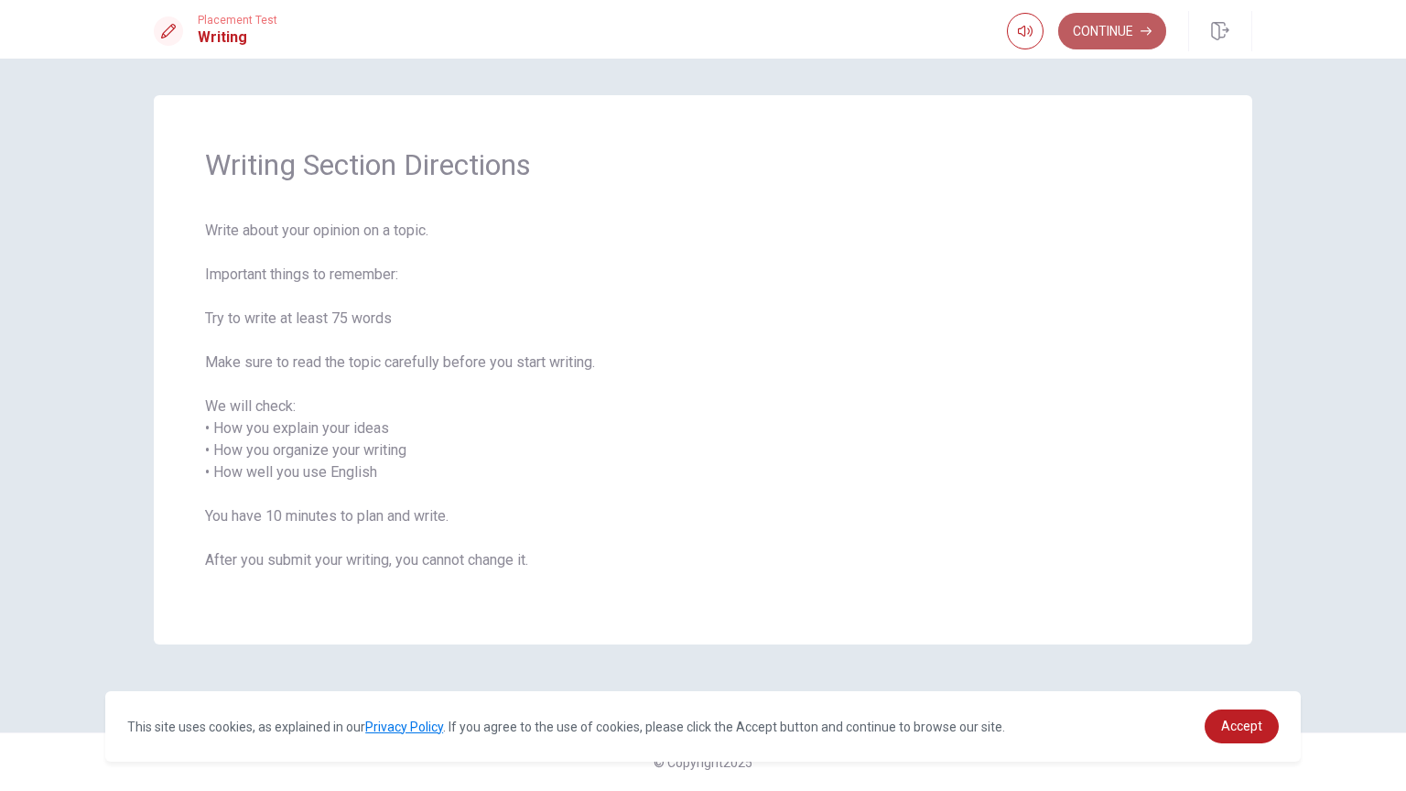
click at [1127, 44] on button "Continue" at bounding box center [1112, 31] width 108 height 37
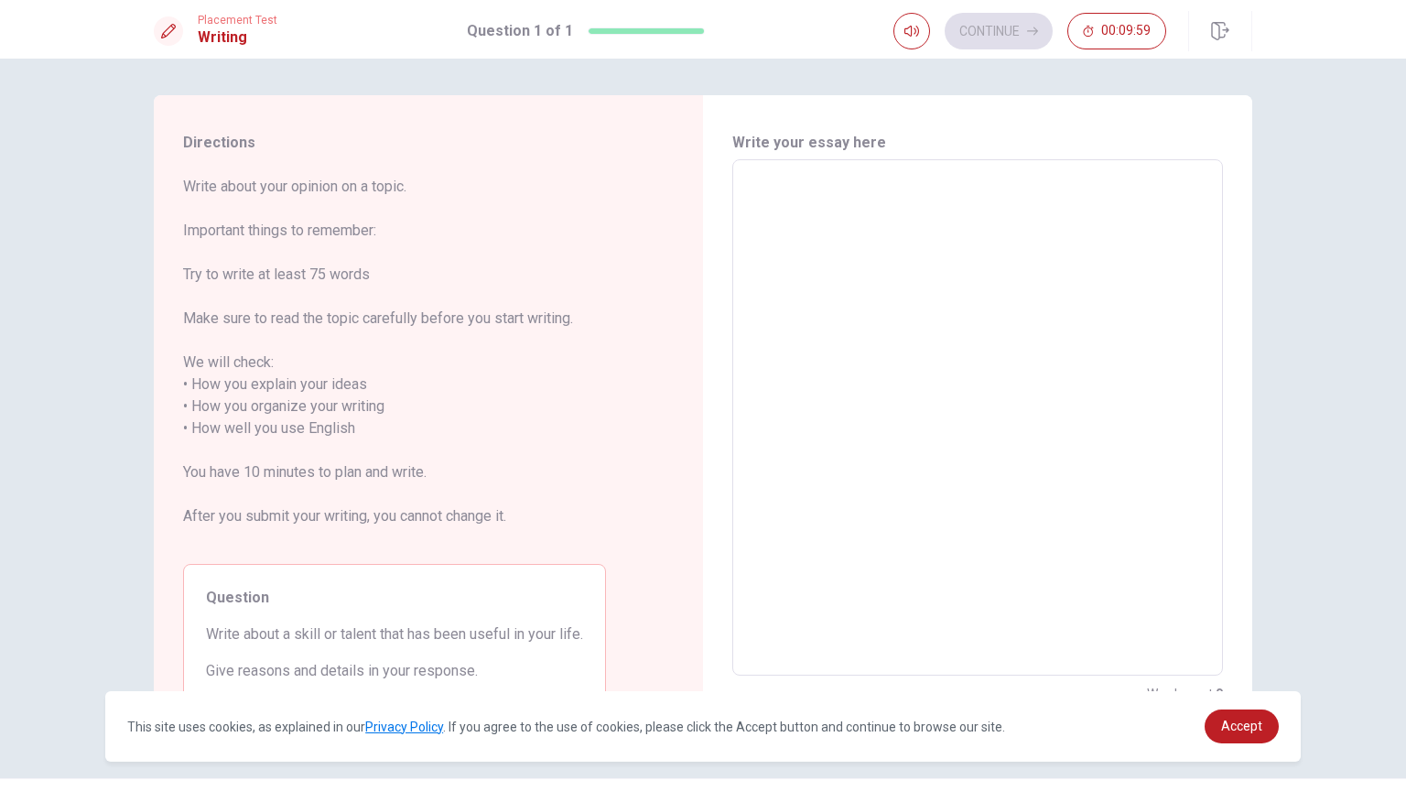
click at [919, 210] on textarea at bounding box center [977, 418] width 465 height 486
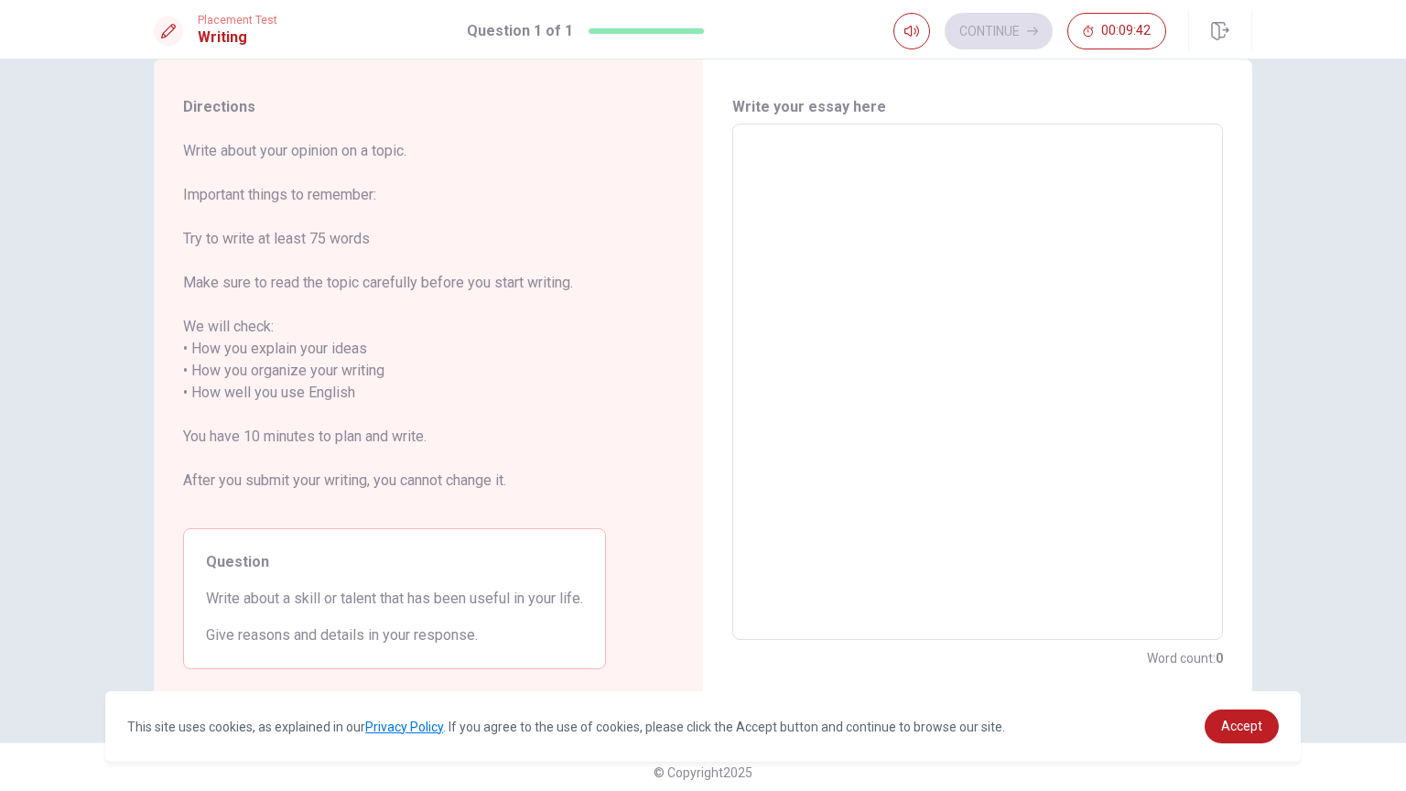
scroll to position [45, 0]
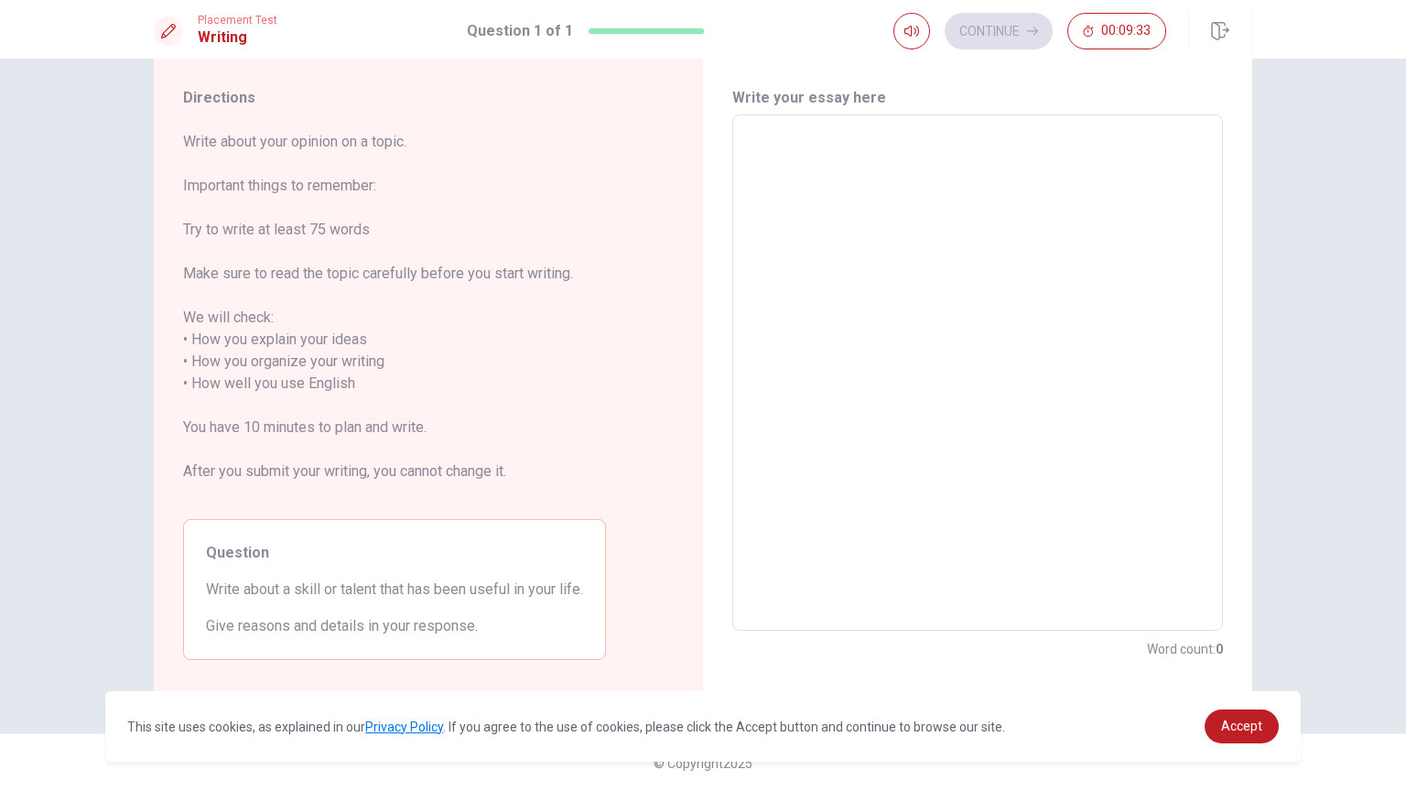
click at [834, 263] on textarea at bounding box center [977, 373] width 465 height 486
click at [770, 149] on textarea at bounding box center [977, 373] width 465 height 486
type textarea "O"
type textarea "x"
type textarea "On"
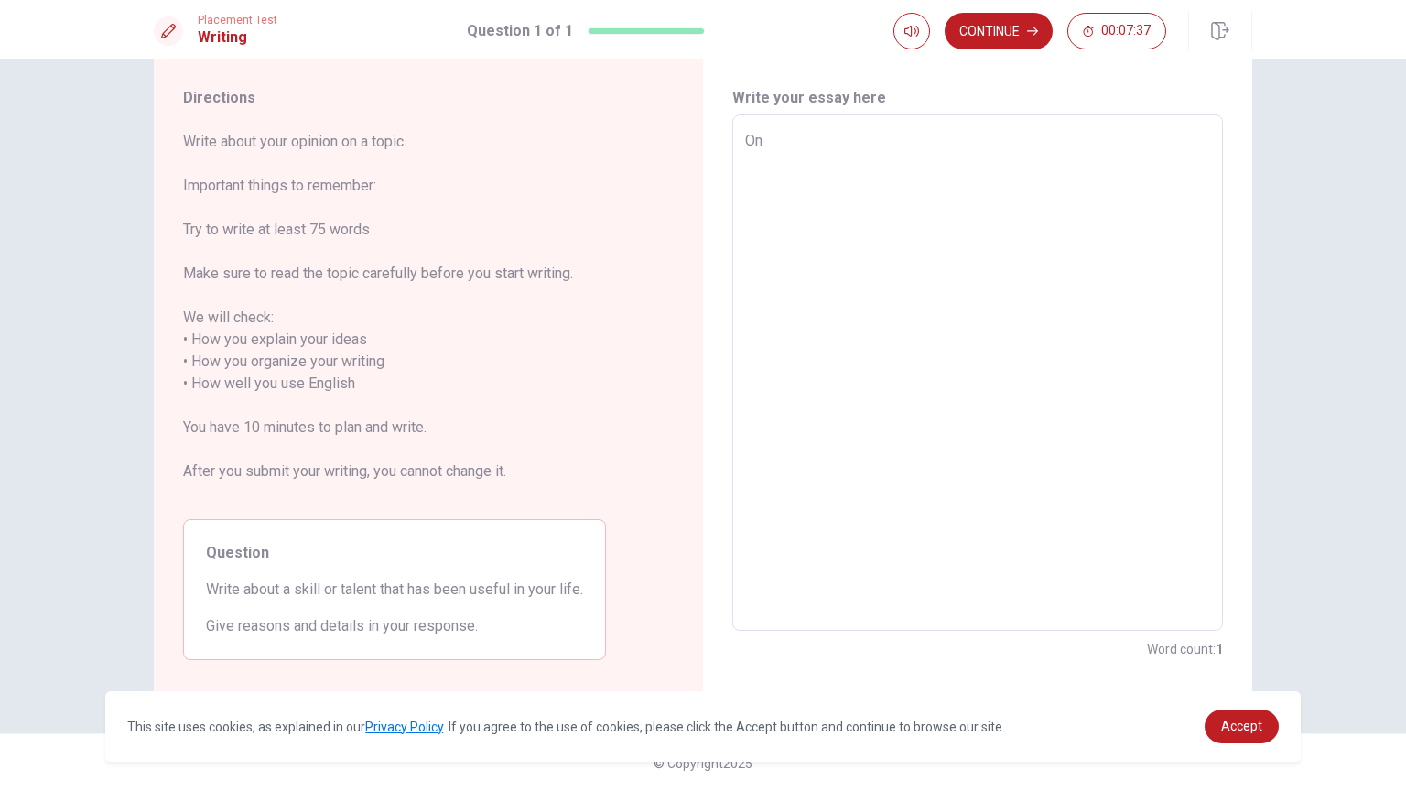
type textarea "x"
type textarea "One"
type textarea "x"
type textarea "One"
type textarea "x"
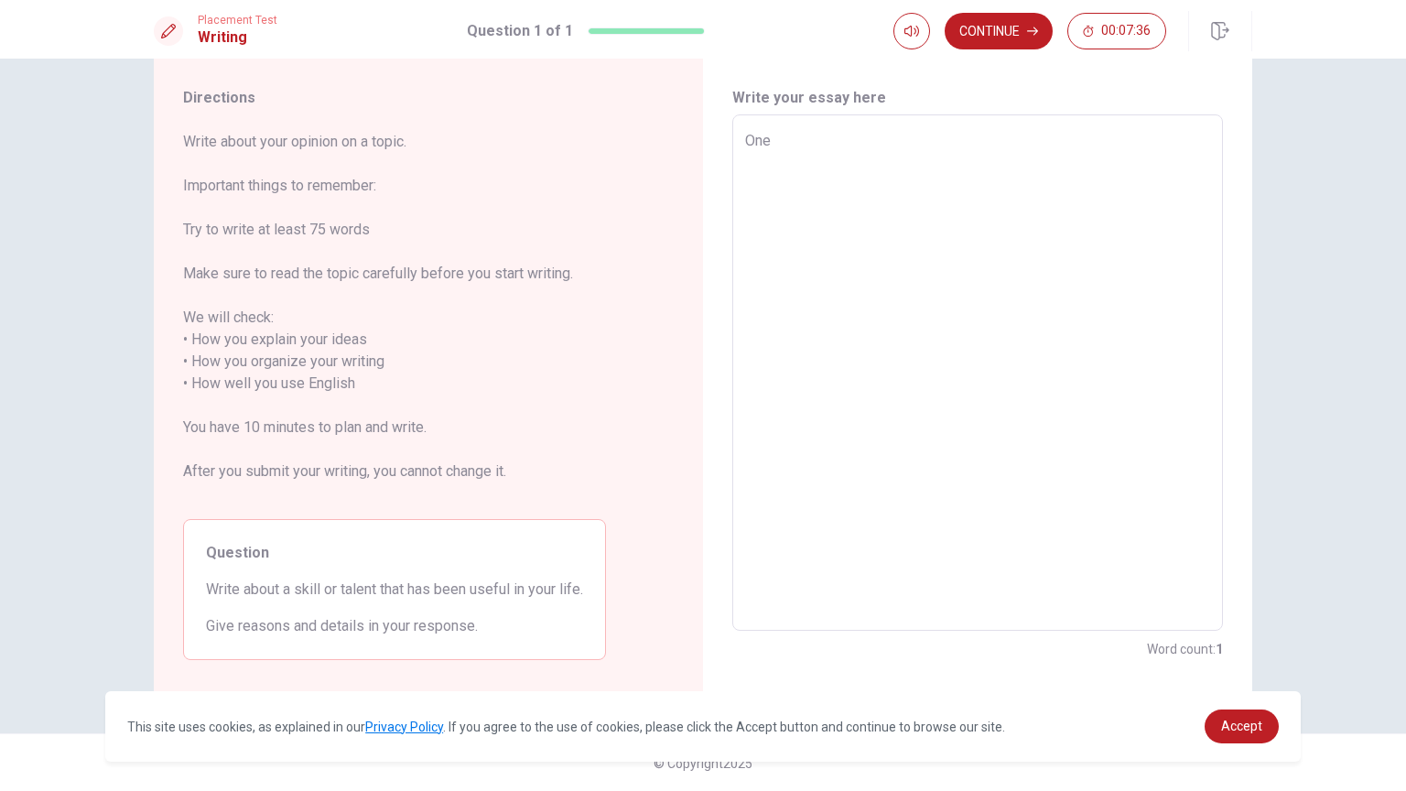
type textarea "One s"
type textarea "x"
type textarea "One sk"
type textarea "x"
type textarea "One ski"
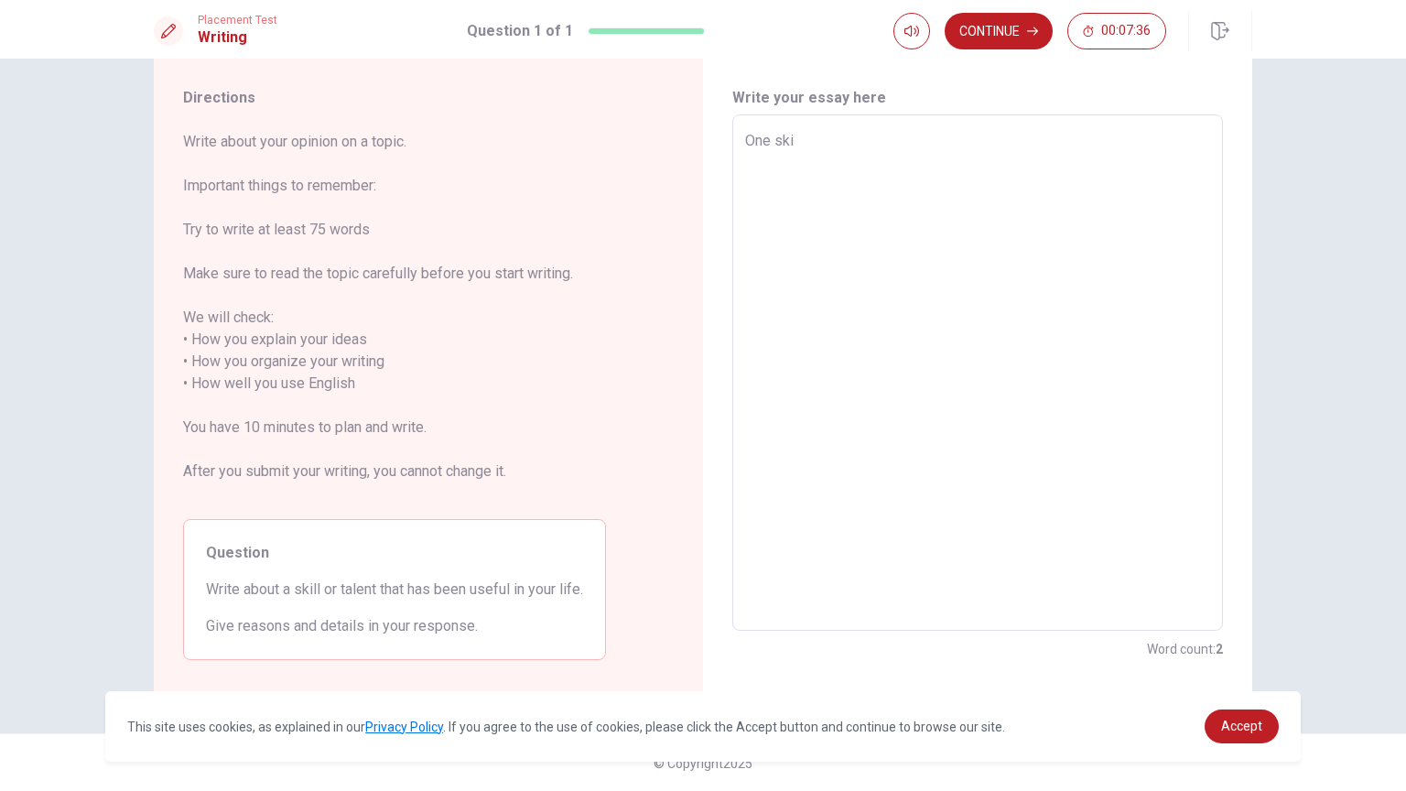
type textarea "x"
type textarea "One skii"
type textarea "x"
type textarea "One ski"
type textarea "x"
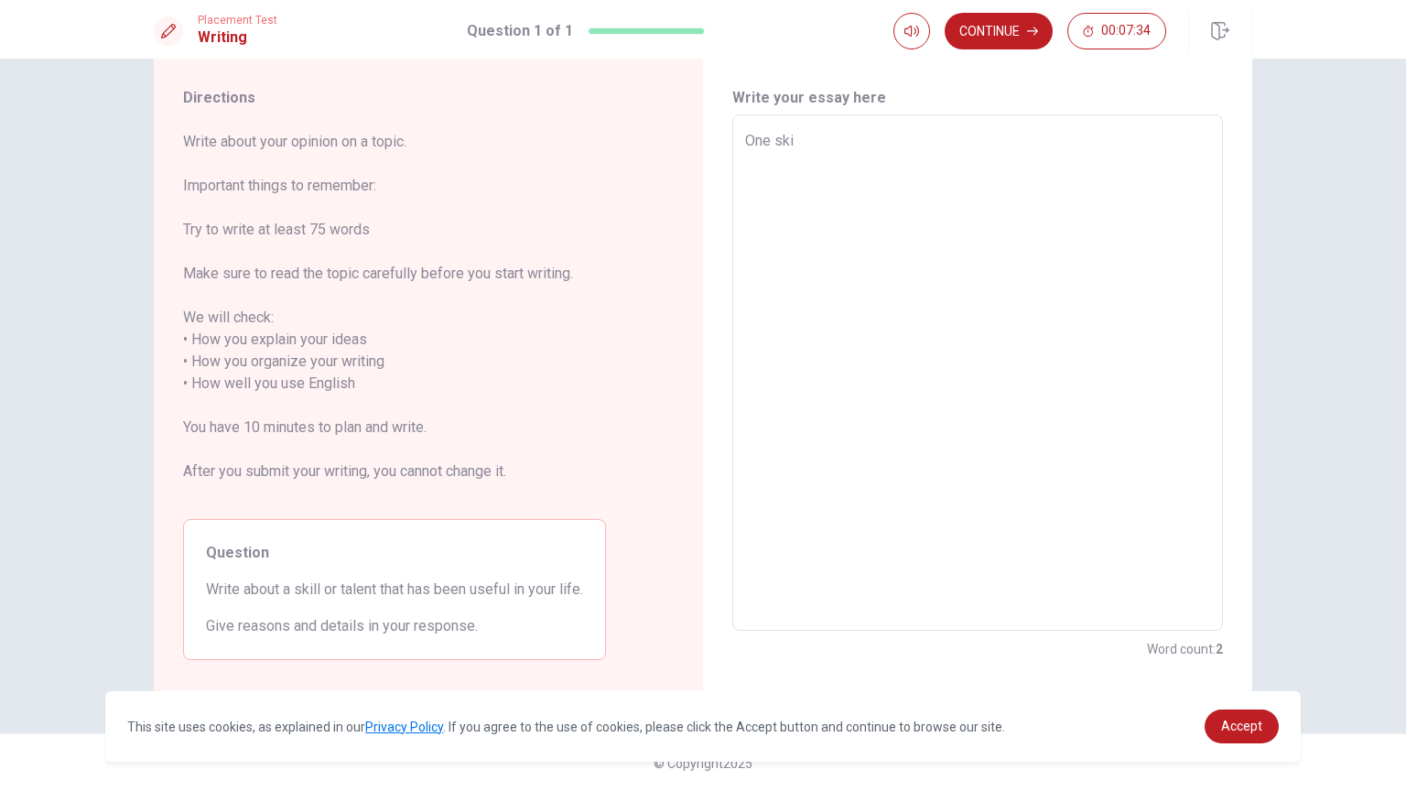
type textarea "One skil"
type textarea "x"
type textarea "One skill"
type textarea "x"
type textarea "One skill"
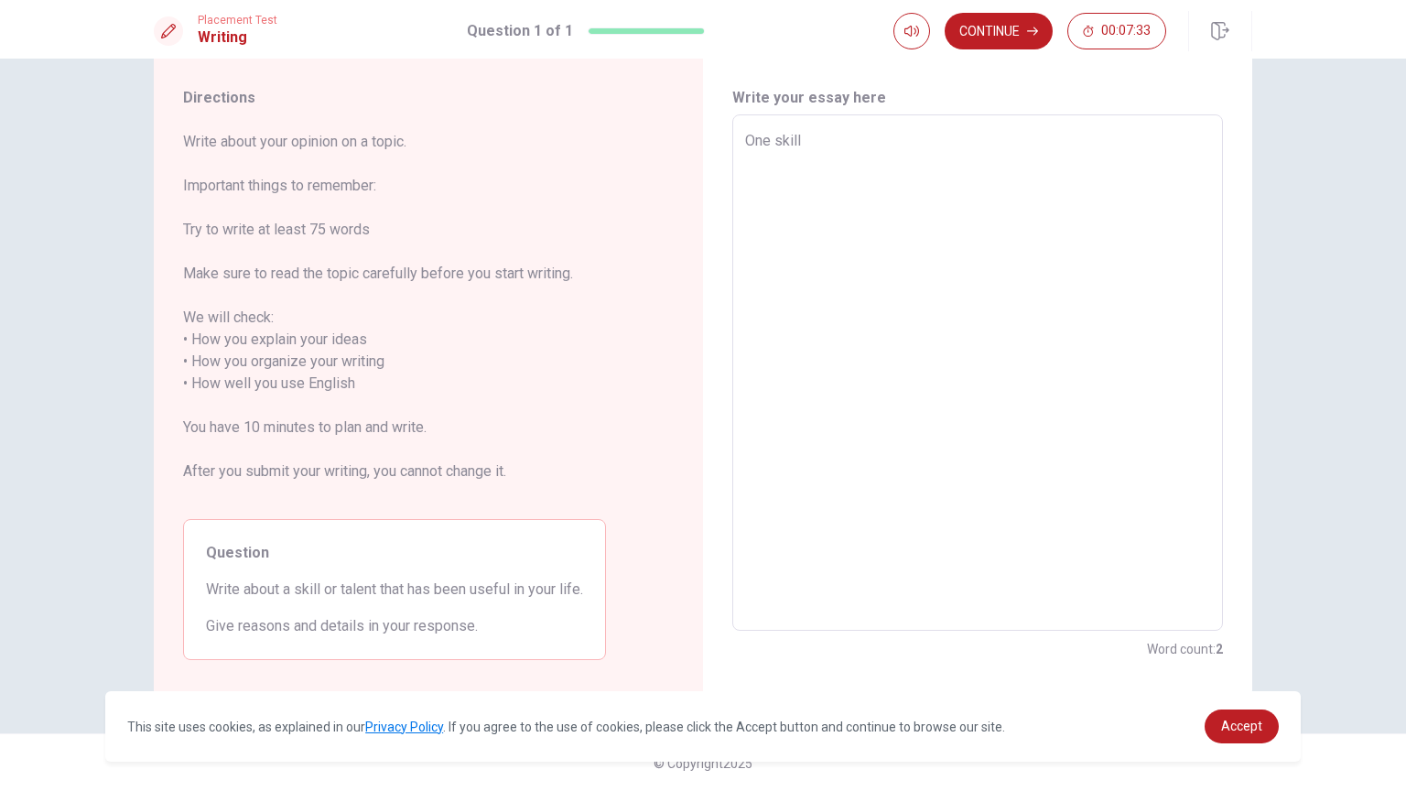
type textarea "x"
type textarea "One skill t"
type textarea "x"
type textarea "One skill th"
type textarea "x"
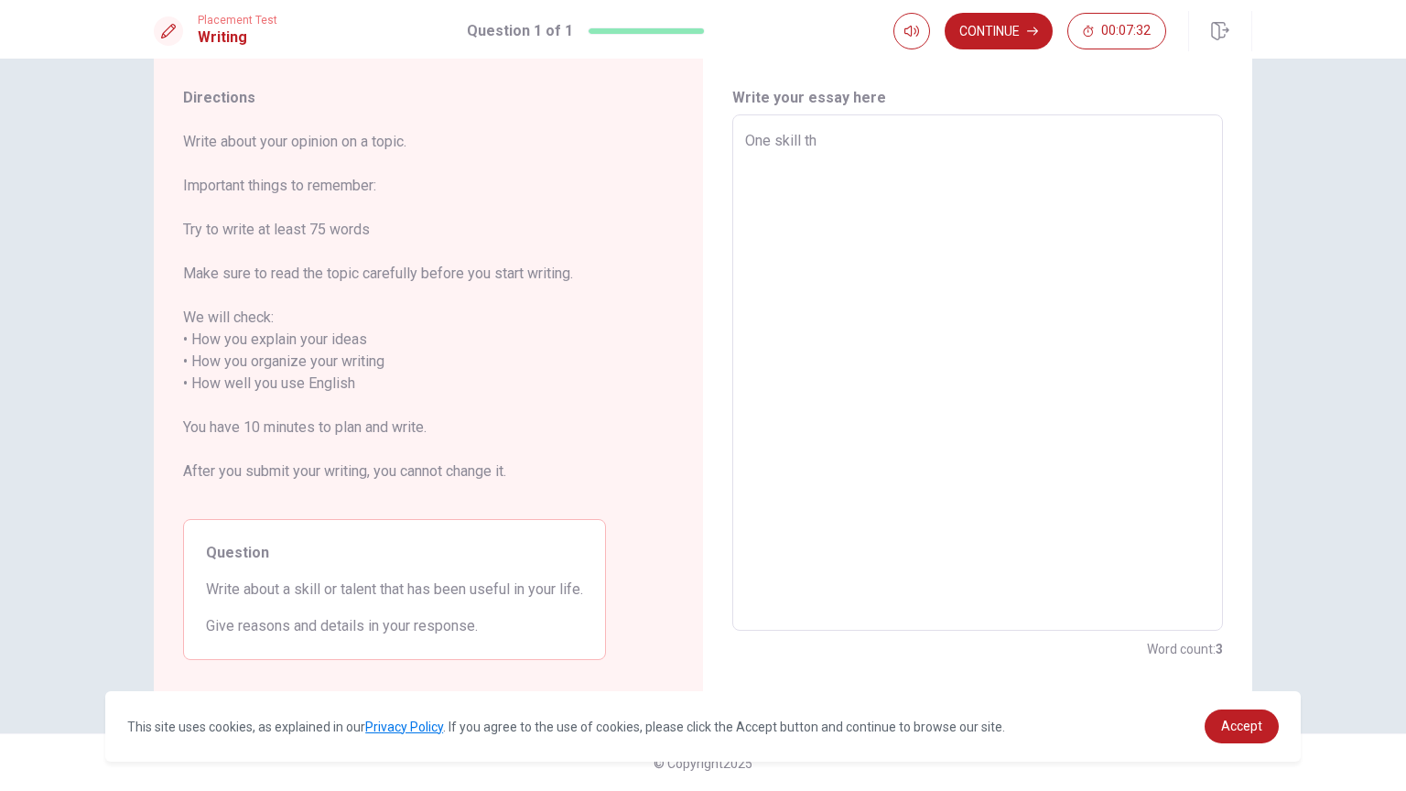
type textarea "One skill tha"
type textarea "x"
type textarea "One skill that"
type textarea "x"
type textarea "One skill that"
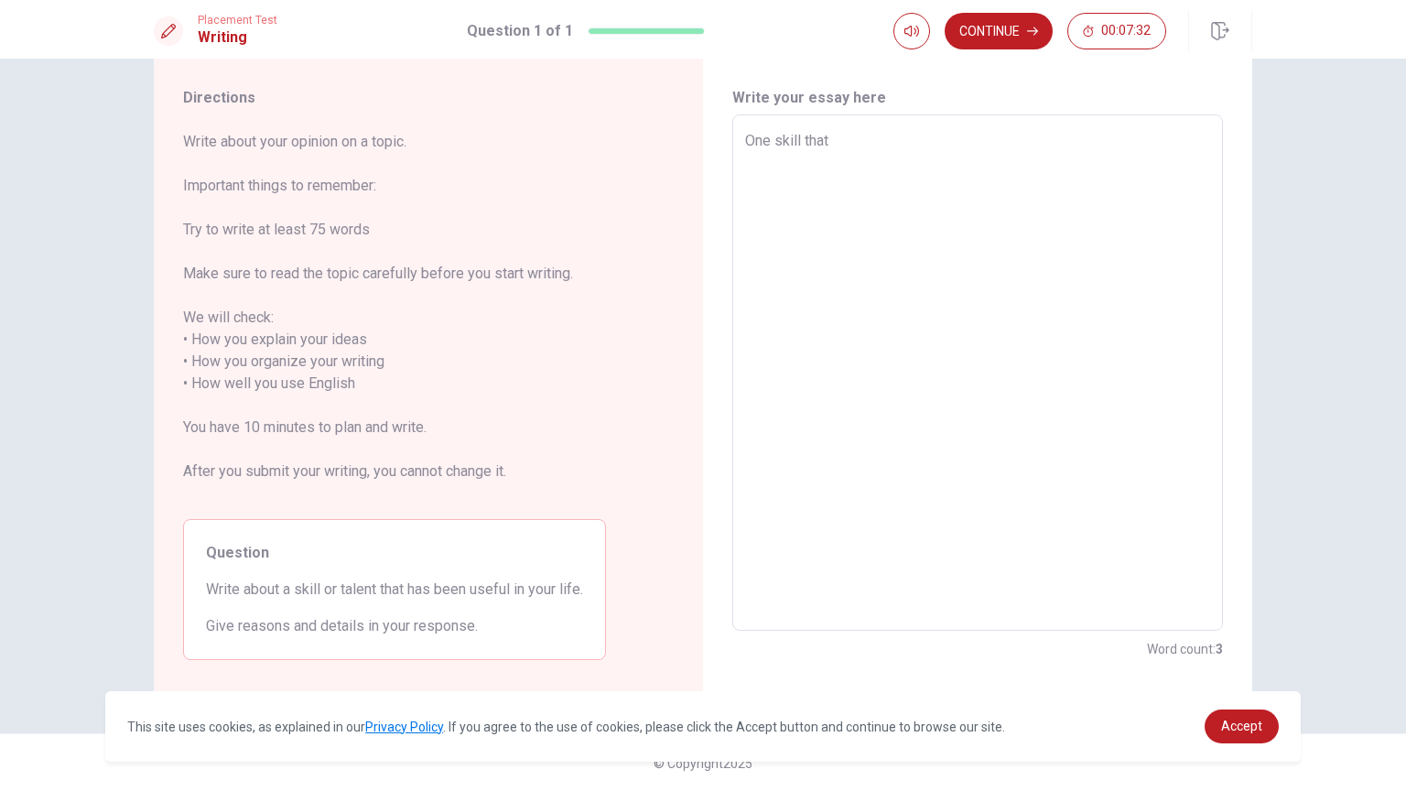
type textarea "x"
type textarea "One skill that a"
type textarea "x"
type textarea "One skill that as"
type textarea "x"
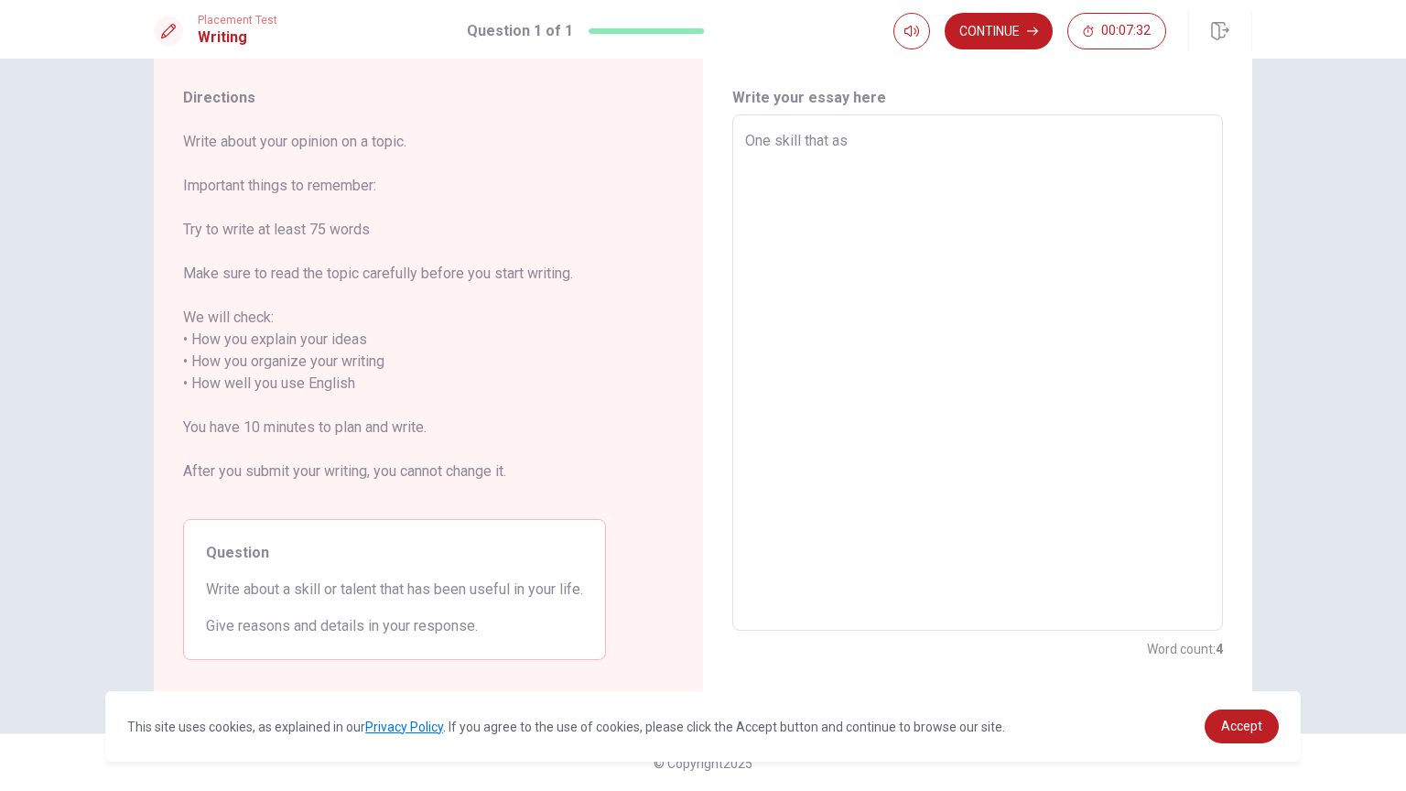
type textarea "One skill that as"
type textarea "x"
type textarea "One skill that as"
type textarea "x"
type textarea "One skill that a"
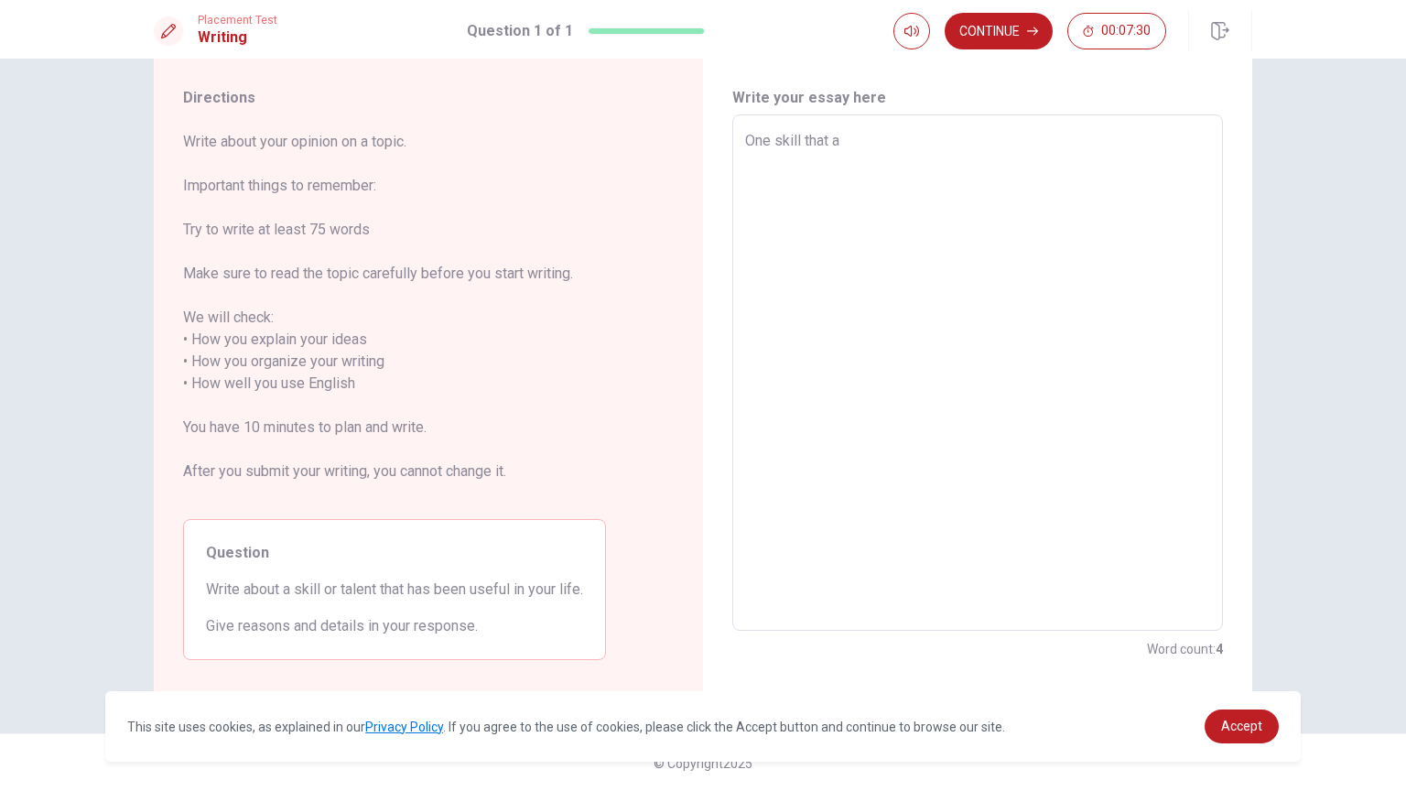
type textarea "x"
type textarea "One skill that"
type textarea "x"
type textarea "One skill that h"
type textarea "x"
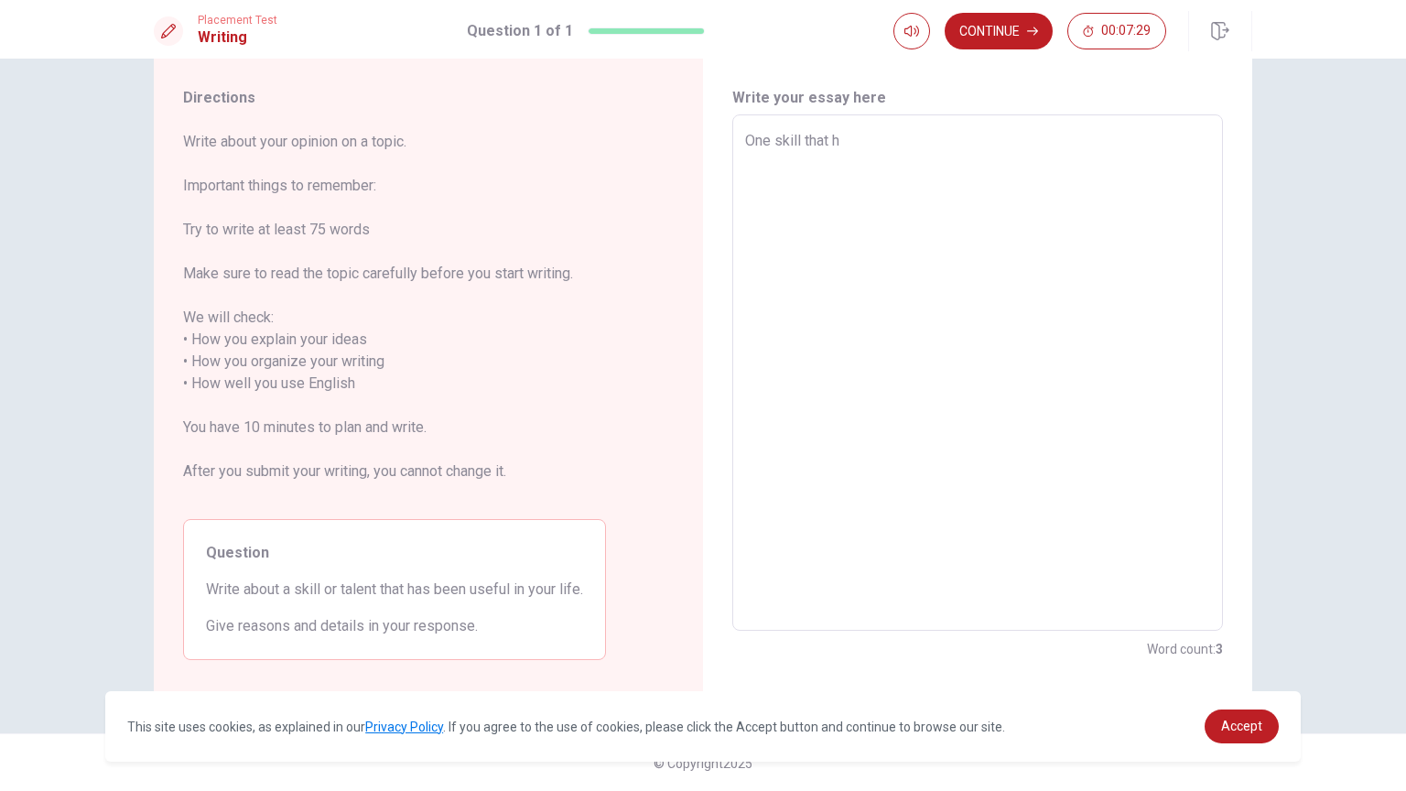
type textarea "One skill that ha"
type textarea "x"
type textarea "One skill that has"
type textarea "x"
type textarea "One skill that has"
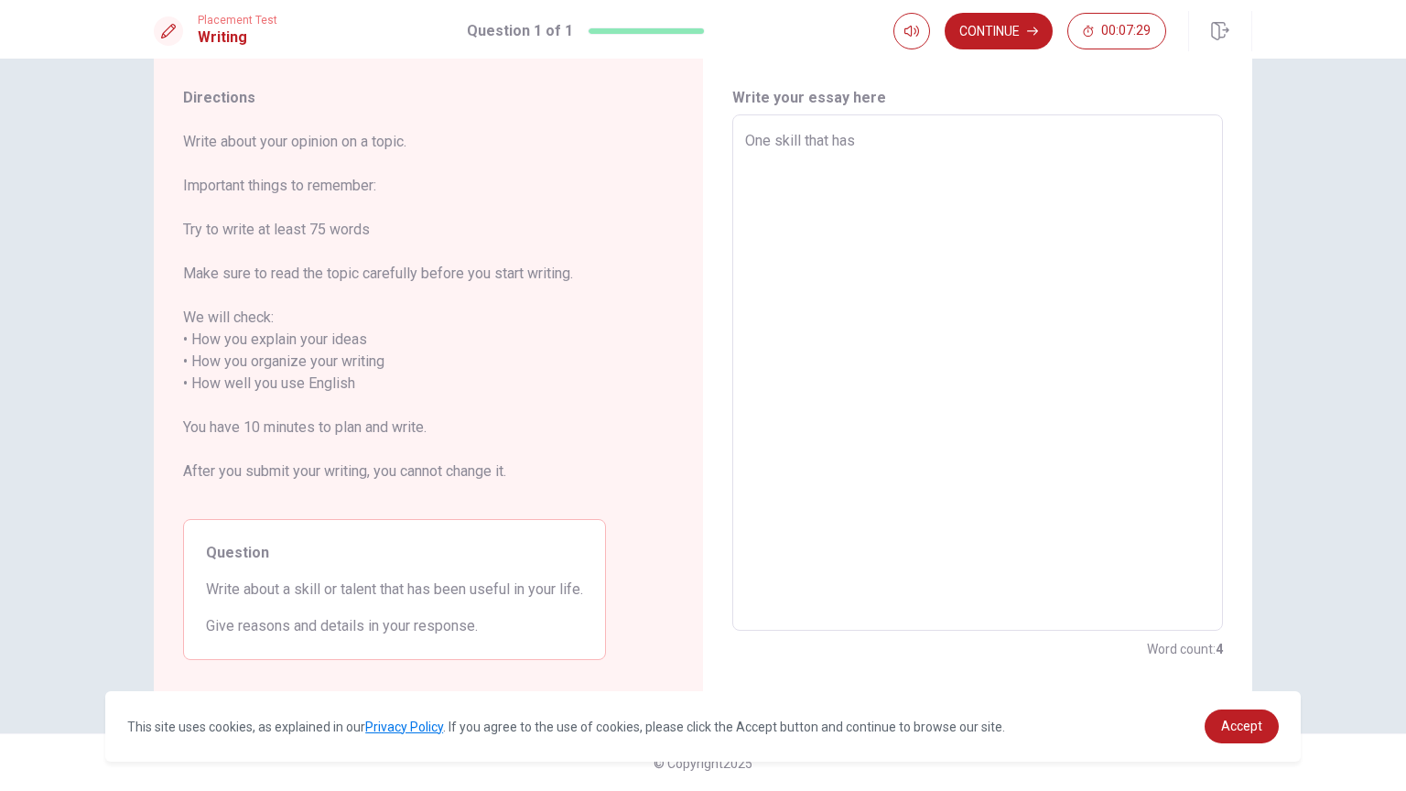
type textarea "x"
type textarea "One skill that has b"
type textarea "x"
type textarea "One skill that has be"
type textarea "x"
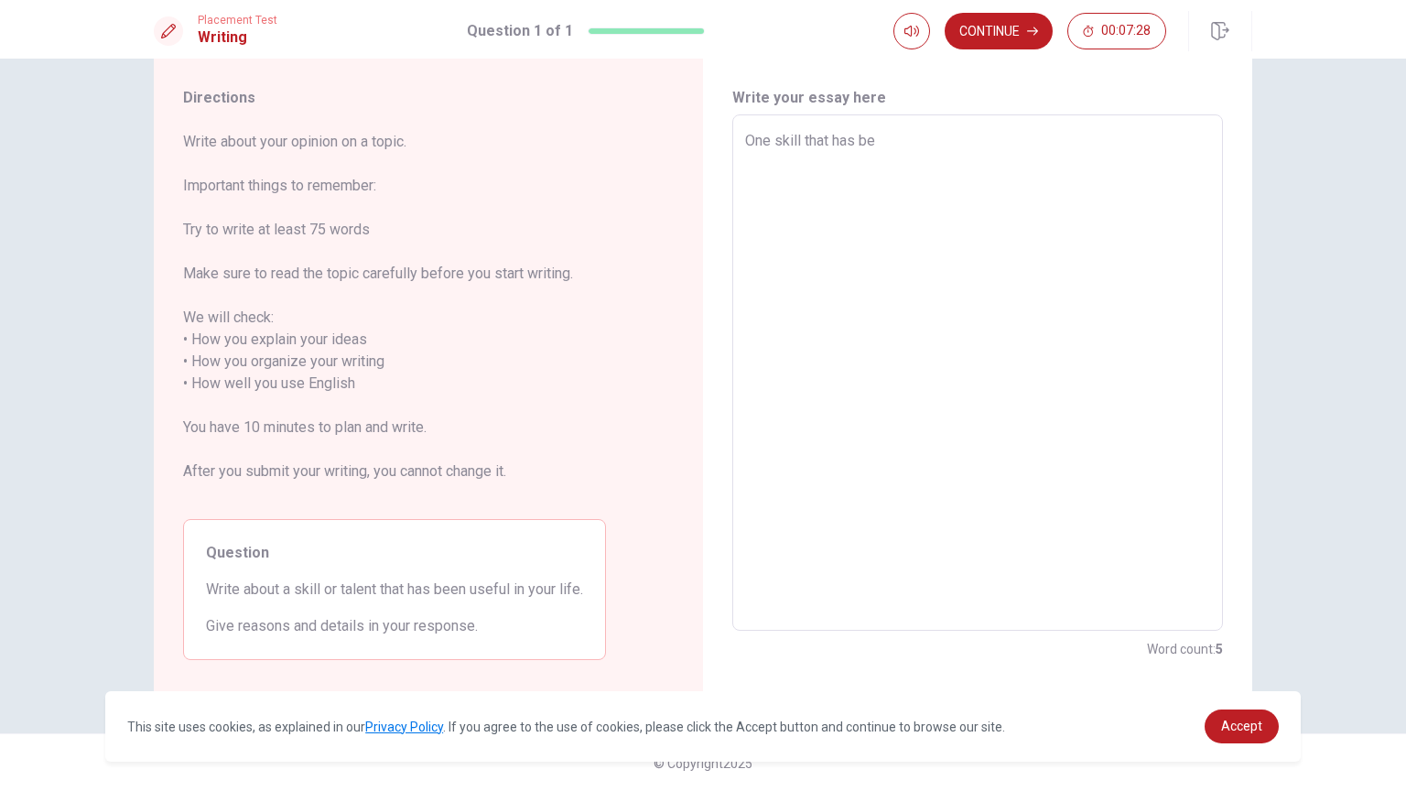
type textarea "One skill that has bee"
type textarea "x"
type textarea "One skill that has been"
type textarea "x"
type textarea "One skill that has been"
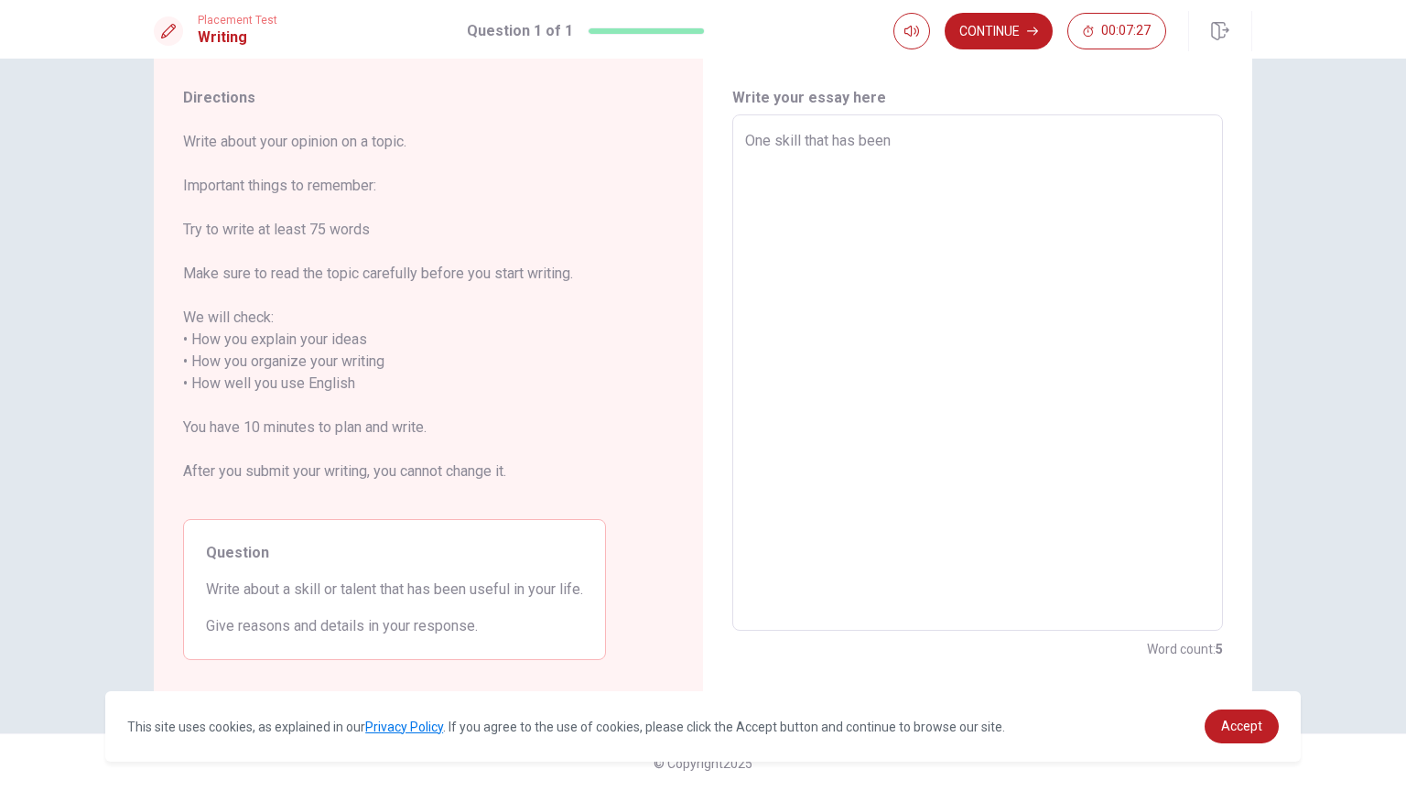
type textarea "x"
type textarea "One skill that has been u"
type textarea "x"
type textarea "One skill that has been us"
type textarea "x"
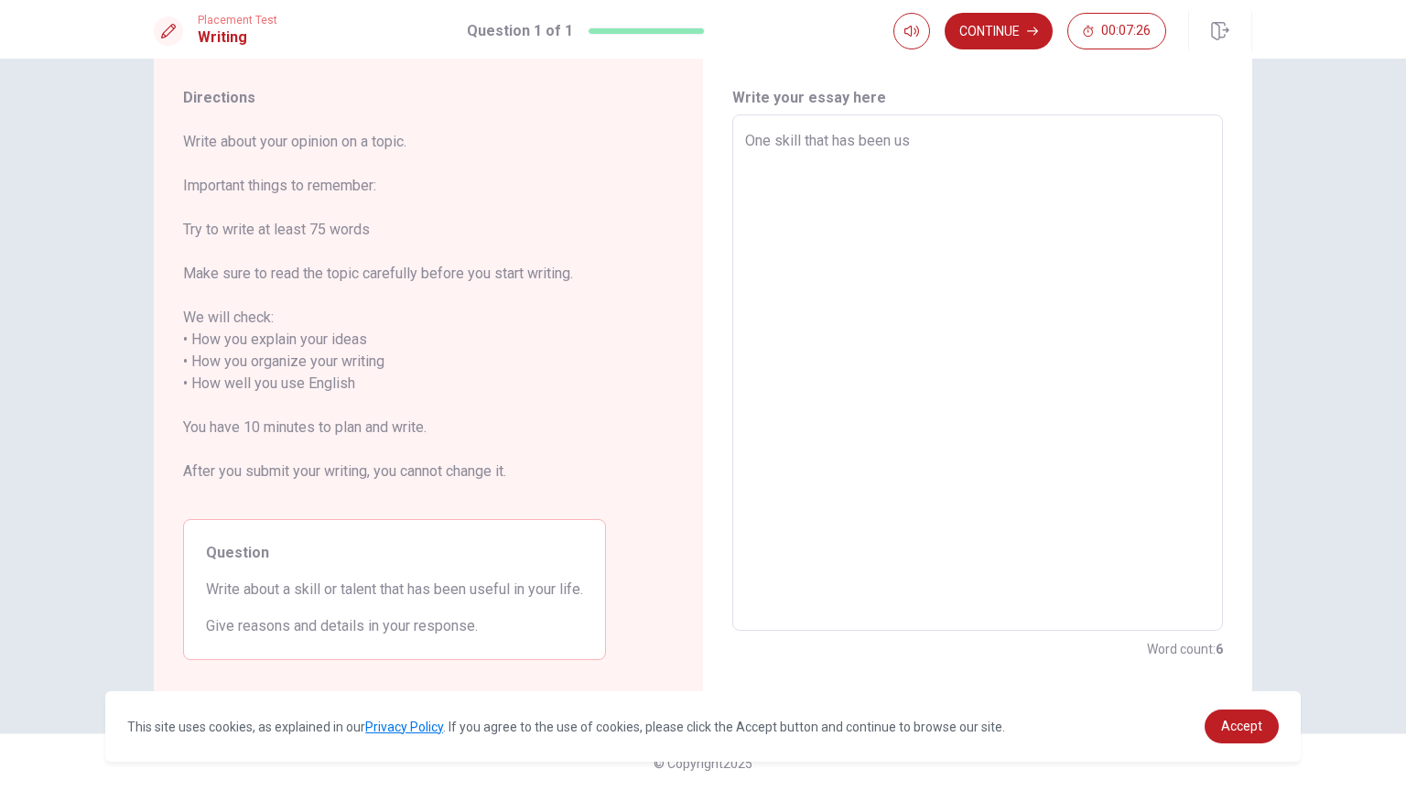
type textarea "One skill that has been use"
type textarea "x"
type textarea "One skill that has been usef"
type textarea "x"
type textarea "One skill that has been usefu"
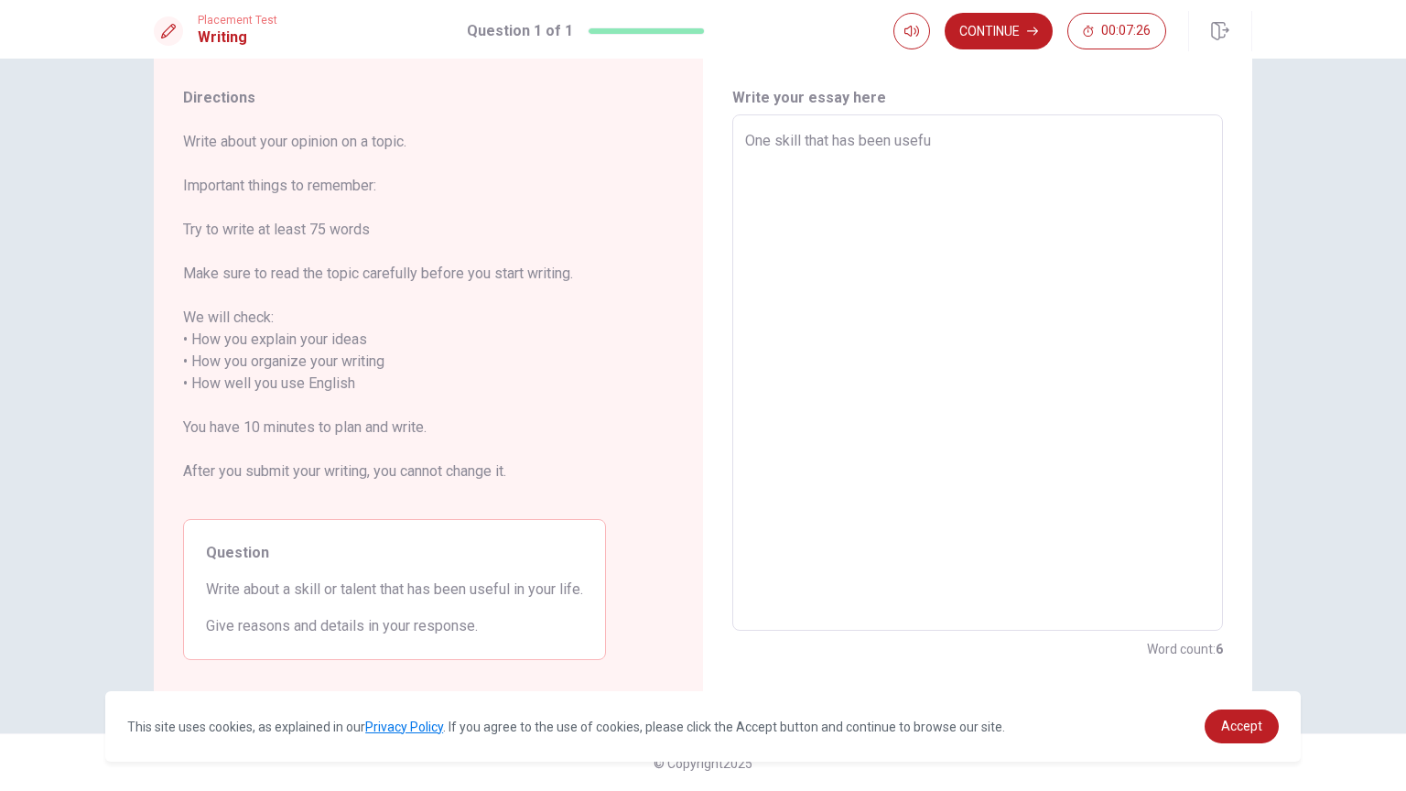
type textarea "x"
type textarea "One skill that has been useful"
type textarea "x"
type textarea "One skill that has been useful"
type textarea "x"
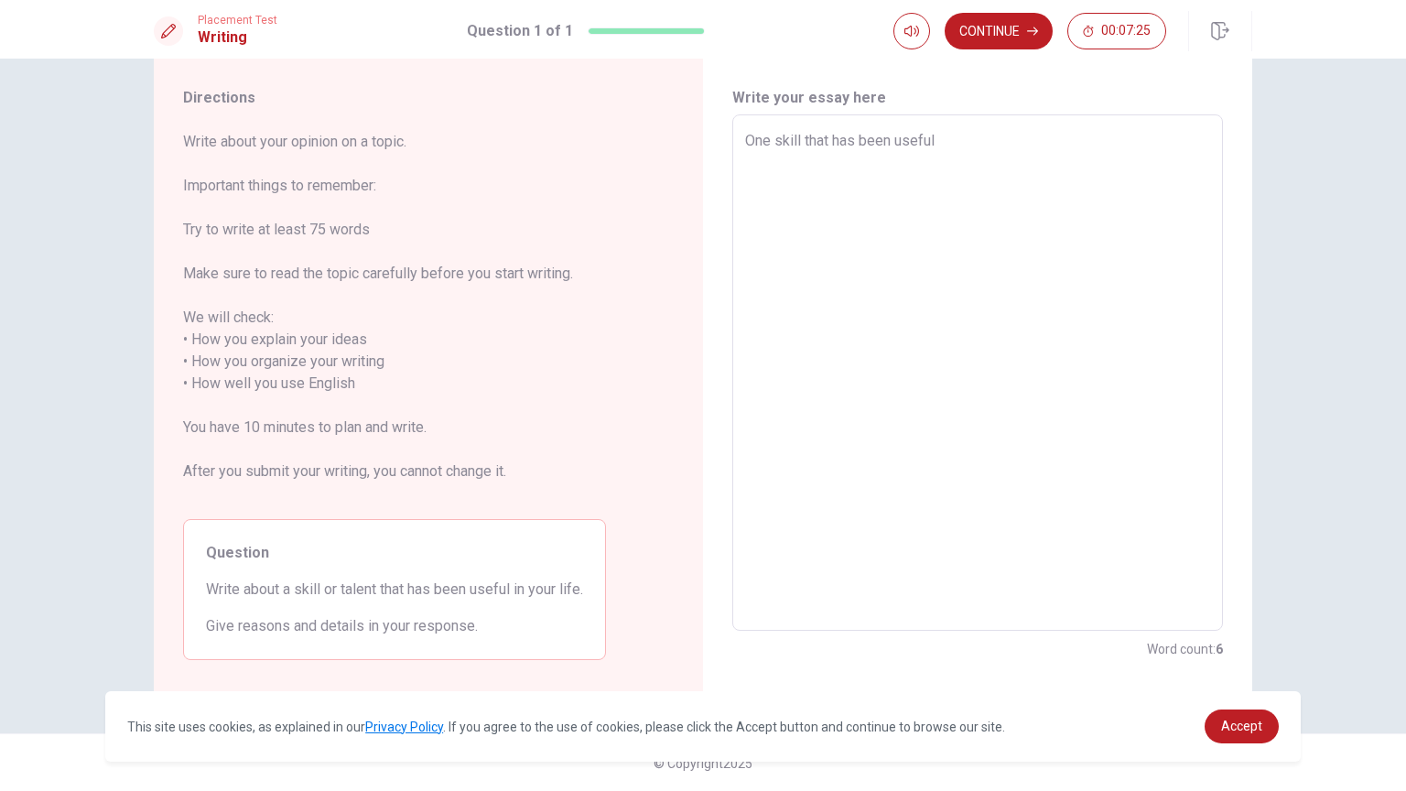
type textarea "One skill that has been useful i"
type textarea "x"
type textarea "One skill that has been useful in"
type textarea "x"
type textarea "One skill that has been useful in"
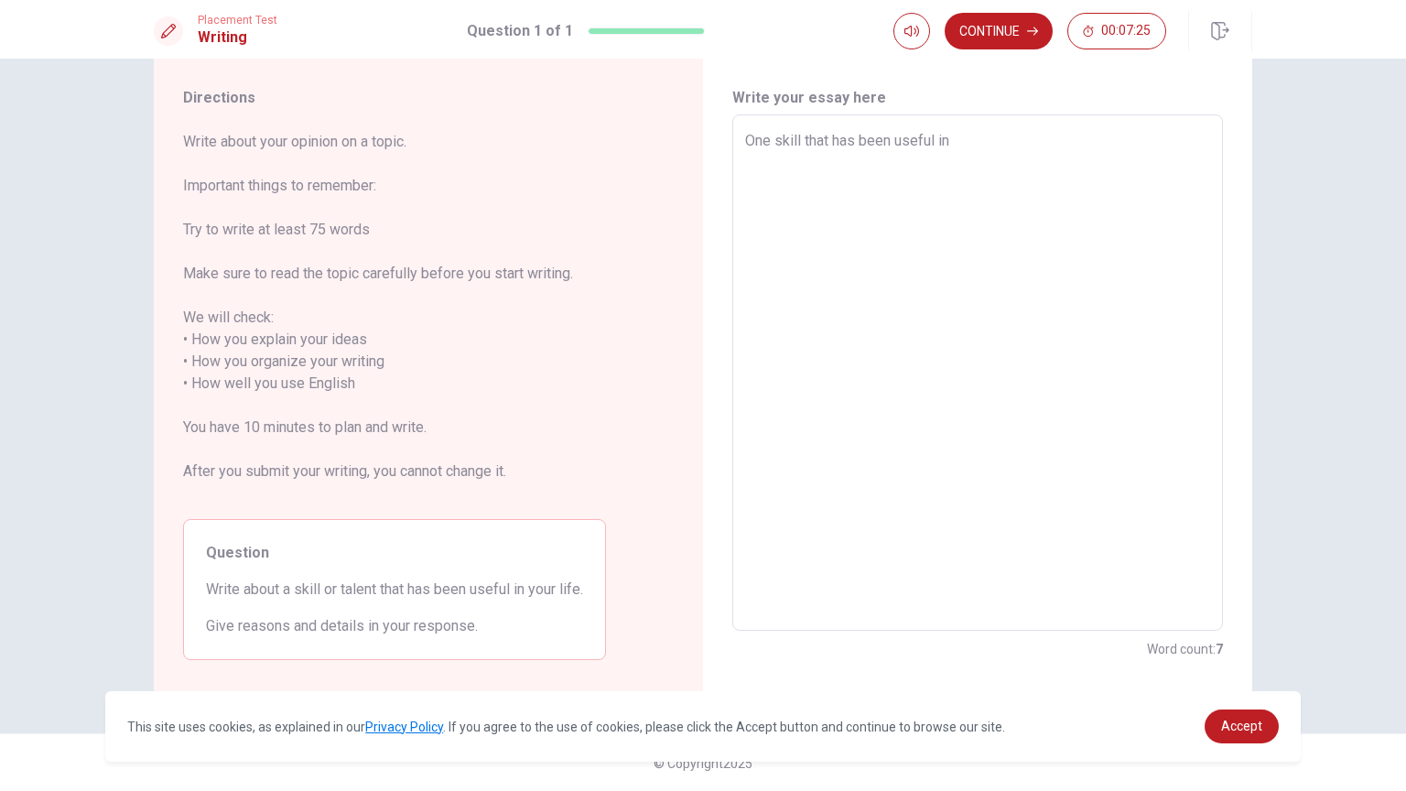
type textarea "x"
type textarea "One skill that has been useful in m"
type textarea "x"
type textarea "One skill that has been useful in my"
type textarea "x"
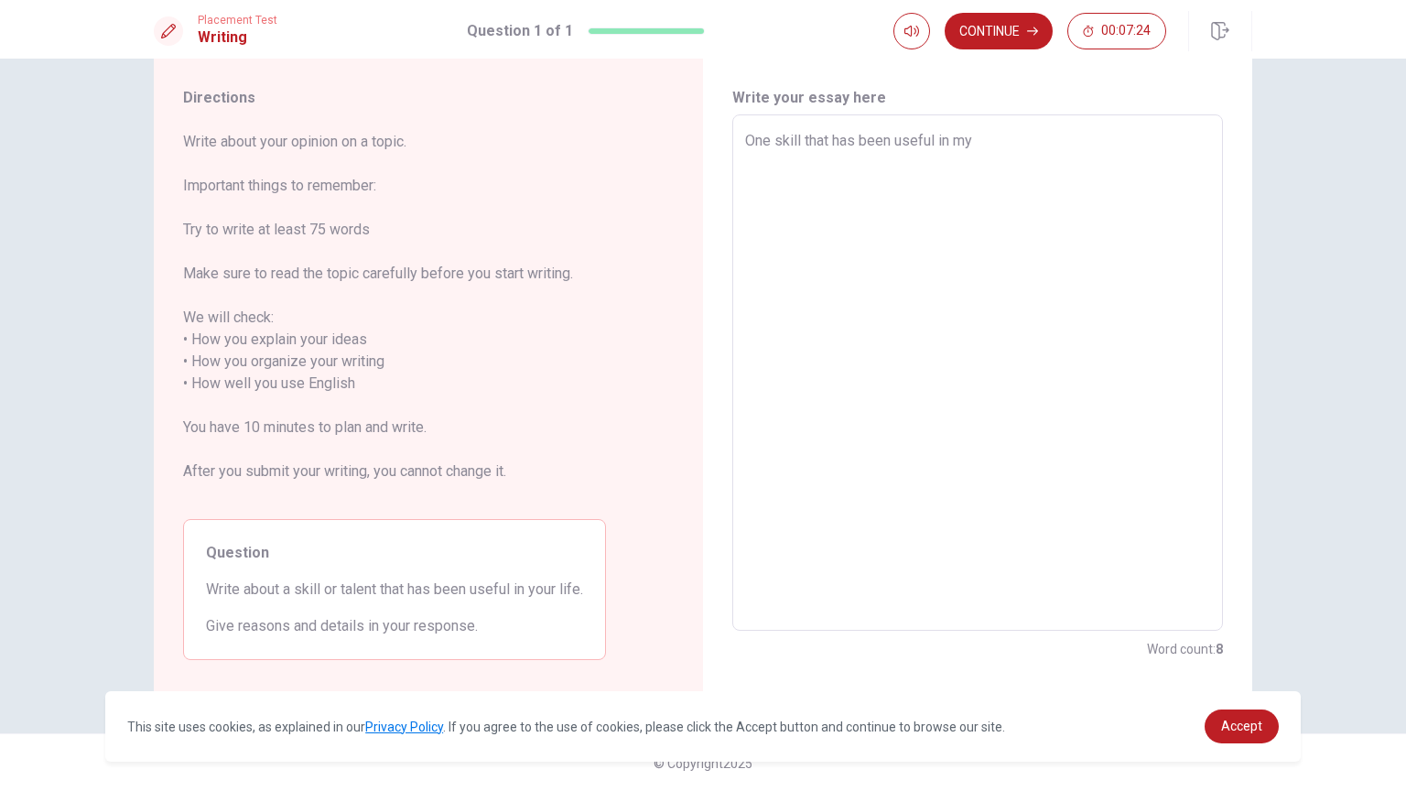
type textarea "One skill that has been useful in my"
type textarea "x"
type textarea "One skill that has been useful in my l"
type textarea "x"
type textarea "One skill that has been useful in my li"
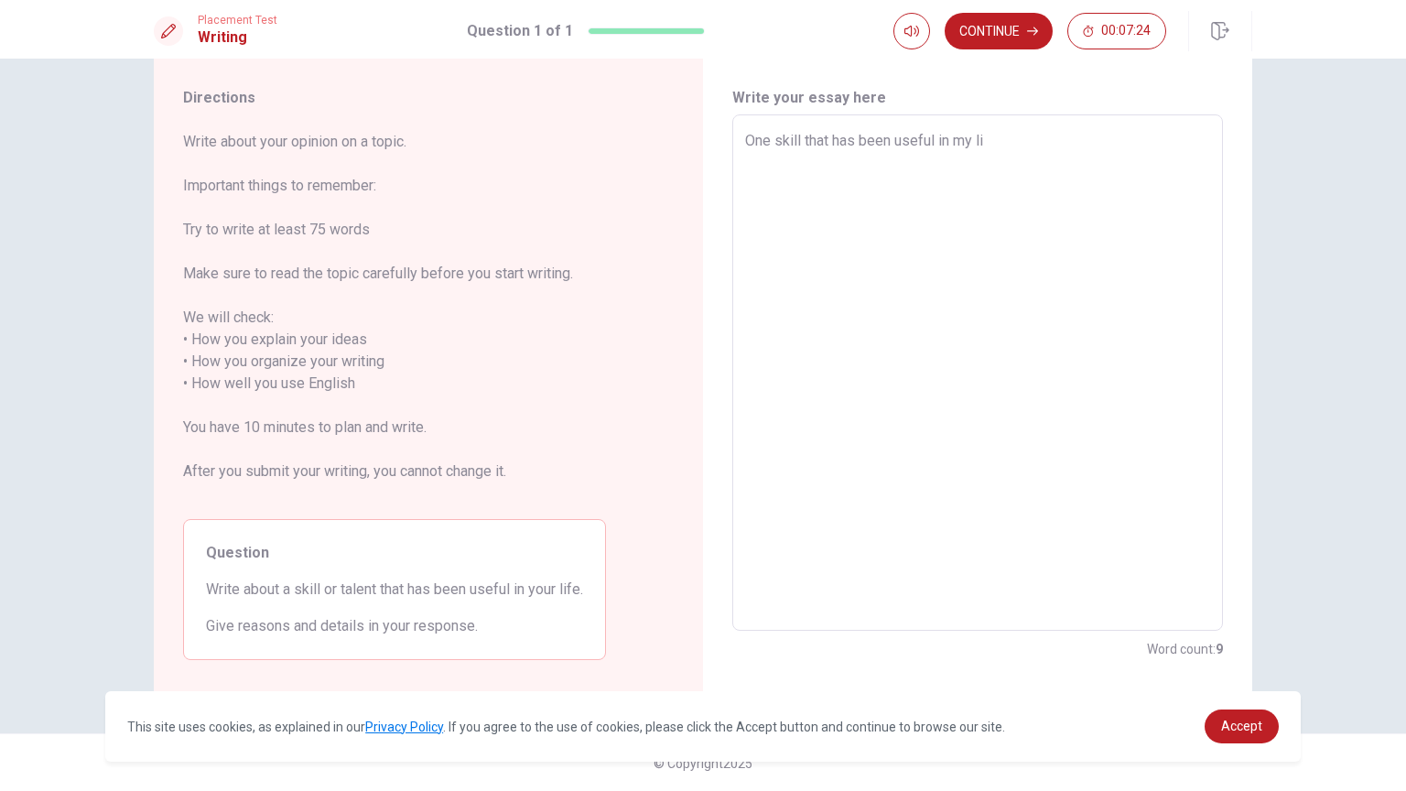
type textarea "x"
type textarea "One skill that has been useful in my lif"
type textarea "x"
type textarea "One skill that has been useful in my life"
type textarea "x"
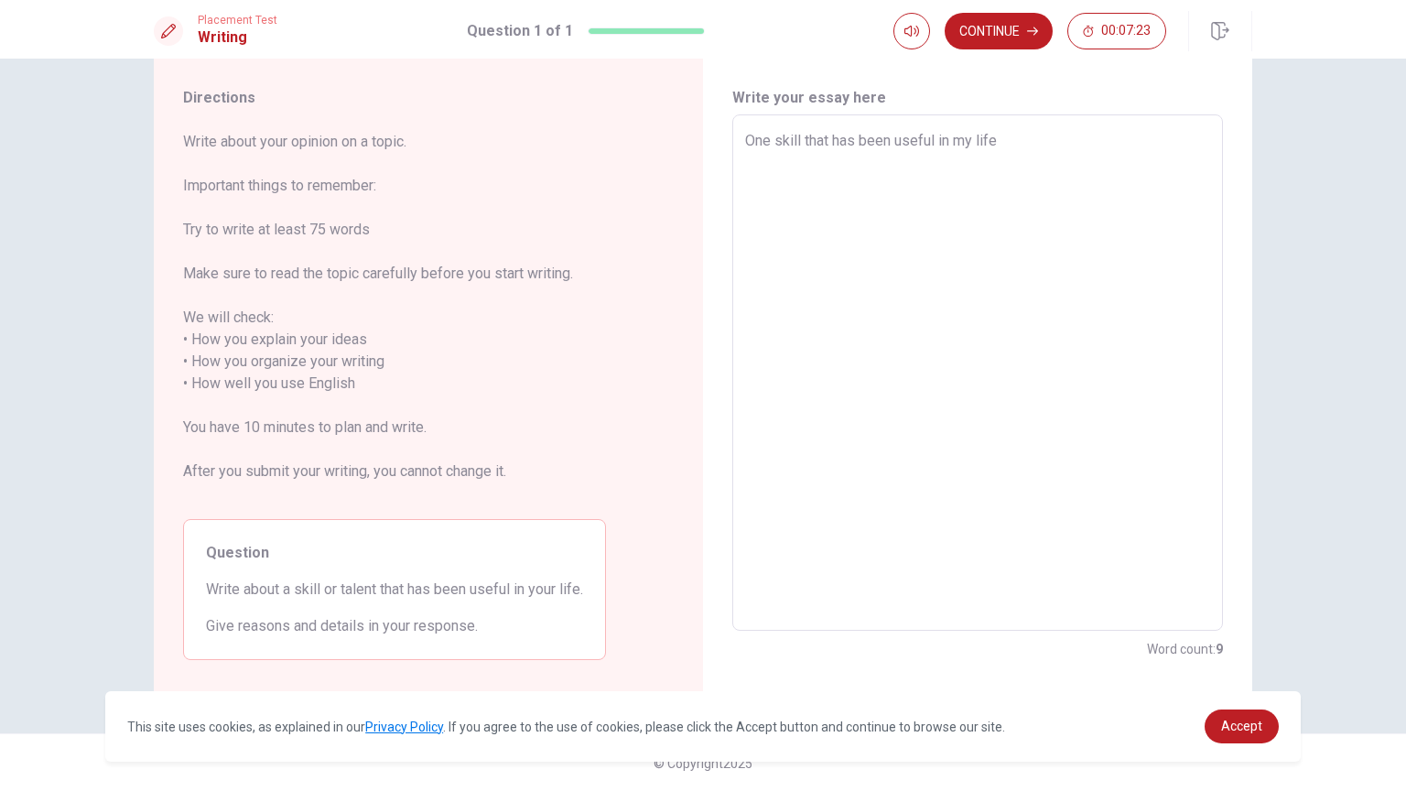
type textarea "One skill that has been useful in my life"
type textarea "x"
type textarea "One skill that has been useful in my life i"
type textarea "x"
type textarea "One skill that has been useful in my life is"
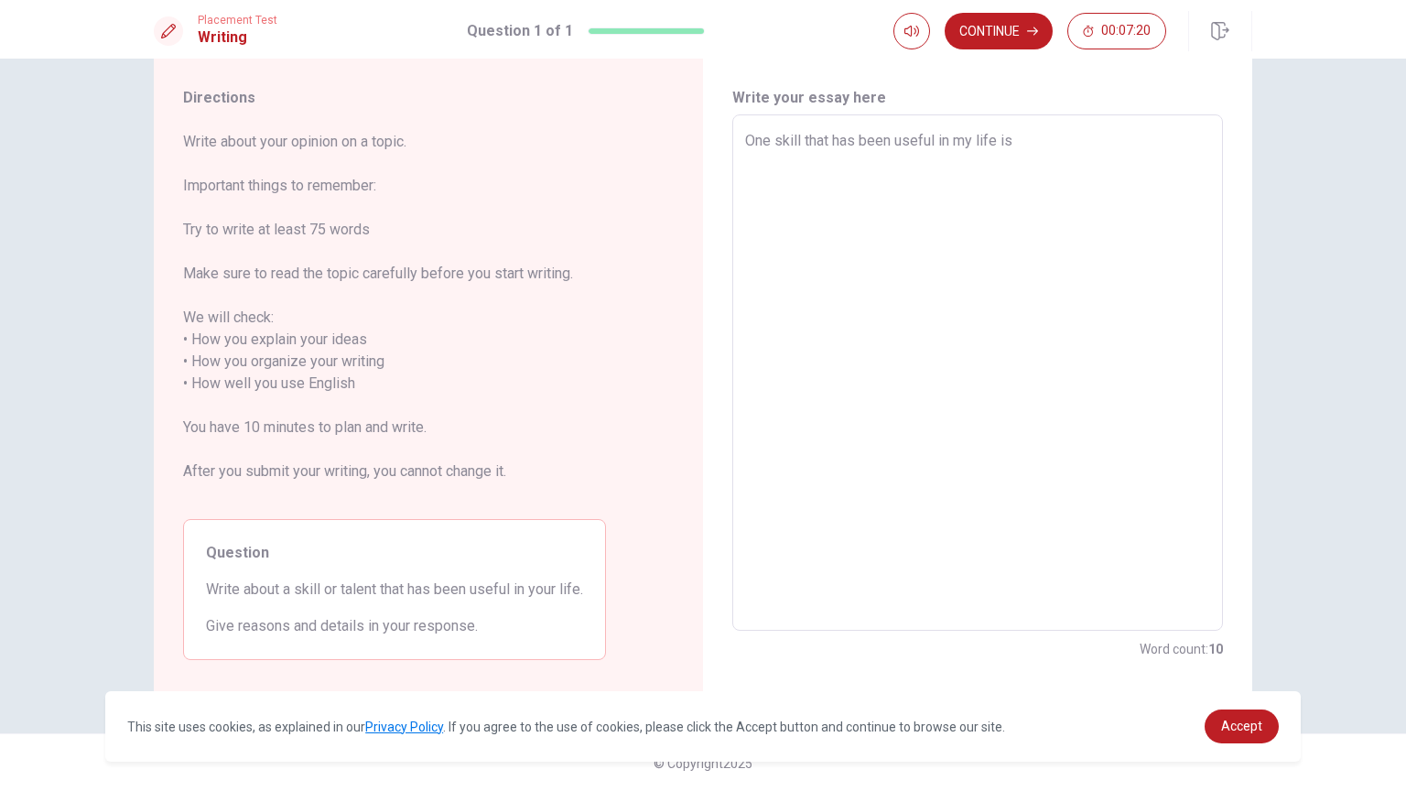
type textarea "x"
type textarea "One skill that has been useful in my life iss"
type textarea "x"
type textarea "One skill that has been useful in my life iss"
type textarea "x"
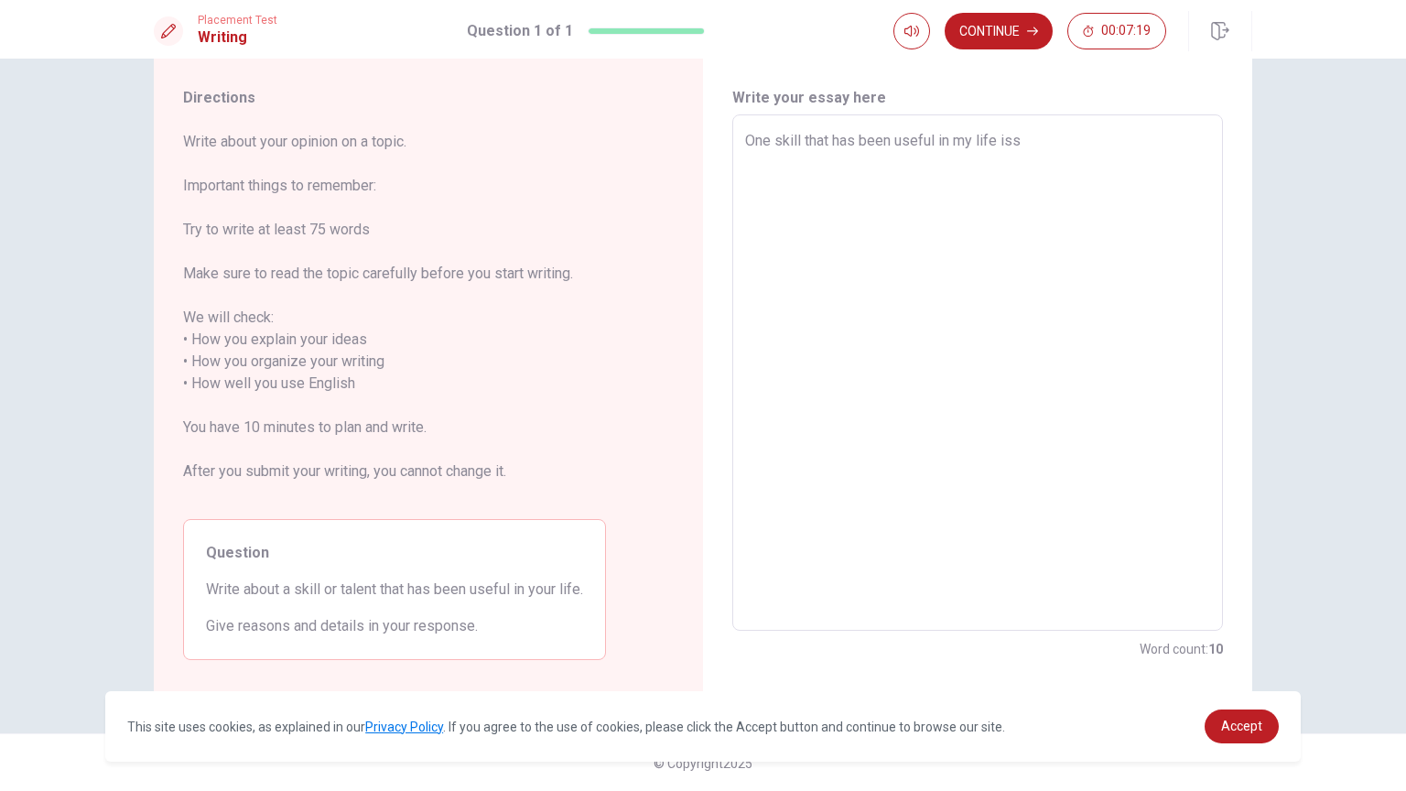
type textarea "One skill that has been useful in my life iss t"
type textarea "x"
type textarea "One skill that has been useful in my life iss th"
type textarea "x"
type textarea "One skill that has been useful in my life iss tha"
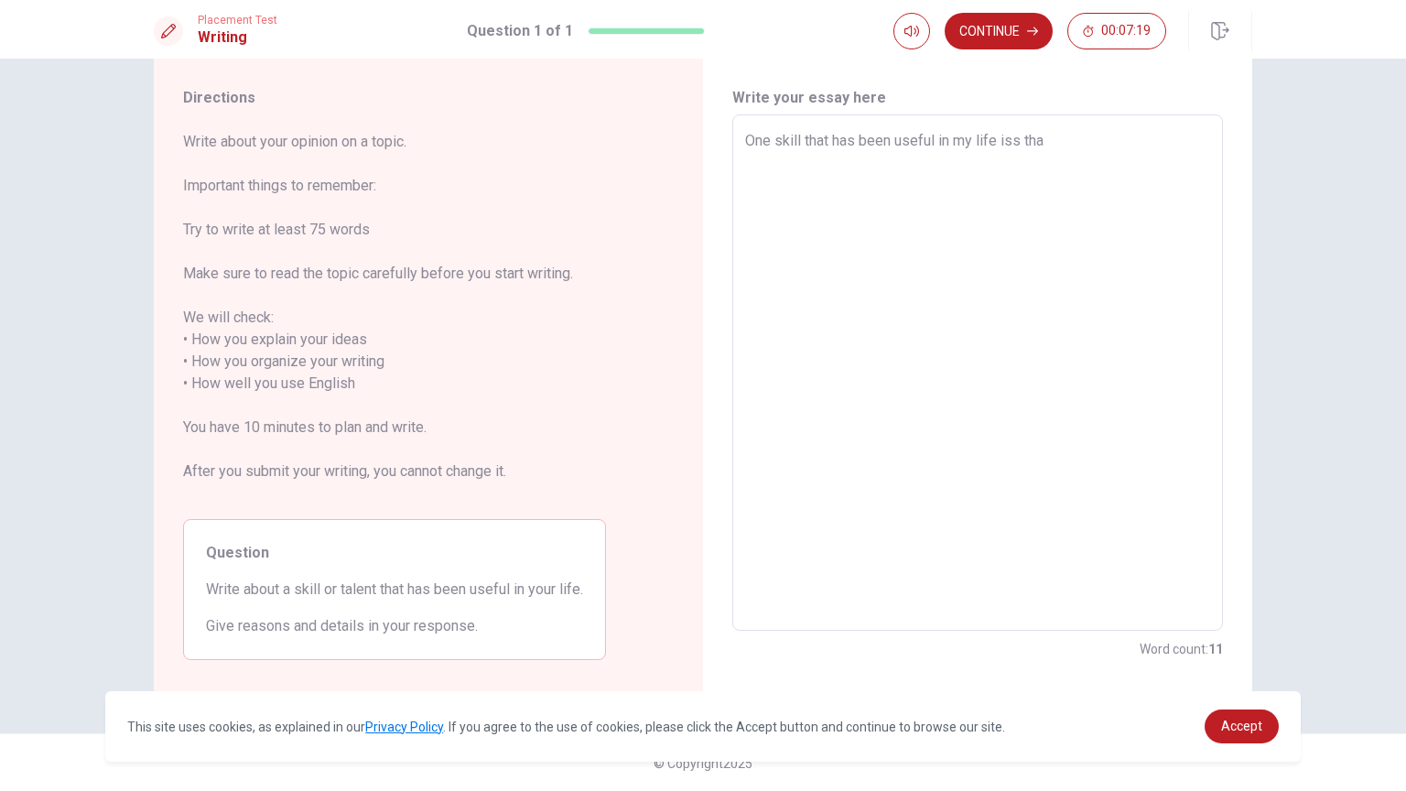
type textarea "x"
type textarea "One skill that has been useful in my life iss that"
type textarea "x"
type textarea "One skill that has been useful in my life iss that"
type textarea "x"
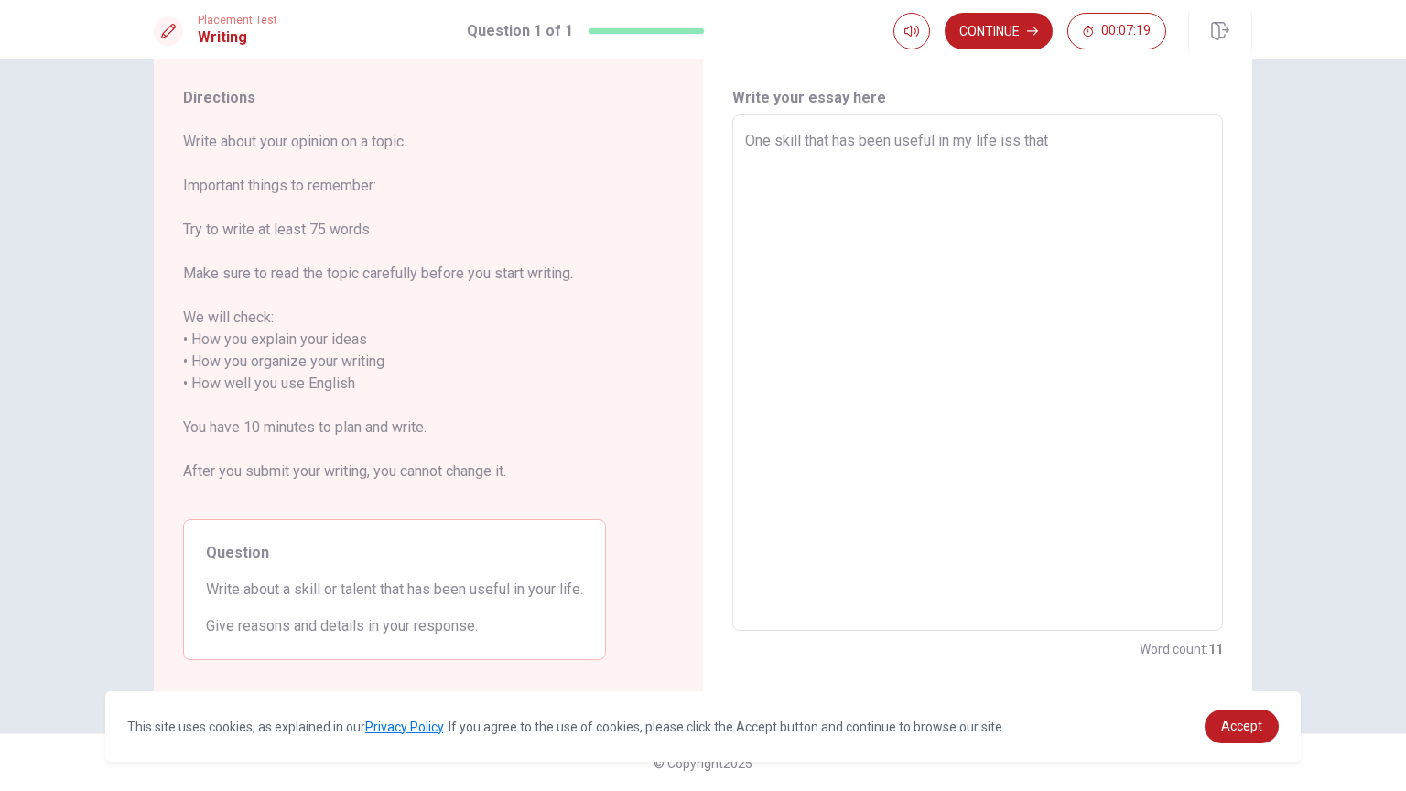
type textarea "One skill that has been useful in my life iss that a"
type textarea "x"
type textarea "One skill that has been useful in my life iss that"
type textarea "x"
type textarea "One skill that has been useful in my life iss that"
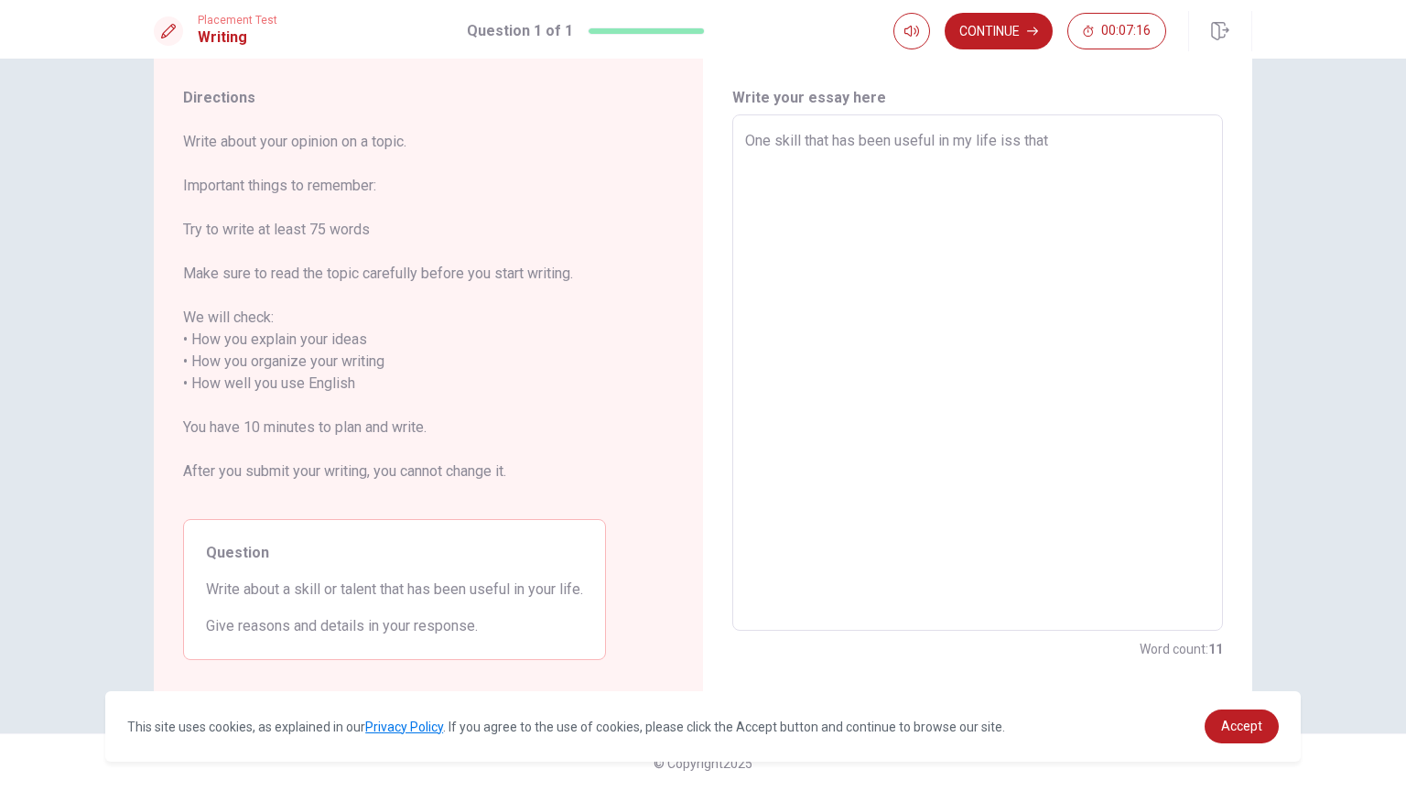
type textarea "x"
type textarea "One skill that has been useful in my life iss tha"
type textarea "x"
type textarea "One skill that has been useful in my life iss th"
type textarea "x"
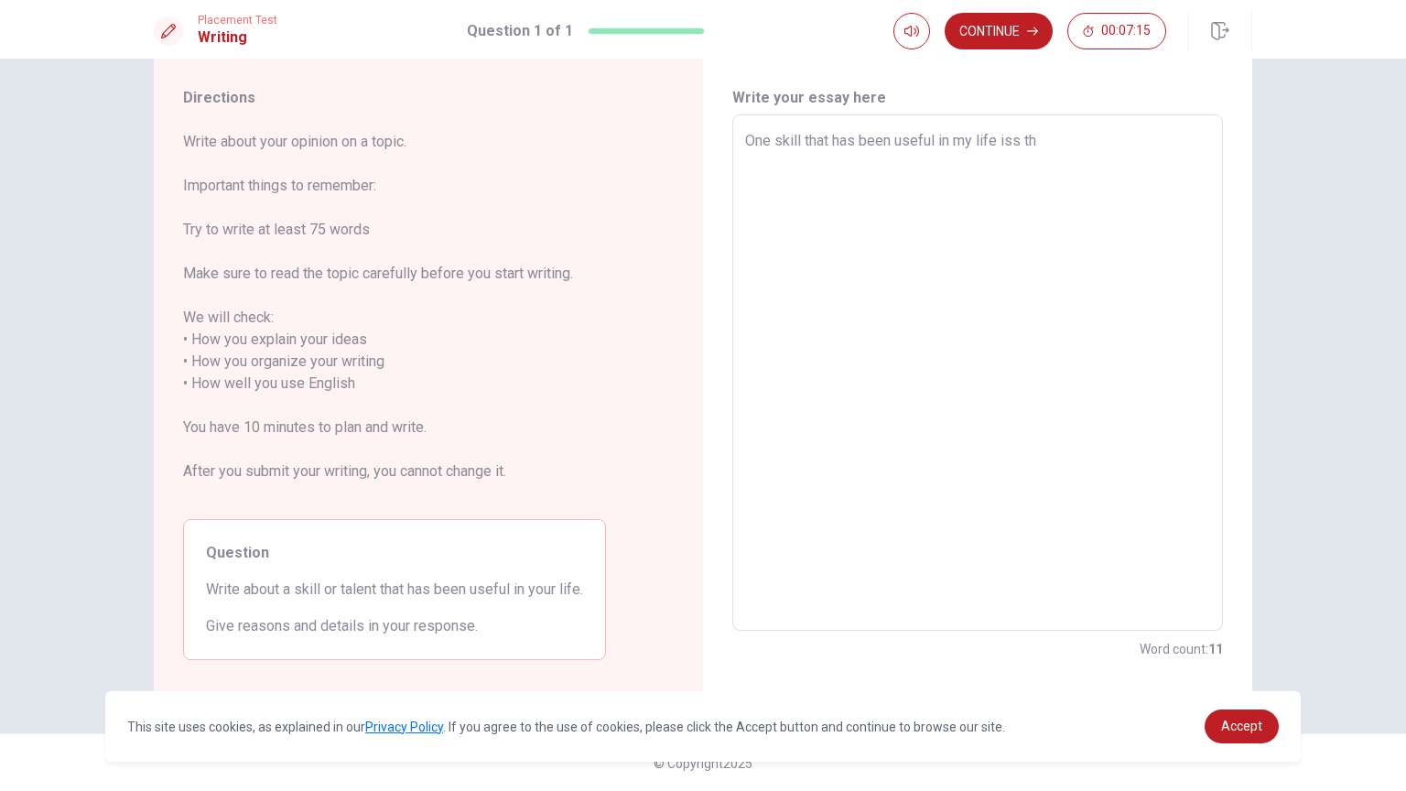
type textarea "One skill that has been useful in my life iss t"
type textarea "x"
type textarea "One skill that has been useful in my life iss"
type textarea "x"
type textarea "One skill that has been useful in my life iss"
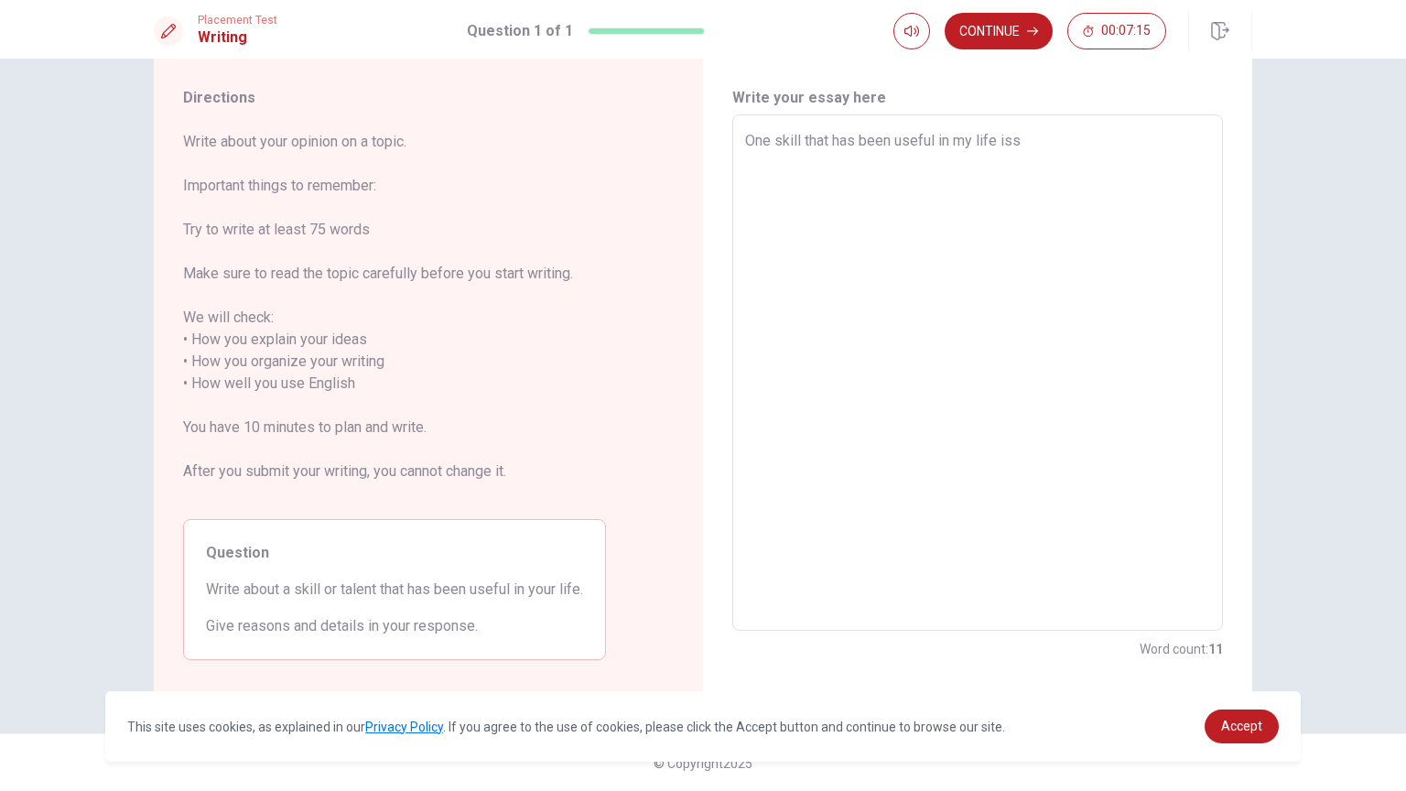
type textarea "x"
type textarea "One skill that has been useful in my life is"
type textarea "x"
type textarea "One skill that has been useful in my life is"
type textarea "x"
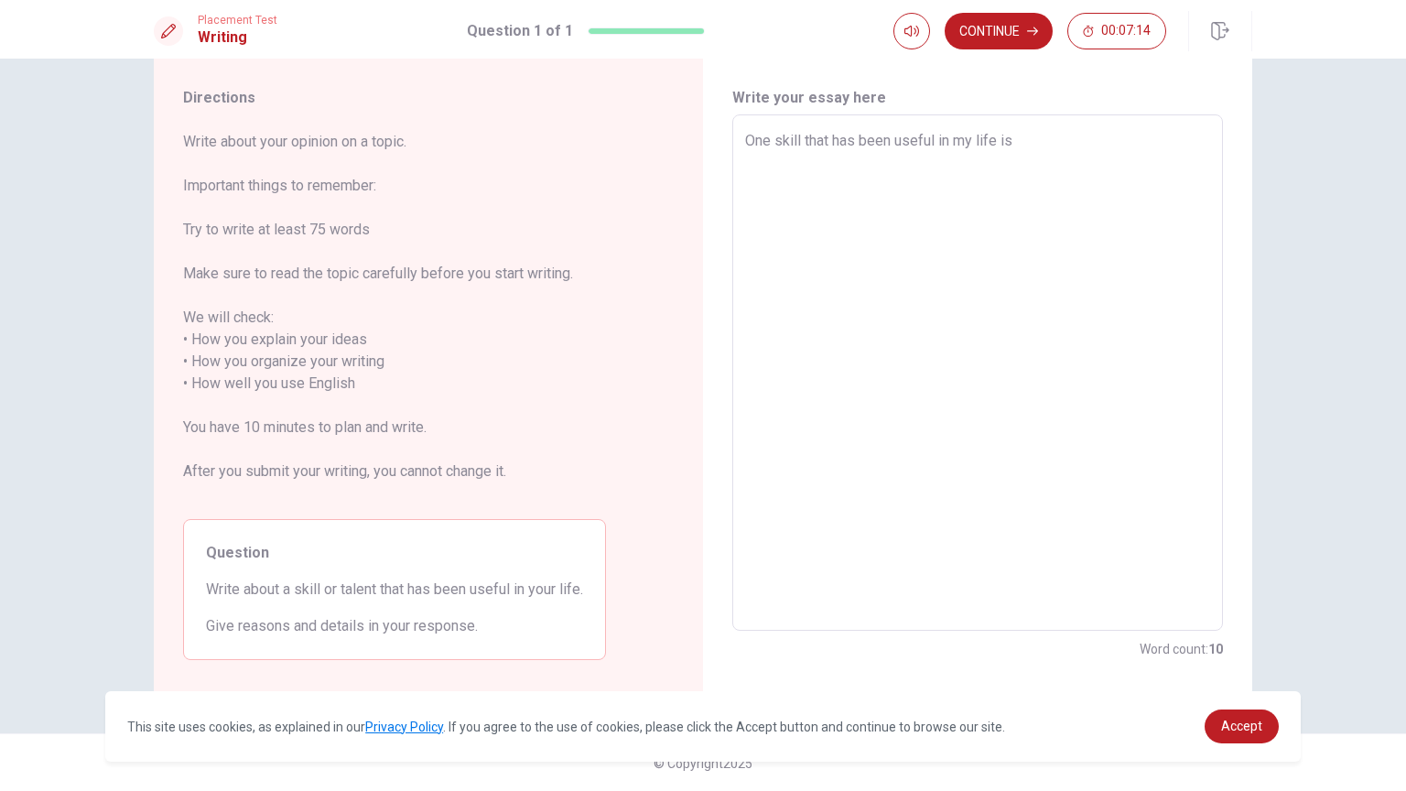
type textarea "One skill that has been useful in my life is t"
type textarea "x"
type textarea "One skill that has been useful in my life is th"
type textarea "x"
type textarea "One skill that has been useful in my life is tha"
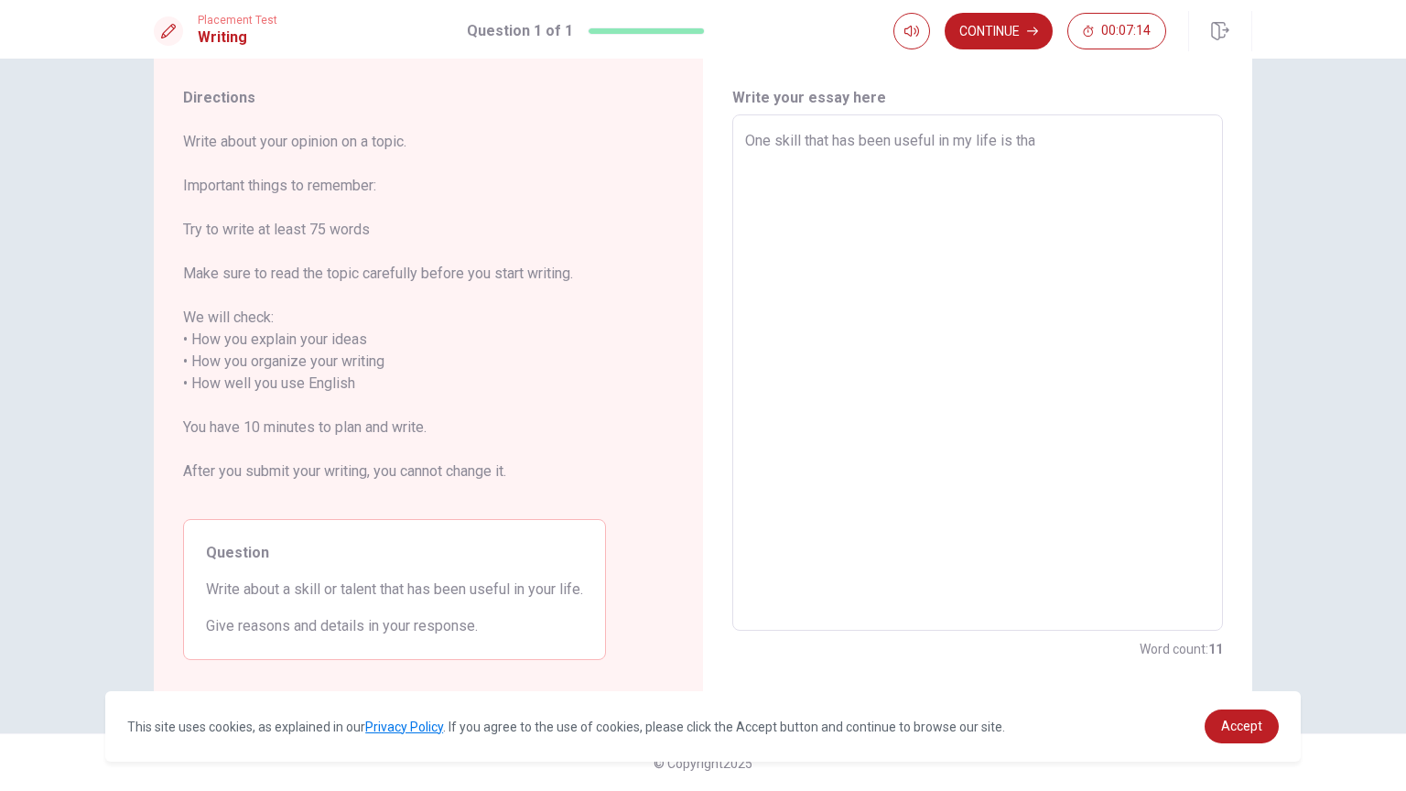
type textarea "x"
type textarea "One skill that has been useful in my life is that"
type textarea "x"
type textarea "One skill that has been useful in my life is that"
type textarea "x"
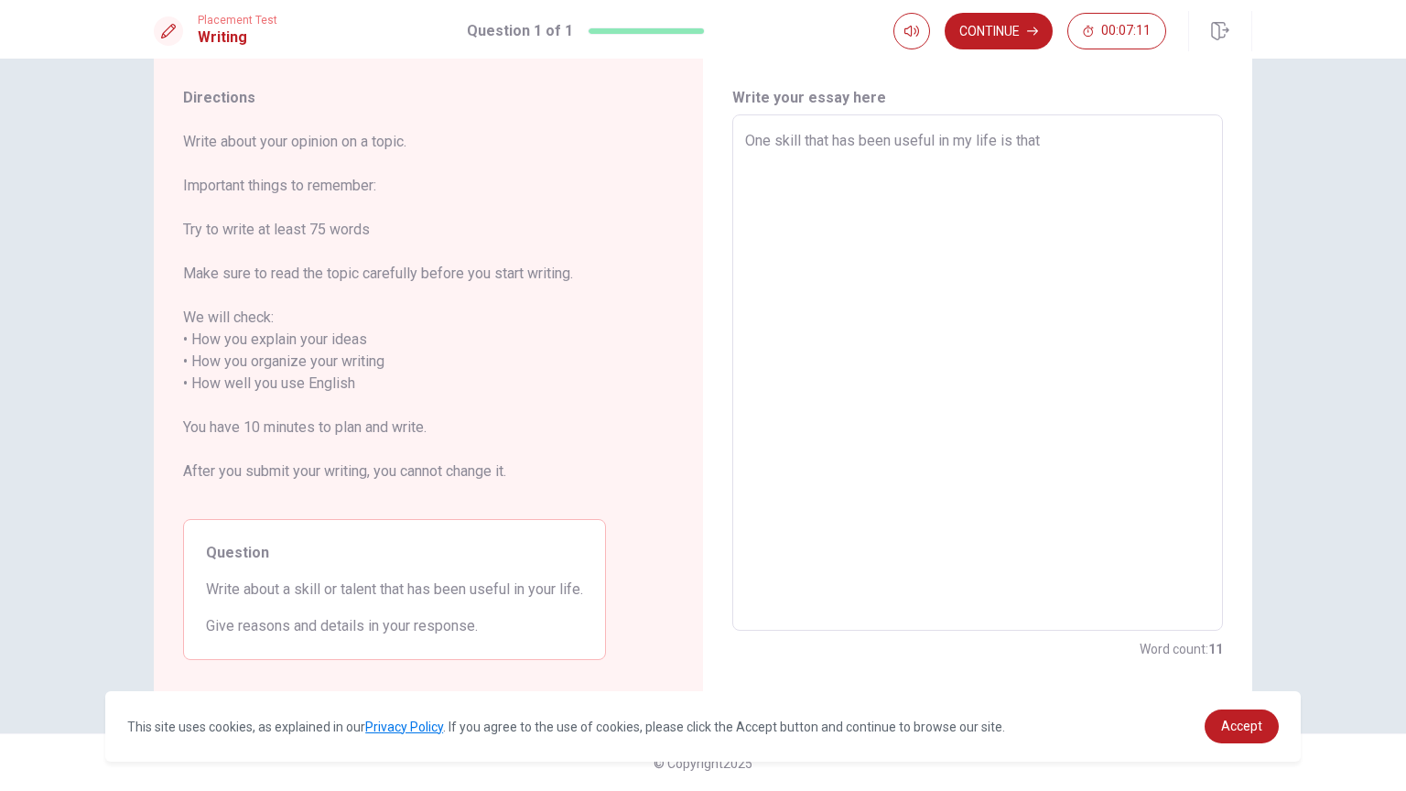
type textarea "One skill that has been useful in my life is that I"
type textarea "x"
type textarea "One skill that has been useful in my life is that I"
type textarea "x"
type textarea "One skill that has been useful in my life is that I a"
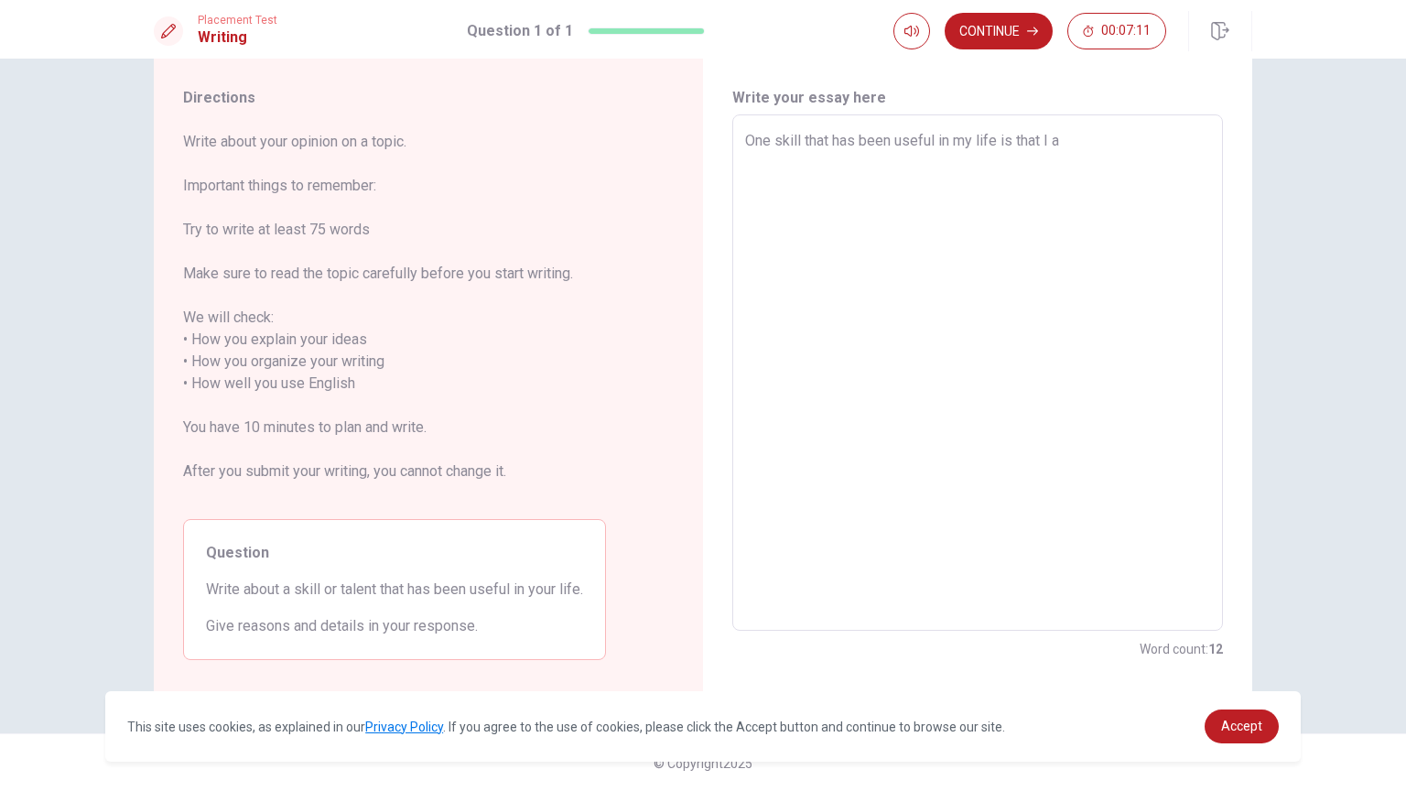
type textarea "x"
type textarea "One skill that has been useful in my life is that I am"
type textarea "x"
type textarea "One skill that has been useful in my life is that I am"
type textarea "x"
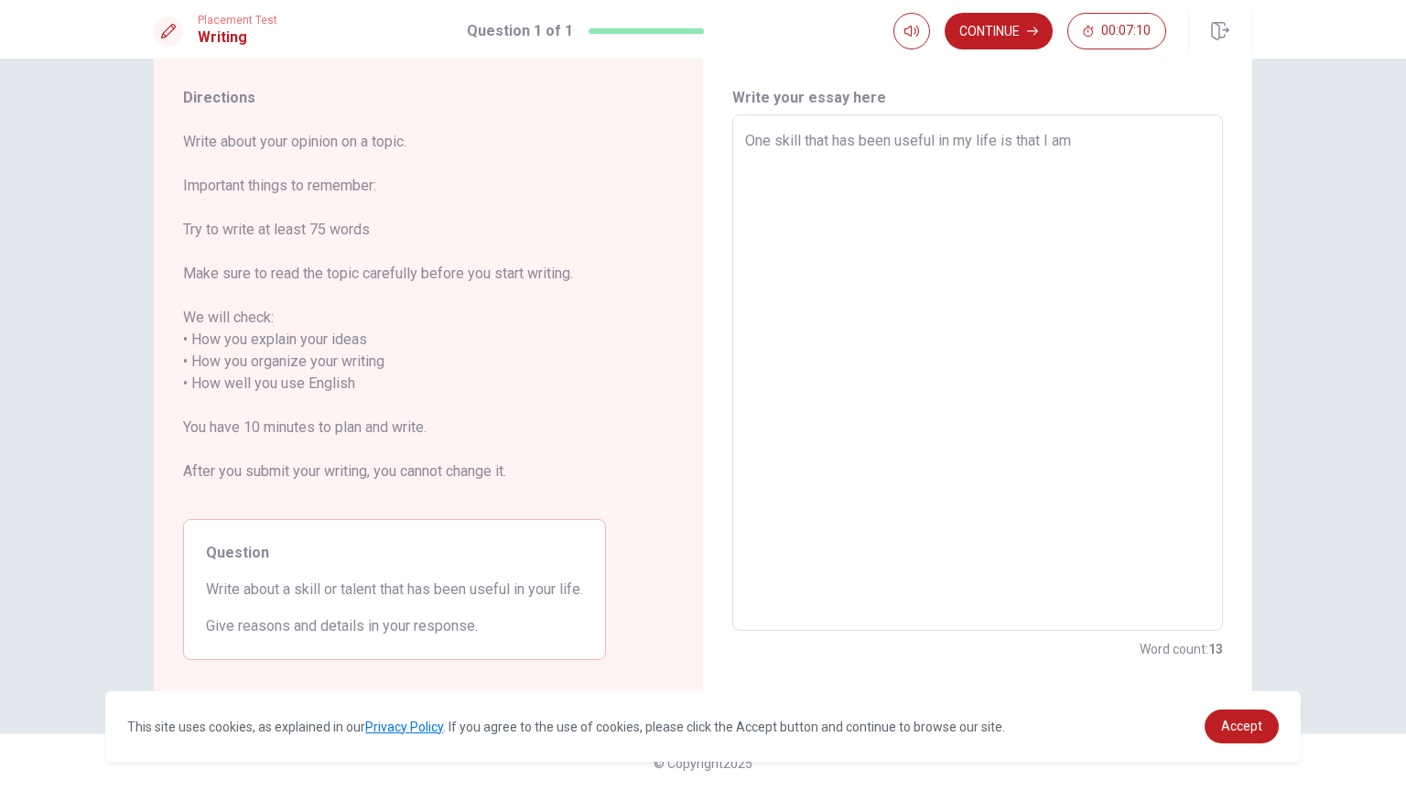
type textarea "One skill that has been useful in my life is that I am a"
type textarea "x"
type textarea "One skill that has been useful in my life is that I am at"
type textarea "x"
type textarea "One skill that has been useful in my life is that I am ath"
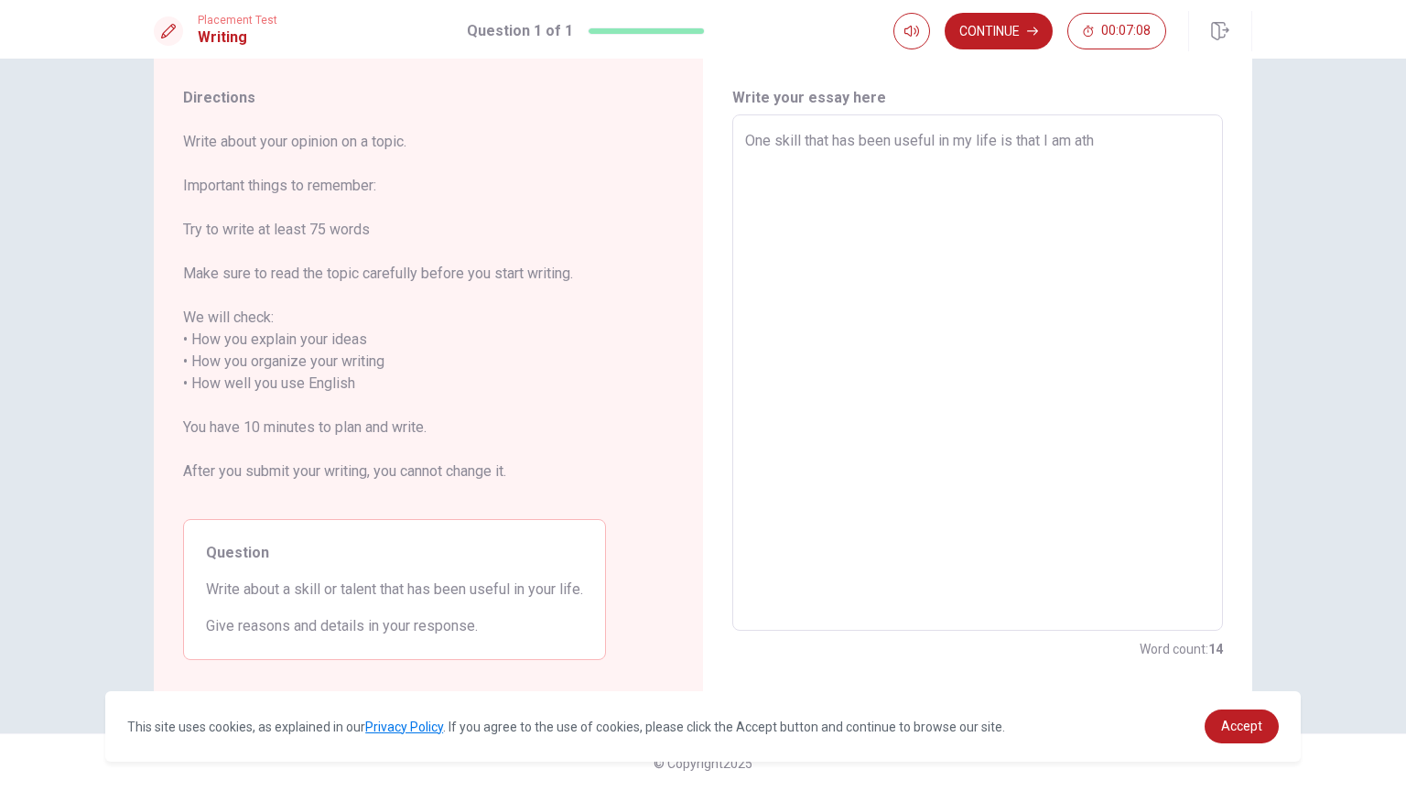
type textarea "x"
type textarea "One skill that has been useful in my life is that I am athl"
type textarea "x"
type textarea "One skill that has been useful in my life is that I am athle"
type textarea "x"
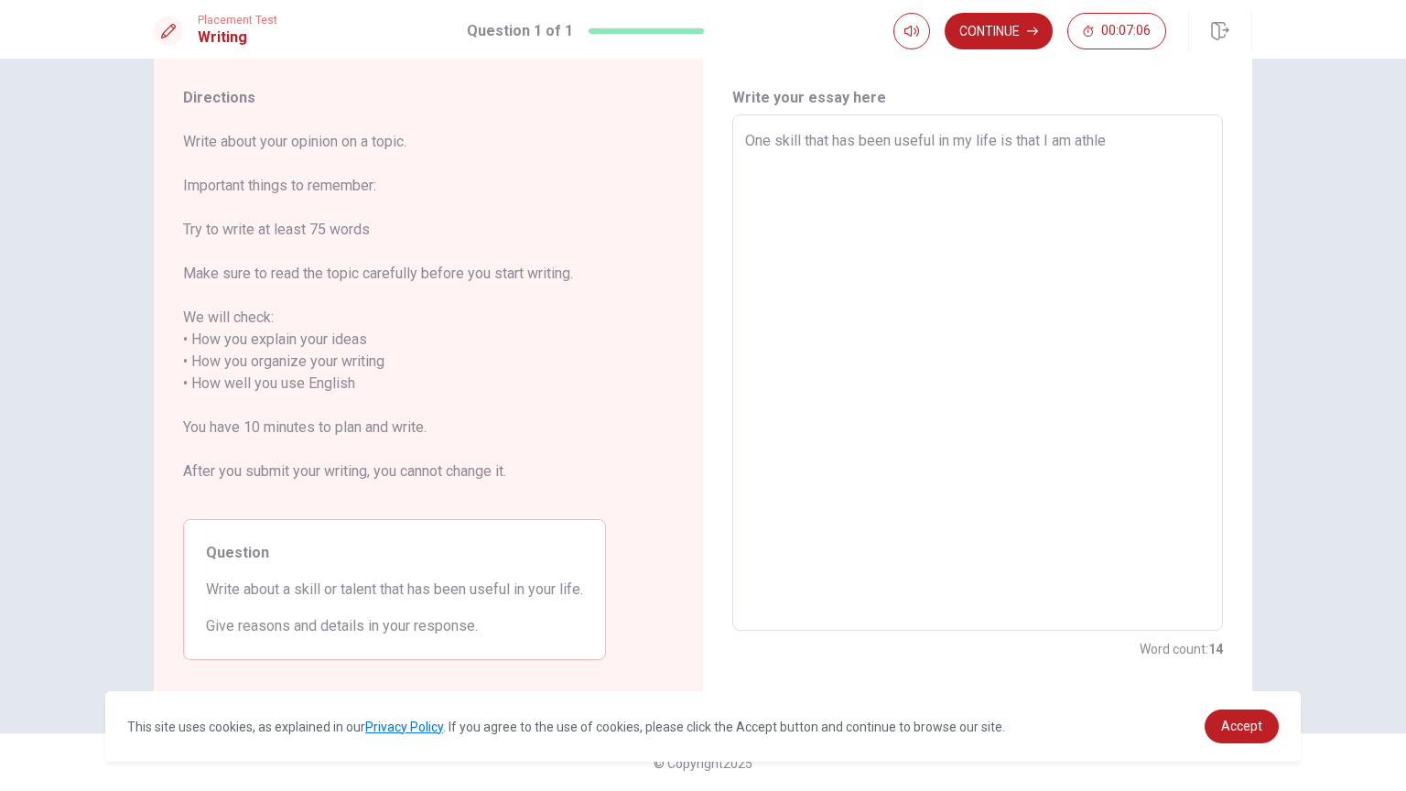
type textarea "One skill that has been useful in my life is that I am athlet"
type textarea "x"
type textarea "One skill that has been useful in my life is that I am athleti"
type textarea "x"
type textarea "One skill that has been useful in my life is that I am athletic"
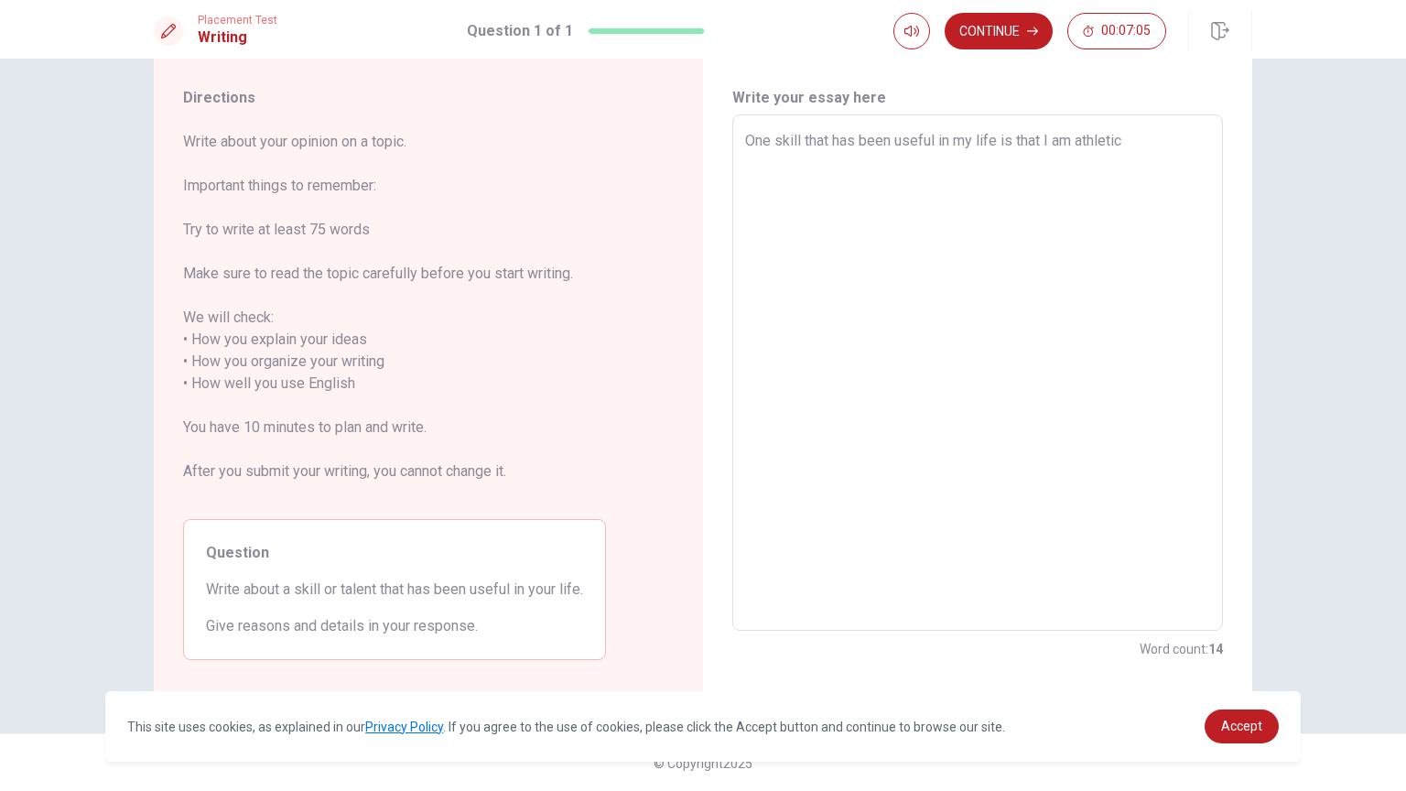
type textarea "x"
type textarea "One skill that has been useful in my life is that I am athletic."
type textarea "x"
type textarea "One skill that has been useful in my life is that I am athletic."
type textarea "x"
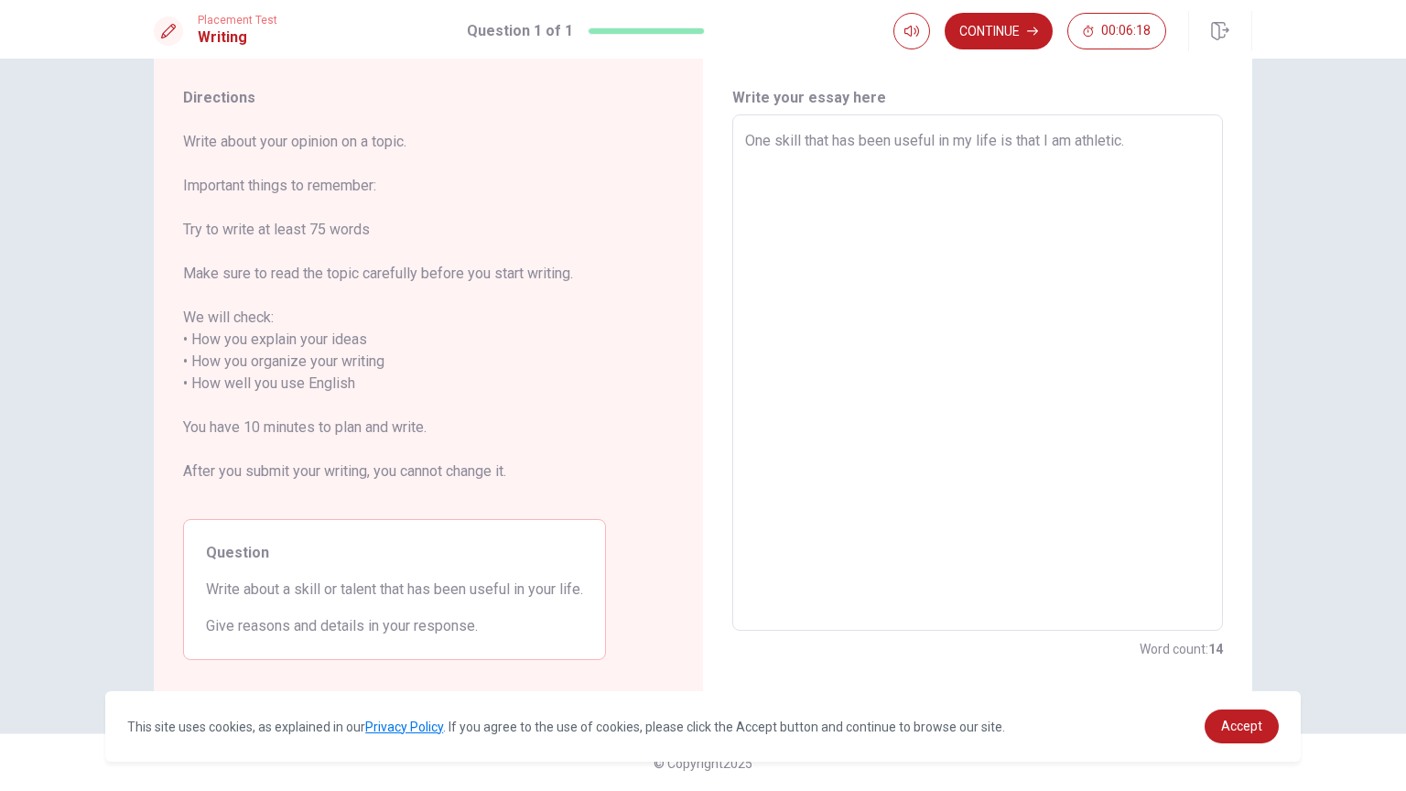
type textarea "One skill that has been useful in my life is that I am athletic. I"
type textarea "x"
type textarea "One skill that has been useful in my life is that I am athletic. It"
type textarea "x"
type textarea "One skill that has been useful in my life is that I am athletic. It"
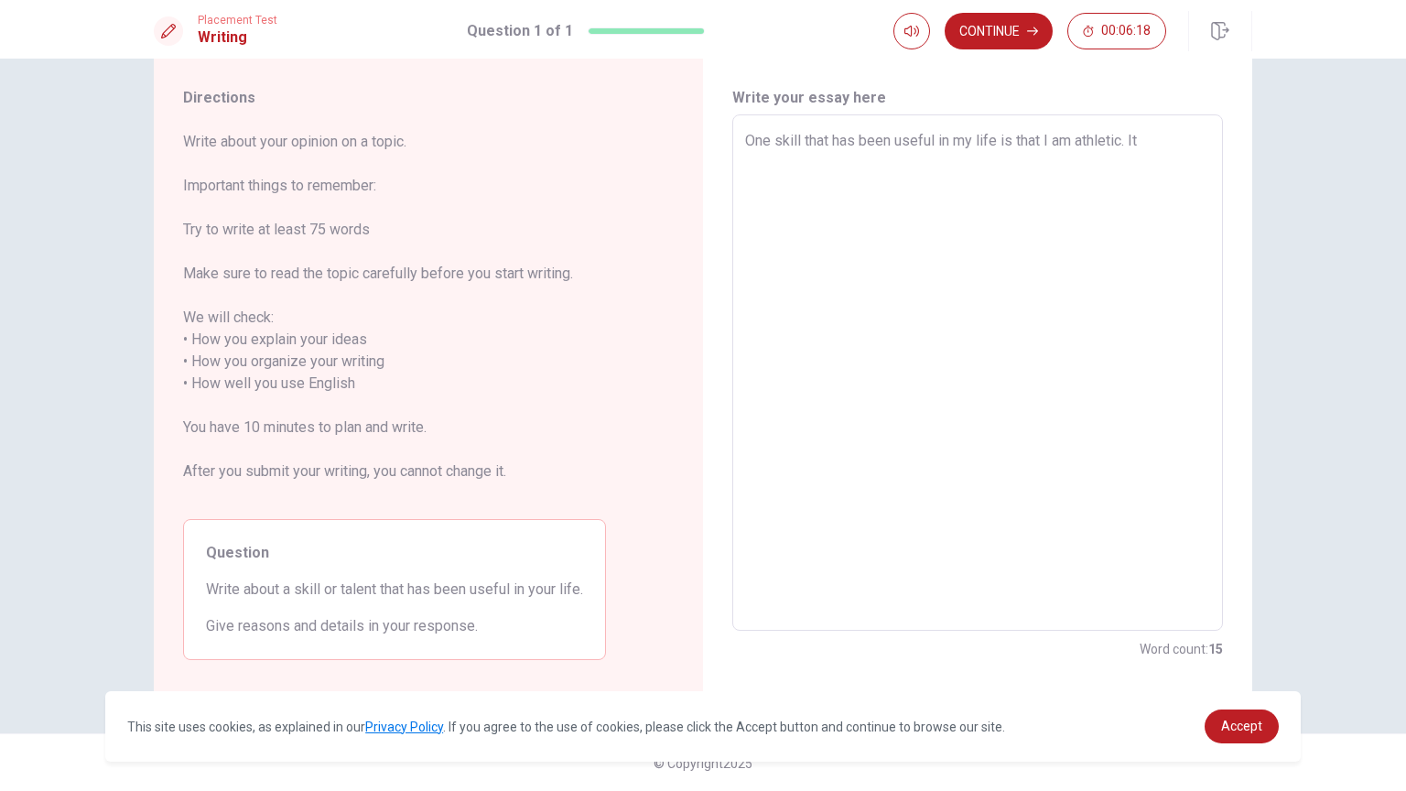
type textarea "x"
type textarea "One skill that has been useful in my life is that I am athletic. It a"
type textarea "x"
type textarea "One skill that has been useful in my life is that I am athletic. It al"
type textarea "x"
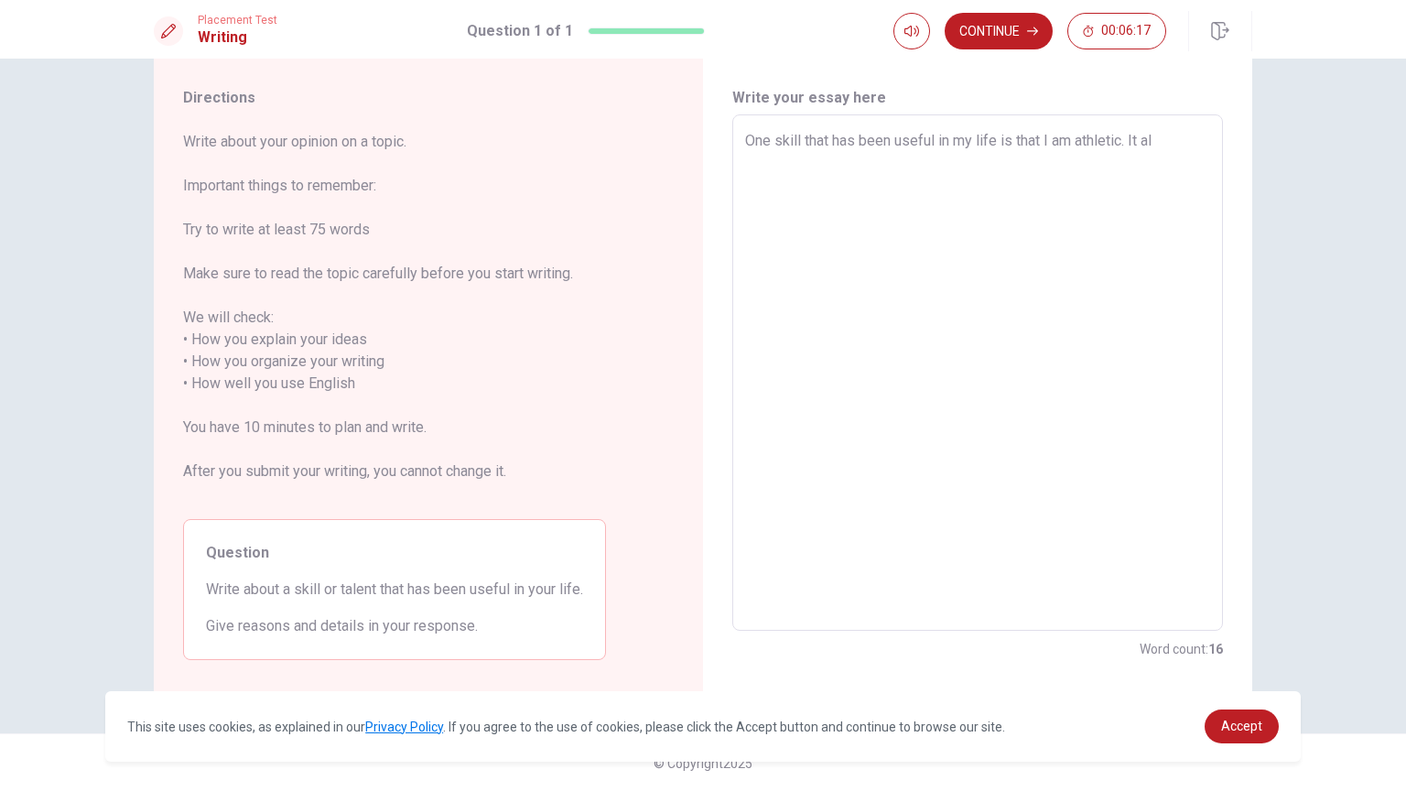
type textarea "One skill that has been useful in my life is that I am athletic. It all"
type textarea "x"
type textarea "One skill that has been useful in my life is that I am athletic. It allo"
type textarea "x"
type textarea "One skill that has been useful in my life is that I am athletic. It allow"
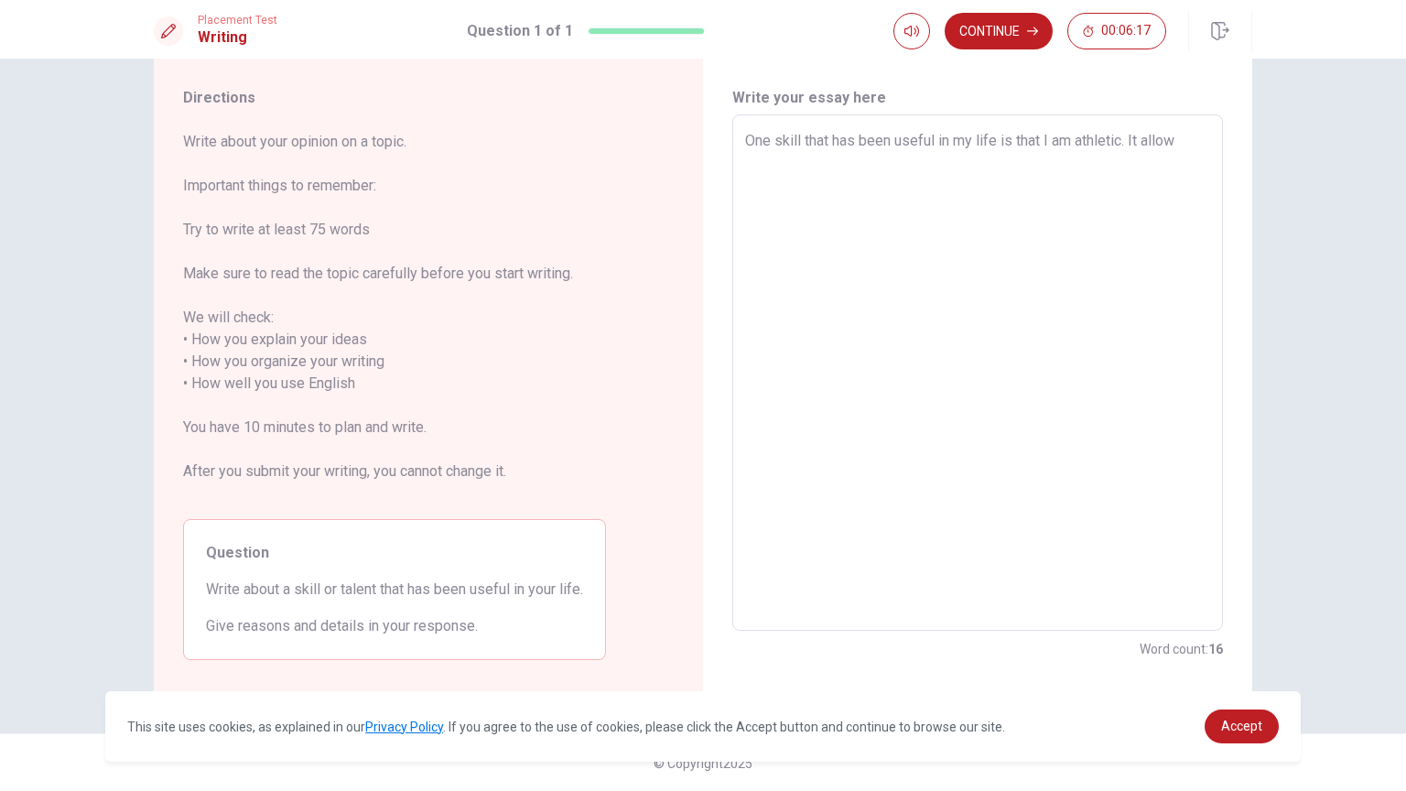
type textarea "x"
type textarea "One skill that has been useful in my life is that I am athletic. It allowe"
type textarea "x"
type textarea "One skill that has been useful in my life is that I am athletic. It allowed"
click at [844, 165] on textarea "One skill that has been useful in my life is that I am athletic. It allowed me …" at bounding box center [977, 373] width 465 height 486
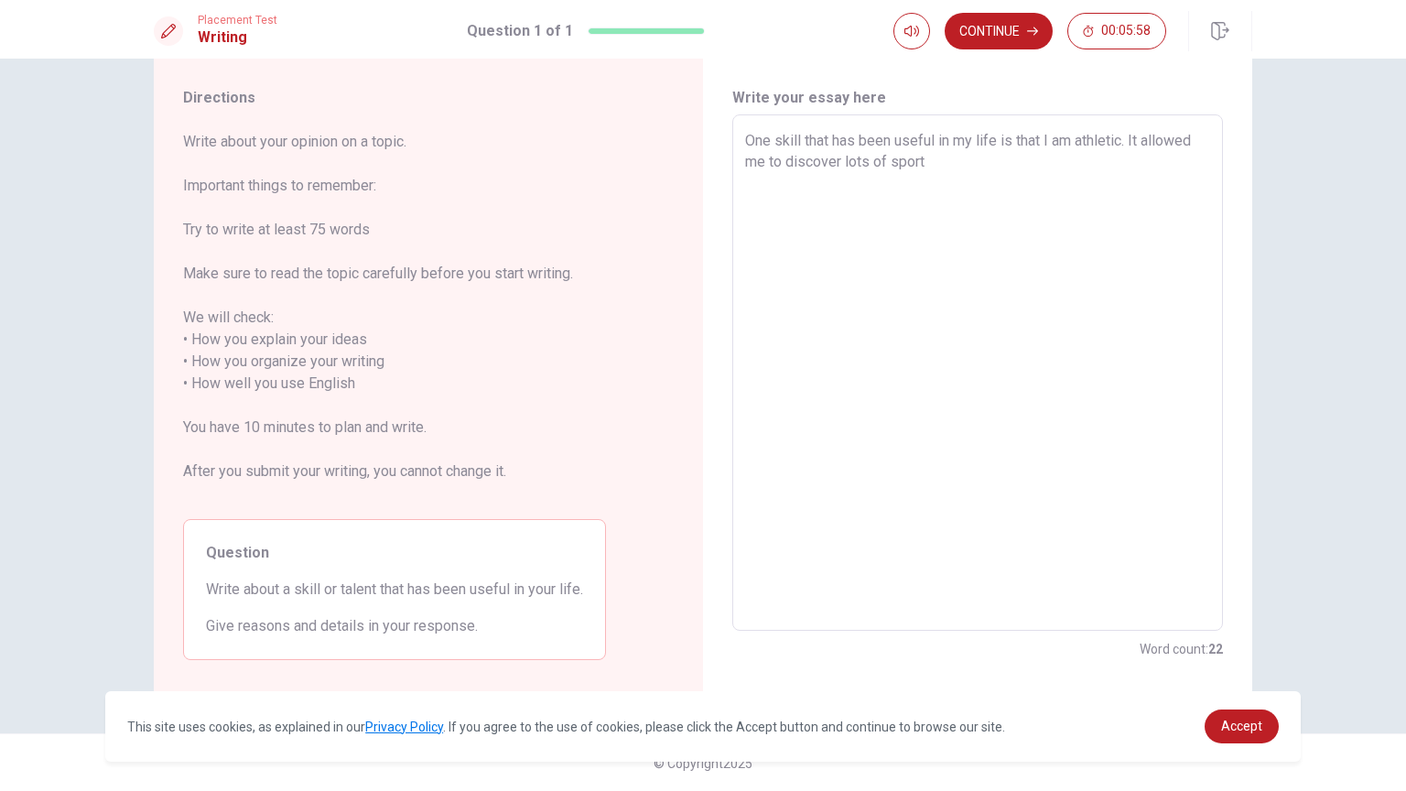
click at [927, 169] on textarea "One skill that has been useful in my life is that I am athletic. It allowed me …" at bounding box center [977, 373] width 465 height 486
click at [842, 167] on textarea "One skill that has been useful in my life is that I am athletic. It allowed me …" at bounding box center [977, 373] width 465 height 486
click at [845, 166] on textarea "One skill that has been useful in my life is that I am athletic. It allowed me …" at bounding box center [977, 373] width 465 height 486
click at [960, 166] on textarea "One skill that has been useful in my life is that I am athletic. It allowed me …" at bounding box center [977, 373] width 465 height 486
click at [769, 191] on textarea "One skill that has been useful in my life is that I am athletic. It allowed me …" at bounding box center [977, 373] width 465 height 486
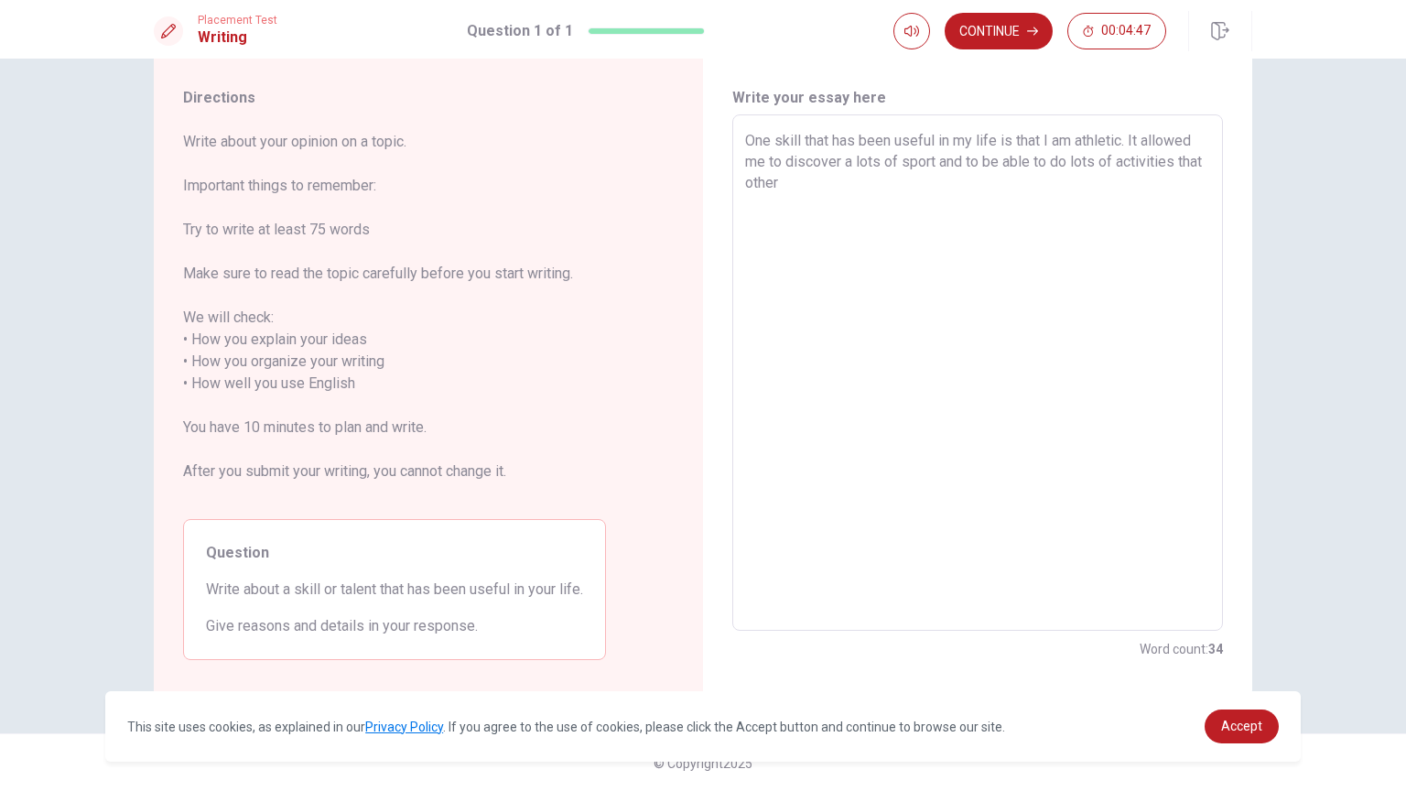
click at [810, 188] on textarea "One skill that has been useful in my life is that I am athletic. It allowed me …" at bounding box center [977, 373] width 465 height 486
click at [1162, 182] on textarea "One skill that has been useful in my life is that I am athletic. It allowed me …" at bounding box center [977, 373] width 465 height 486
click at [1111, 206] on textarea "One skill that has been useful in my life is that I am athletic. It allowed me …" at bounding box center [977, 373] width 465 height 486
click at [1056, 187] on textarea "One skill that has been useful in my life is that I am athletic. It allowed me …" at bounding box center [977, 373] width 465 height 486
click at [947, 216] on textarea "One skill that has been useful in my life is that I am athletic. It allowed me …" at bounding box center [977, 373] width 465 height 486
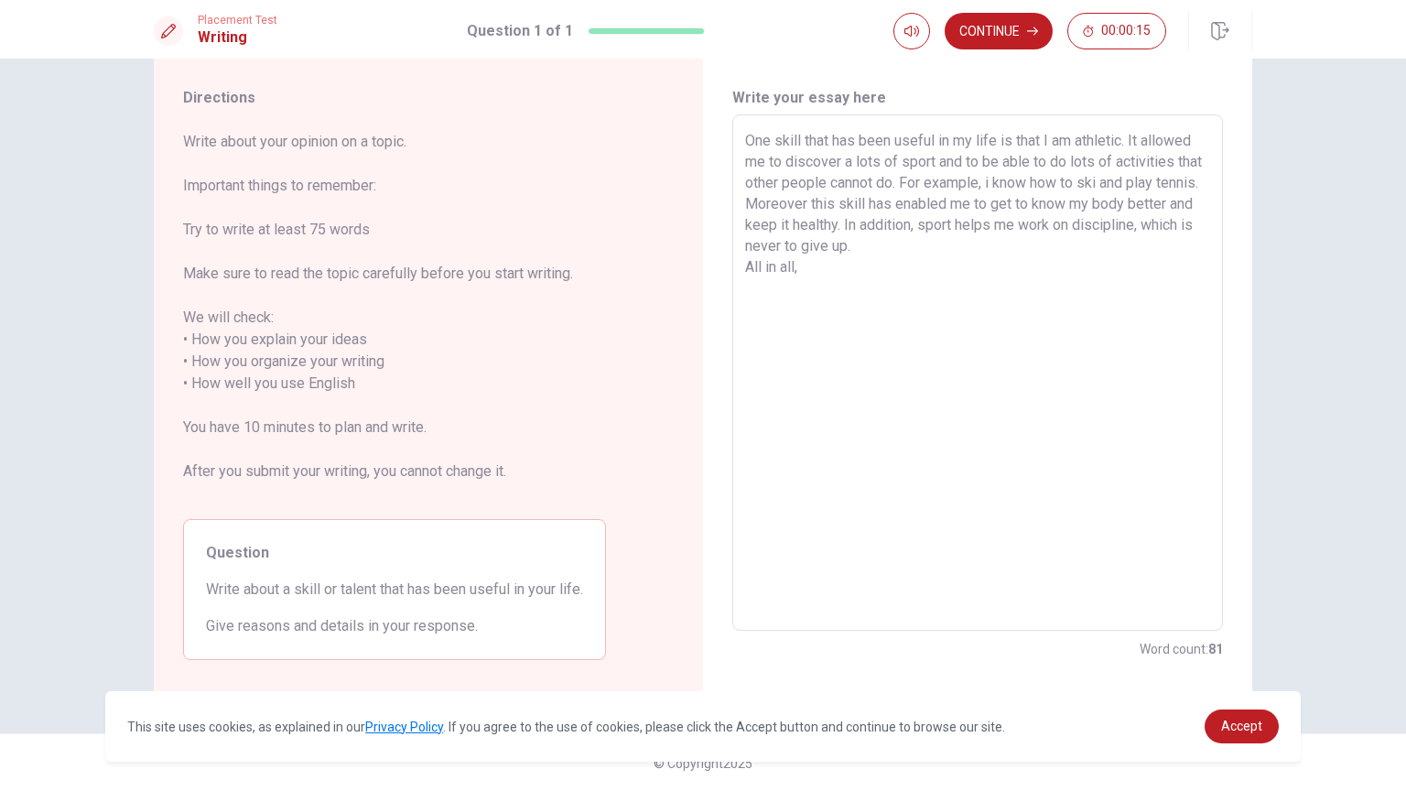
click at [1132, 143] on textarea "One skill that has been useful in my life is that I am athletic. It allowed me …" at bounding box center [977, 373] width 465 height 486
click at [892, 275] on textarea "One skill that has been useful in my life is that I am athletic. It allowed me …" at bounding box center [977, 373] width 465 height 486
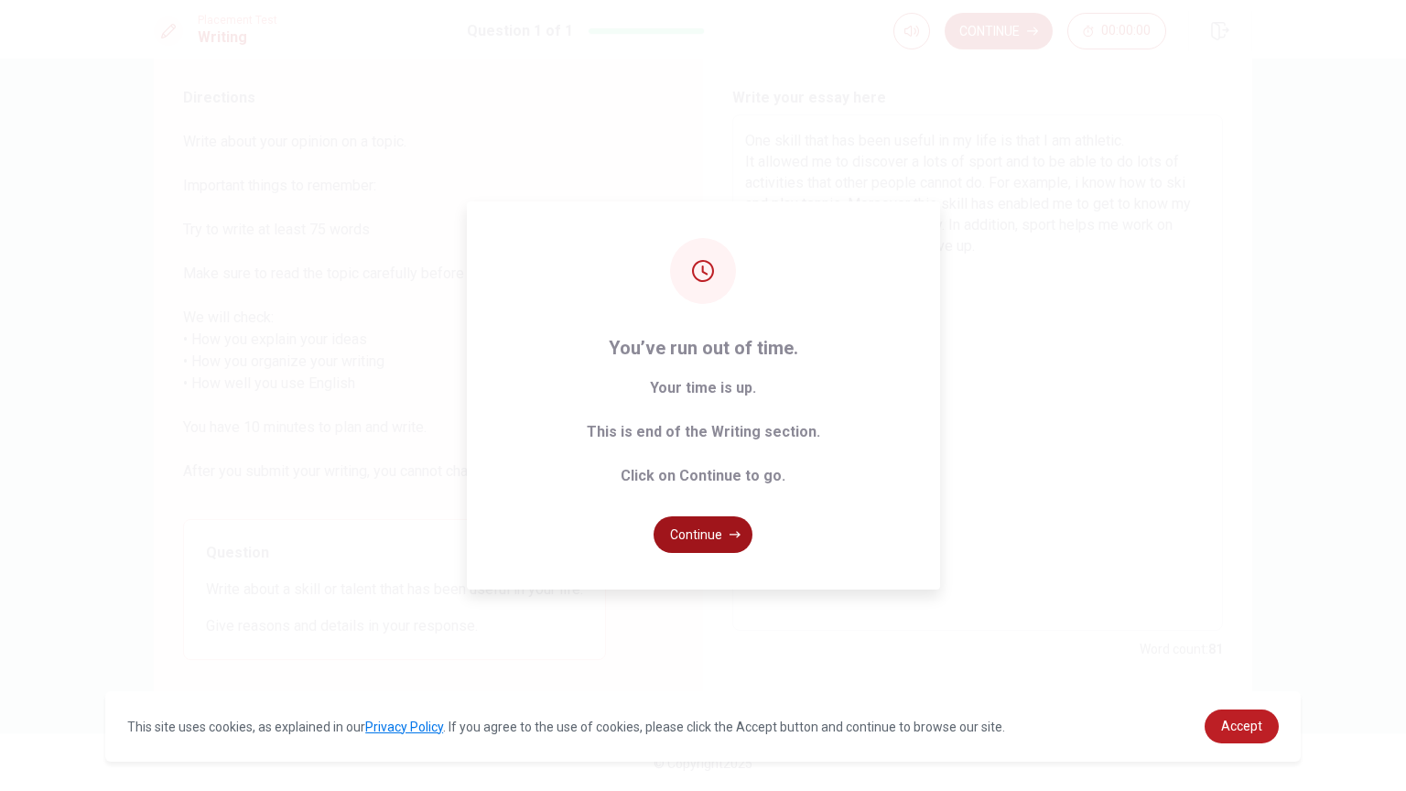
click at [726, 531] on button "Continue" at bounding box center [702, 534] width 99 height 37
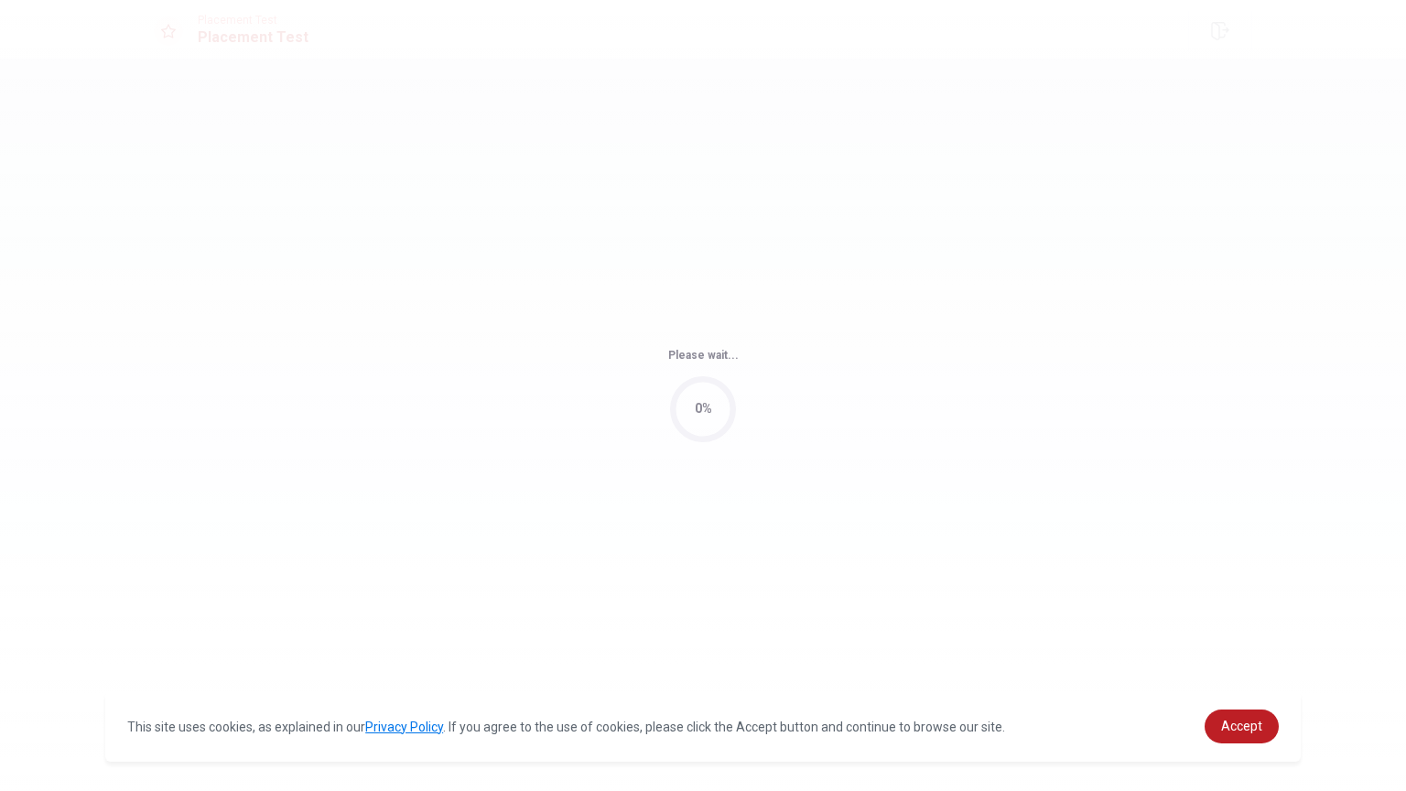
scroll to position [0, 0]
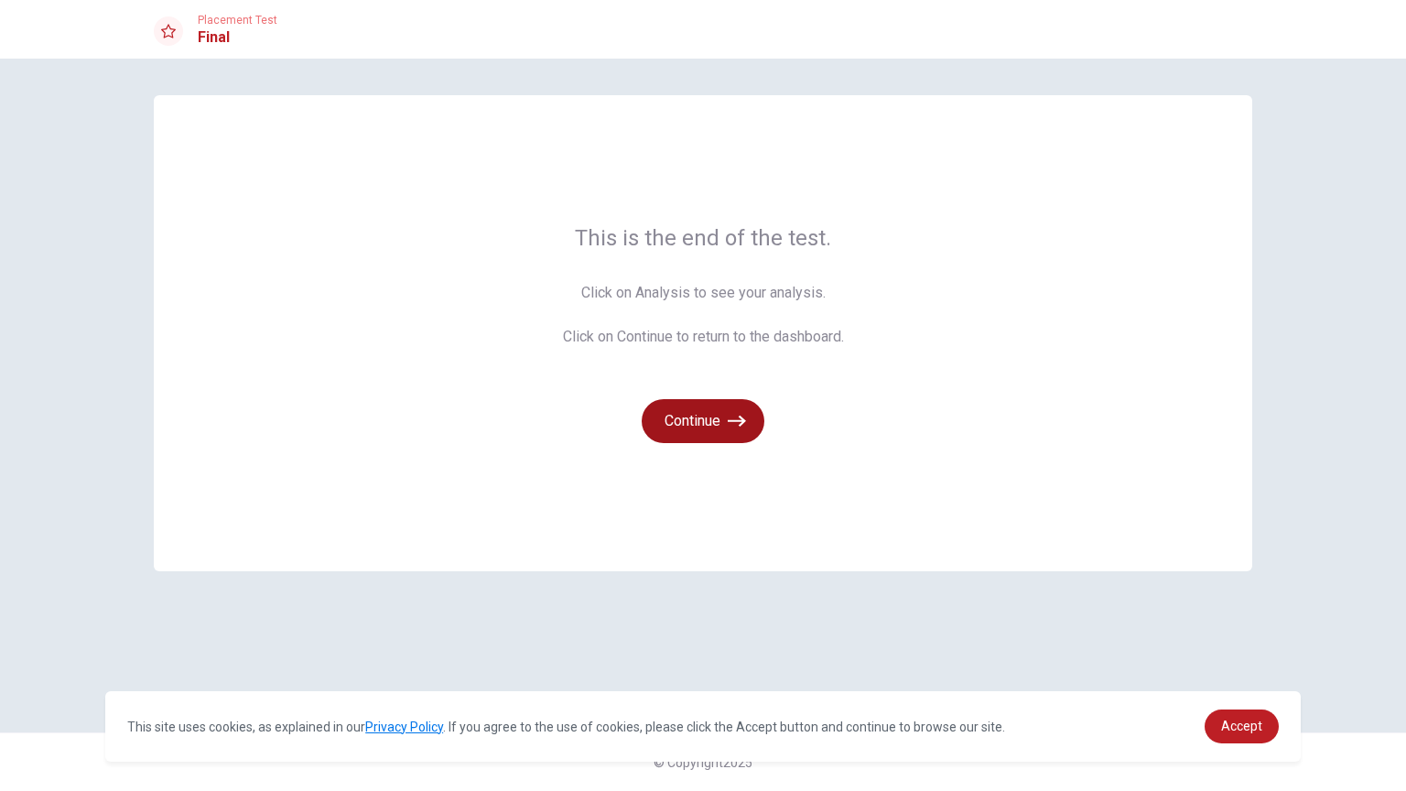
click at [713, 414] on button "Continue" at bounding box center [703, 421] width 123 height 44
